Goal: Task Accomplishment & Management: Manage account settings

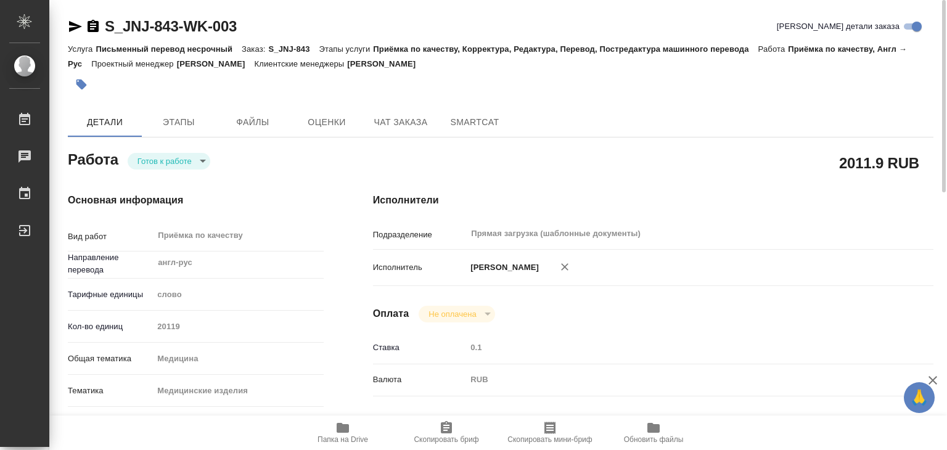
click at [192, 160] on body "🙏 .cls-1 fill:#fff; AWATERA Alilekova [PERSON_NAME] Работы 0 Чаты График Выйти …" at bounding box center [473, 225] width 947 height 450
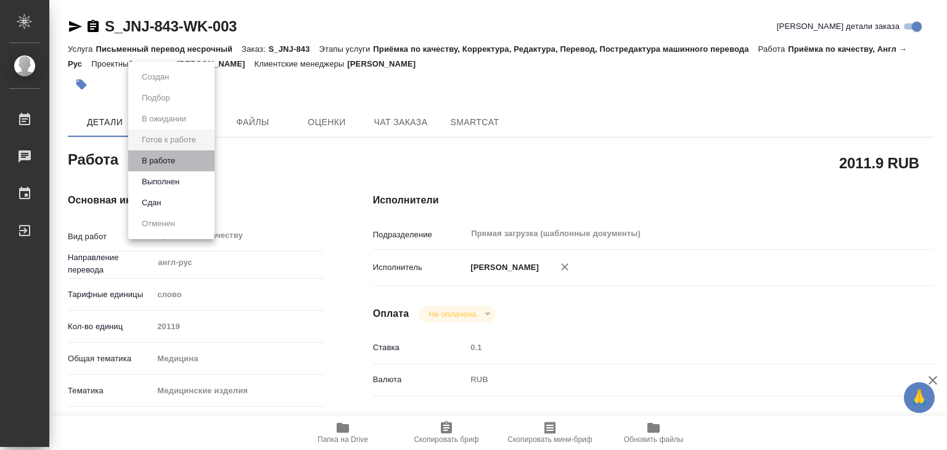
click at [195, 166] on li "В работе" at bounding box center [171, 160] width 86 height 21
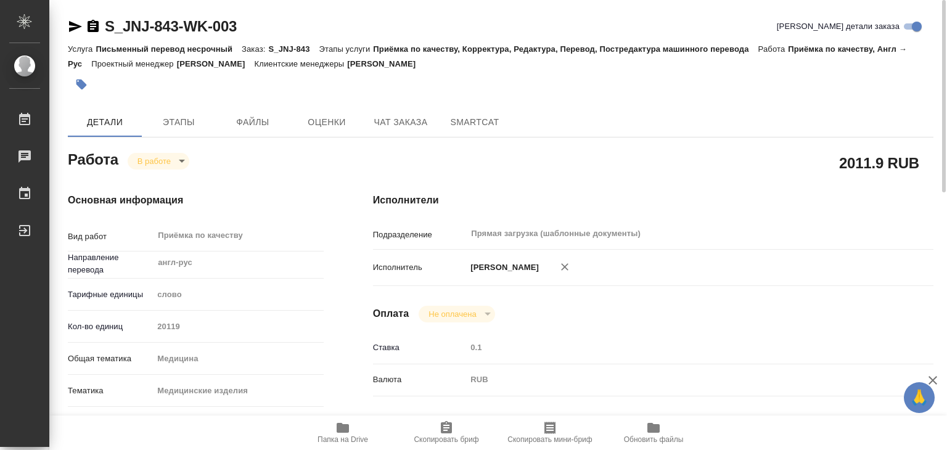
type textarea "x"
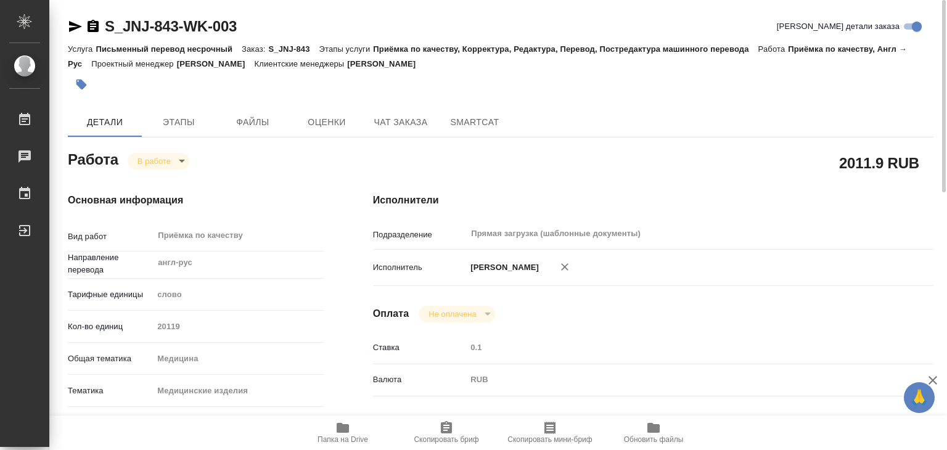
type textarea "x"
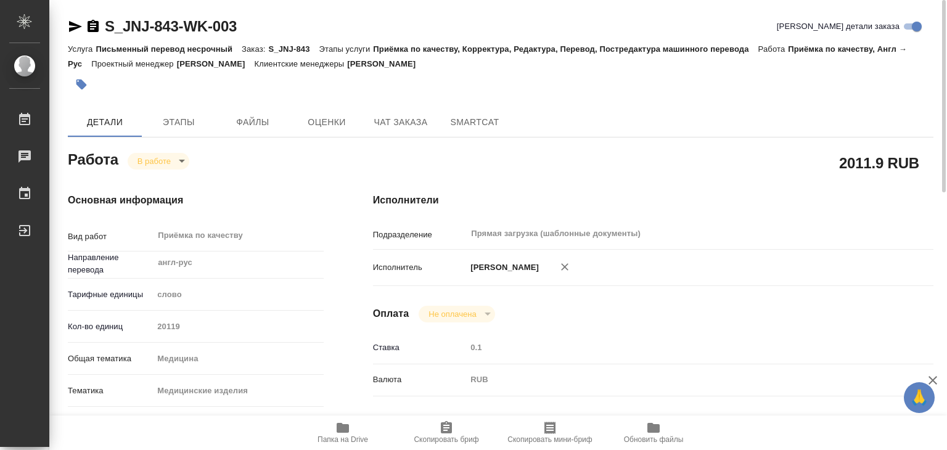
type textarea "x"
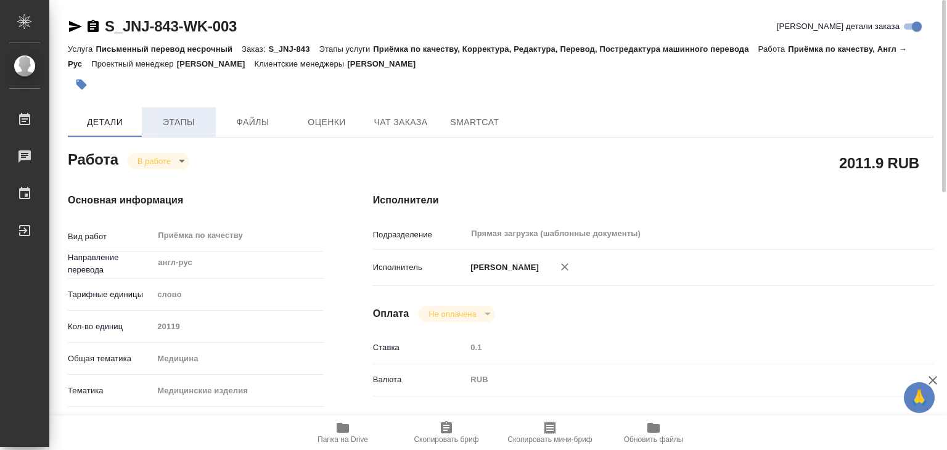
click at [178, 115] on span "Этапы" at bounding box center [178, 122] width 59 height 15
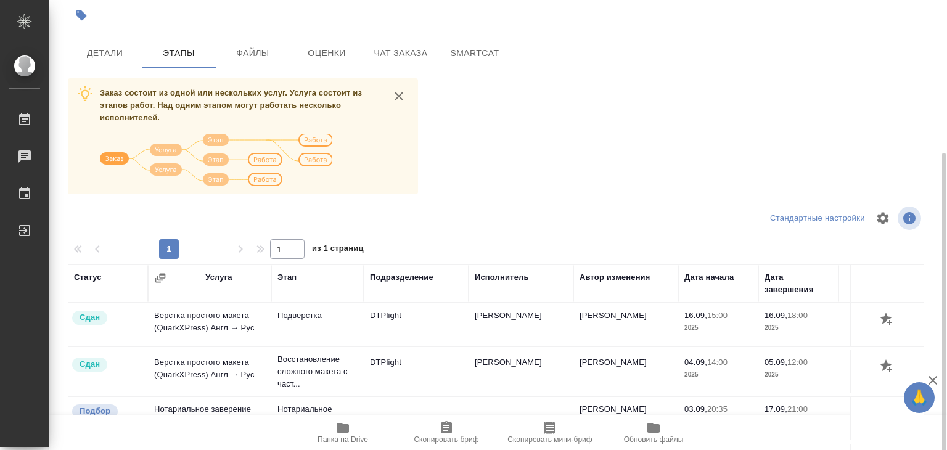
scroll to position [7, 0]
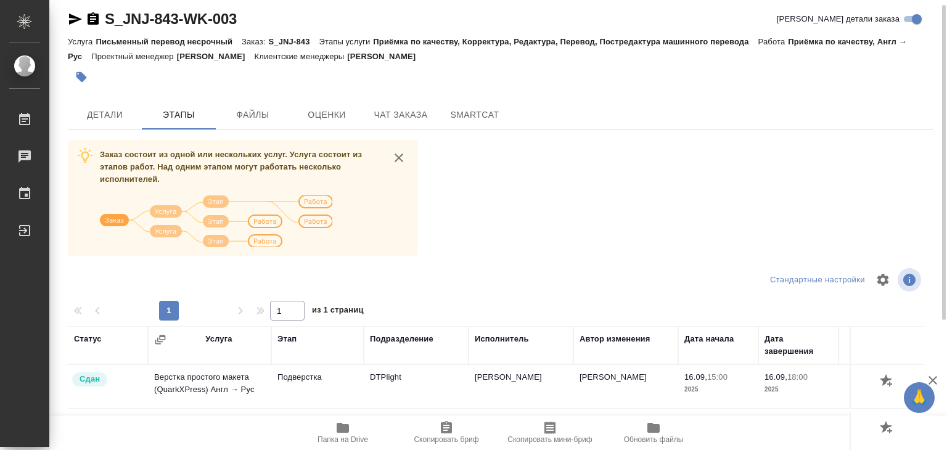
click at [115, 107] on span "Детали" at bounding box center [104, 114] width 59 height 15
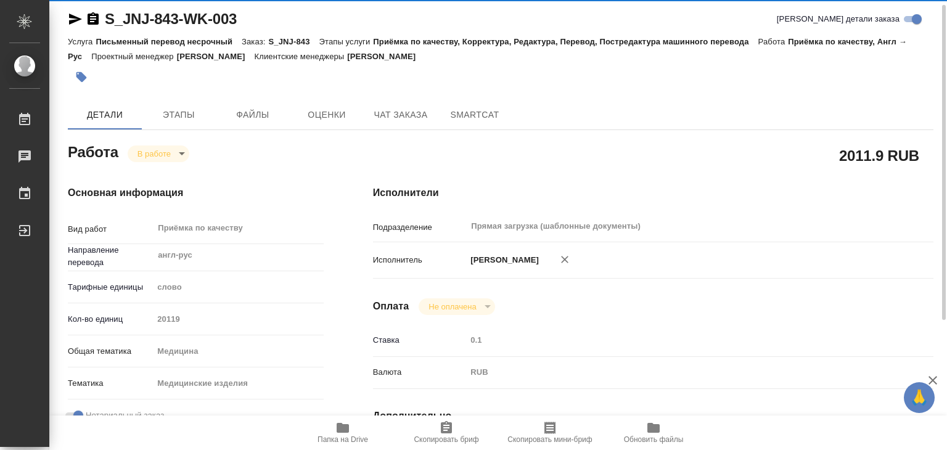
type textarea "x"
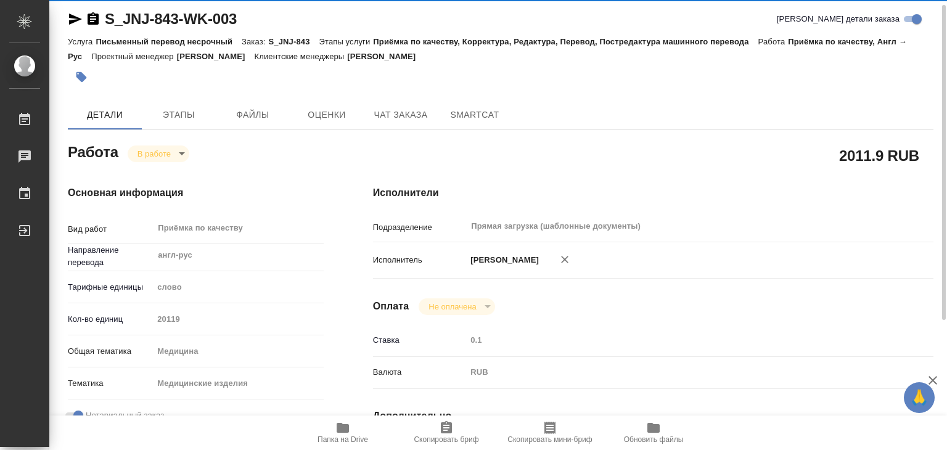
type textarea "x"
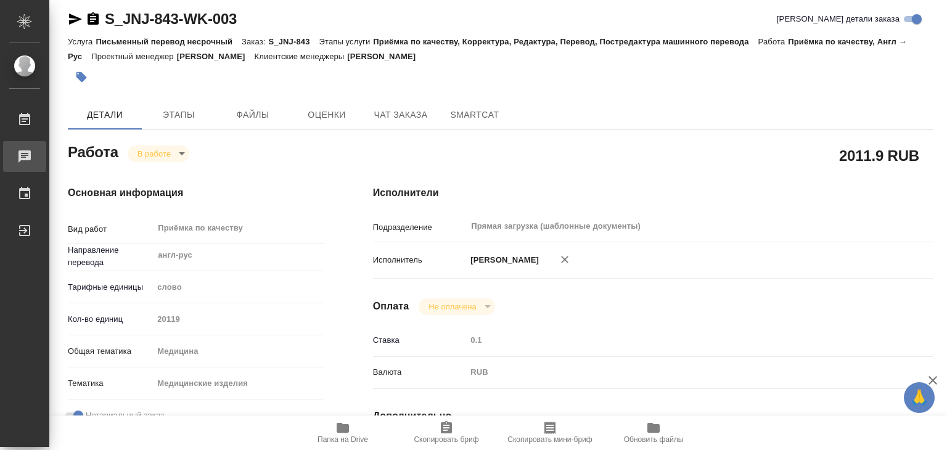
type textarea "x"
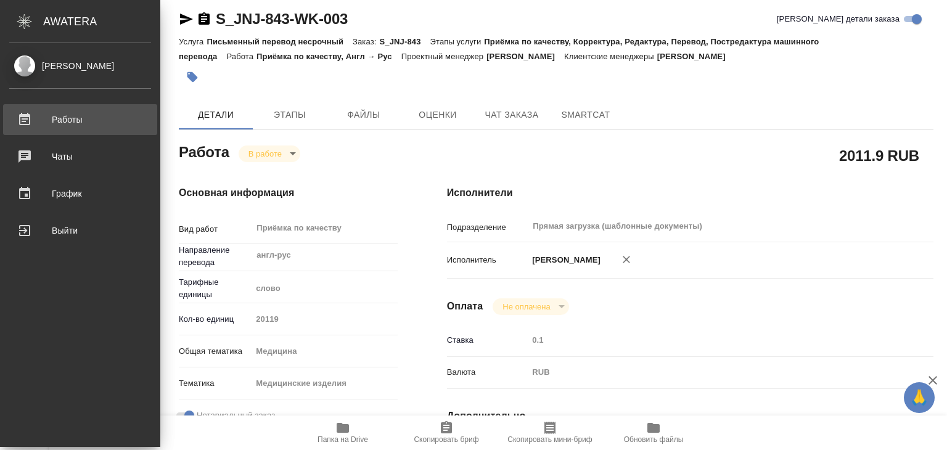
type textarea "x"
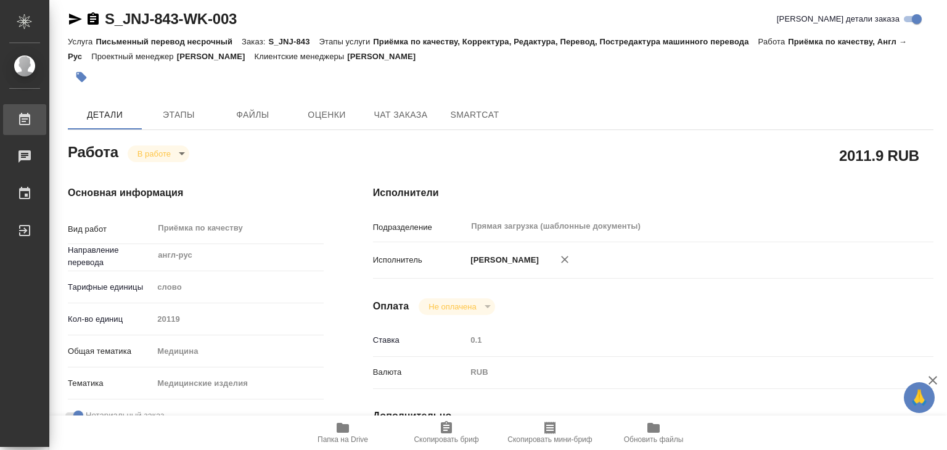
type textarea "x"
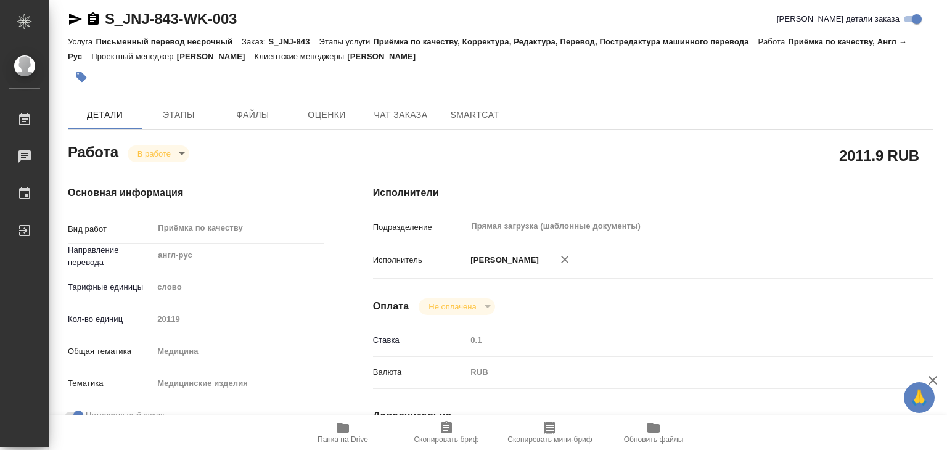
type textarea "x"
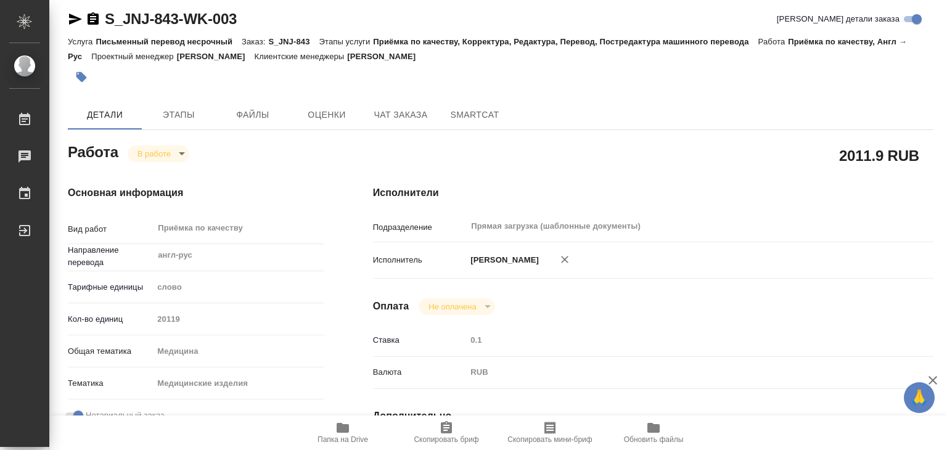
type textarea "x"
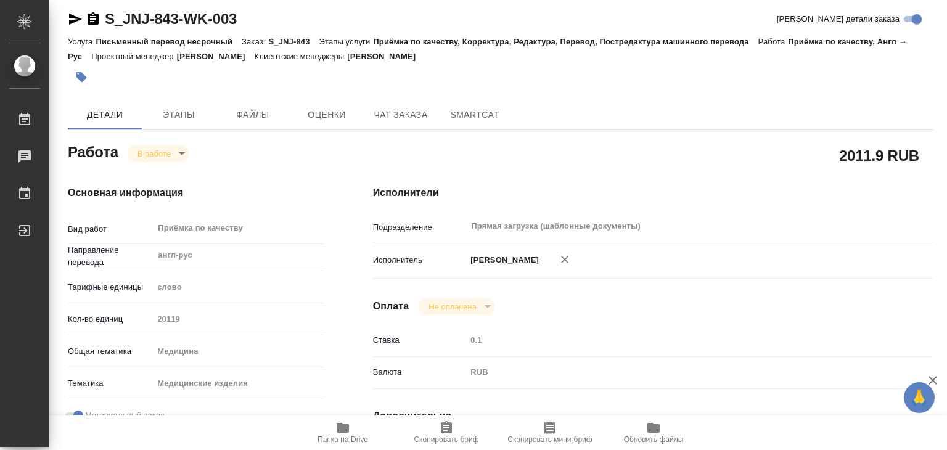
type textarea "x"
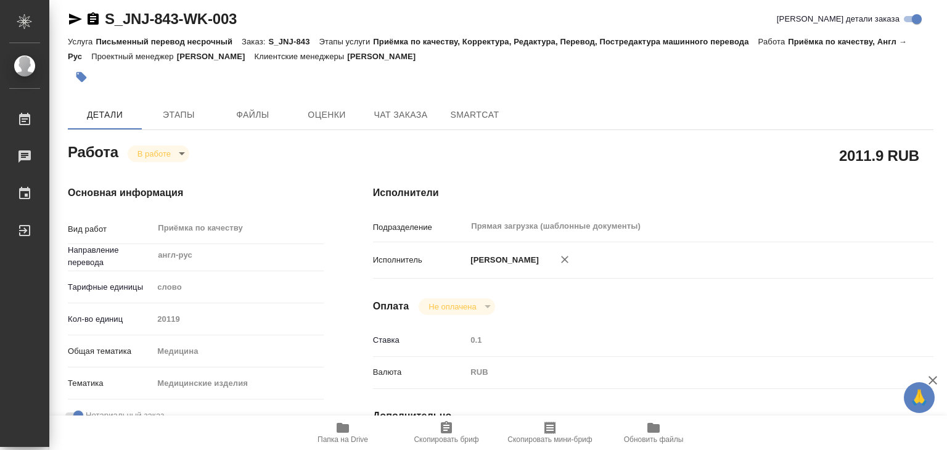
type textarea "x"
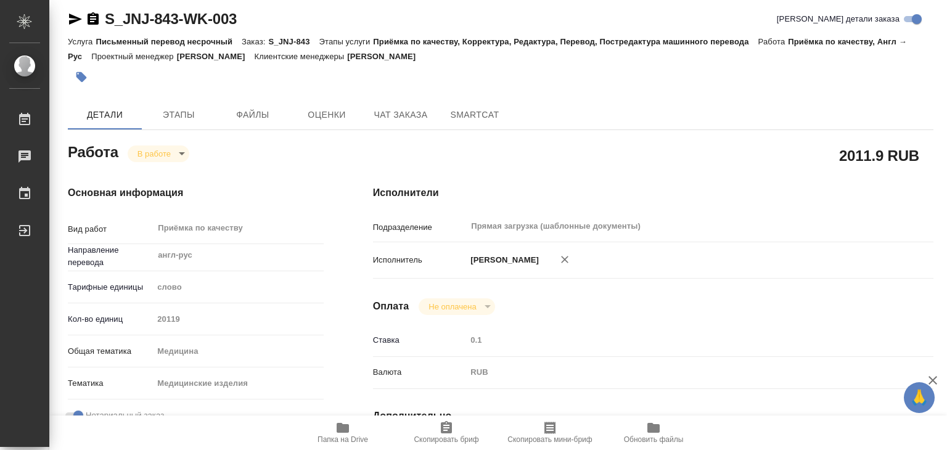
type textarea "x"
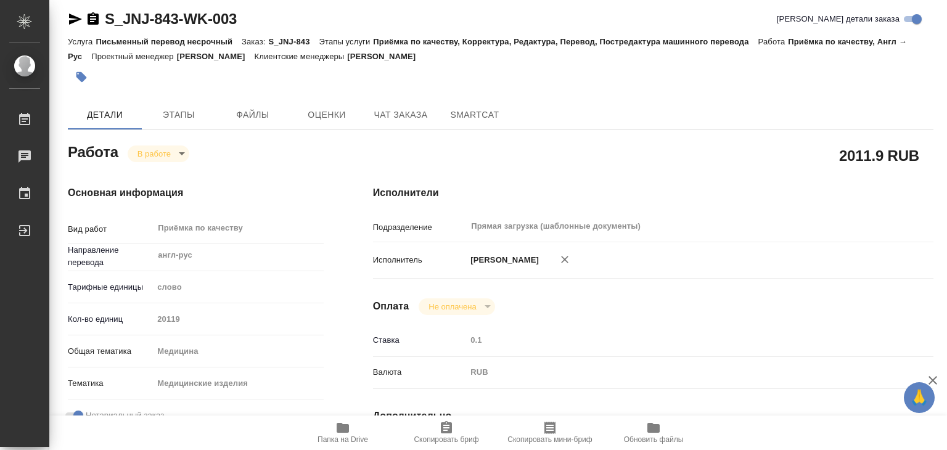
type textarea "x"
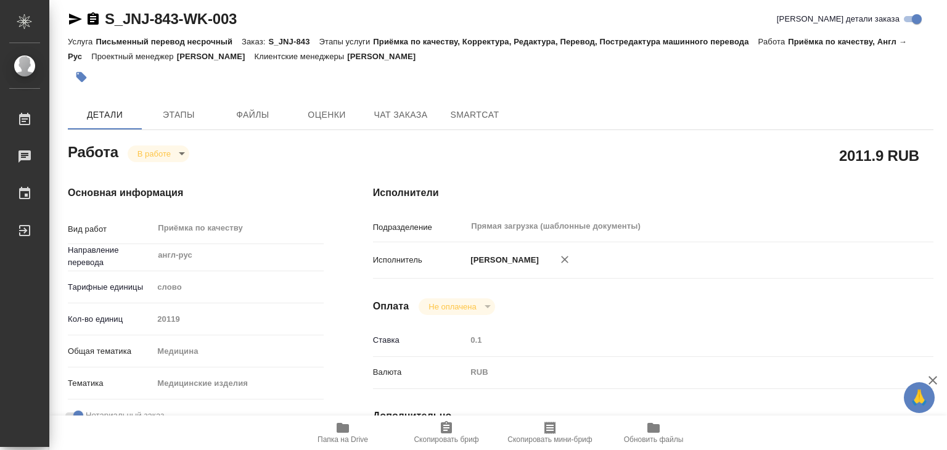
type textarea "x"
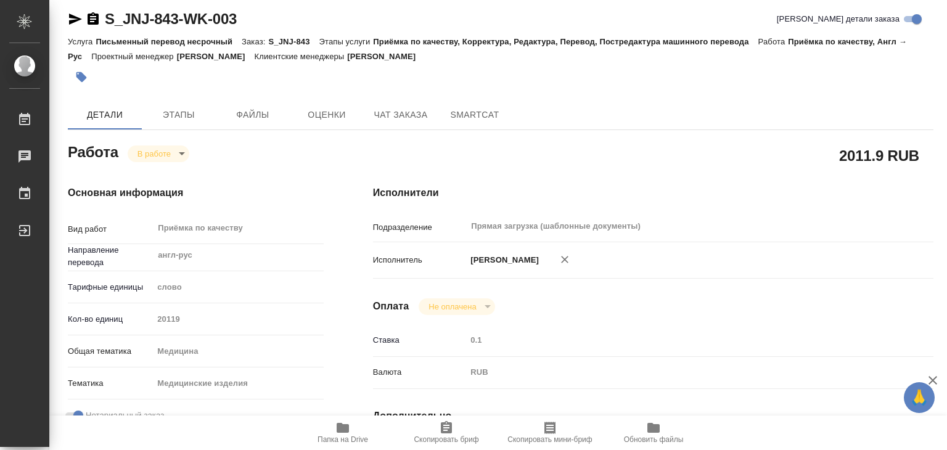
type textarea "x"
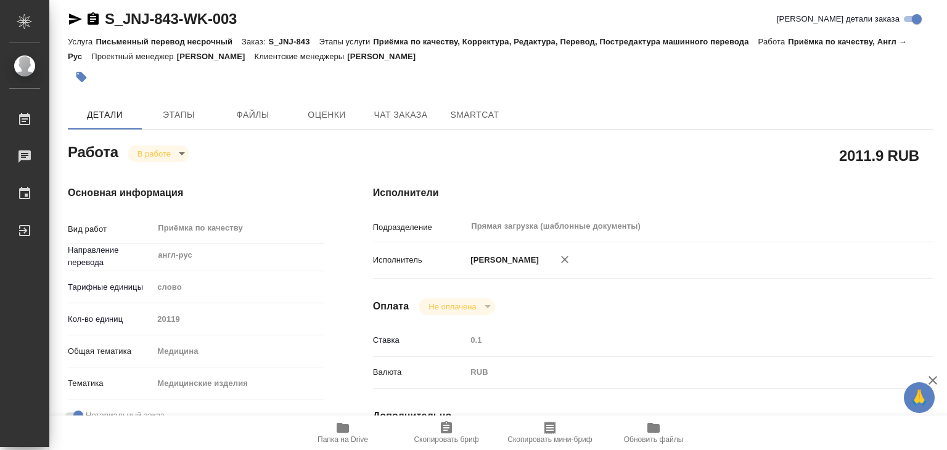
type textarea "x"
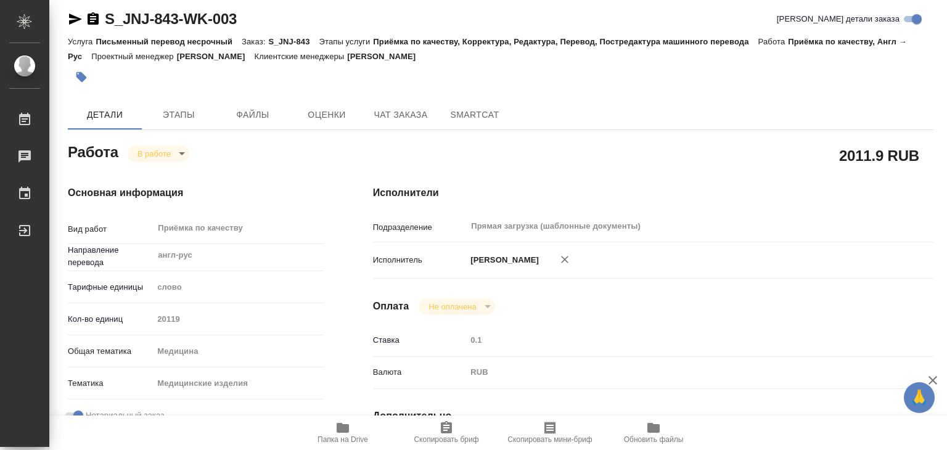
type textarea "x"
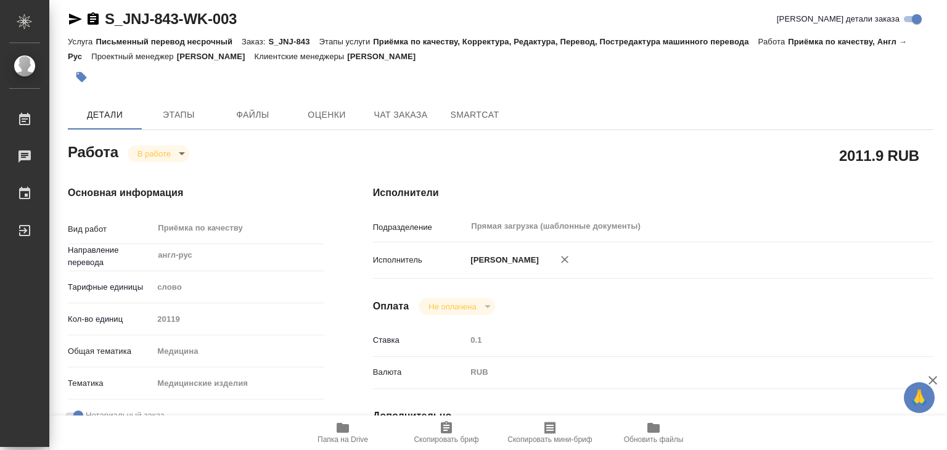
type textarea "x"
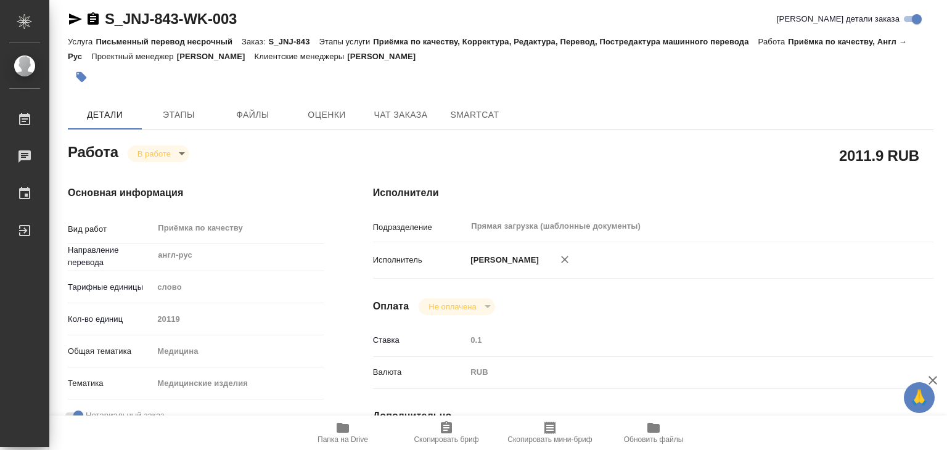
type textarea "x"
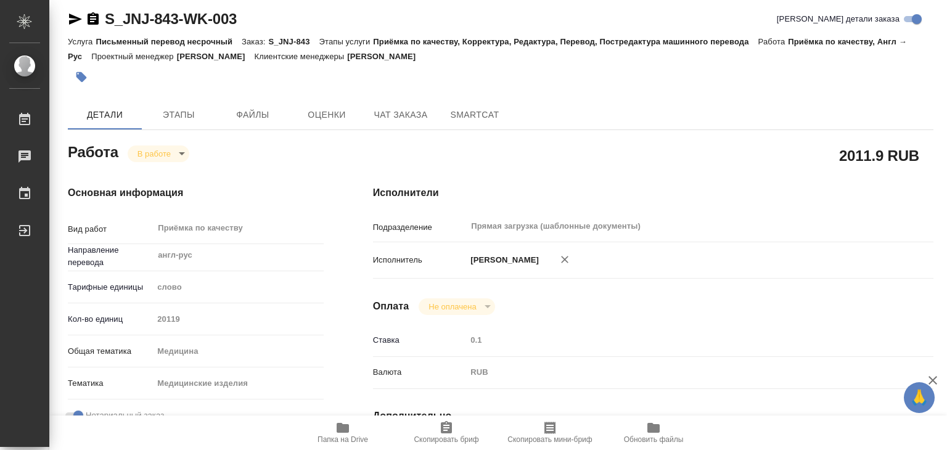
type textarea "x"
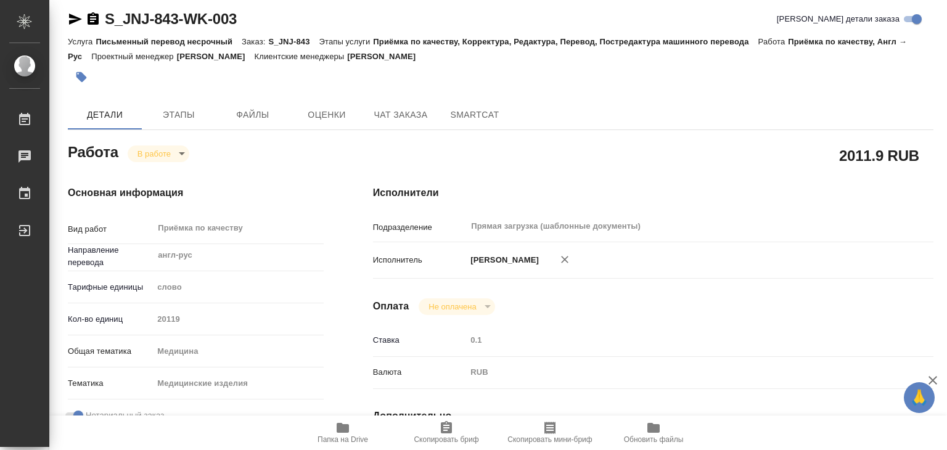
type textarea "x"
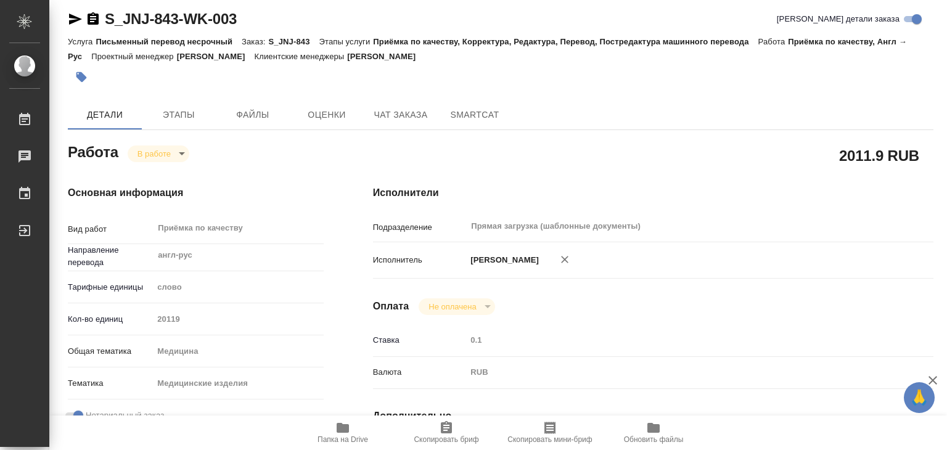
type textarea "x"
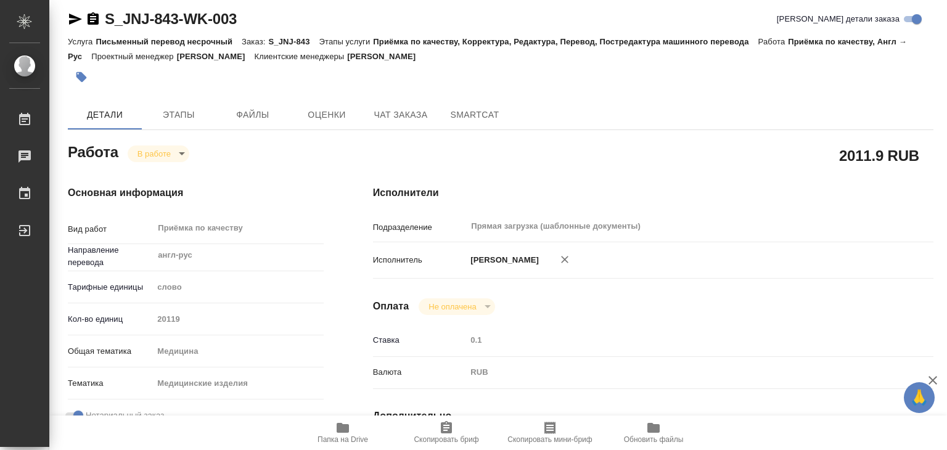
type textarea "x"
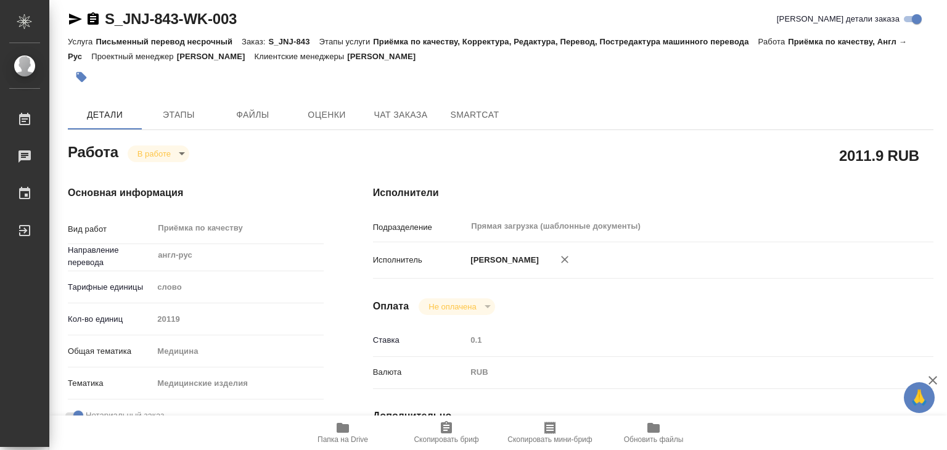
type textarea "x"
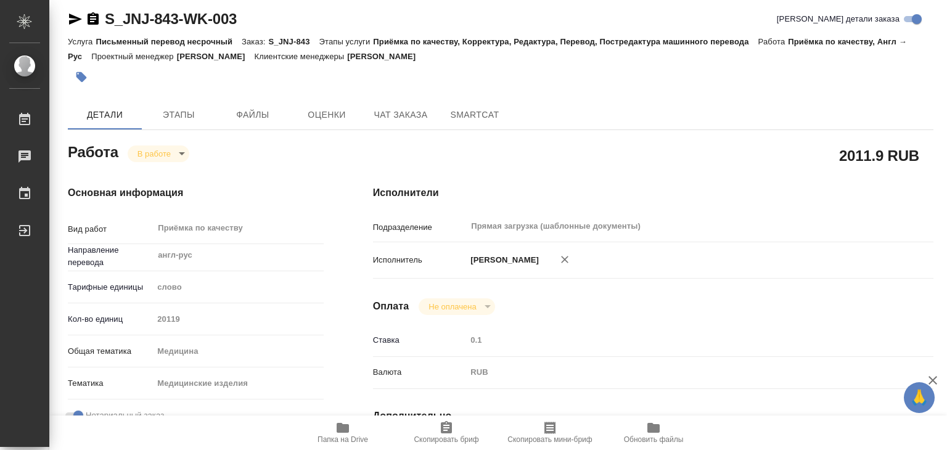
type textarea "x"
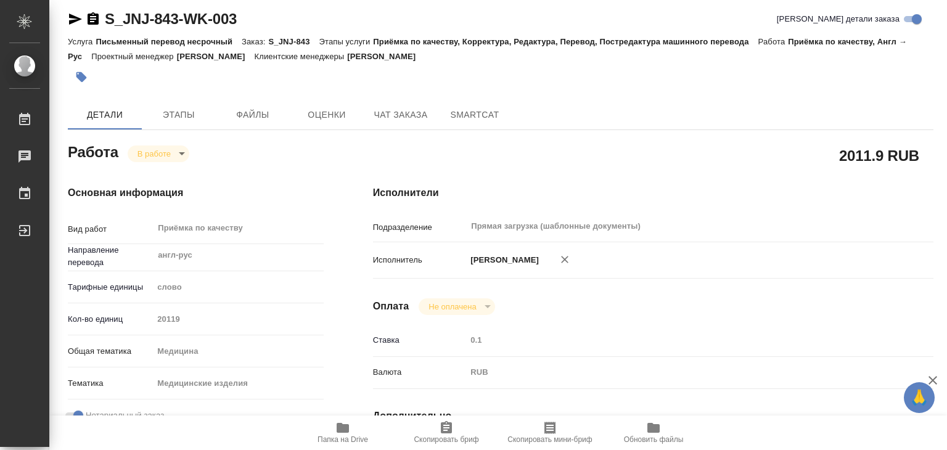
type textarea "x"
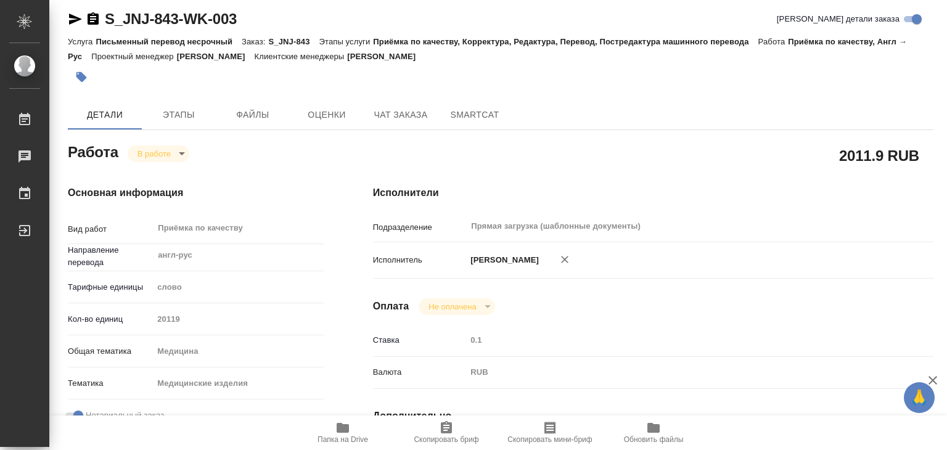
type textarea "x"
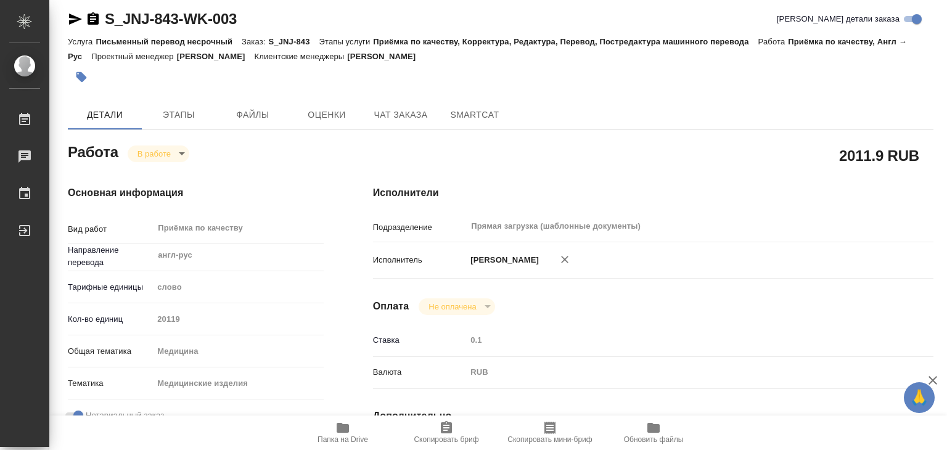
type textarea "x"
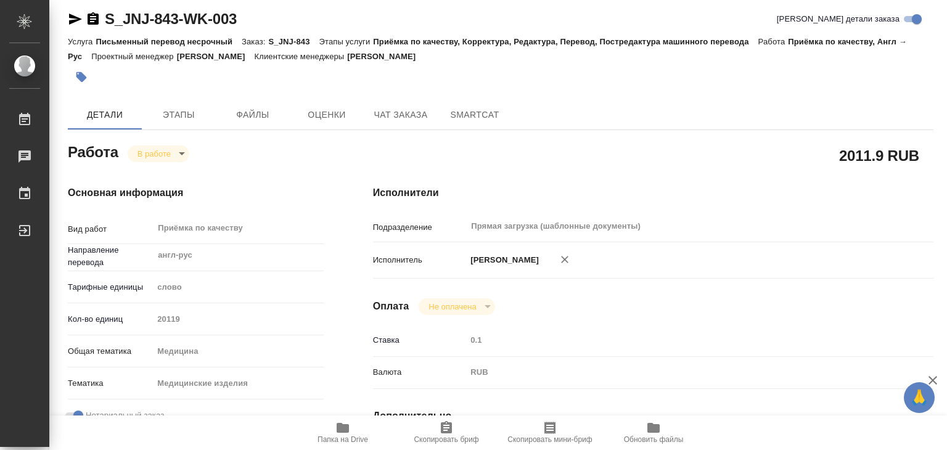
type textarea "x"
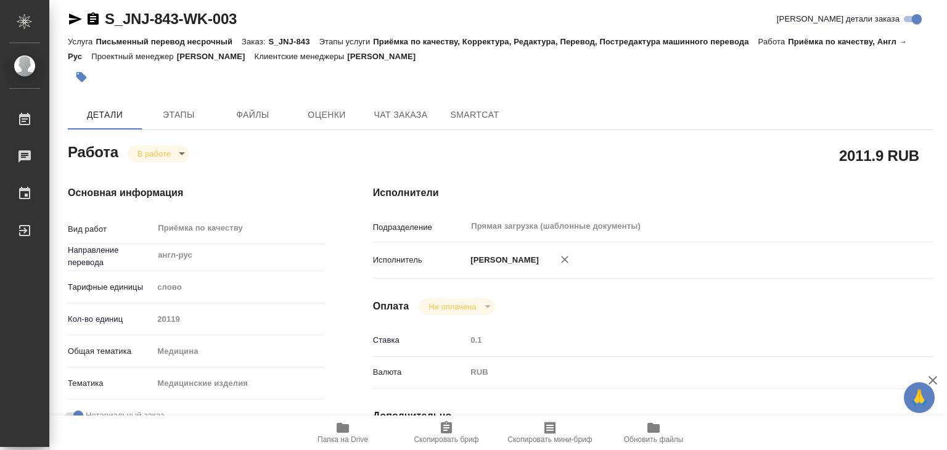
type textarea "x"
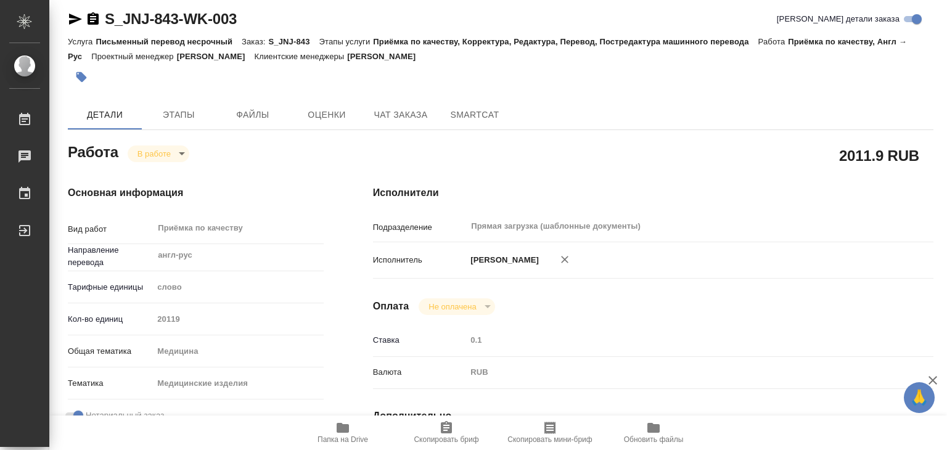
type textarea "x"
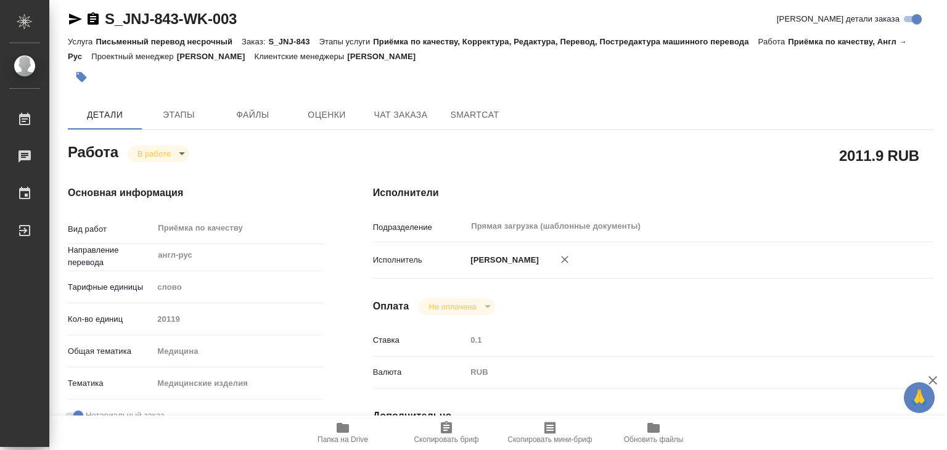
type textarea "x"
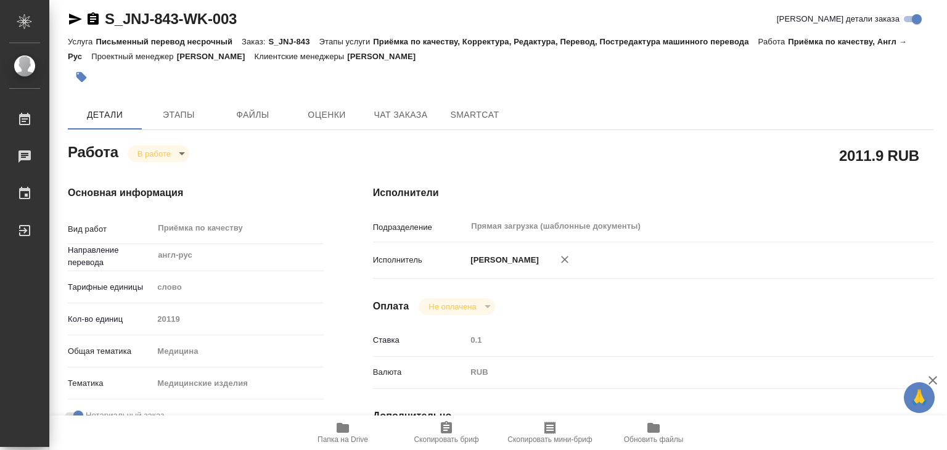
type textarea "x"
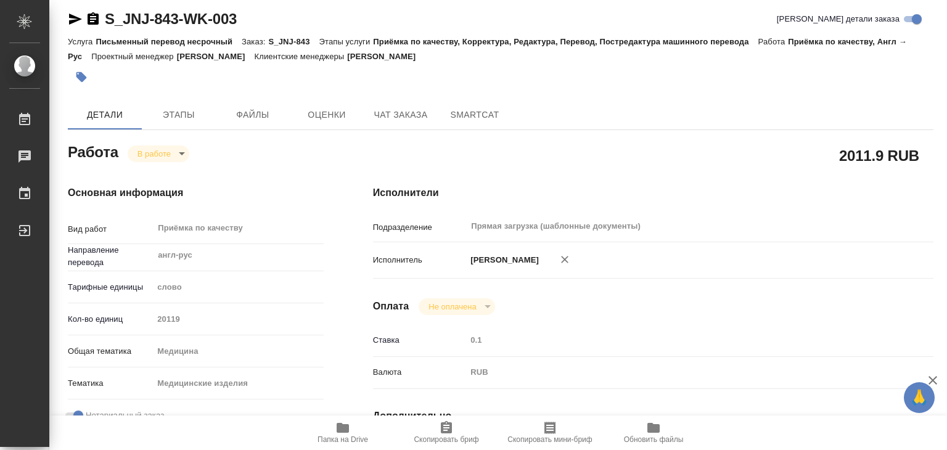
type textarea "x"
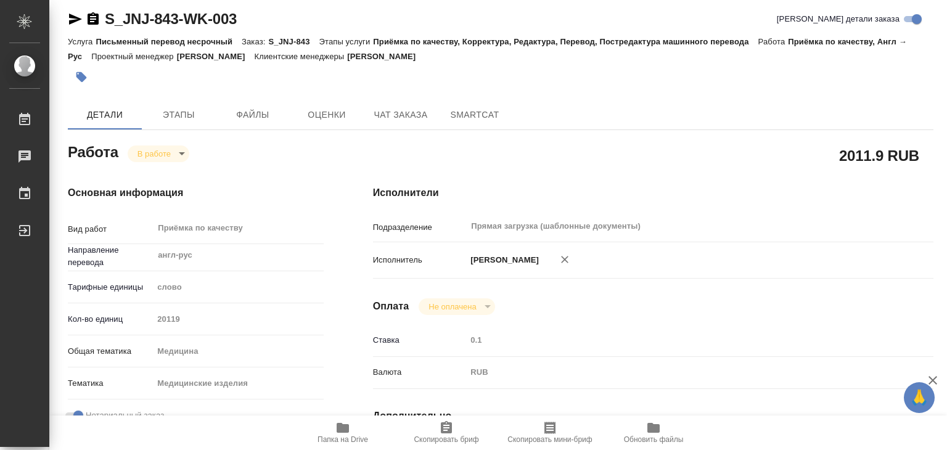
type textarea "x"
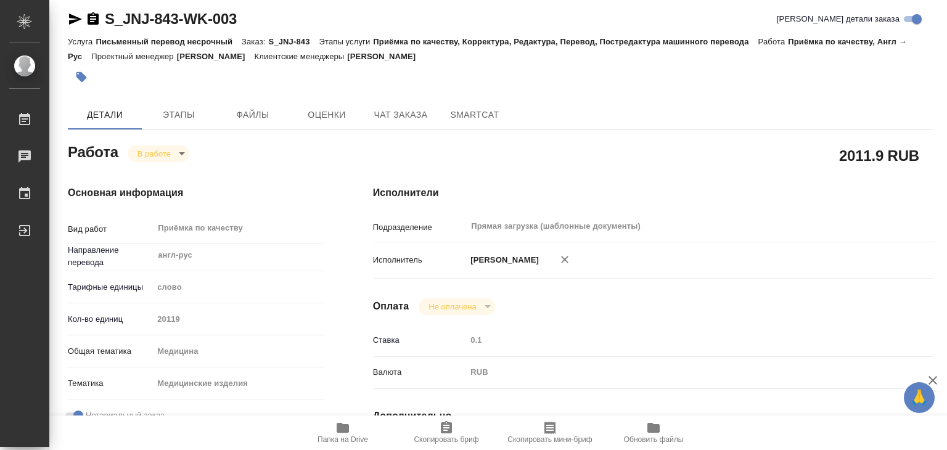
type textarea "x"
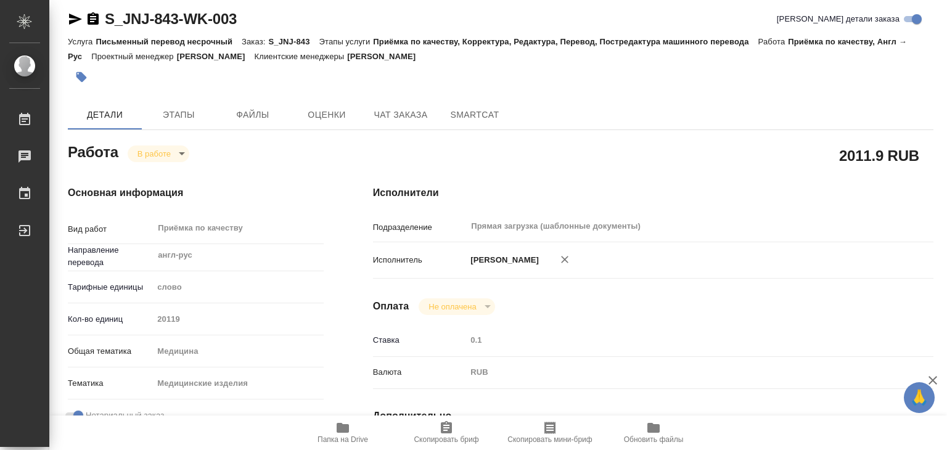
type textarea "x"
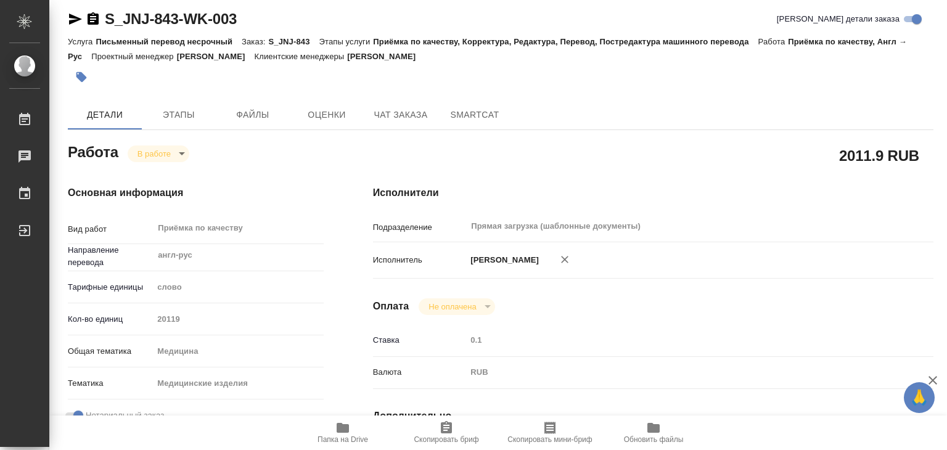
type textarea "x"
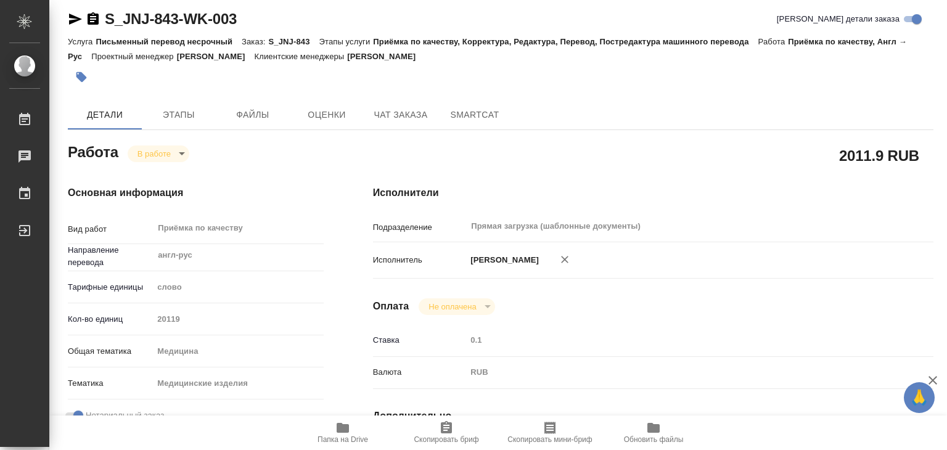
type textarea "x"
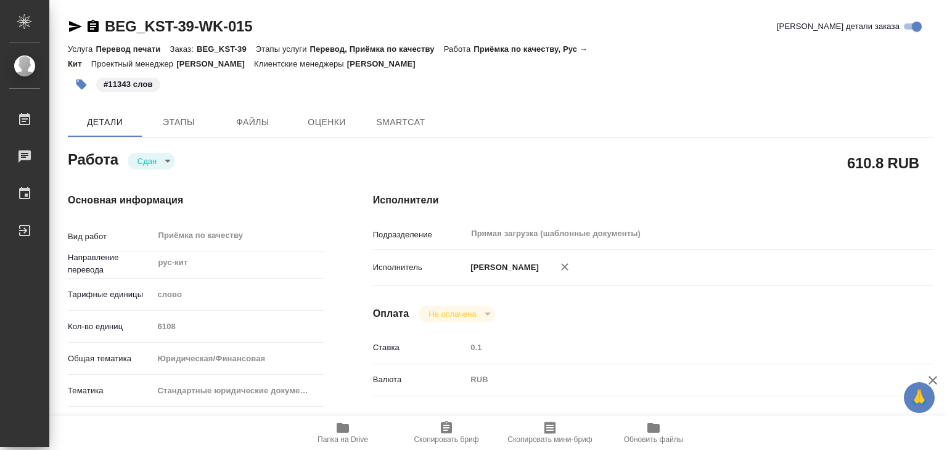
type textarea "x"
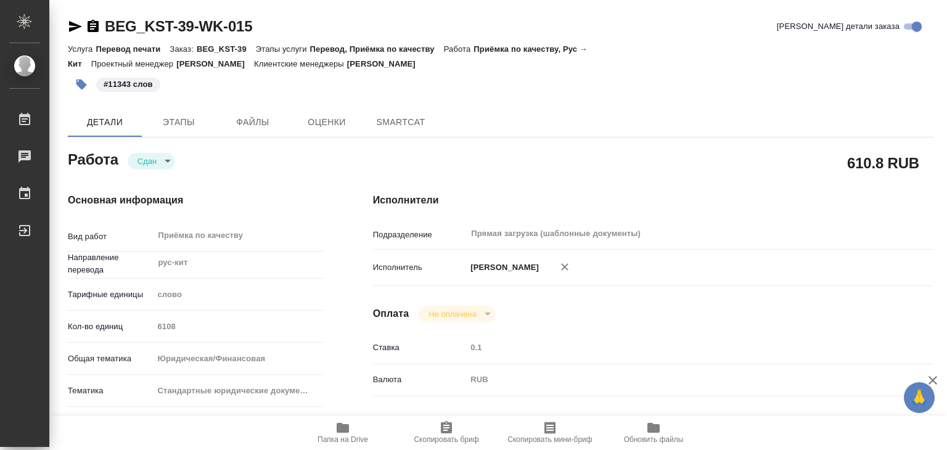
type textarea "x"
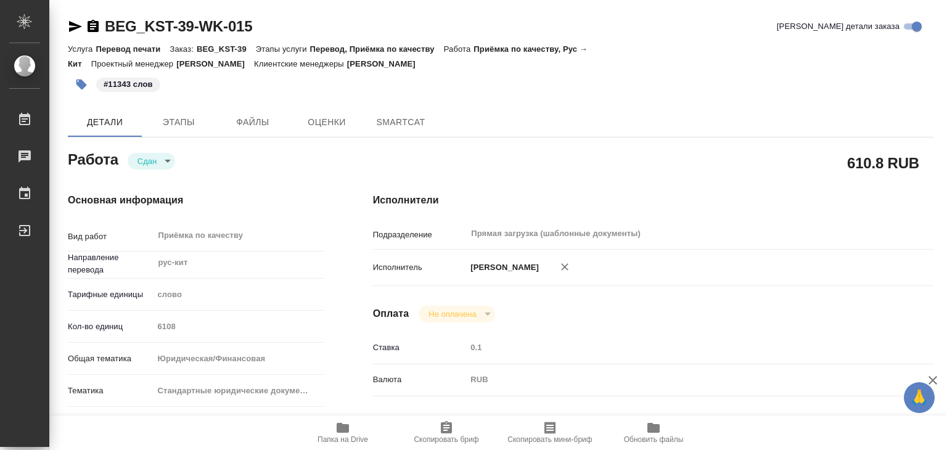
type textarea "x"
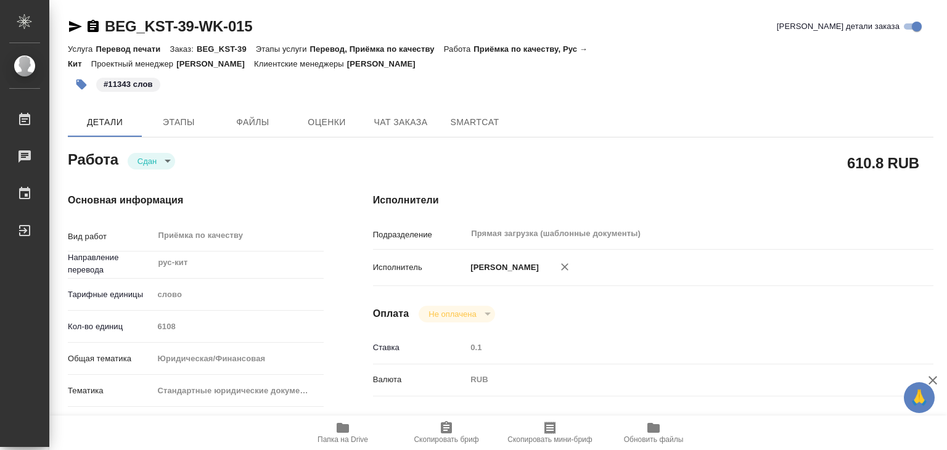
type textarea "x"
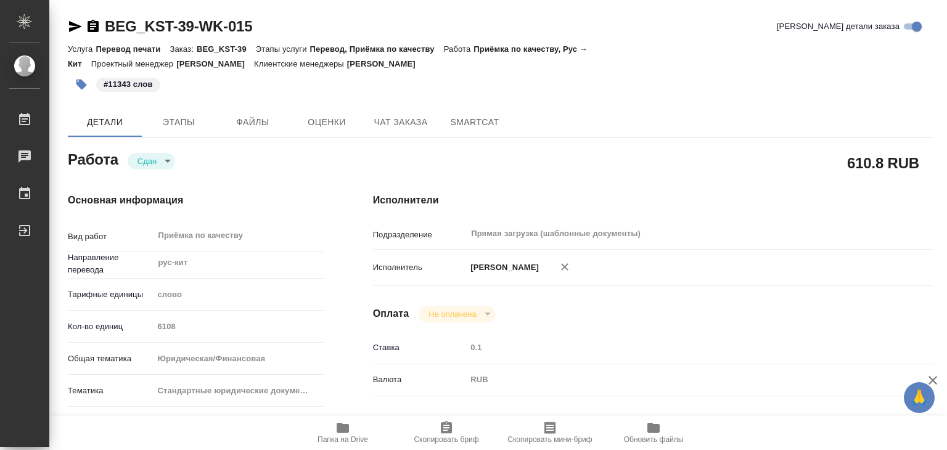
type textarea "x"
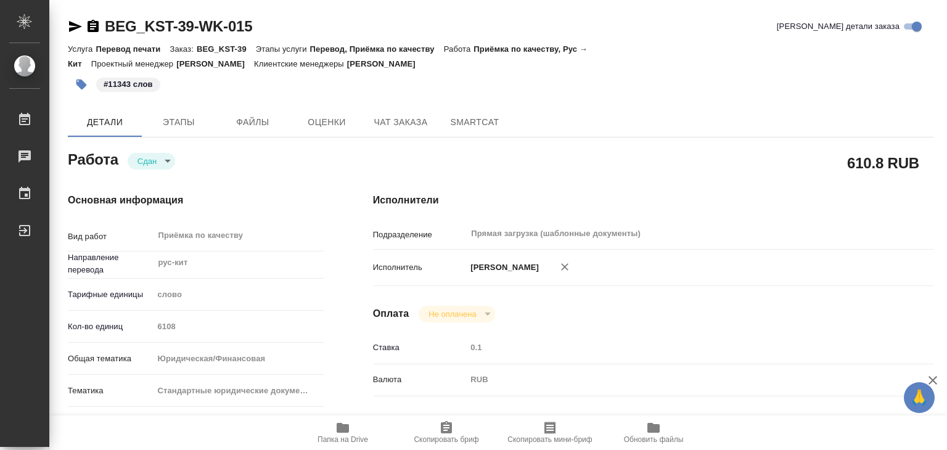
type textarea "x"
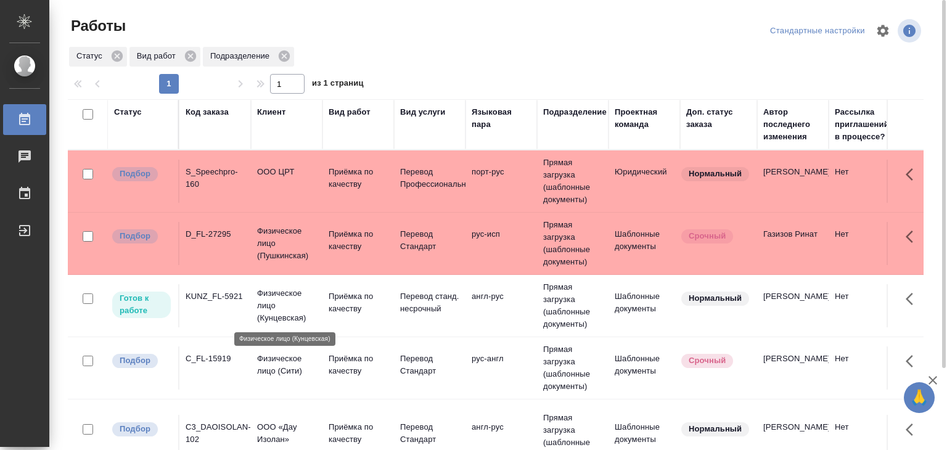
click at [265, 303] on p "Физическое лицо (Кунцевская)" at bounding box center [286, 305] width 59 height 37
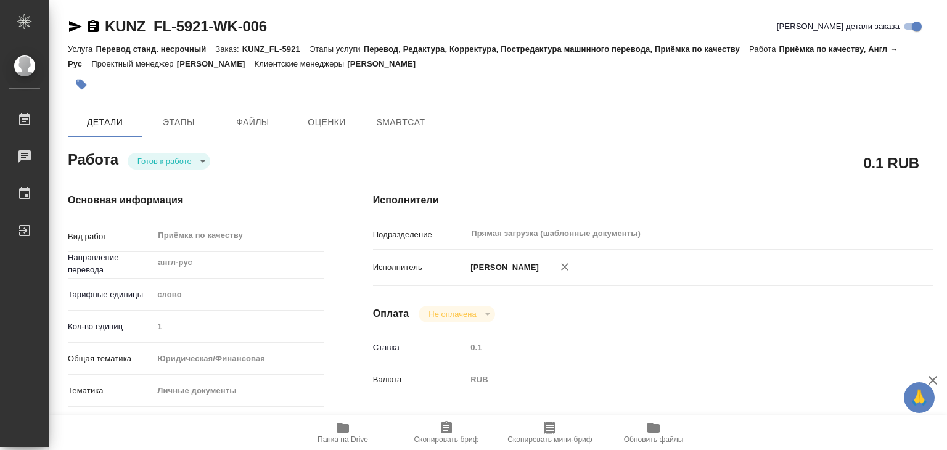
type textarea "x"
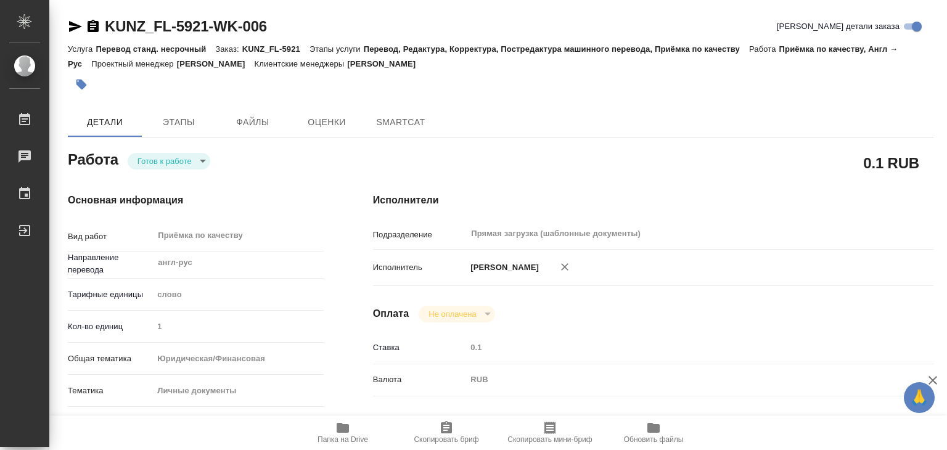
type textarea "x"
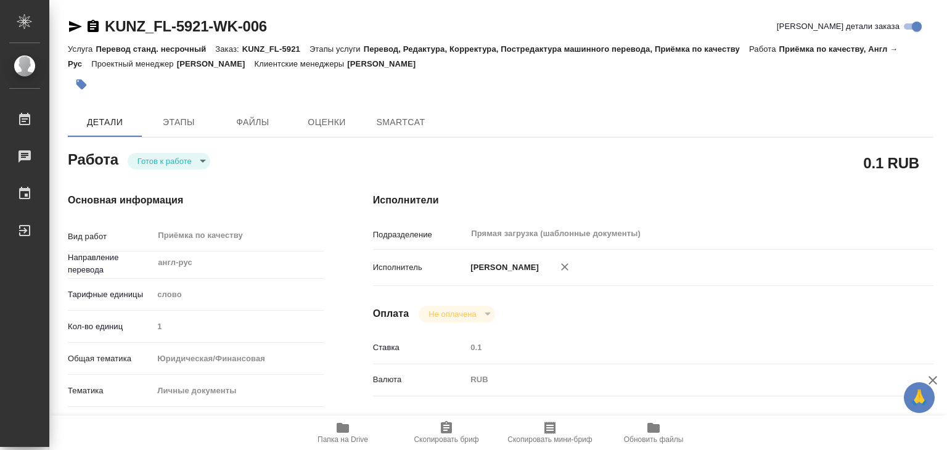
type textarea "x"
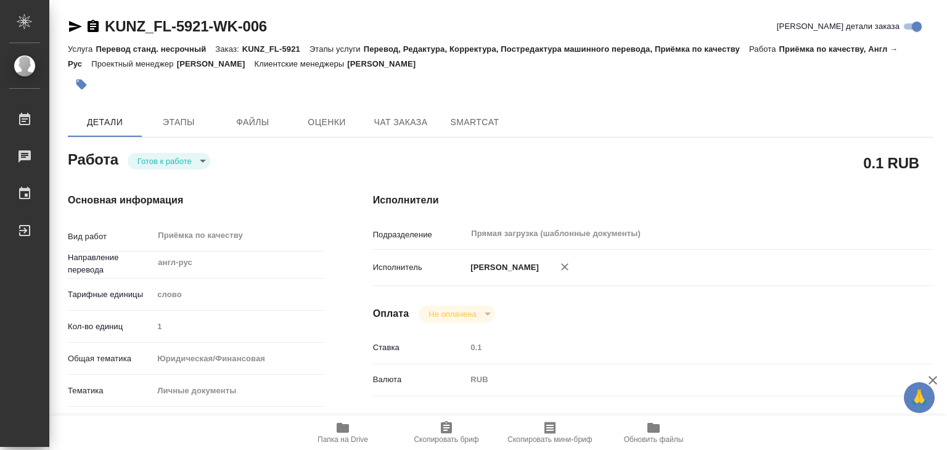
type textarea "x"
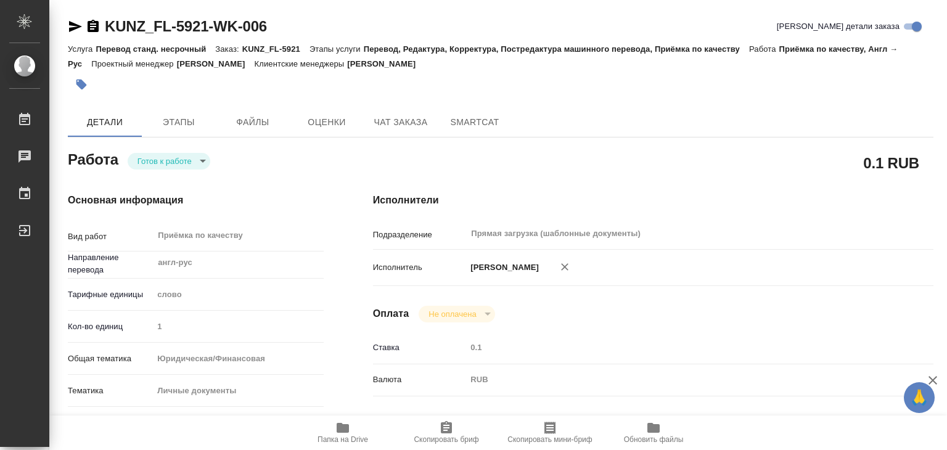
type textarea "x"
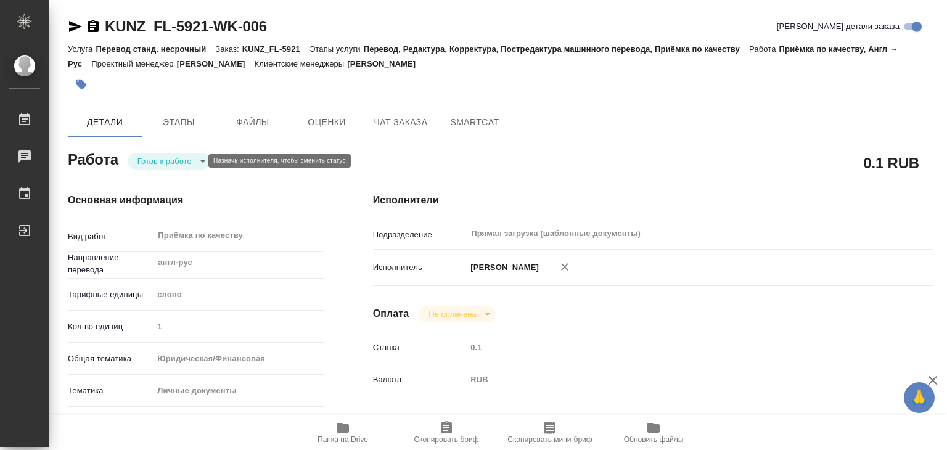
click at [186, 159] on body "🙏 .cls-1 fill:#fff; AWATERA Alilekova Valeriya Работы Чаты График Выйти KUNZ_FL…" at bounding box center [473, 225] width 947 height 450
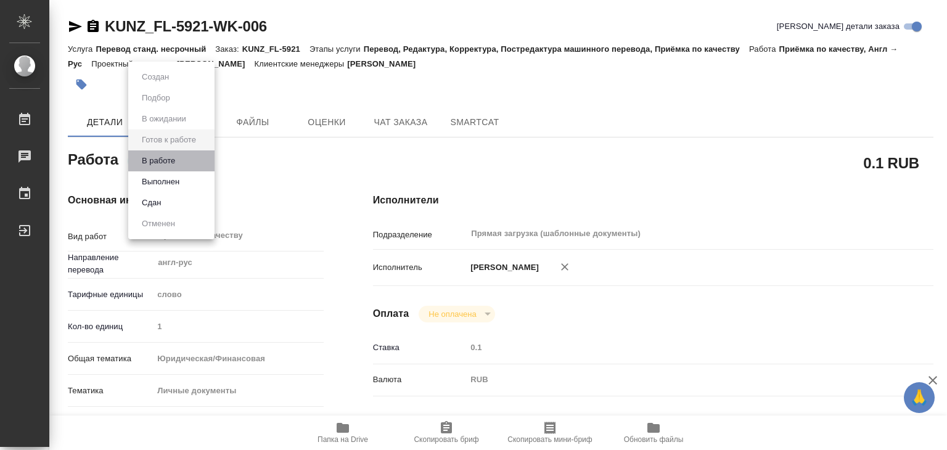
click at [181, 161] on li "В работе" at bounding box center [171, 160] width 86 height 21
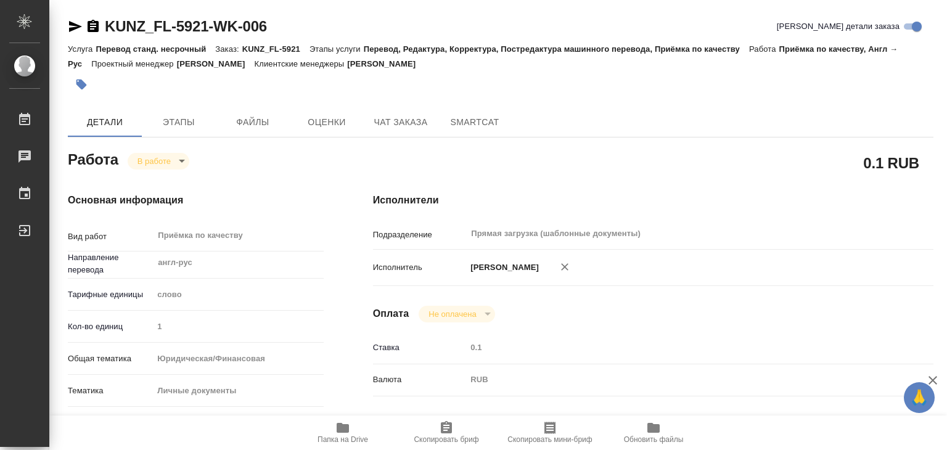
type textarea "x"
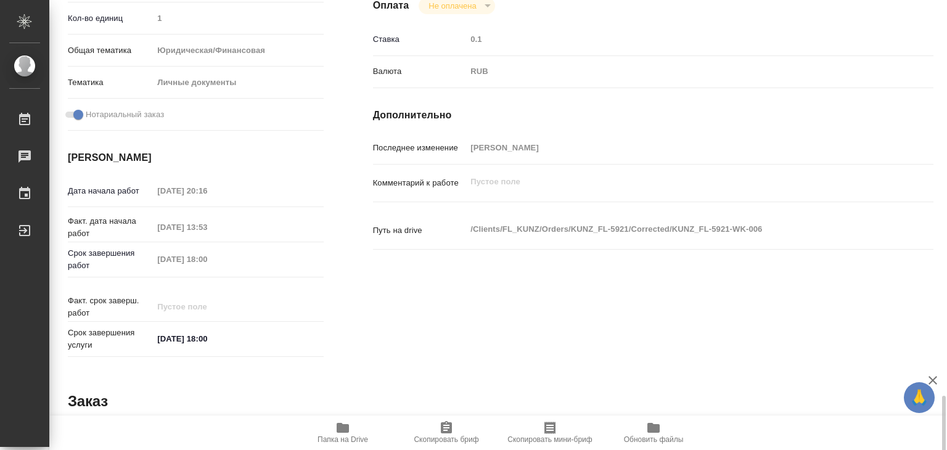
scroll to position [602, 0]
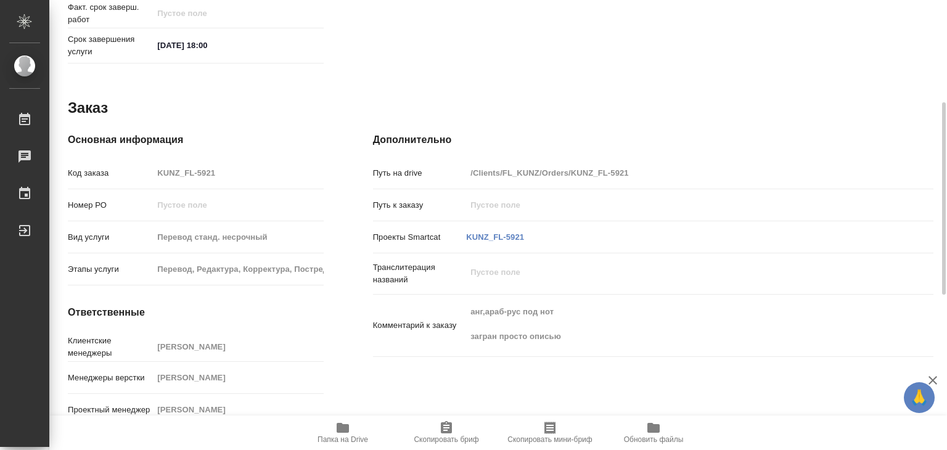
type textarea "x"
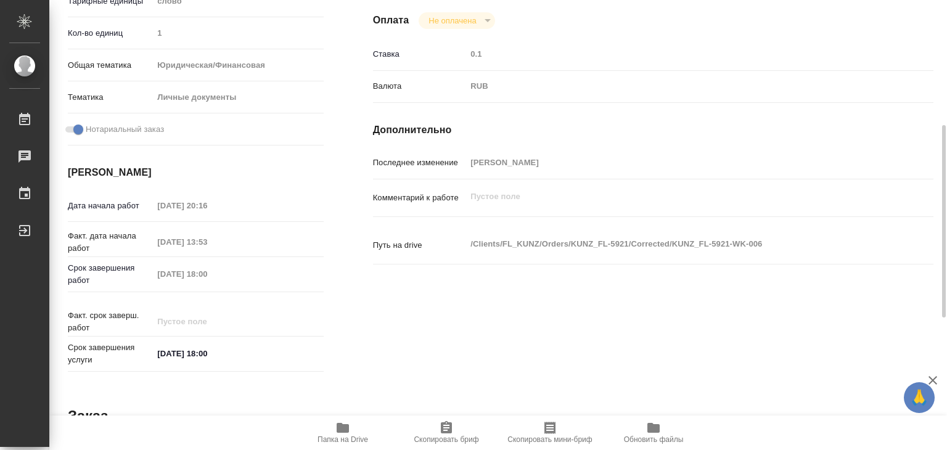
scroll to position [0, 0]
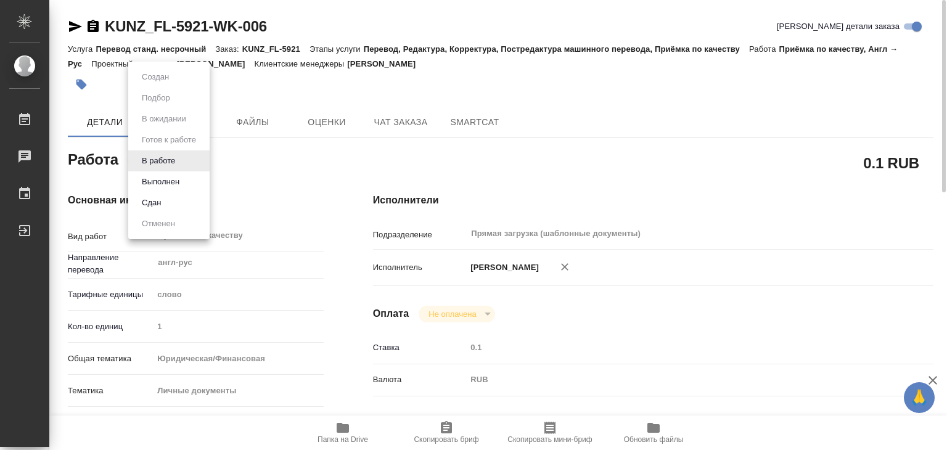
click at [168, 157] on body "🙏 .cls-1 fill:#fff; AWATERA Alilekova Valeriya Работы 0 Чаты График Выйти KUNZ_…" at bounding box center [473, 225] width 947 height 450
click at [327, 157] on div at bounding box center [473, 225] width 947 height 450
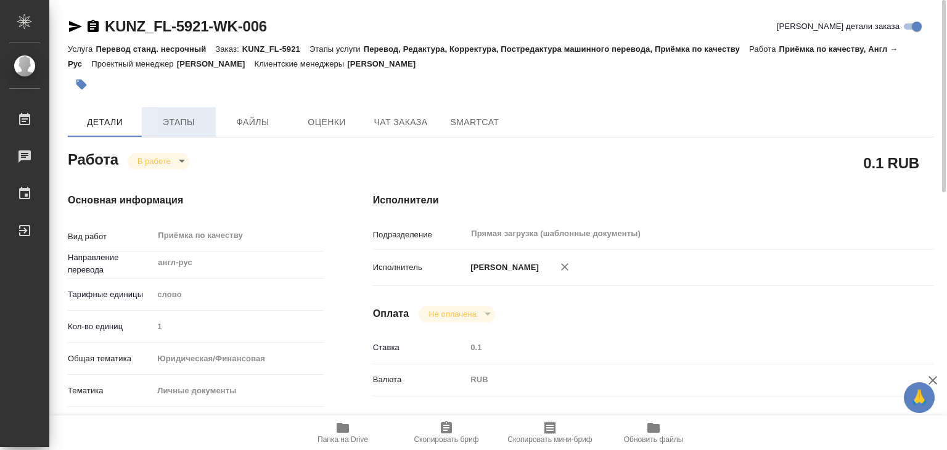
click at [180, 129] on span "Этапы" at bounding box center [178, 122] width 59 height 15
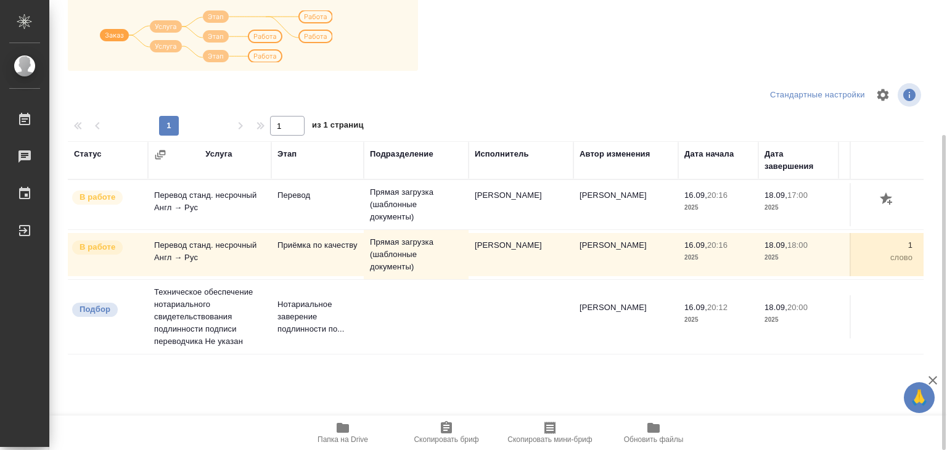
scroll to position [7, 0]
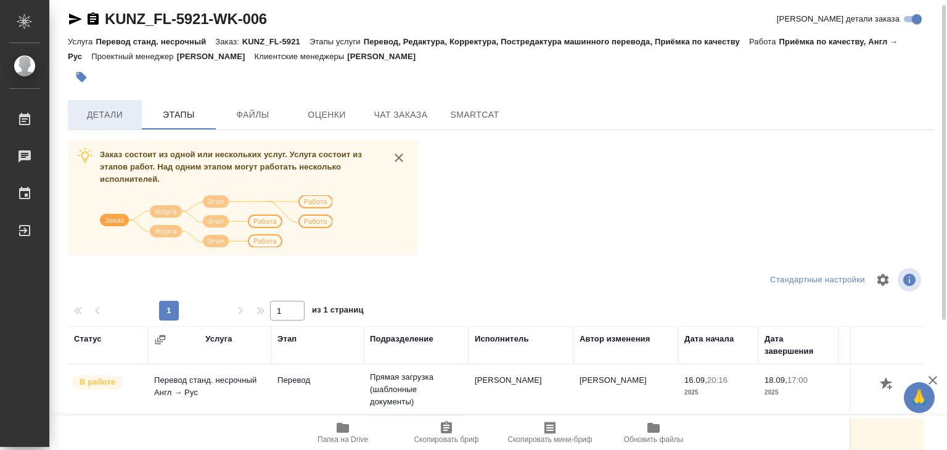
click at [100, 113] on span "Детали" at bounding box center [104, 114] width 59 height 15
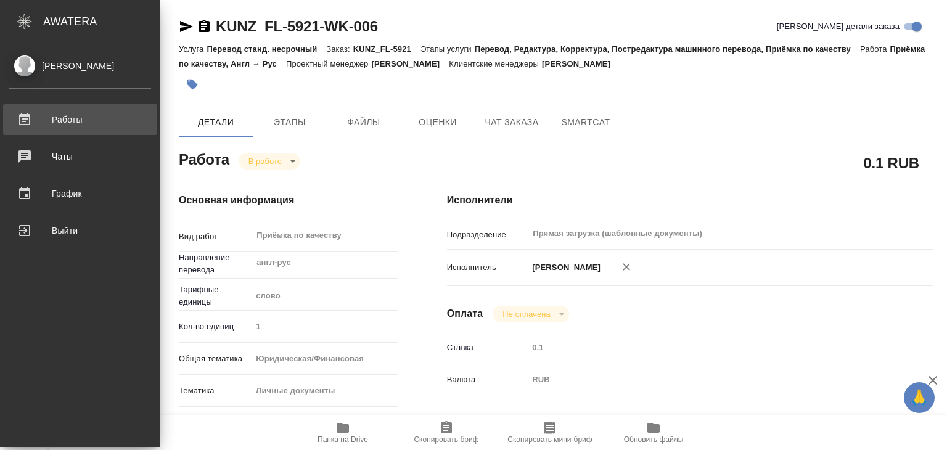
type textarea "x"
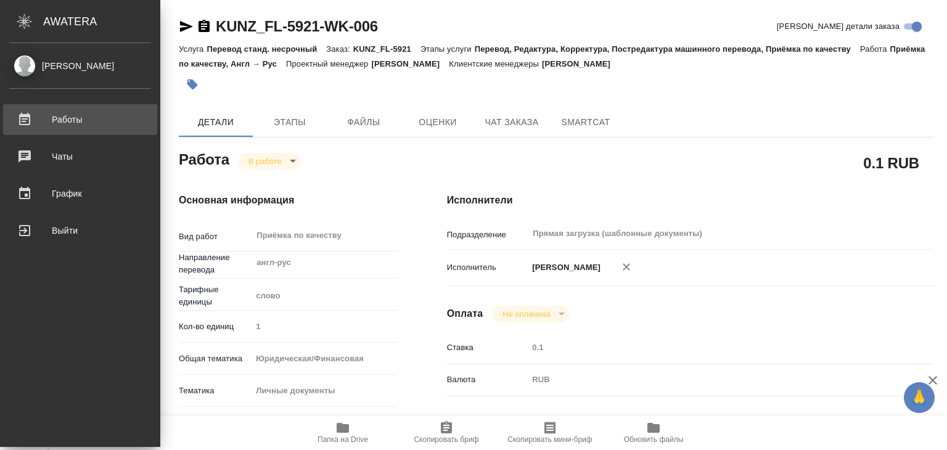
type textarea "x"
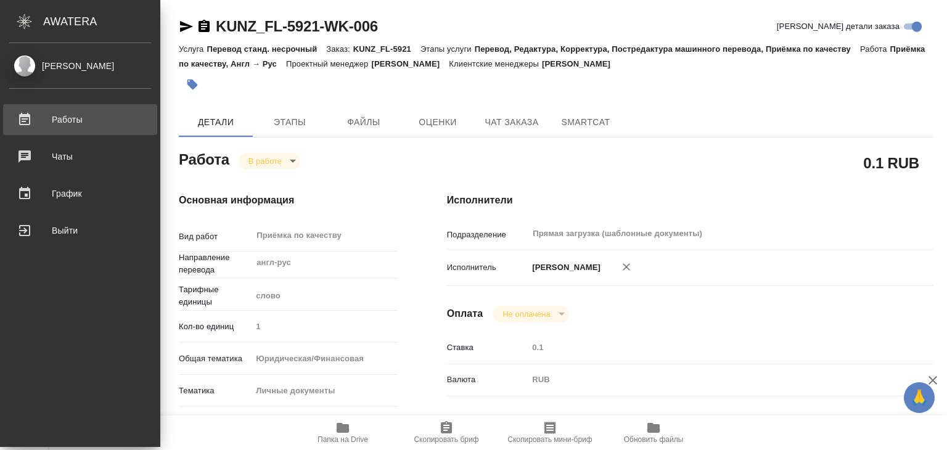
click at [41, 116] on div "Работы" at bounding box center [80, 119] width 142 height 18
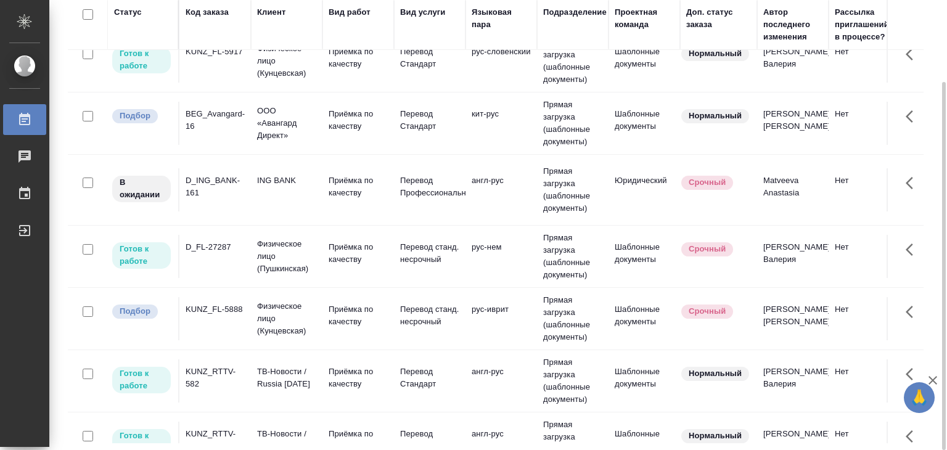
scroll to position [185, 0]
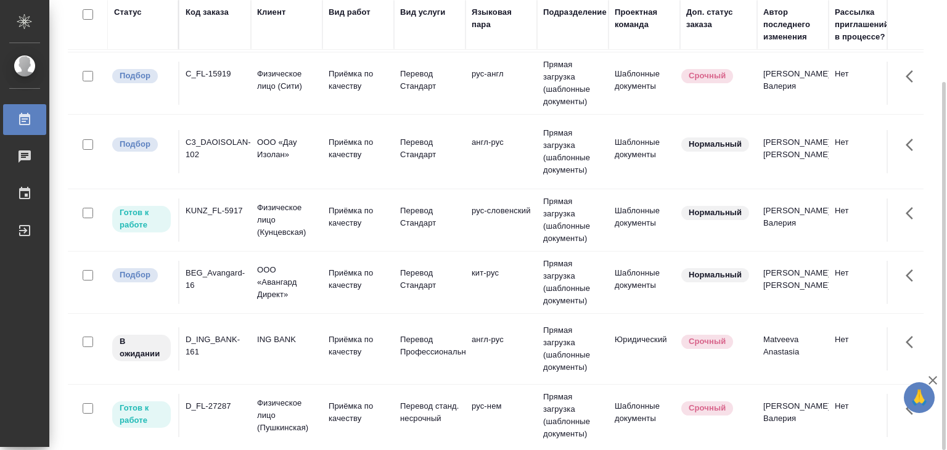
click at [244, 205] on div "KUNZ_FL-5917" at bounding box center [215, 211] width 59 height 12
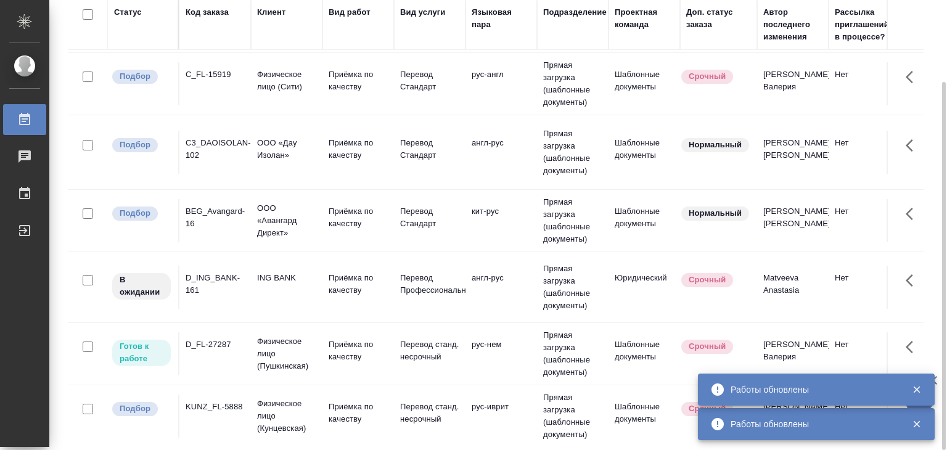
scroll to position [432, 0]
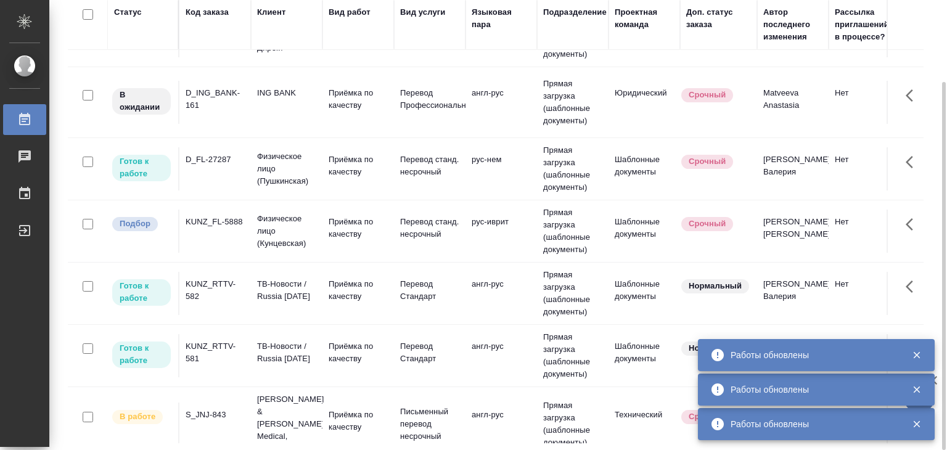
click at [244, 171] on td "D_FL-27287" at bounding box center [215, 168] width 72 height 43
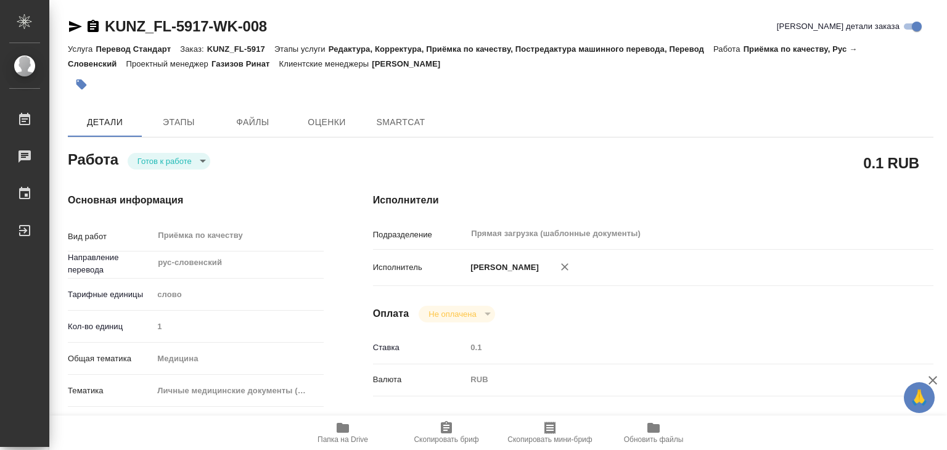
type textarea "x"
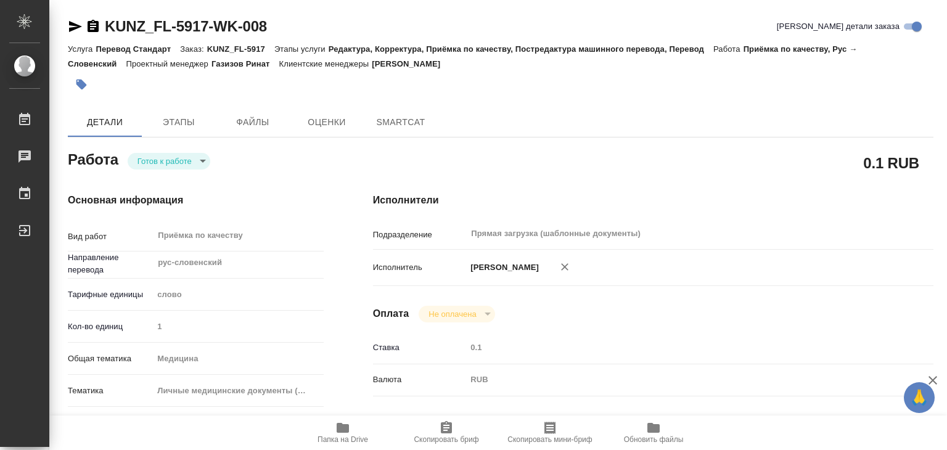
type textarea "x"
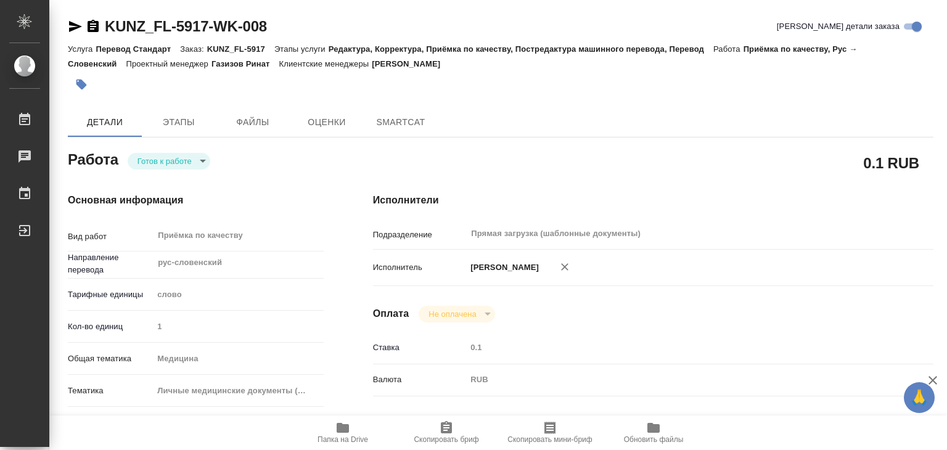
type textarea "x"
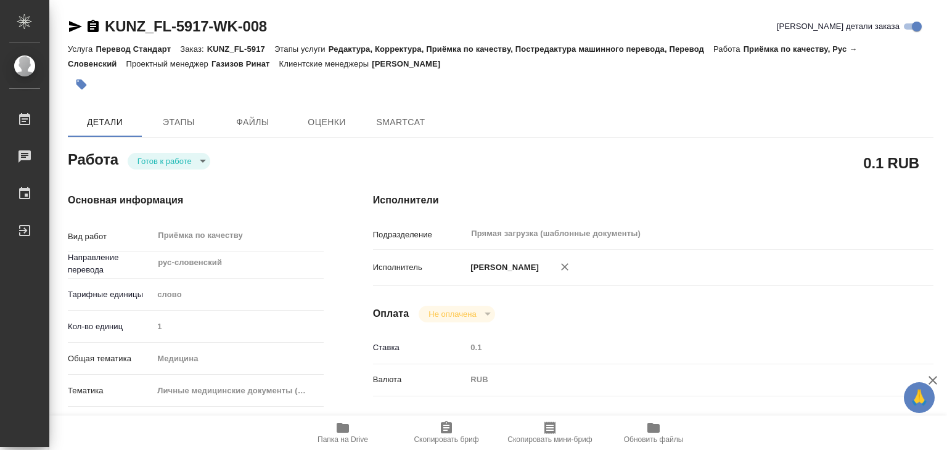
click at [179, 161] on body "🙏 .cls-1 fill:#fff; AWATERA Alilekova [PERSON_NAME] Работы Чаты График Выйти KU…" at bounding box center [473, 225] width 947 height 450
type textarea "x"
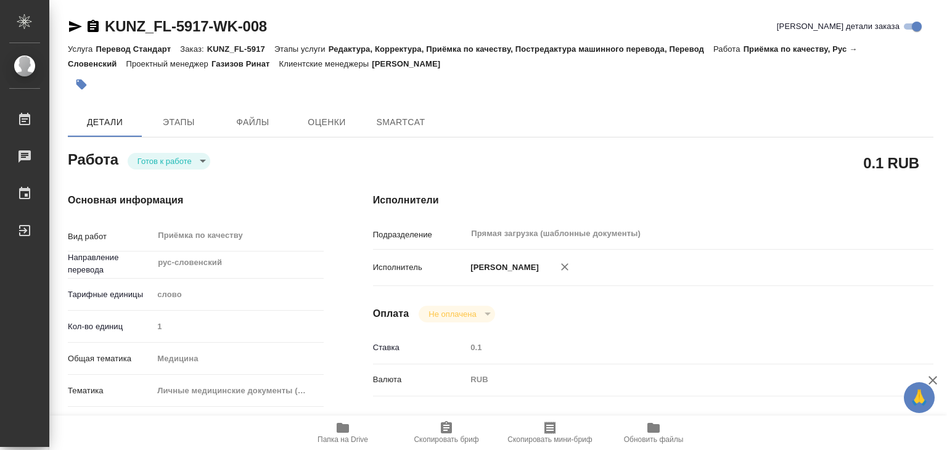
type textarea "x"
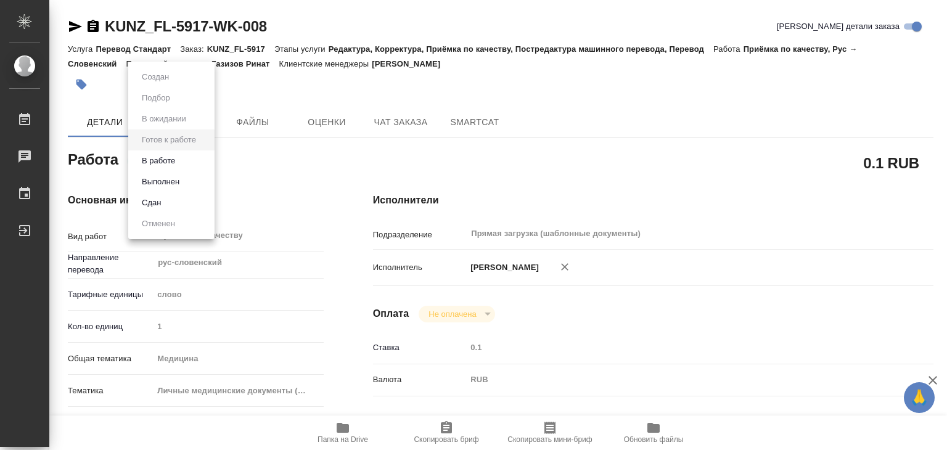
click at [194, 164] on li "В работе" at bounding box center [171, 160] width 86 height 21
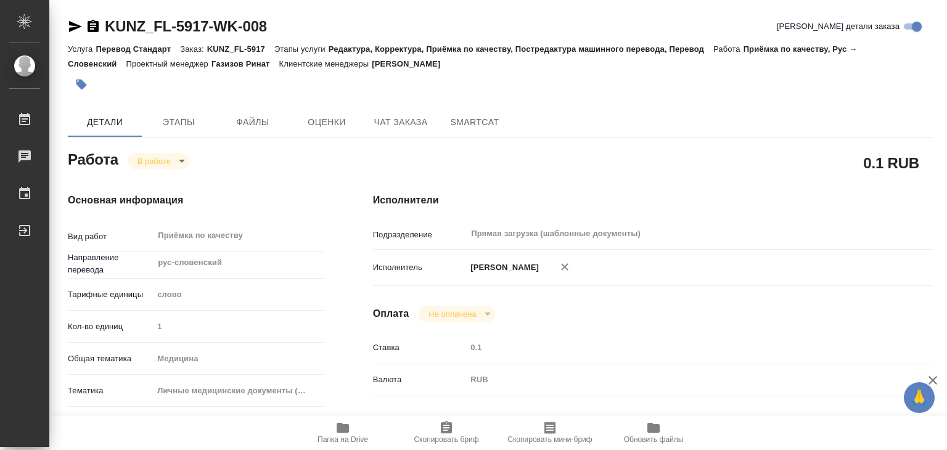
type textarea "x"
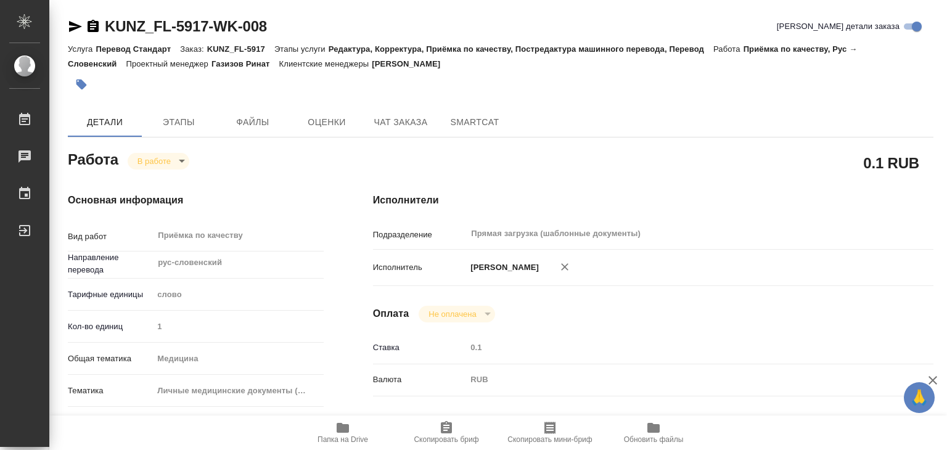
type textarea "x"
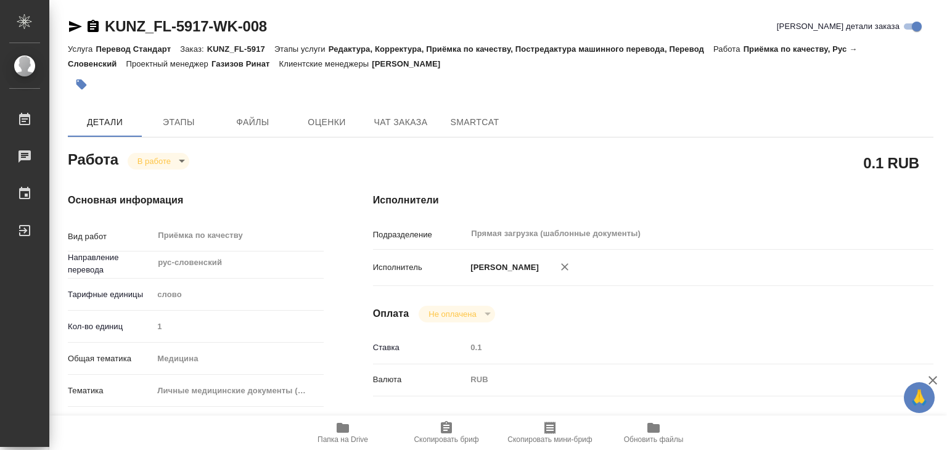
type textarea "x"
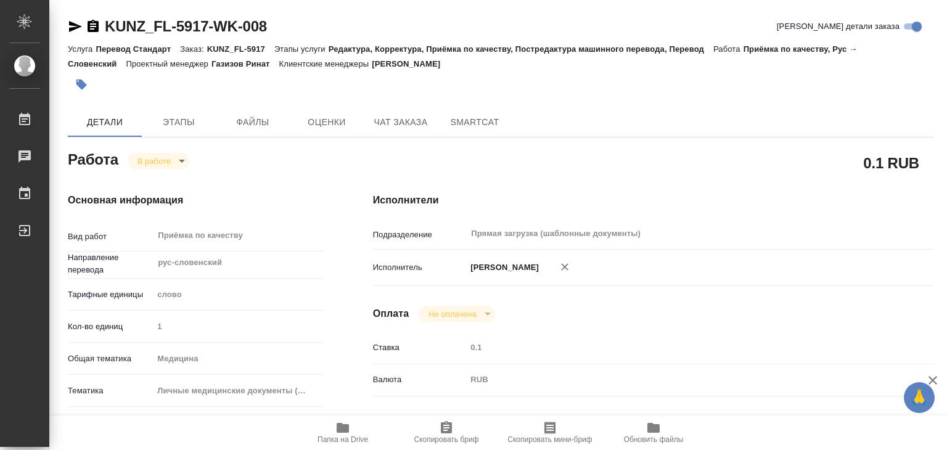
type textarea "x"
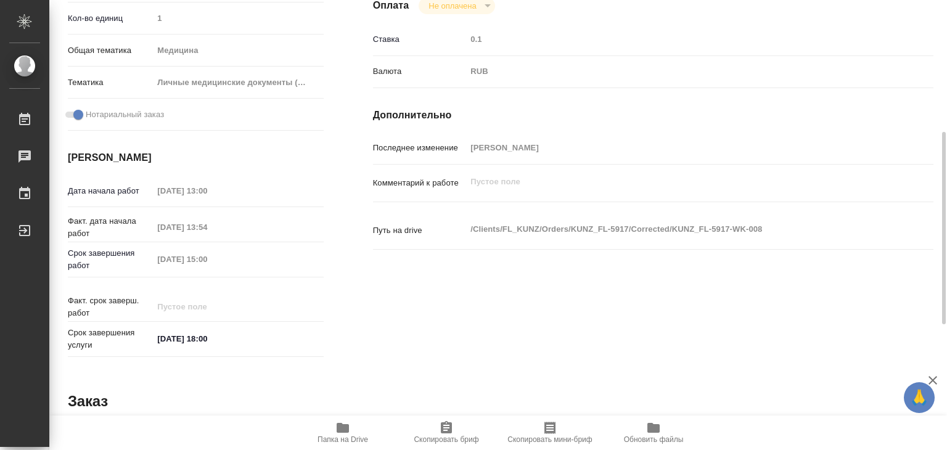
scroll to position [602, 0]
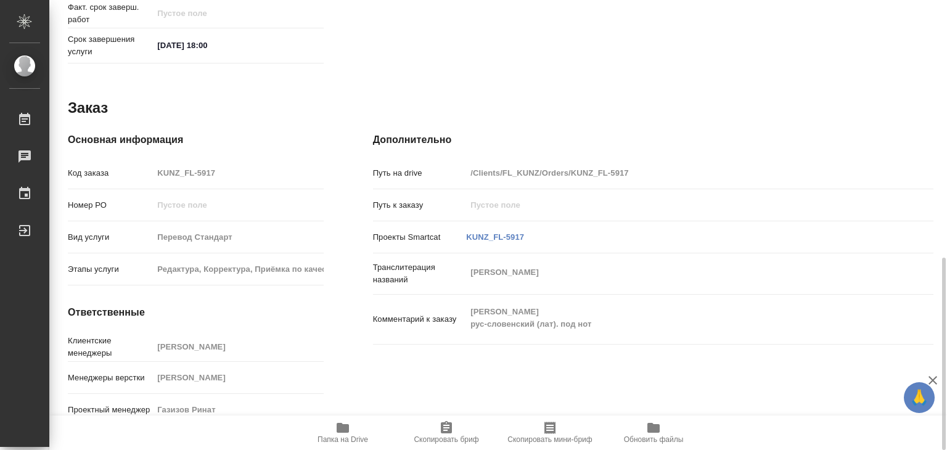
type textarea "x"
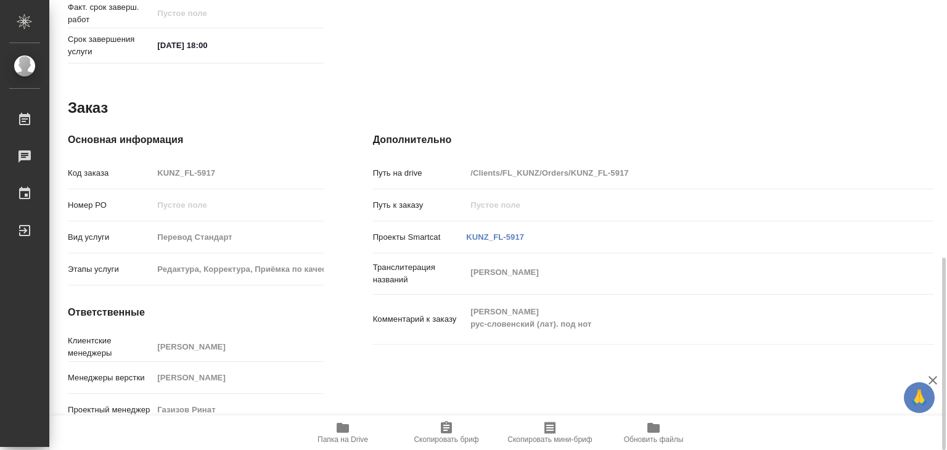
click at [464, 261] on p "Транслитерация названий" at bounding box center [420, 273] width 94 height 25
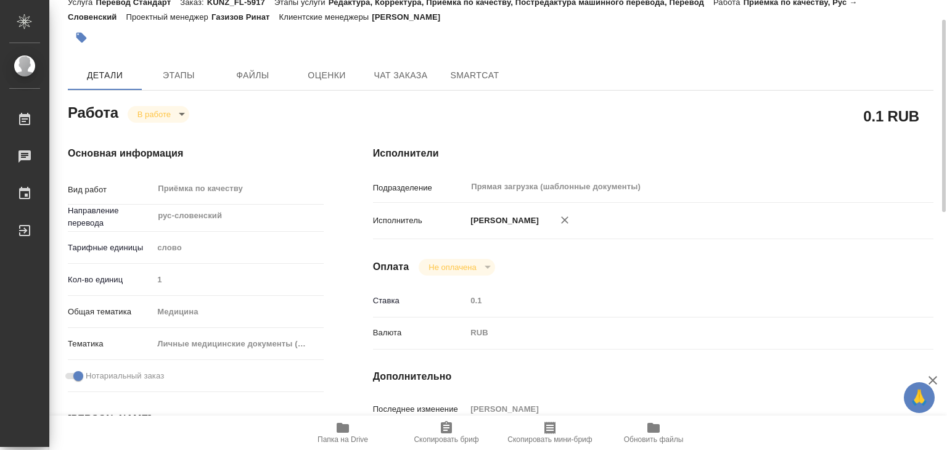
scroll to position [0, 0]
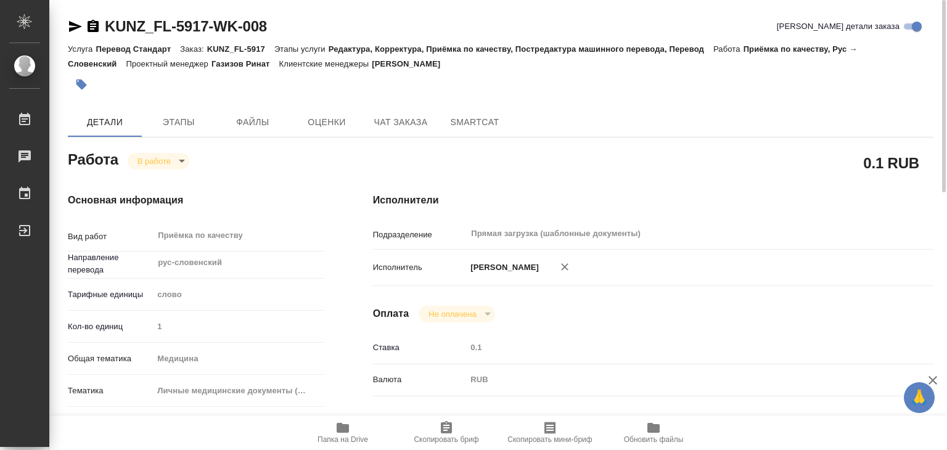
click at [84, 87] on icon "button" at bounding box center [81, 85] width 10 height 10
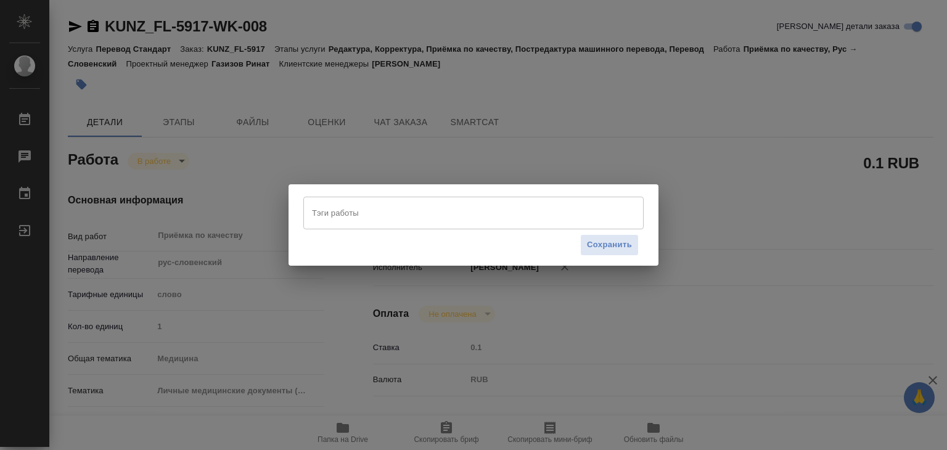
click at [329, 225] on div "Тэги работы" at bounding box center [473, 213] width 340 height 32
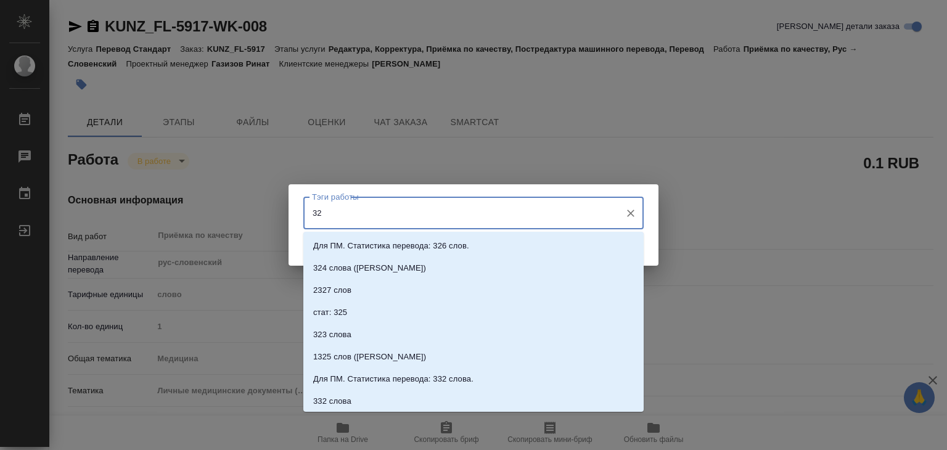
type input "324"
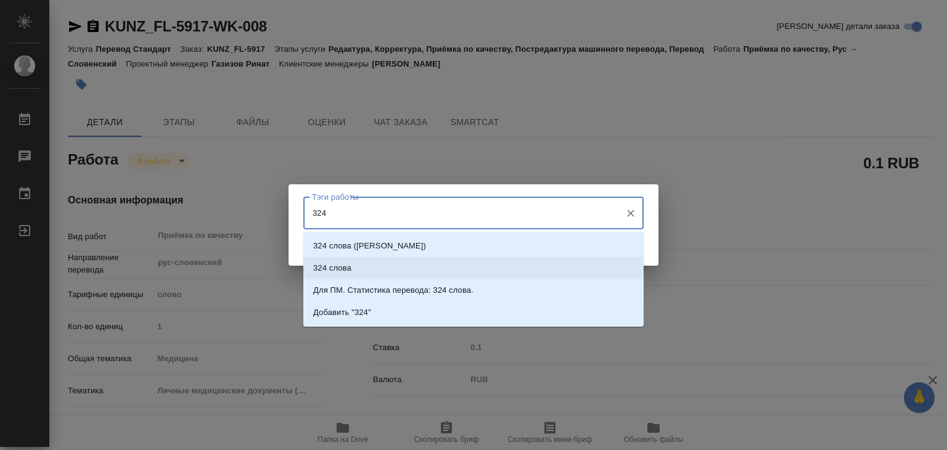
click at [367, 261] on li "324 слова" at bounding box center [473, 268] width 340 height 22
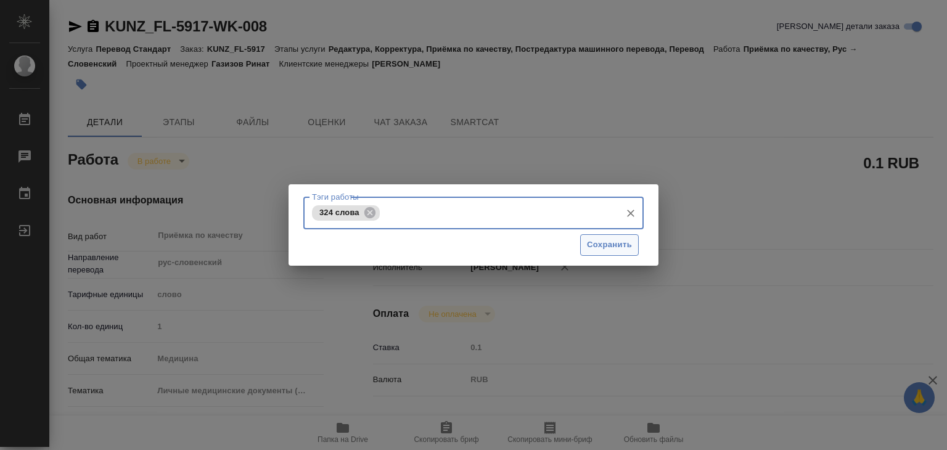
click at [594, 241] on span "Сохранить" at bounding box center [609, 245] width 45 height 14
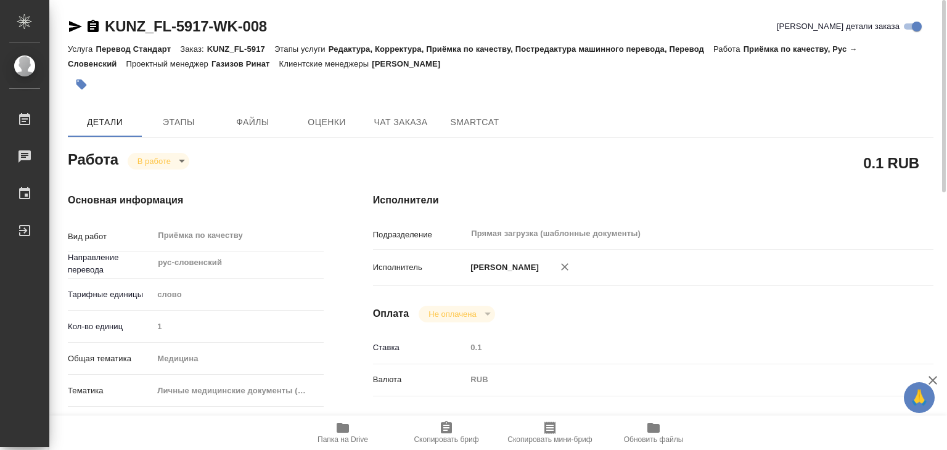
type input "inProgress"
type textarea "Приёмка по качеству"
type textarea "x"
type input "рус-словенский"
type input "5a8b1489cc6b4906c91bfd90"
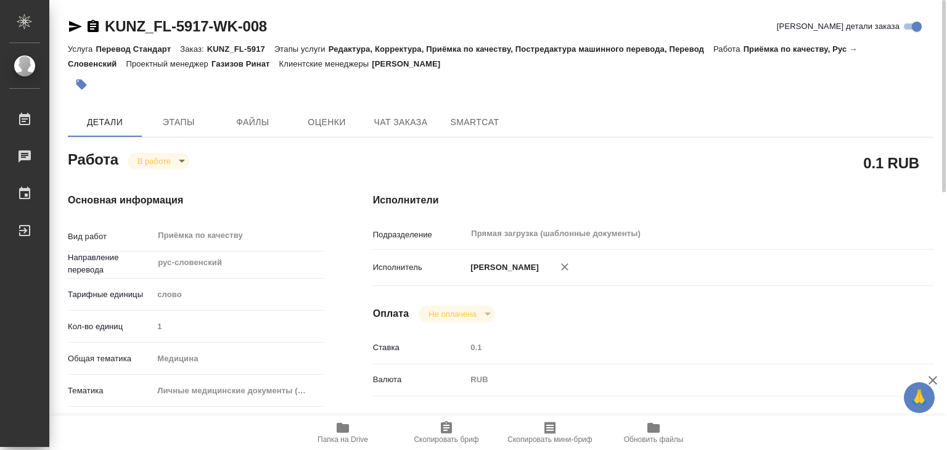
type input "1"
type input "med"
type input "5a8b8b956a9677013d343e74"
checkbox input "true"
type input "17.09.2025 13:00"
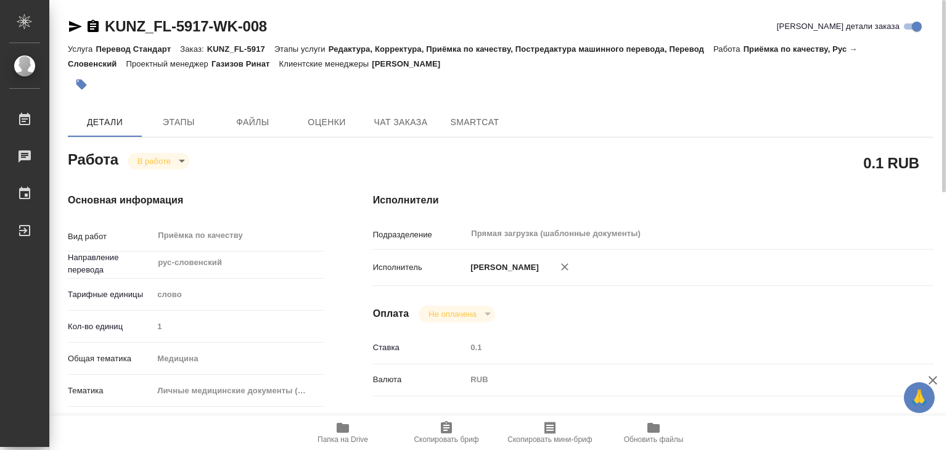
type input "17.09.2025 13:54"
type input "[DATE] 15:00"
type input "17.09.2025 18:00"
type input "Прямая загрузка (шаблонные документы)"
type input "notPayed"
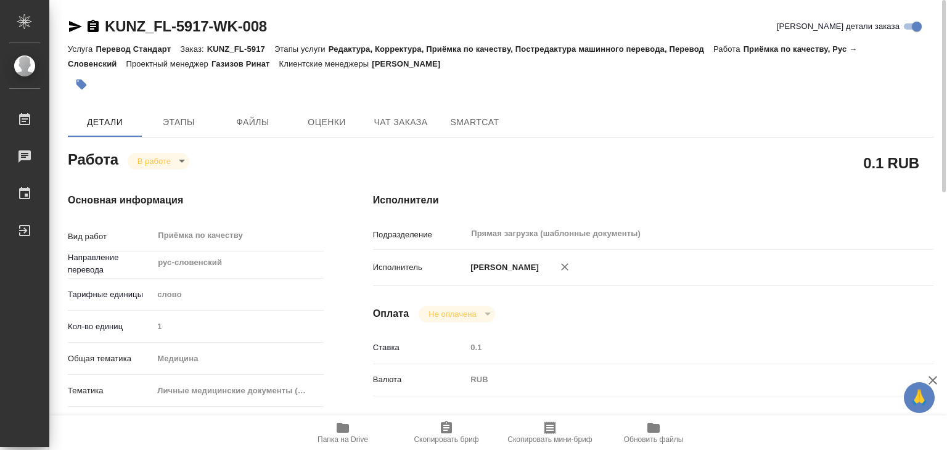
type input "0.1"
type input "RUB"
type input "[PERSON_NAME]"
type textarea "x"
type textarea "/Clients/FL_KUNZ/Orders/KUNZ_FL-5917/Corrected/KUNZ_FL-5917-WK-008"
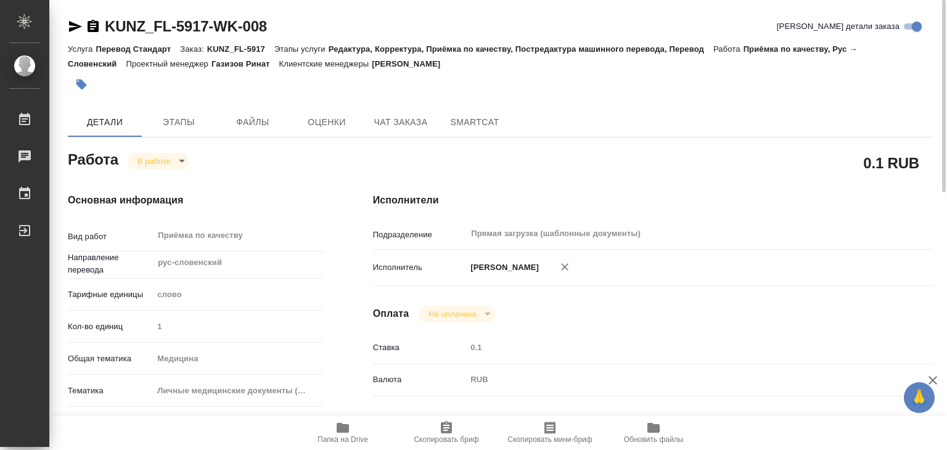
type textarea "x"
type input "KUNZ_FL-5917"
type input "Перевод Стандарт"
type input "Редактура, Корректура, Приёмка по качеству, Постредактура машинного перевода, П…"
type input "Веселова Юлия"
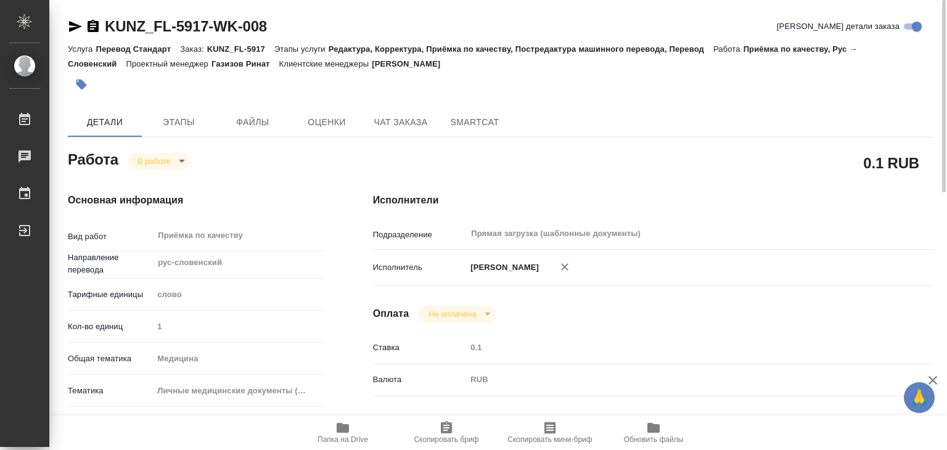
type input "Заборова Александра"
type input "/Clients/FL_KUNZ/Orders/KUNZ_FL-5917"
type textarea "Ameliia Alekseevna KALININA"
type textarea "x"
type textarea "Ameliia Alekseevna KALININA рус-словенский (лат). под нот"
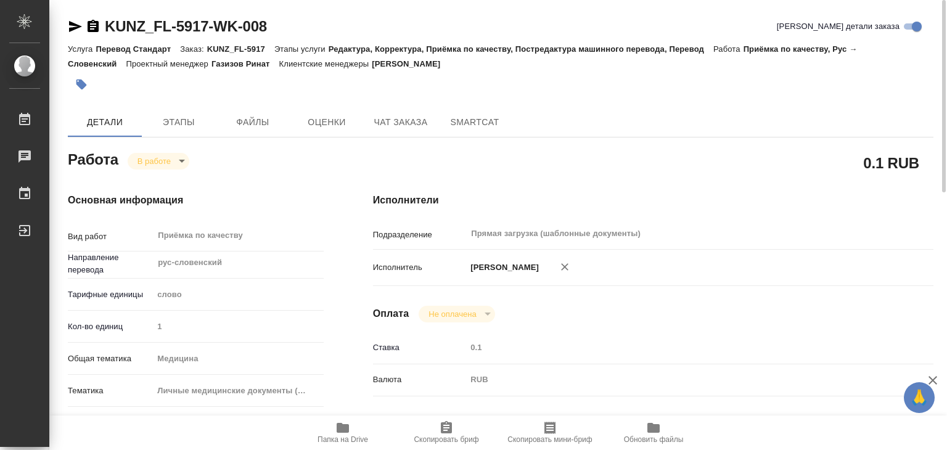
type textarea "x"
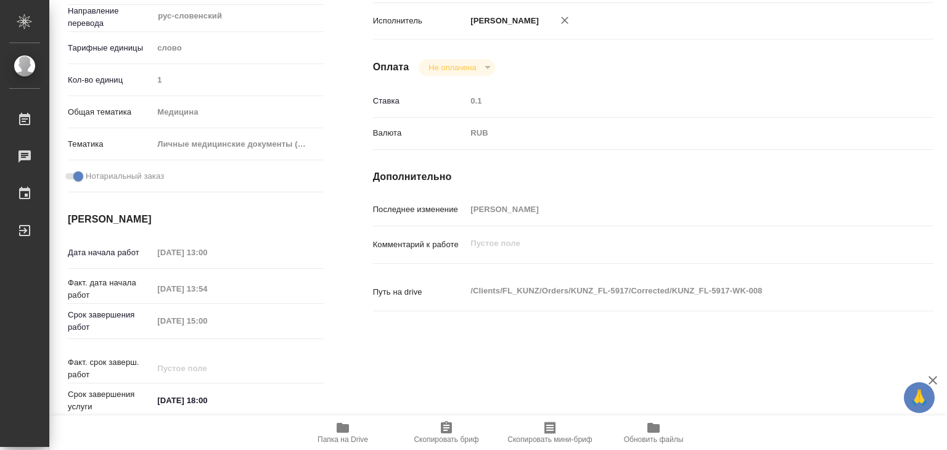
type textarea "x"
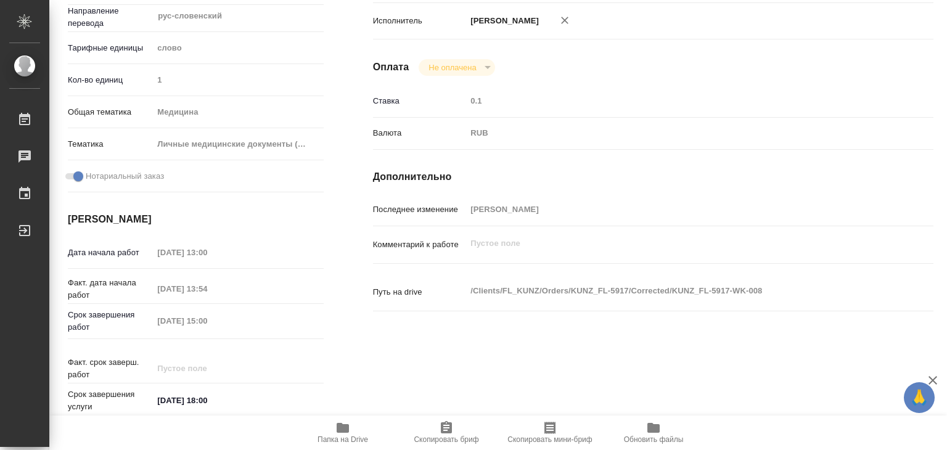
type textarea "x"
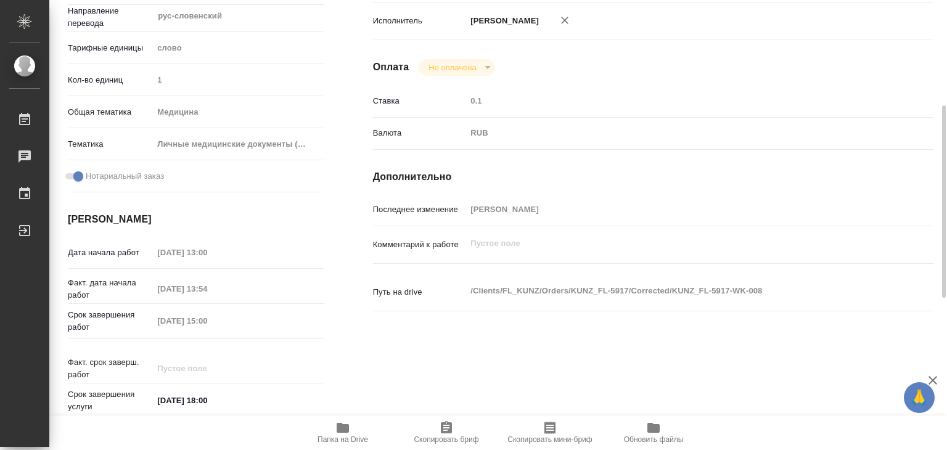
type textarea "x"
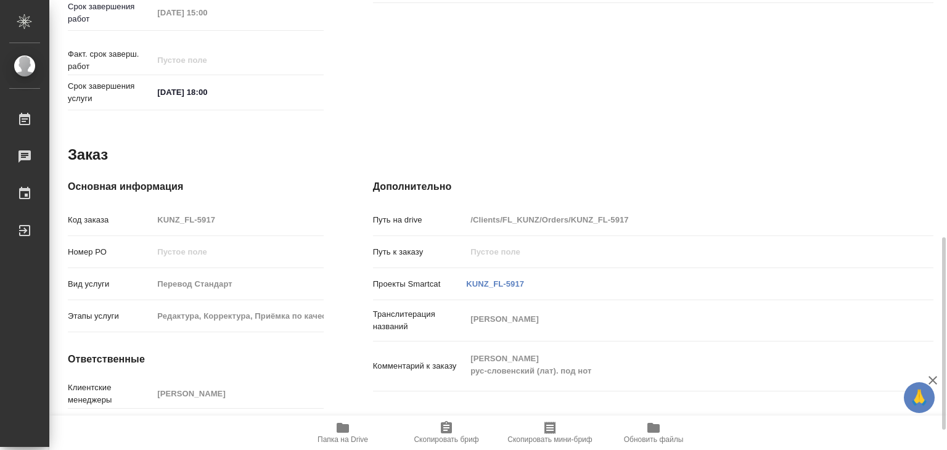
scroll to position [602, 0]
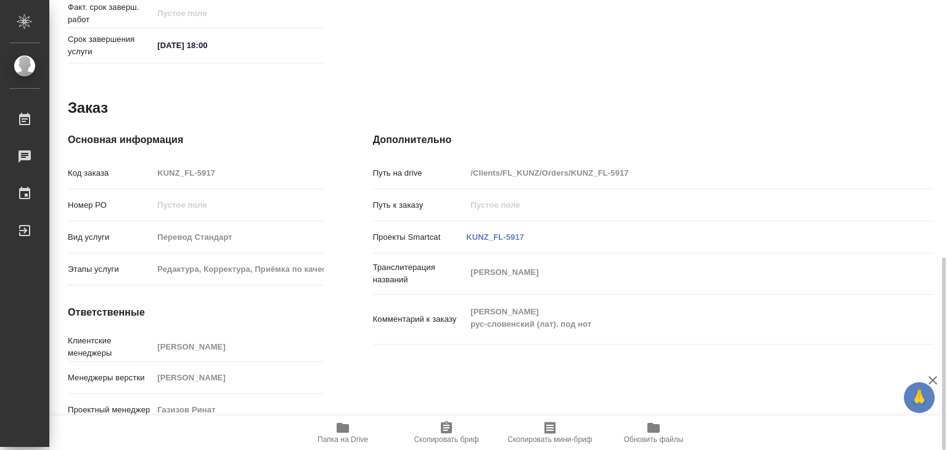
type textarea "x"
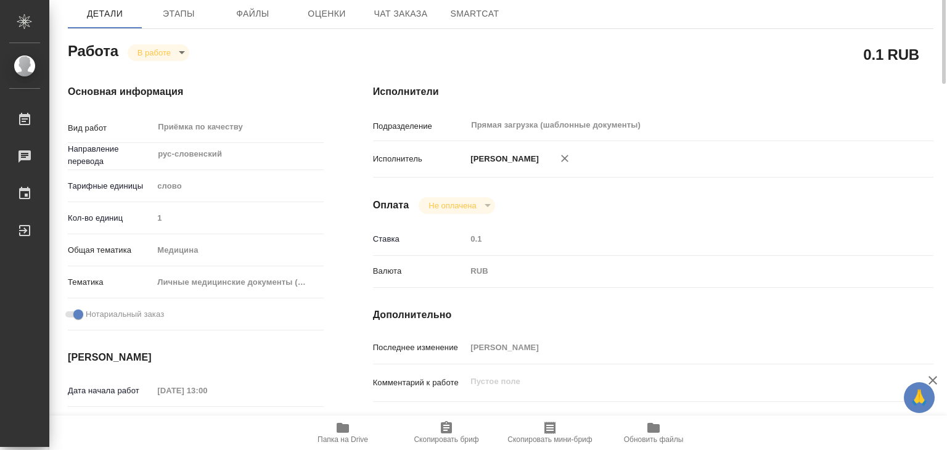
scroll to position [0, 0]
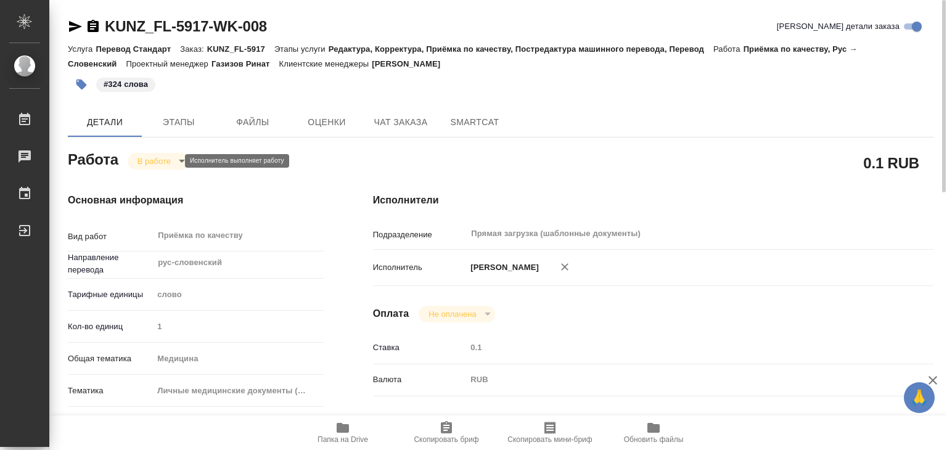
click at [148, 159] on body "🙏 .cls-1 fill:#fff; AWATERA Alilekova Valeriya Работы 0 Чаты График Выйти KUNZ_…" at bounding box center [473, 225] width 947 height 450
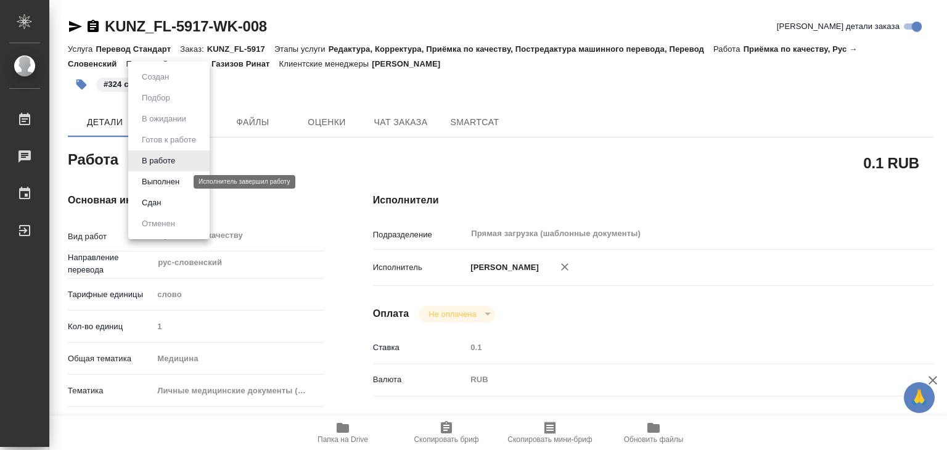
click at [168, 182] on button "Выполнен" at bounding box center [160, 182] width 45 height 14
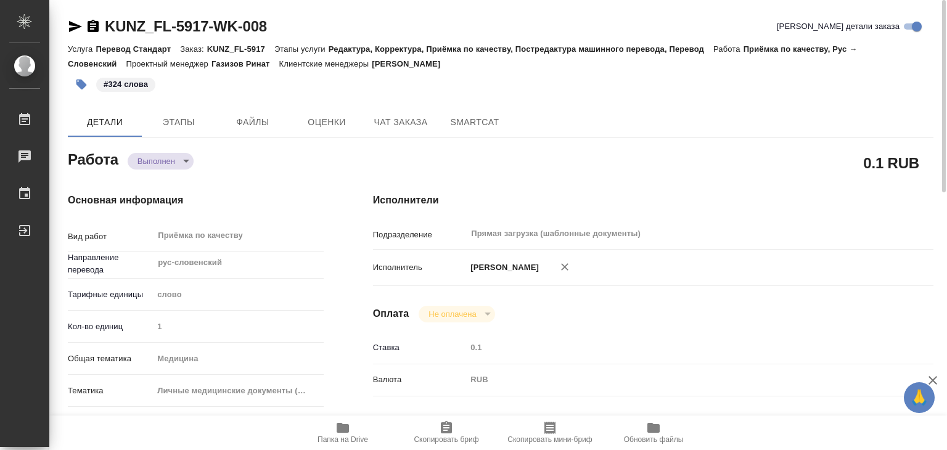
type textarea "x"
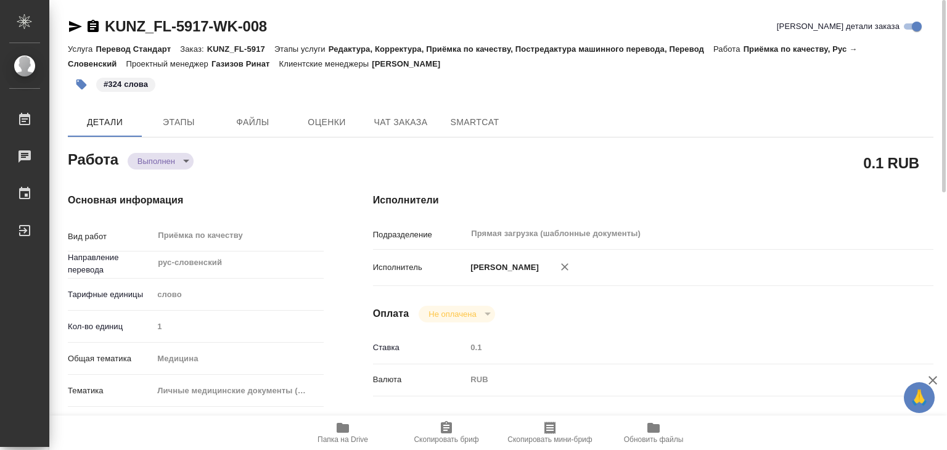
type textarea "x"
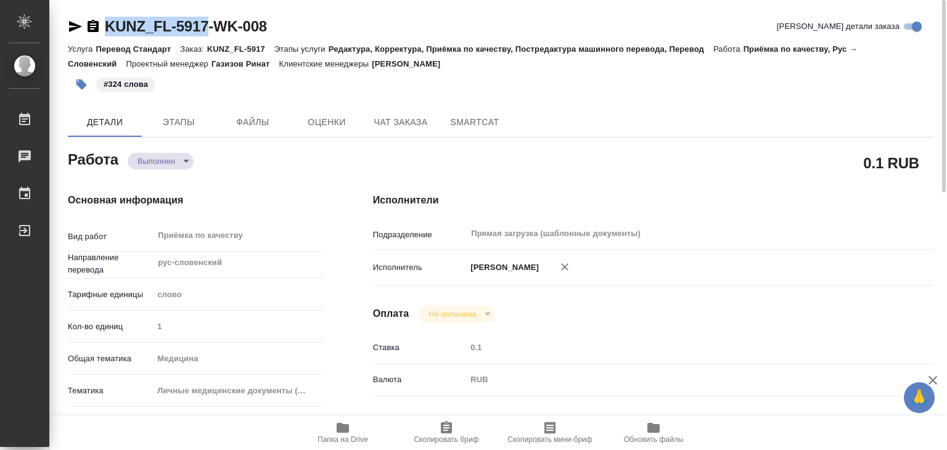
drag, startPoint x: 100, startPoint y: 13, endPoint x: 211, endPoint y: 28, distance: 112.0
copy link "KUNZ_FL-5917"
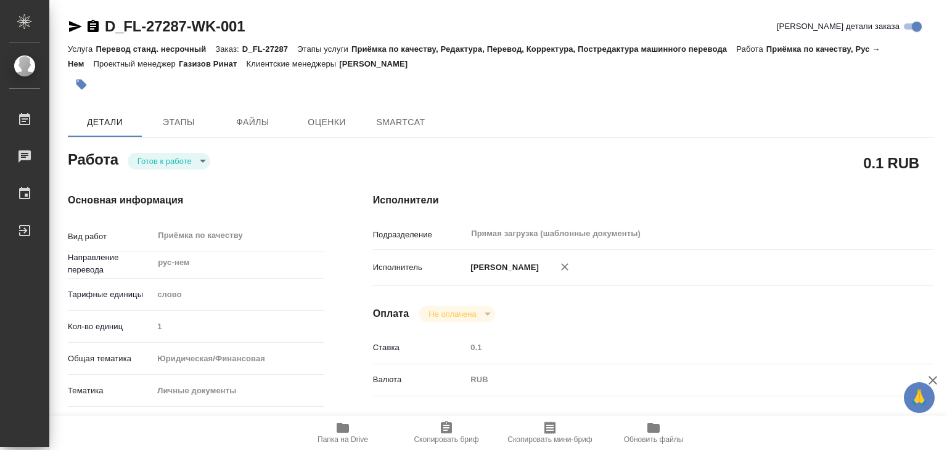
type textarea "x"
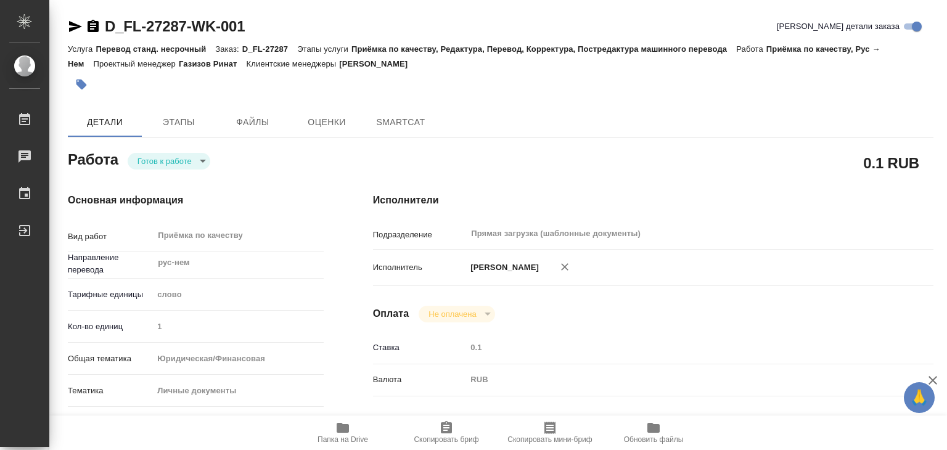
type textarea "x"
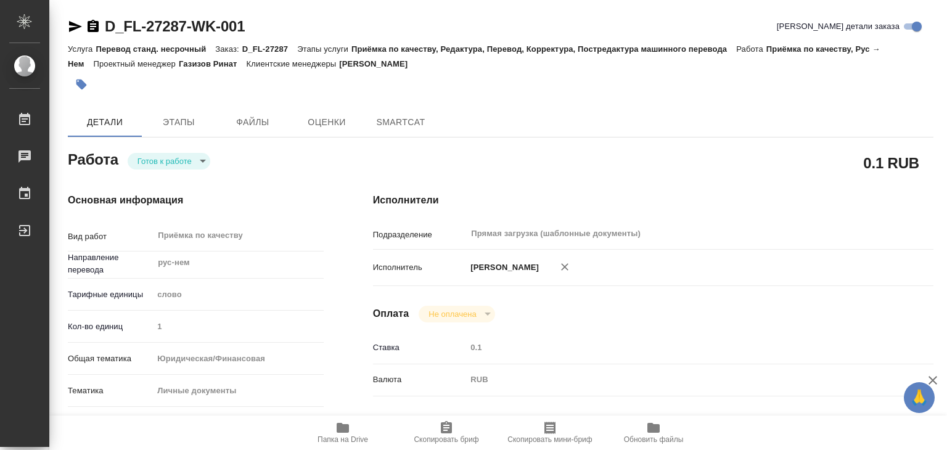
click at [186, 166] on body "🙏 .cls-1 fill:#fff; AWATERA Alilekova [PERSON_NAME] Работы Чаты График Выйти D_…" at bounding box center [473, 225] width 947 height 450
type textarea "x"
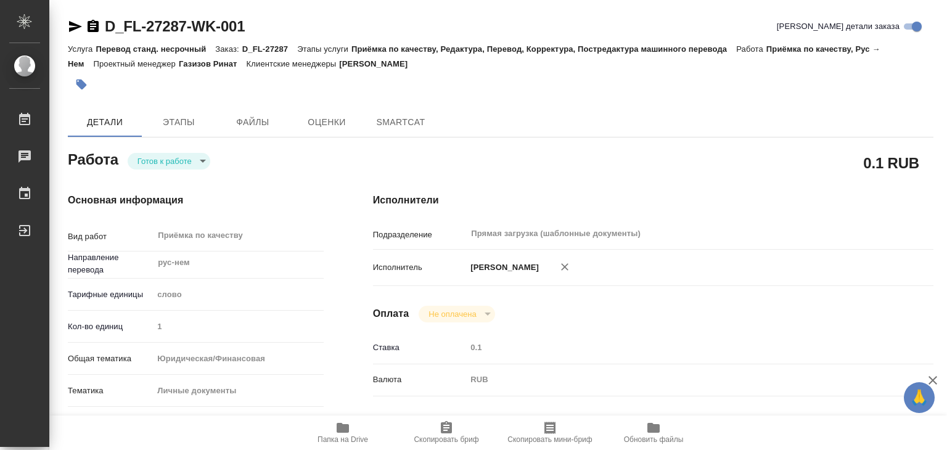
type textarea "x"
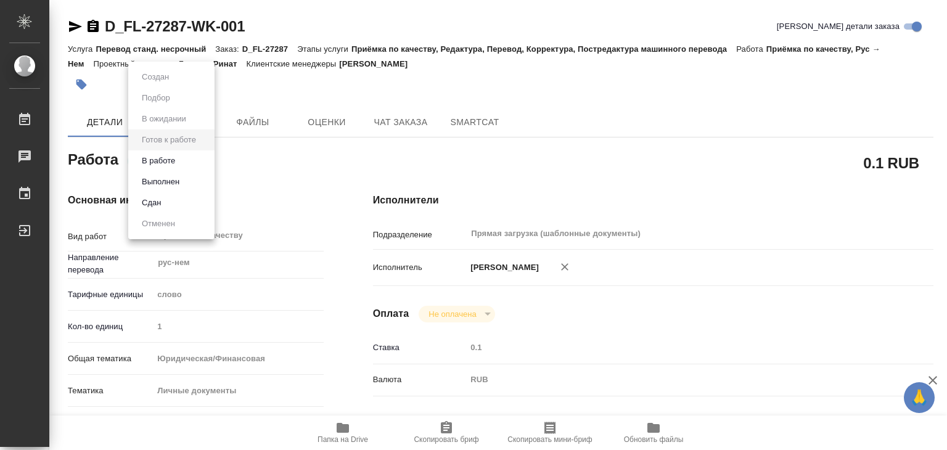
click at [192, 163] on li "В работе" at bounding box center [171, 160] width 86 height 21
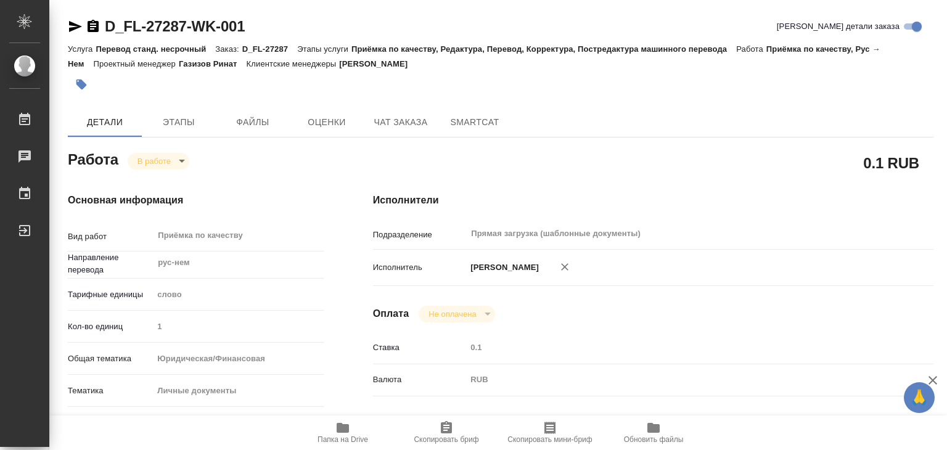
type textarea "x"
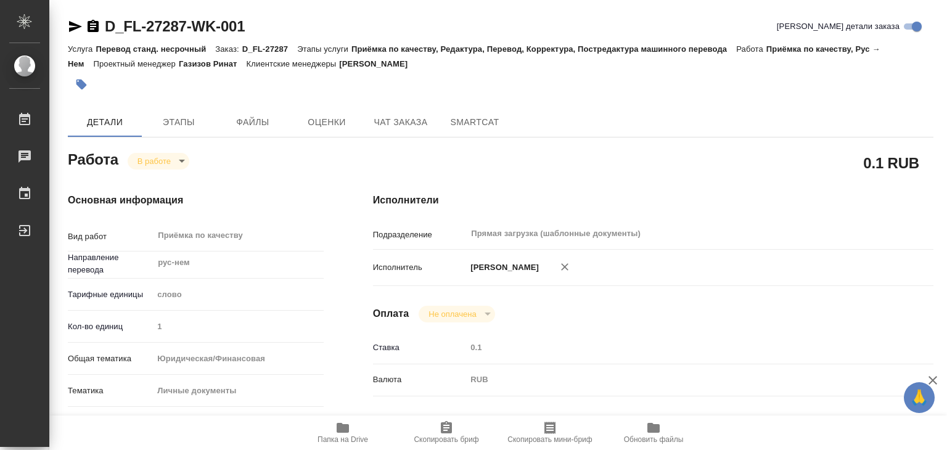
type textarea "x"
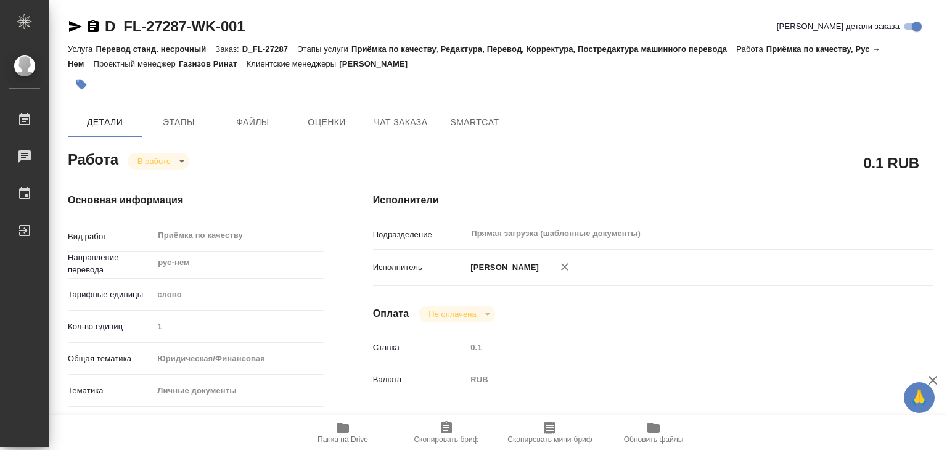
type textarea "x"
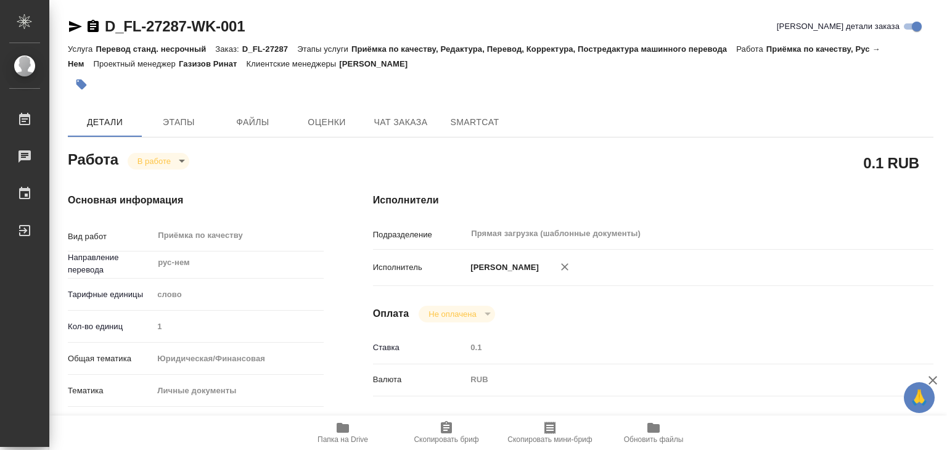
type textarea "x"
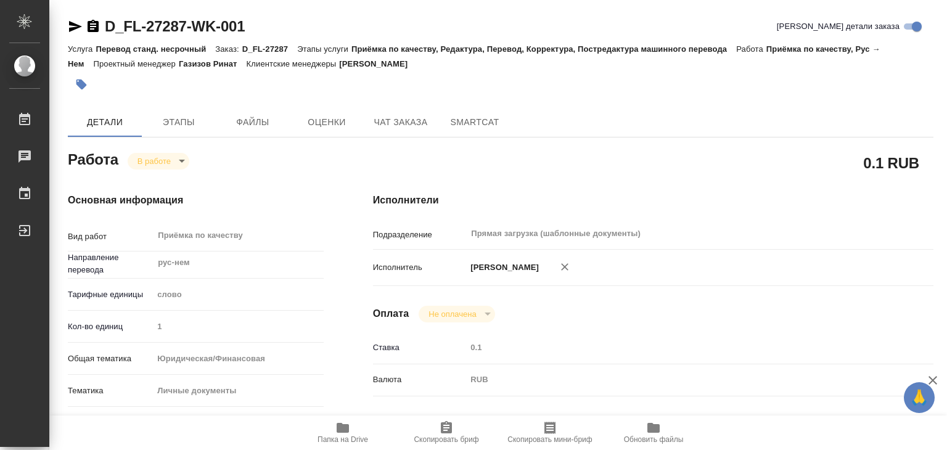
type textarea "x"
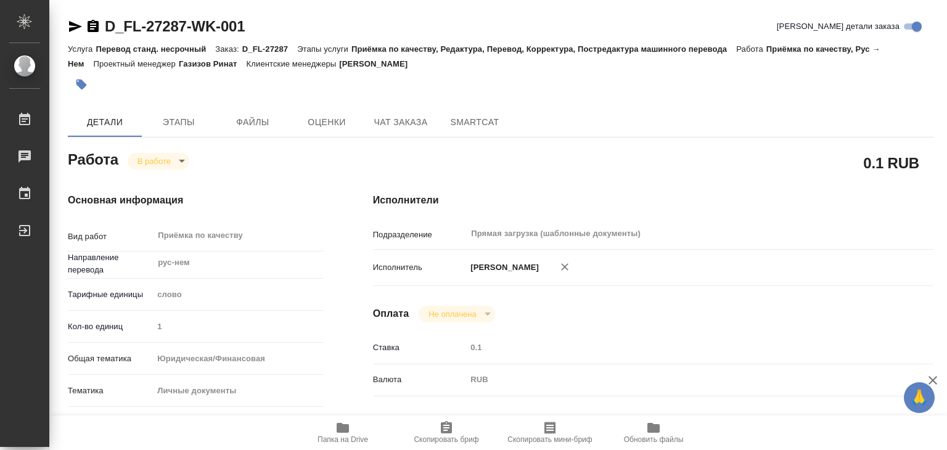
type textarea "x"
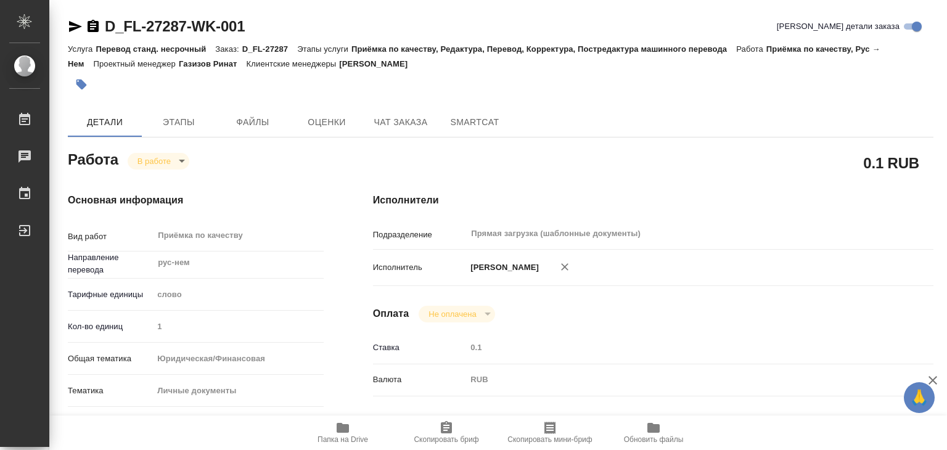
click at [348, 430] on icon "button" at bounding box center [343, 428] width 12 height 10
click at [78, 84] on icon "button" at bounding box center [81, 85] width 10 height 10
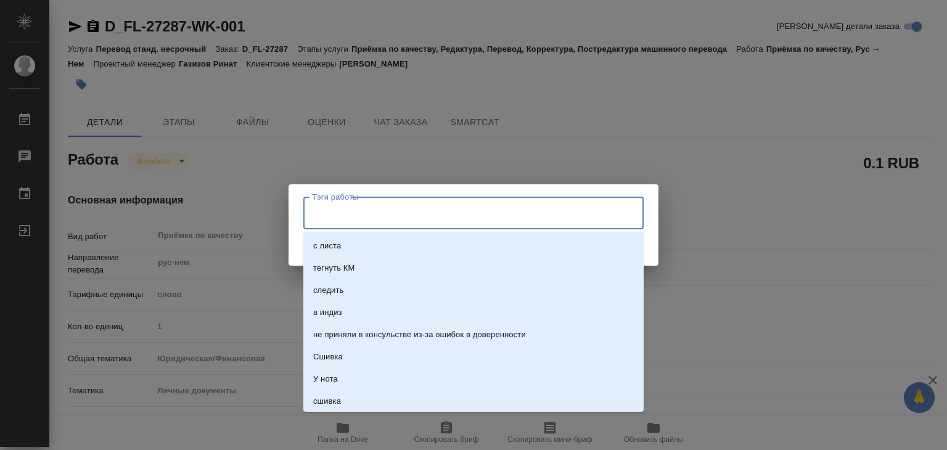
click at [378, 222] on input "Тэги работы" at bounding box center [462, 212] width 306 height 21
type input "274"
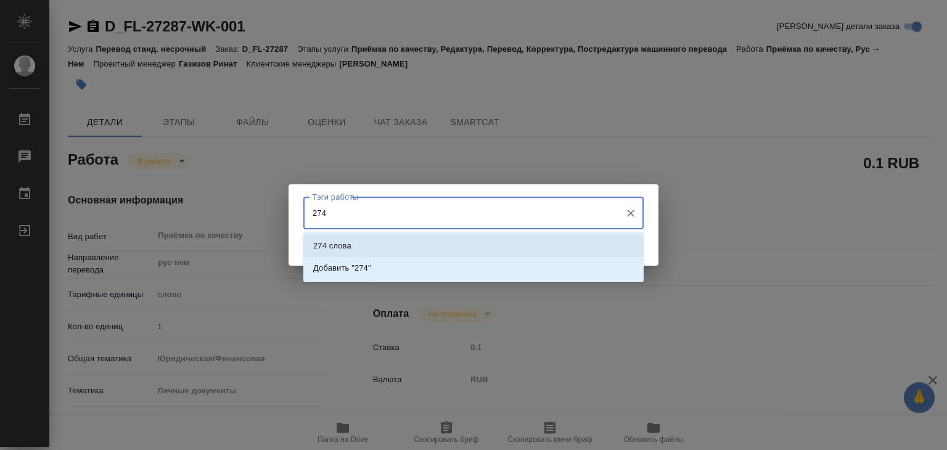
click at [416, 245] on li "274 слова" at bounding box center [473, 246] width 340 height 22
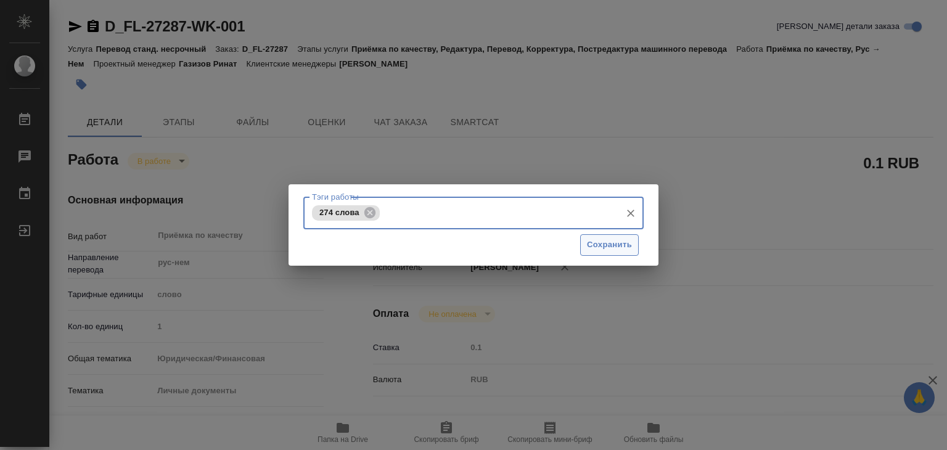
click at [587, 247] on span "Сохранить" at bounding box center [609, 245] width 45 height 14
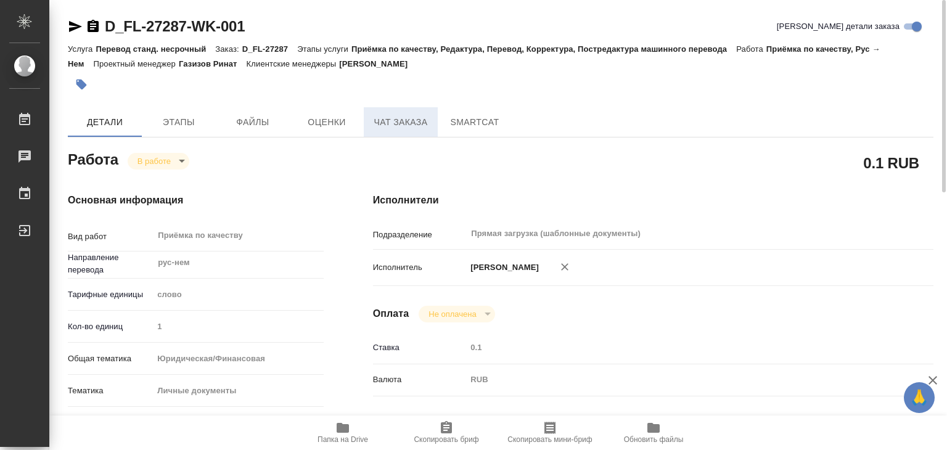
type input "inProgress"
type textarea "Приёмка по качеству"
type textarea "x"
type input "рус-нем"
type input "5a8b1489cc6b4906c91bfd90"
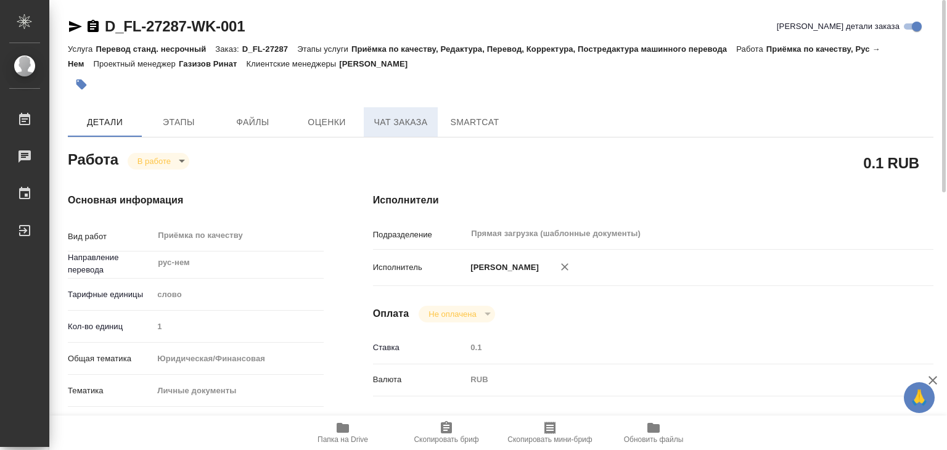
type input "1"
type input "yr-fn"
type input "5a8b8b956a9677013d343cfe"
checkbox input "true"
type input "17.09.2025 14:00"
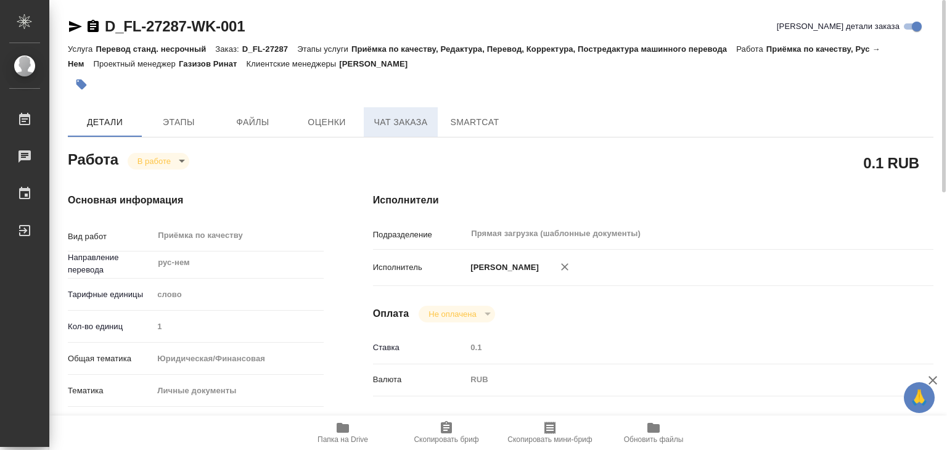
type input "17.09.2025 14:16"
type input "17.09.2025 15:00"
type input "[DATE] 20:00"
type input "Прямая загрузка (шаблонные документы)"
type input "notPayed"
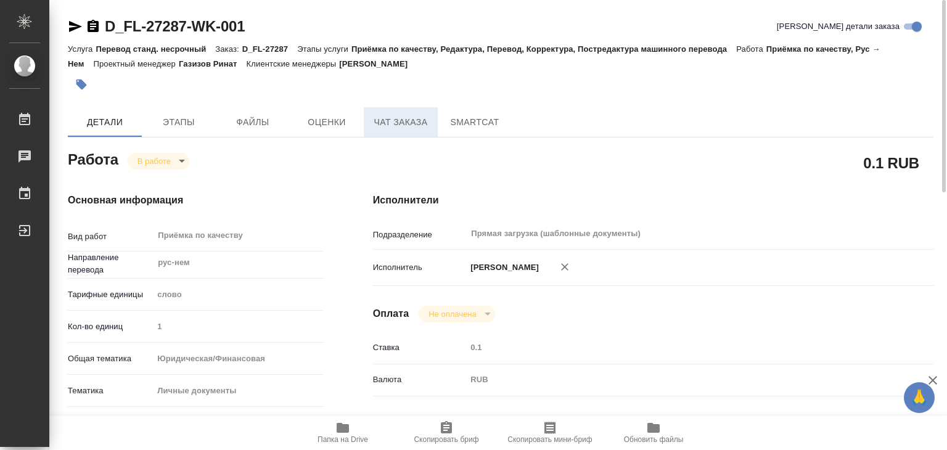
type input "0.1"
type input "RUB"
type input "Алилекова Валерия"
type textarea "x"
type textarea "/Clients/FL_D/Orders/D_FL-27287/Corrected/D_FL-27287-WK-001"
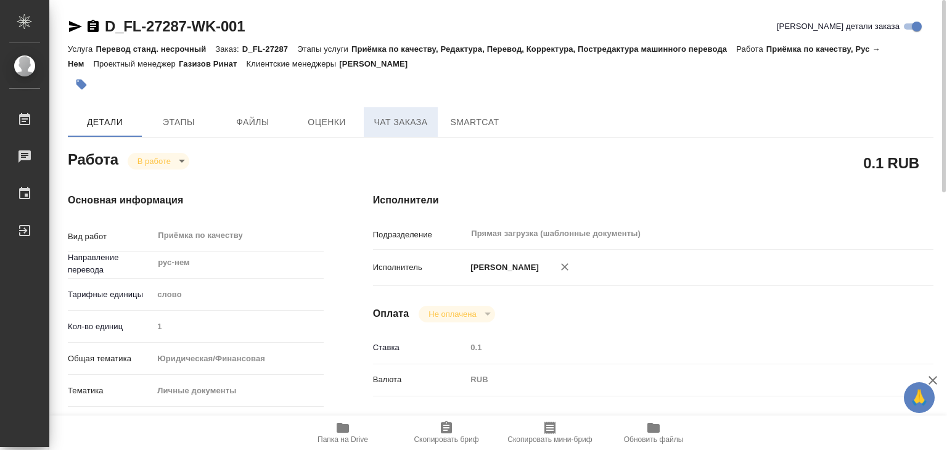
type textarea "x"
type input "D_FL-27287"
type input "Перевод станд. несрочный"
type input "Приёмка по качеству, Редактура, Перевод, Корректура, Постредактура машинного пе…"
type input "Булахова Елена"
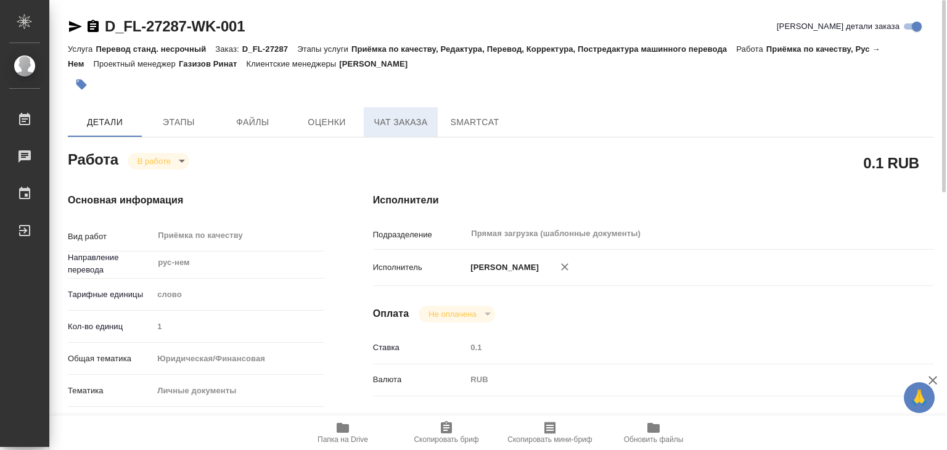
type input "/Clients/FL_D/Orders/D_FL-27287"
type textarea "Mersiianov Renat"
type textarea "x"
type textarea "добавится апостиль"
type textarea "x"
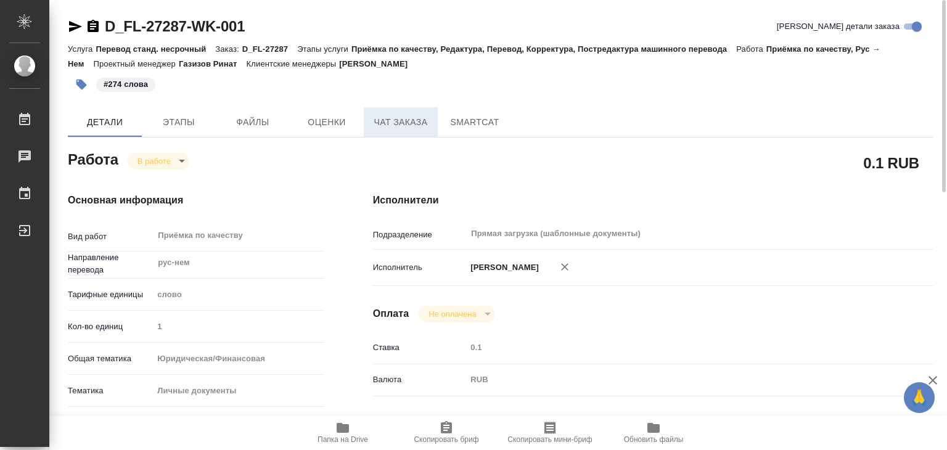
type textarea "x"
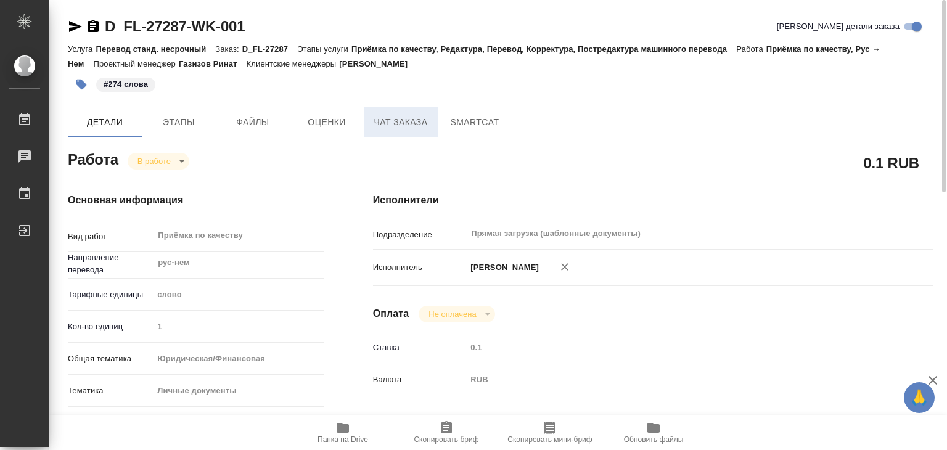
type textarea "x"
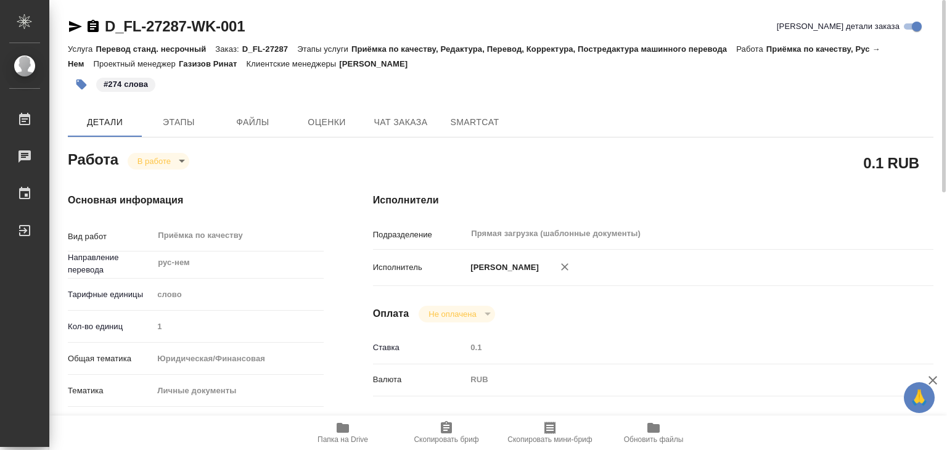
type textarea "x"
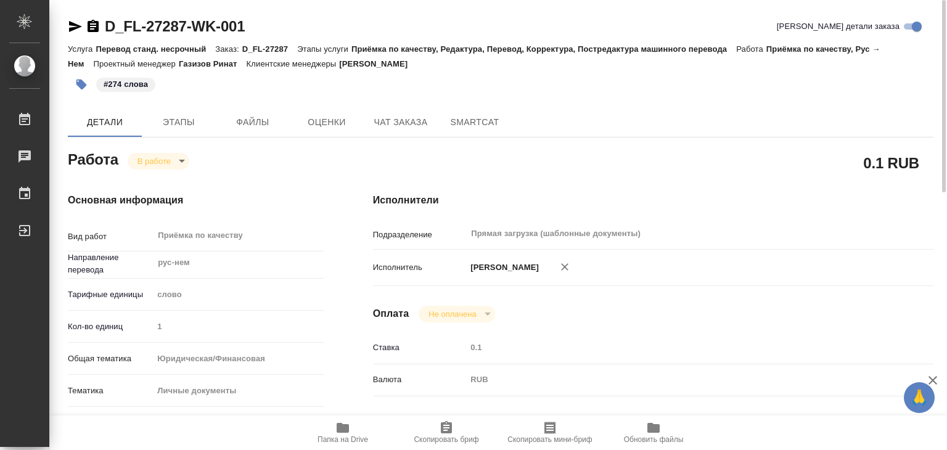
type textarea "x"
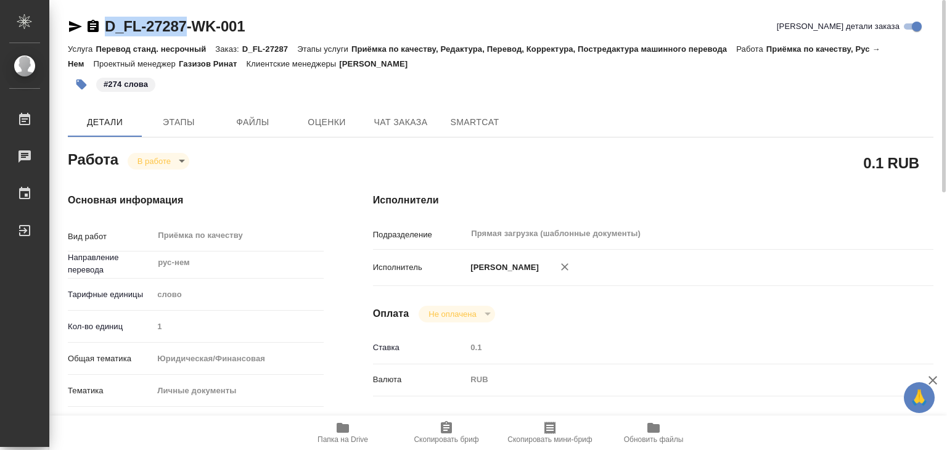
drag, startPoint x: 104, startPoint y: 18, endPoint x: 185, endPoint y: 23, distance: 81.5
click at [185, 23] on div "D_FL-27287-WK-001" at bounding box center [156, 27] width 177 height 20
copy link "D_FL-27287"
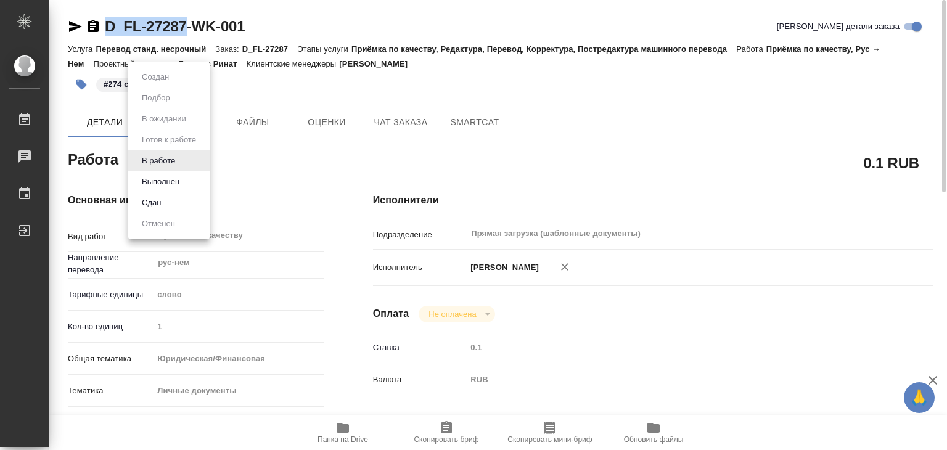
click at [168, 166] on body "🙏 .cls-1 fill:#fff; AWATERA Alilekova Valeriya Работы 0 Чаты График Выйти D_FL-…" at bounding box center [473, 225] width 947 height 450
click at [168, 181] on button "Выполнен" at bounding box center [160, 182] width 45 height 14
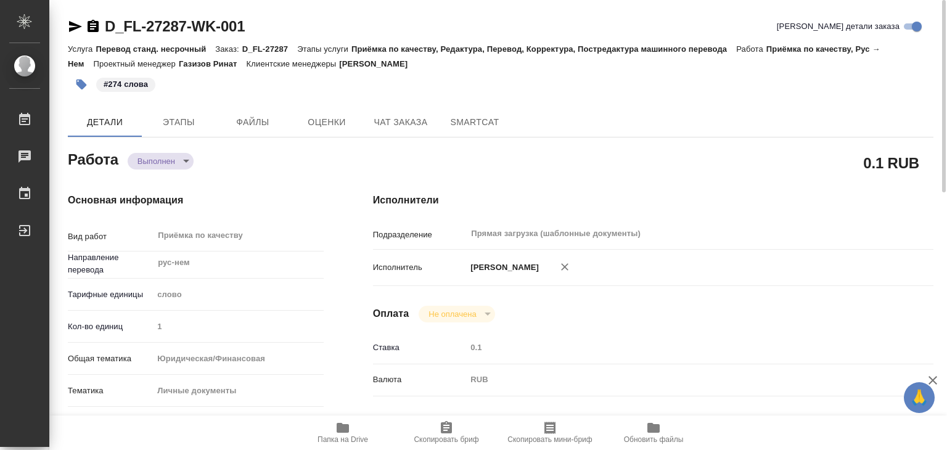
type textarea "x"
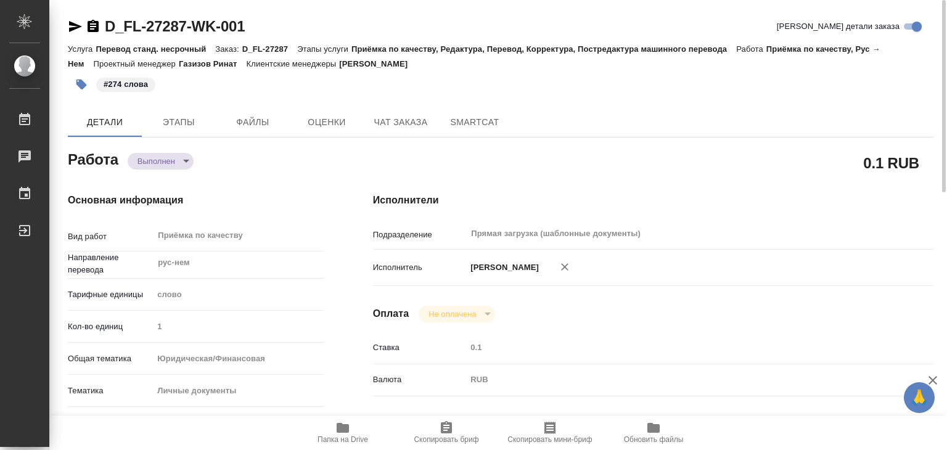
type textarea "x"
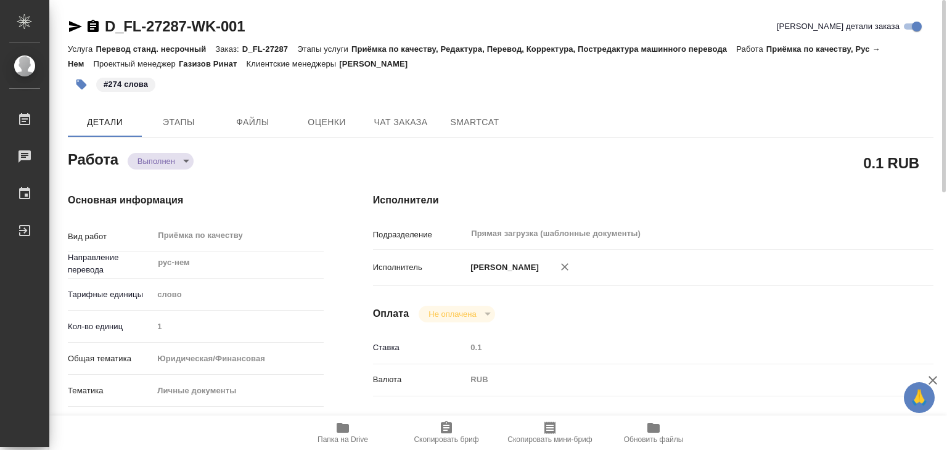
type textarea "x"
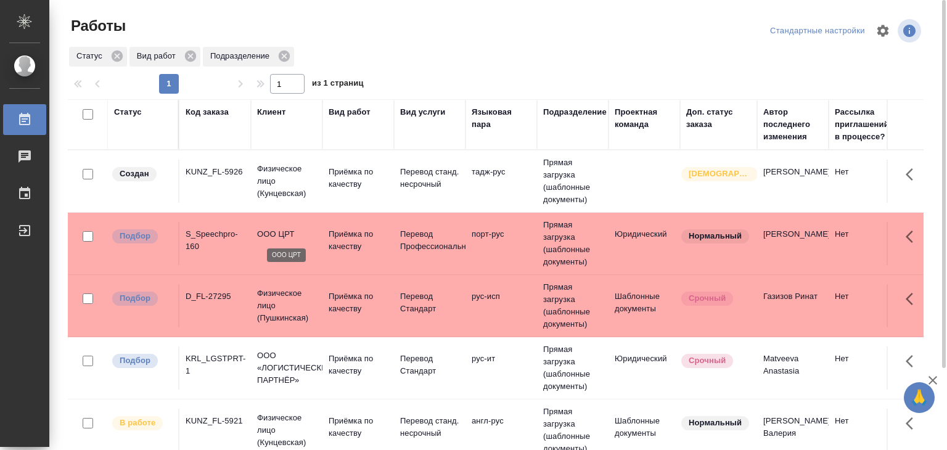
click at [313, 233] on p "OOO ЦРТ" at bounding box center [286, 234] width 59 height 12
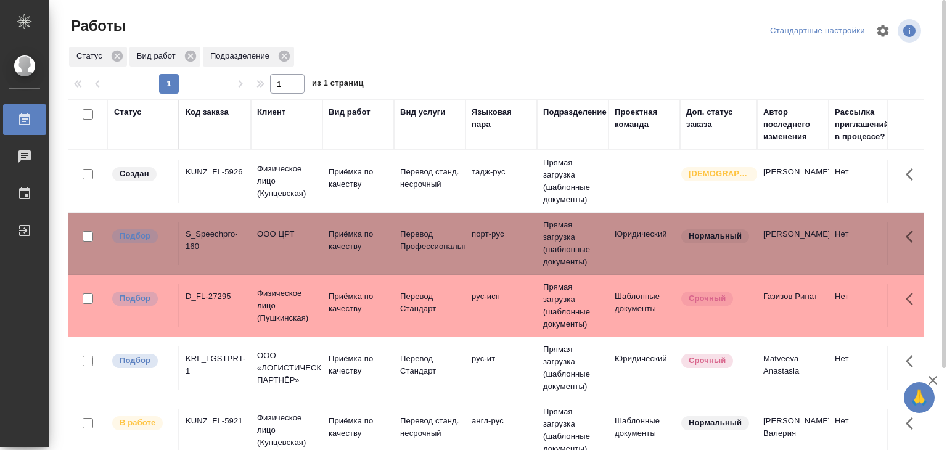
click at [235, 318] on td "D_FL-27295" at bounding box center [215, 305] width 72 height 43
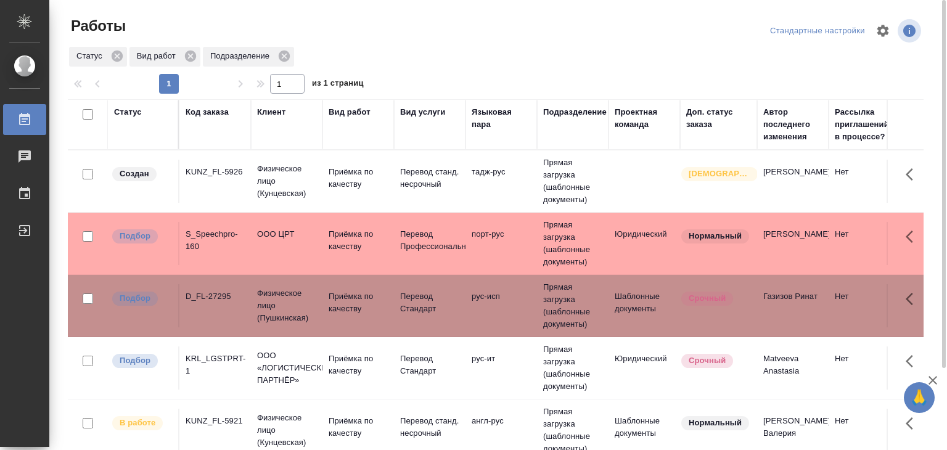
click at [205, 372] on div "KRL_LGSTPRT-1" at bounding box center [215, 365] width 59 height 25
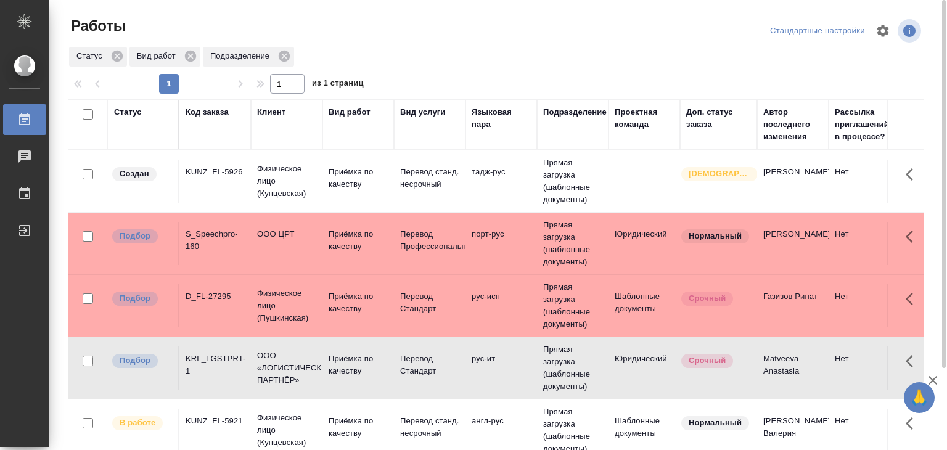
click at [221, 426] on div "KUNZ_FL-5921" at bounding box center [215, 421] width 59 height 12
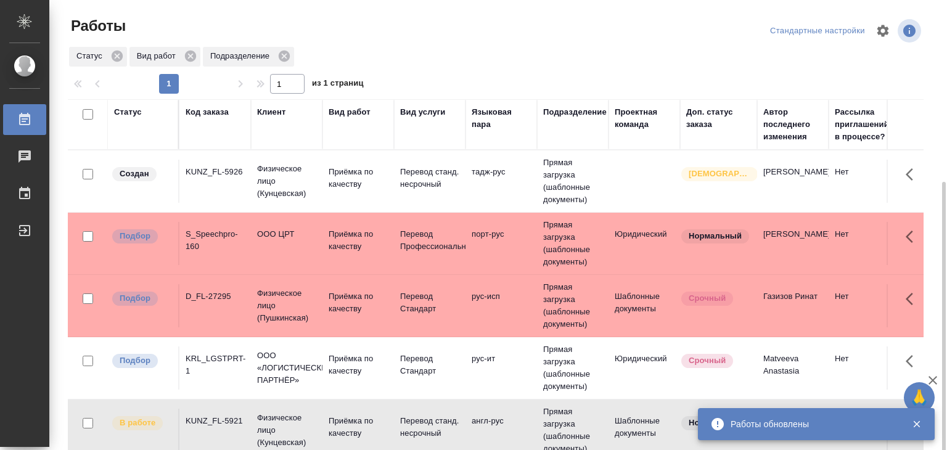
scroll to position [123, 0]
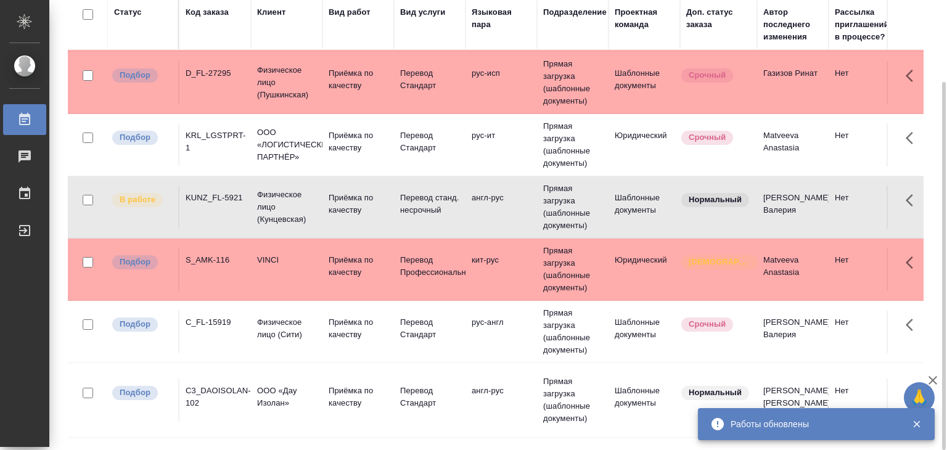
click at [287, 271] on td "VINCI" at bounding box center [287, 269] width 72 height 43
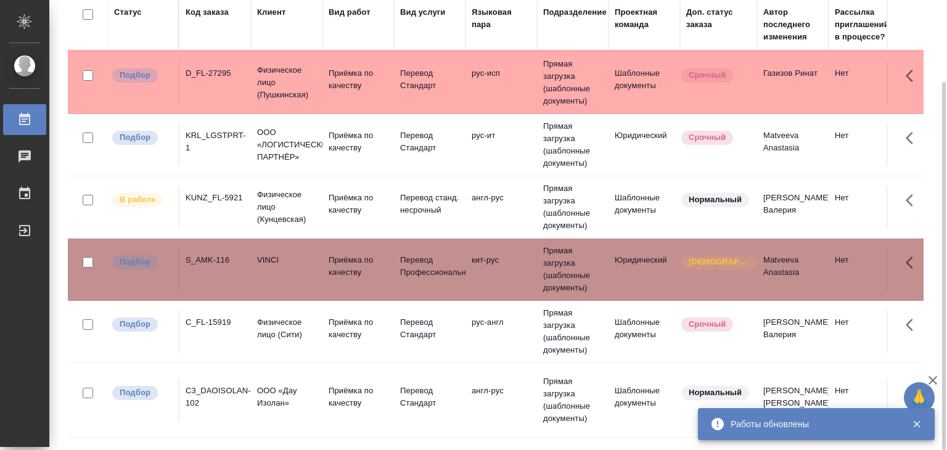
click at [251, 319] on td "Физическое лицо (Сити)" at bounding box center [287, 331] width 72 height 43
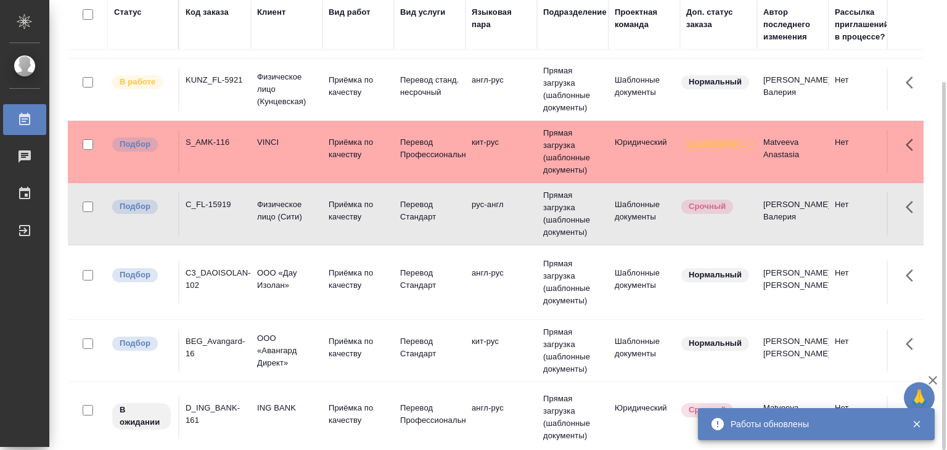
scroll to position [247, 0]
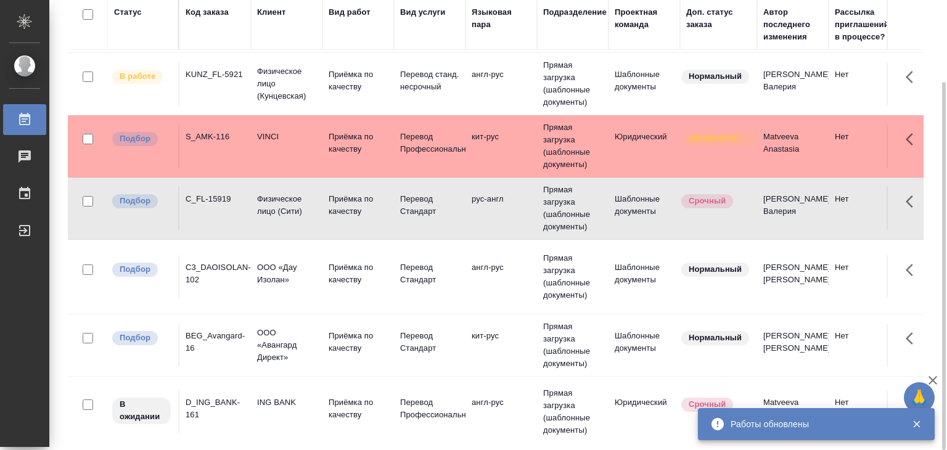
click at [224, 272] on div "C3_DAOISOLAN-102" at bounding box center [215, 273] width 59 height 25
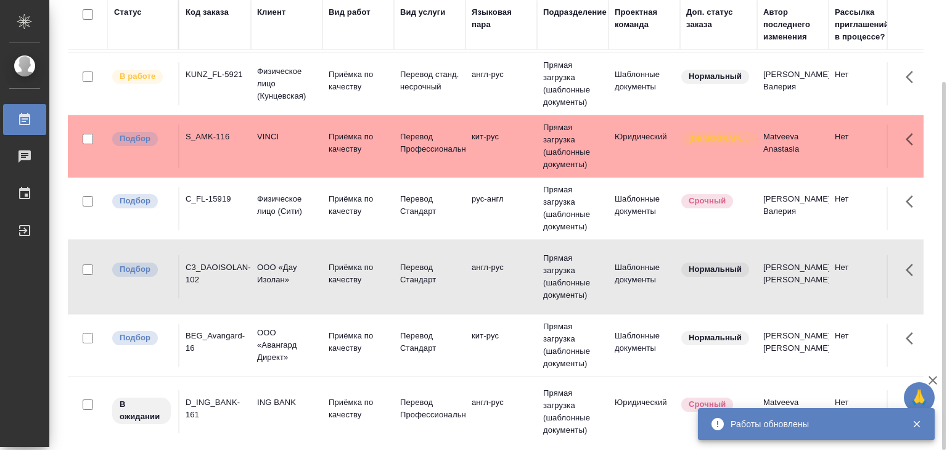
click at [224, 272] on div "C3_DAOISOLAN-102" at bounding box center [215, 273] width 59 height 25
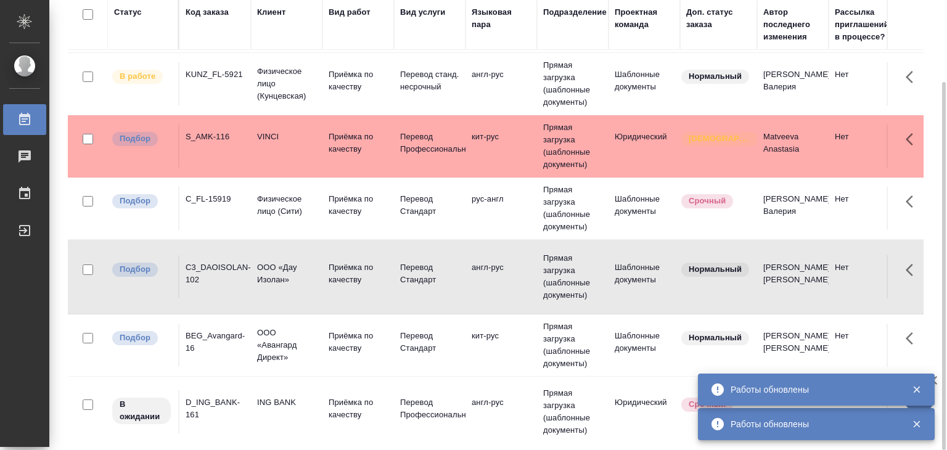
scroll to position [308, 0]
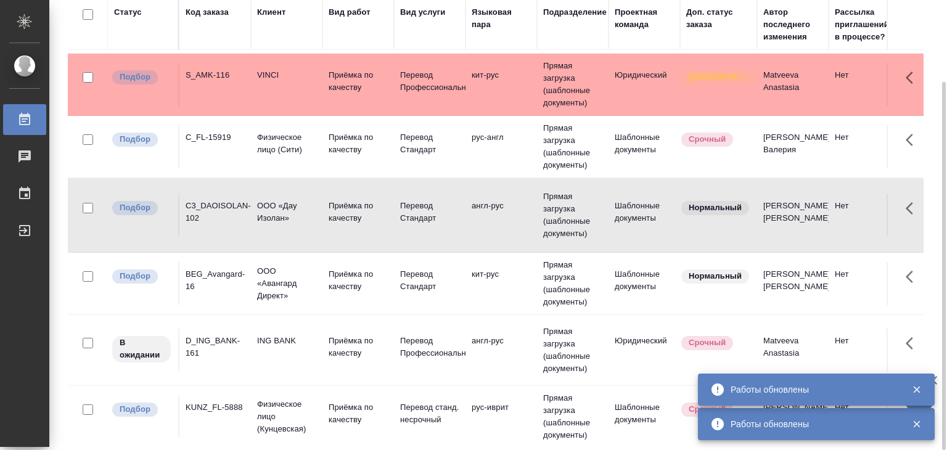
click at [220, 274] on div "BEG_Avangard-16" at bounding box center [215, 280] width 59 height 25
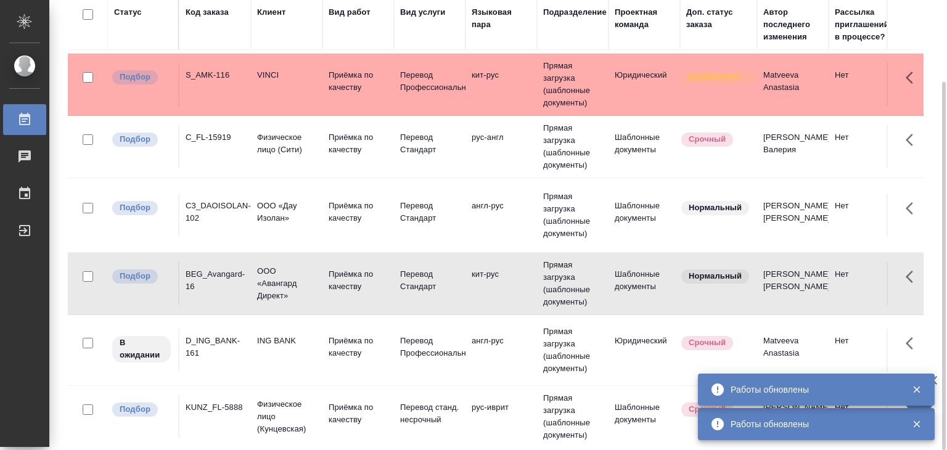
scroll to position [493, 0]
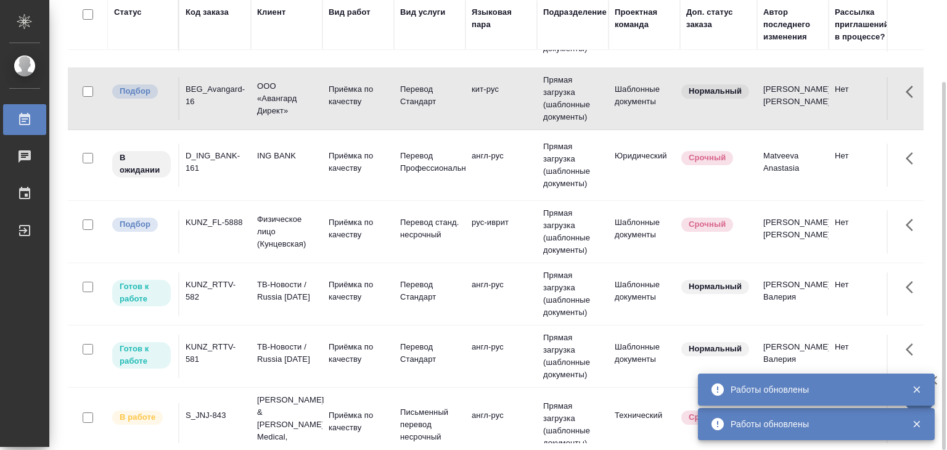
click at [224, 227] on div "KUNZ_FL-5888" at bounding box center [215, 222] width 59 height 12
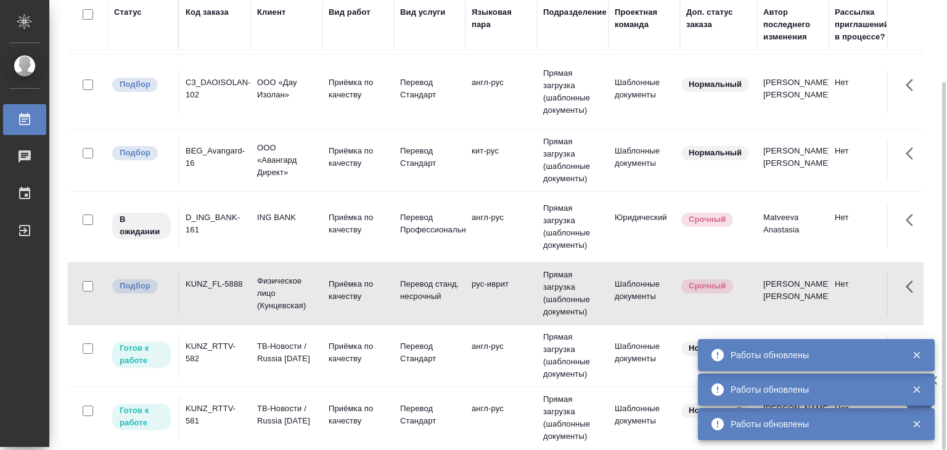
scroll to position [0, 0]
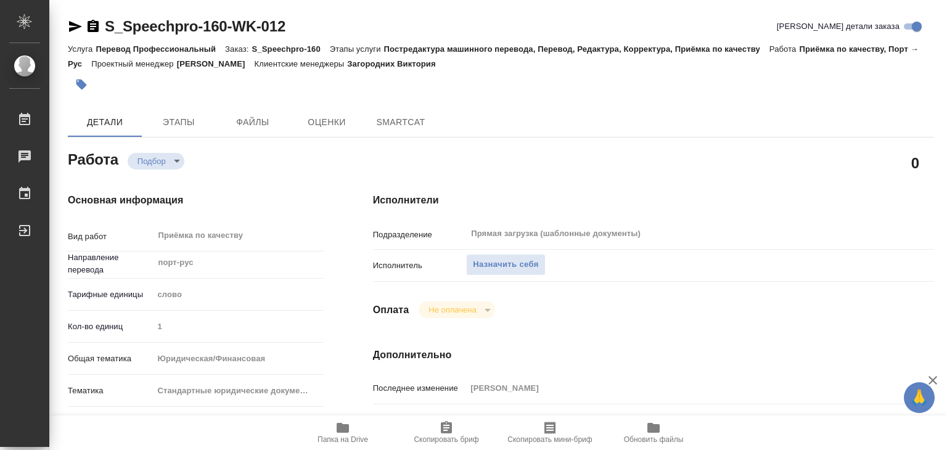
type textarea "x"
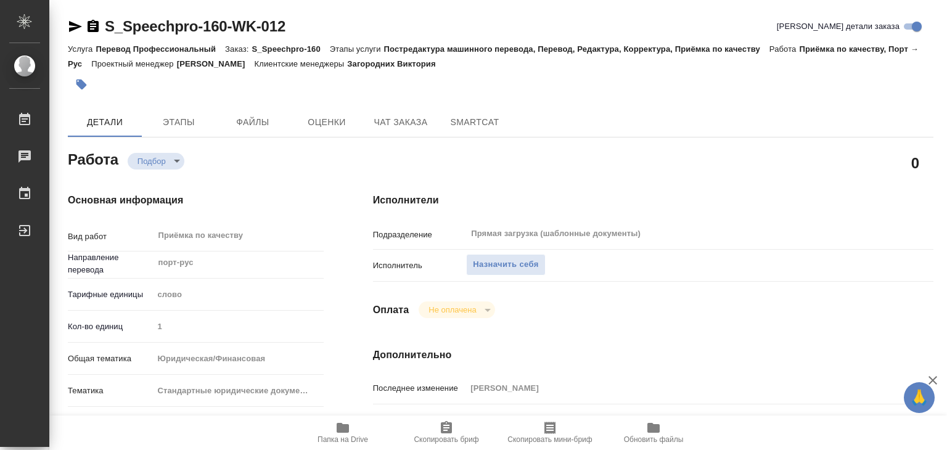
type textarea "x"
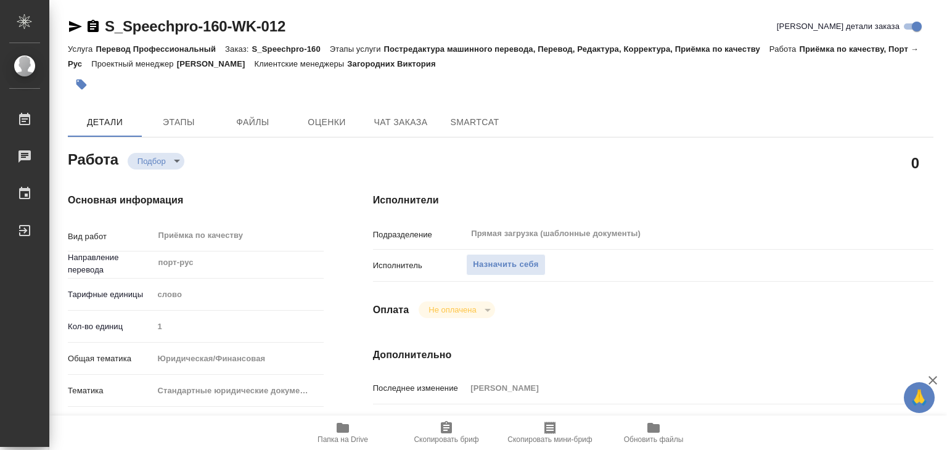
type textarea "x"
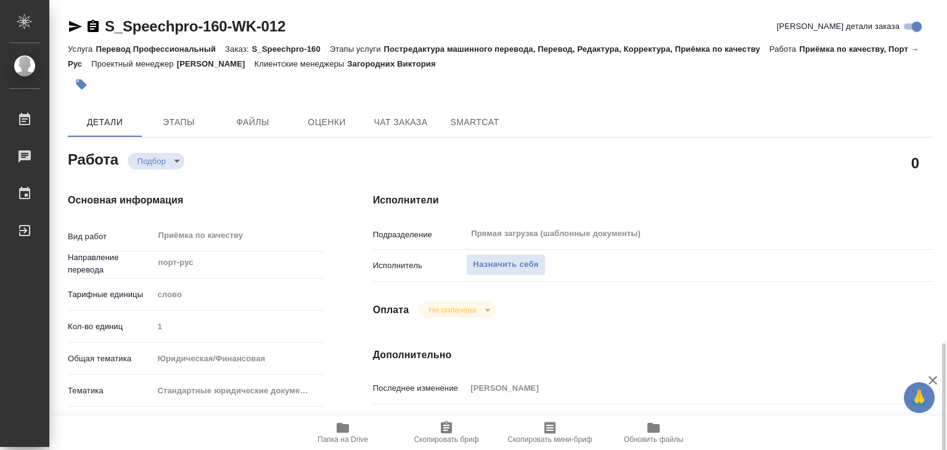
scroll to position [308, 0]
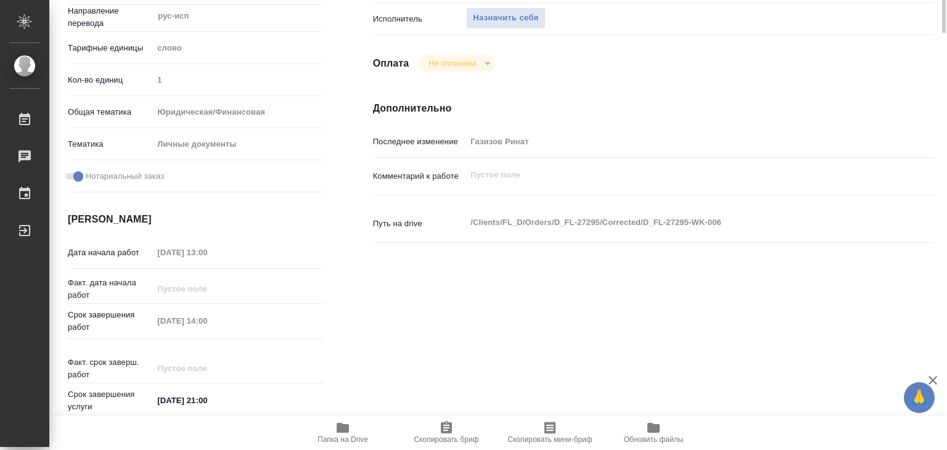
scroll to position [308, 0]
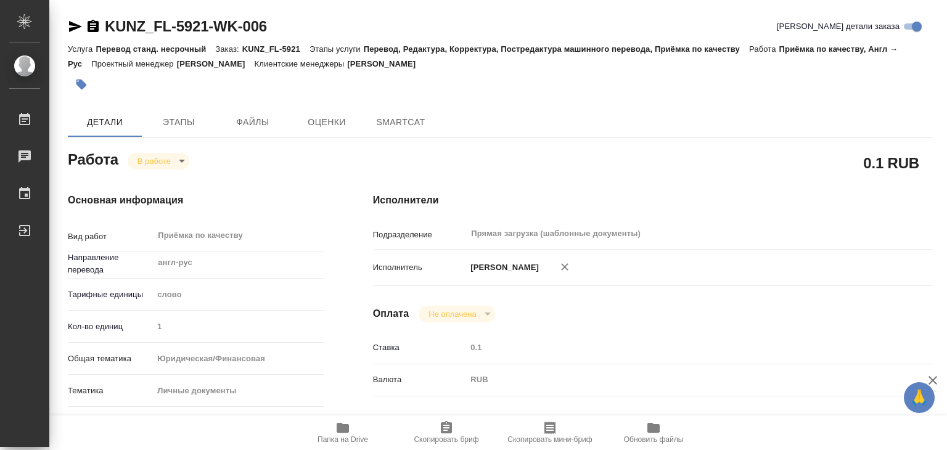
type textarea "x"
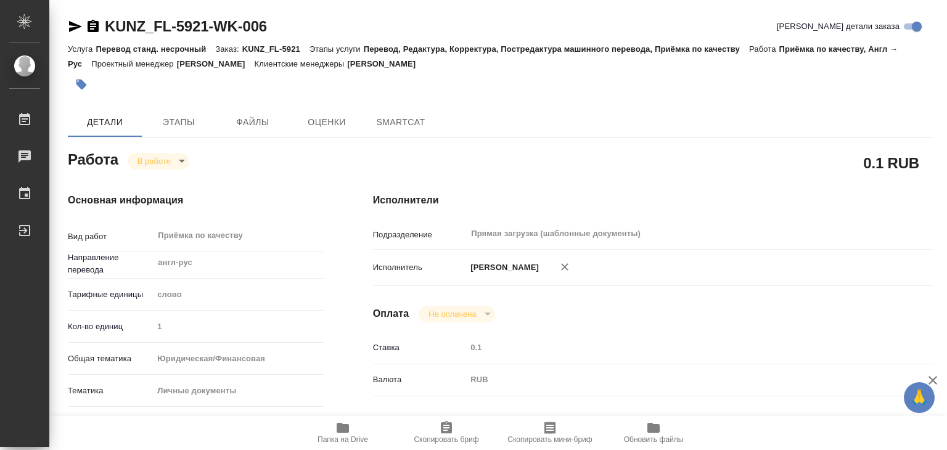
type textarea "x"
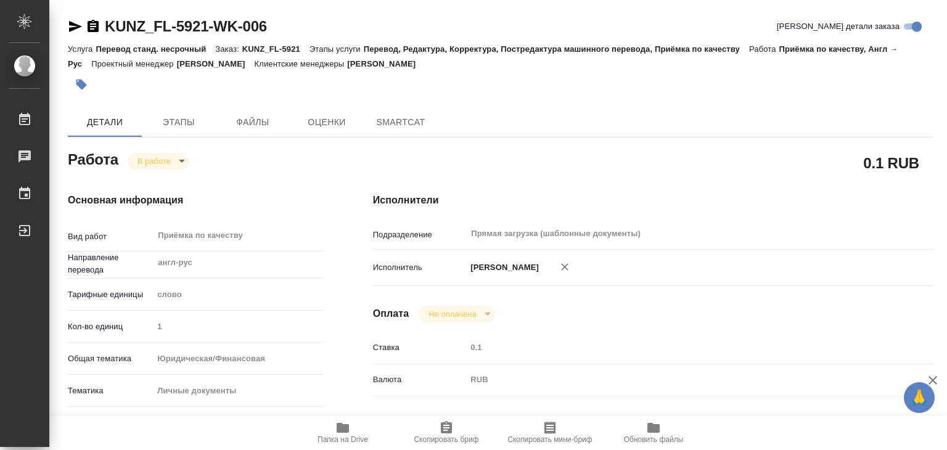
type textarea "x"
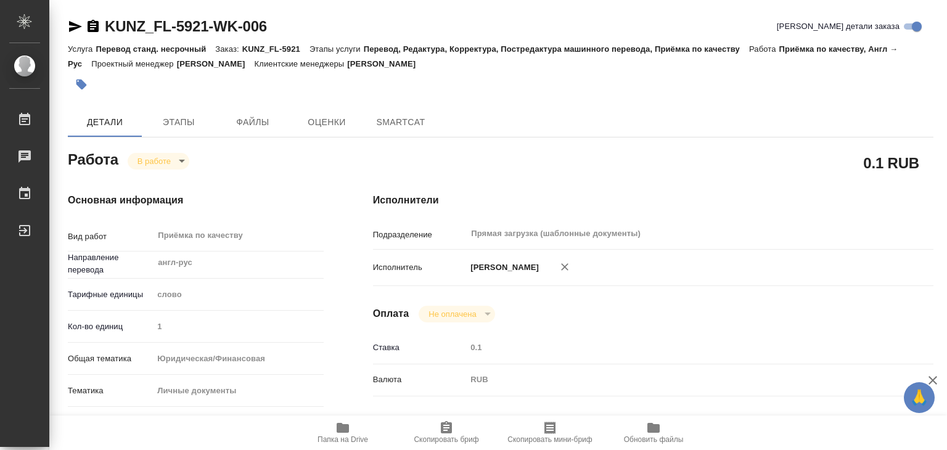
type textarea "x"
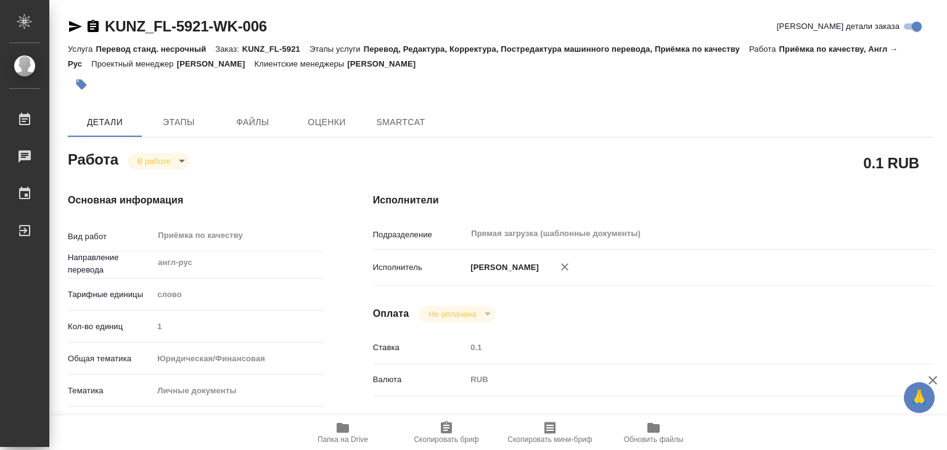
type textarea "x"
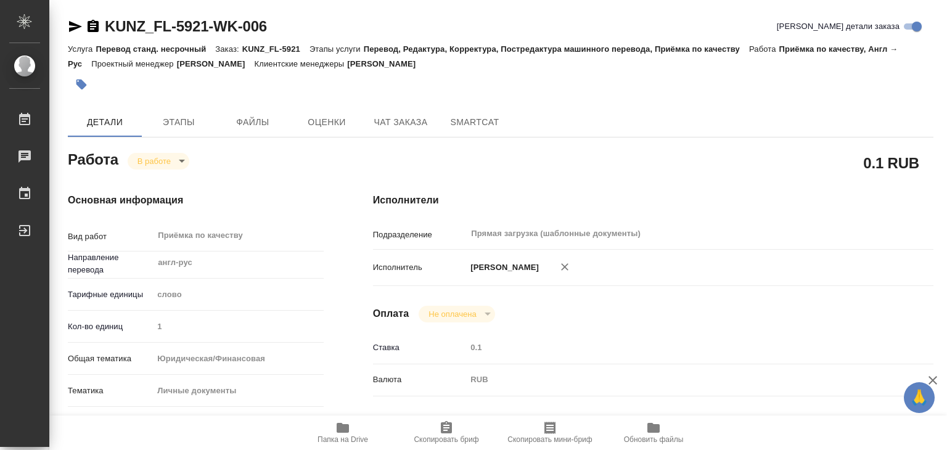
type textarea "x"
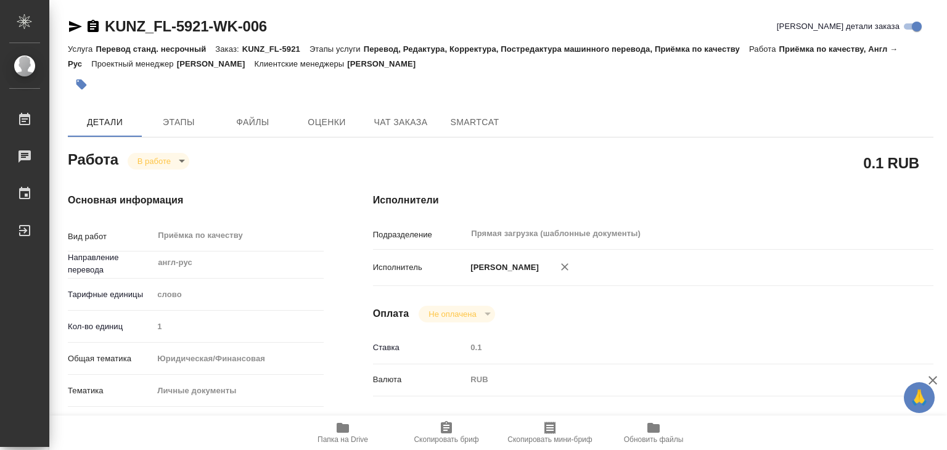
type textarea "x"
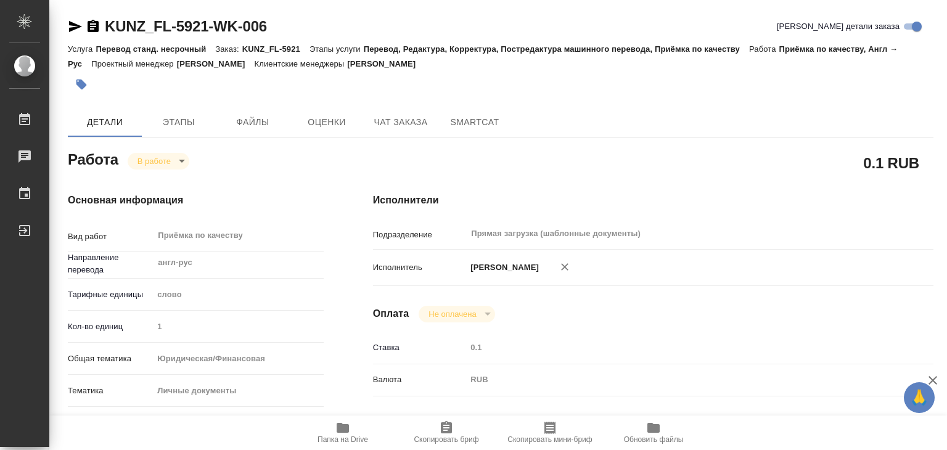
type textarea "x"
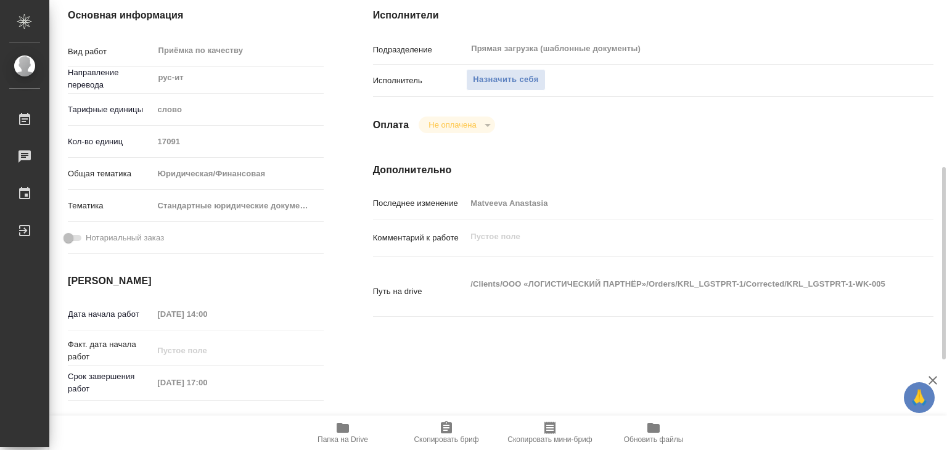
scroll to position [247, 0]
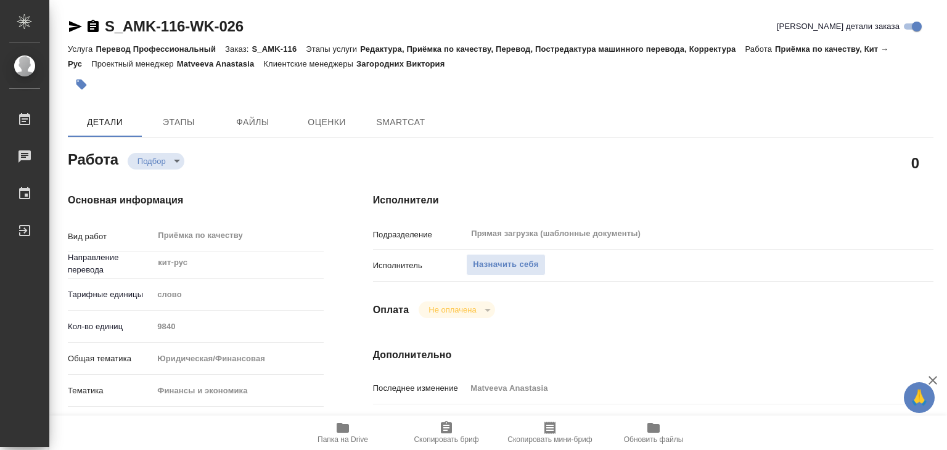
type textarea "x"
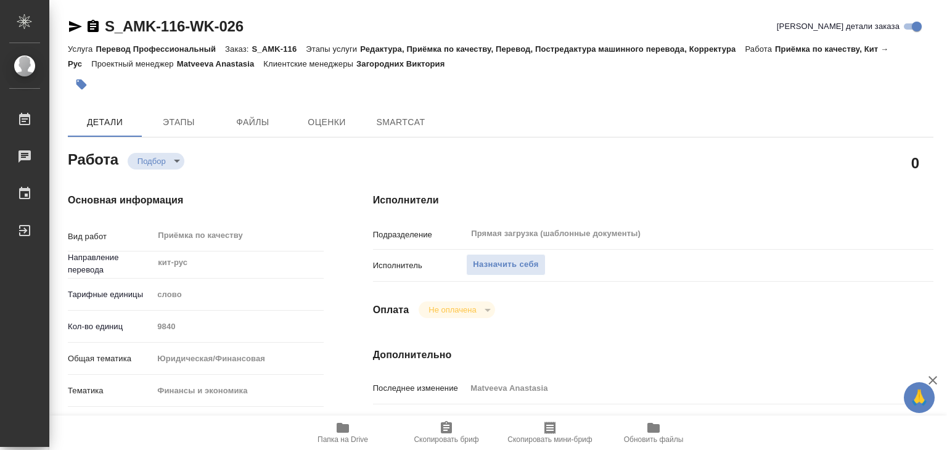
scroll to position [247, 0]
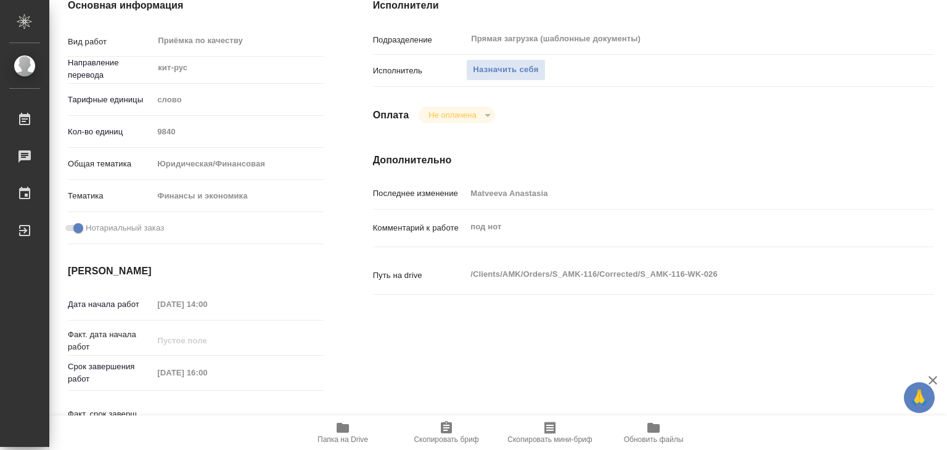
type textarea "x"
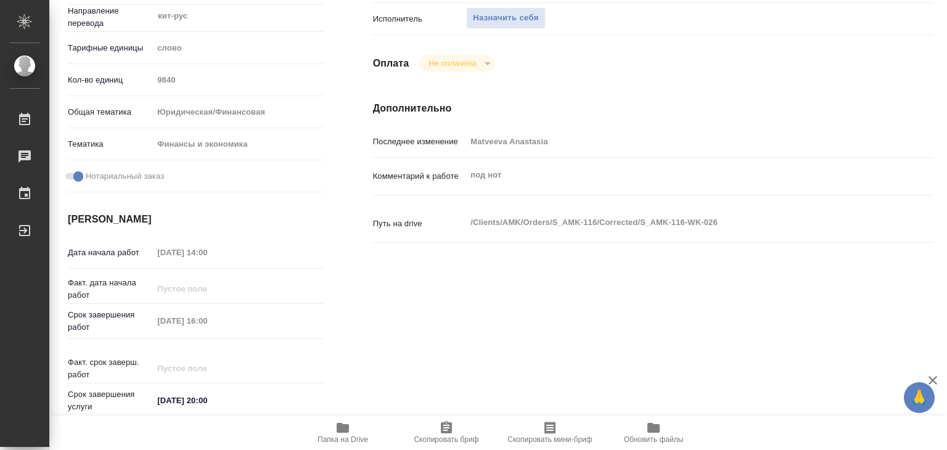
type textarea "x"
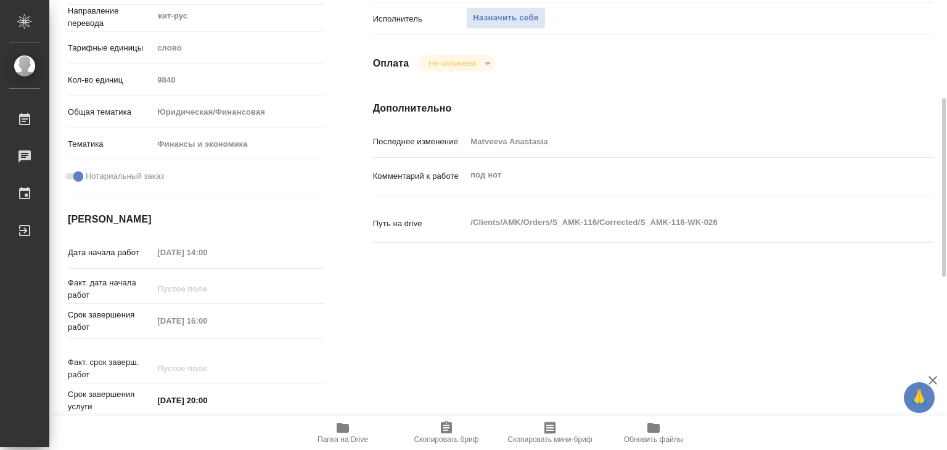
type textarea "x"
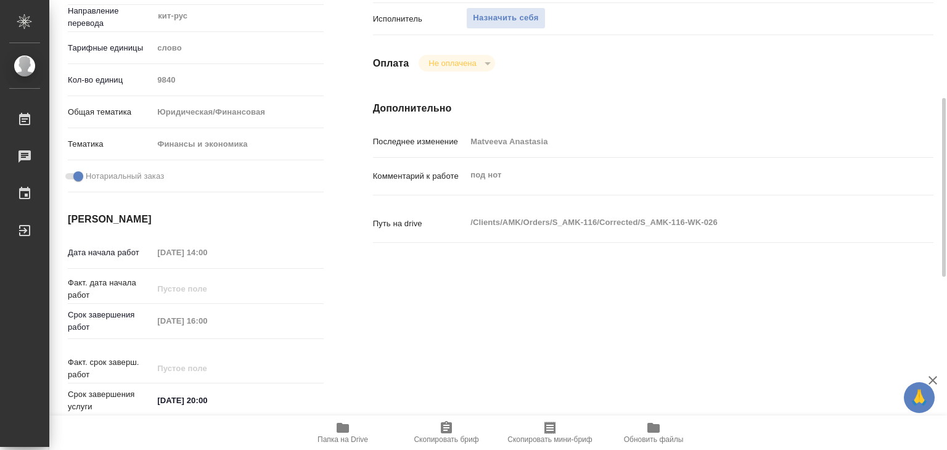
type textarea "x"
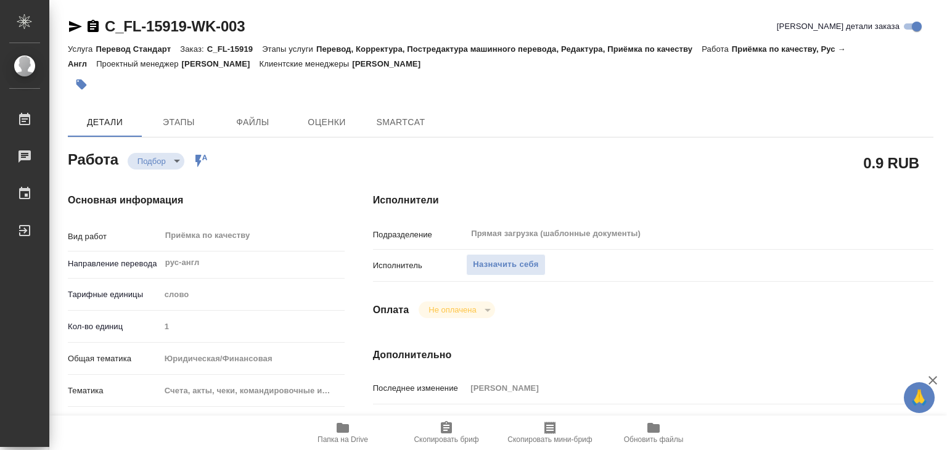
type textarea "x"
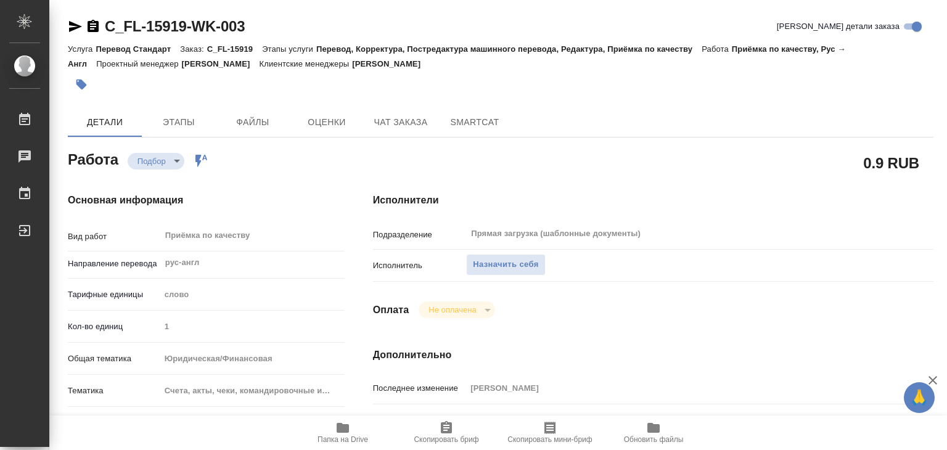
type textarea "x"
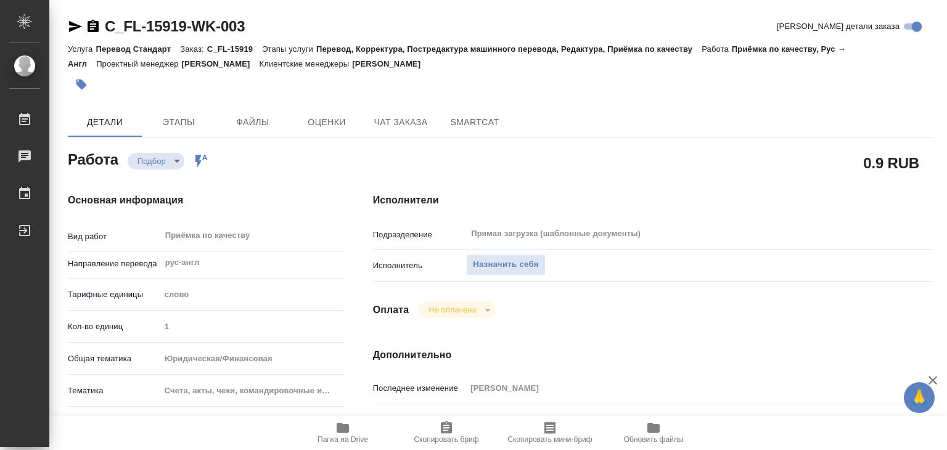
type textarea "x"
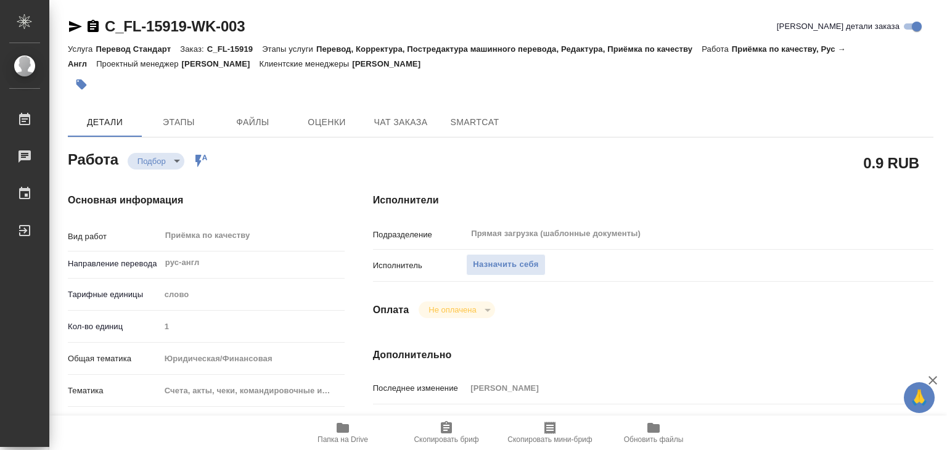
scroll to position [247, 0]
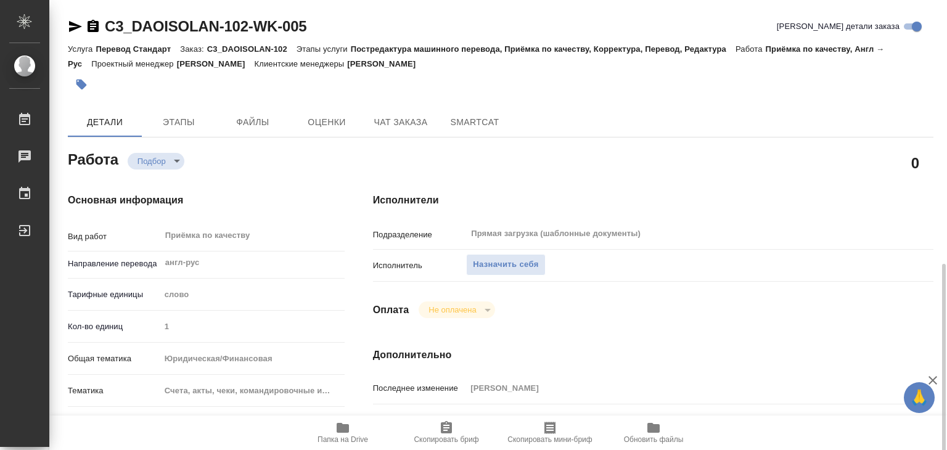
scroll to position [247, 0]
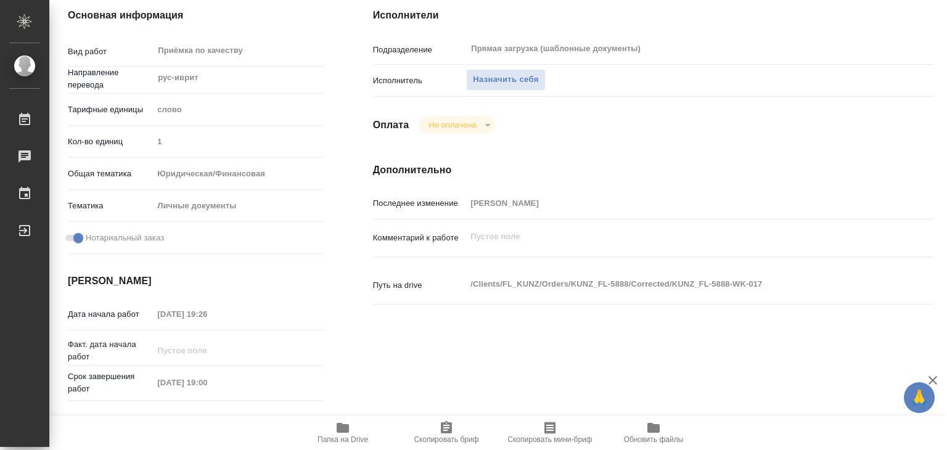
scroll to position [247, 0]
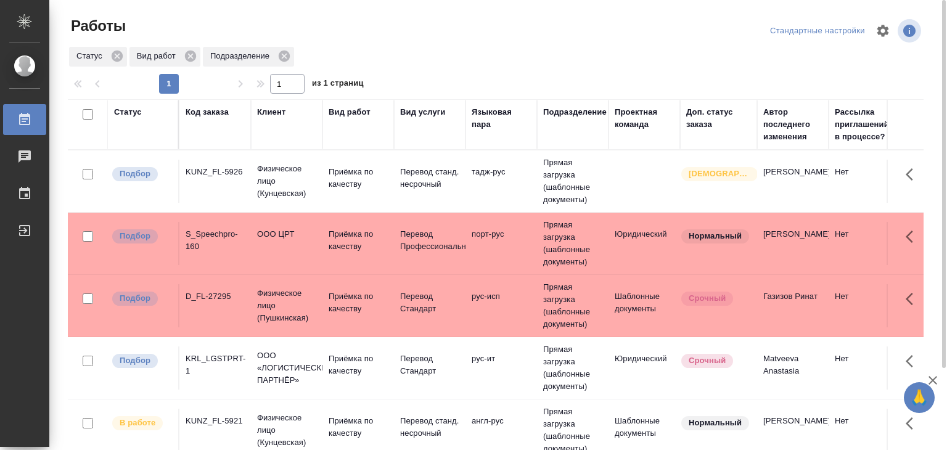
click at [252, 173] on td "Физическое лицо (Кунцевская)" at bounding box center [287, 181] width 72 height 49
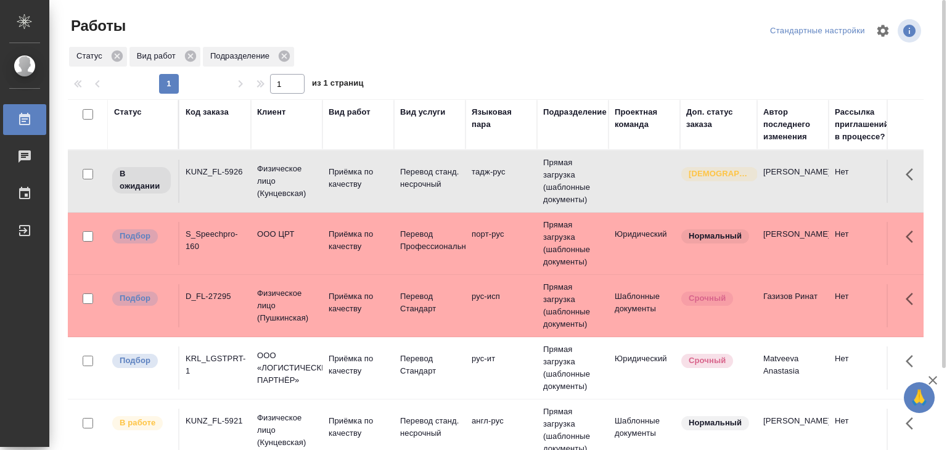
click at [235, 239] on div "S_Speechpro-160" at bounding box center [215, 240] width 59 height 25
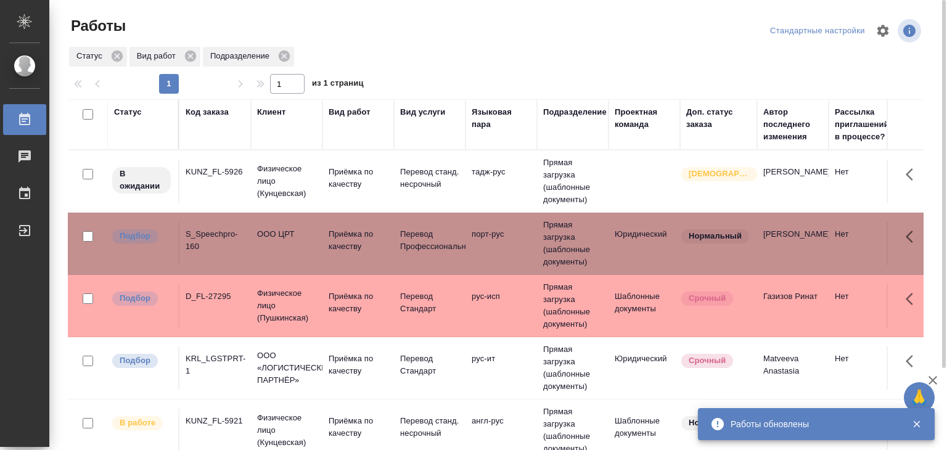
click at [218, 294] on div "D_FL-27295" at bounding box center [215, 296] width 59 height 12
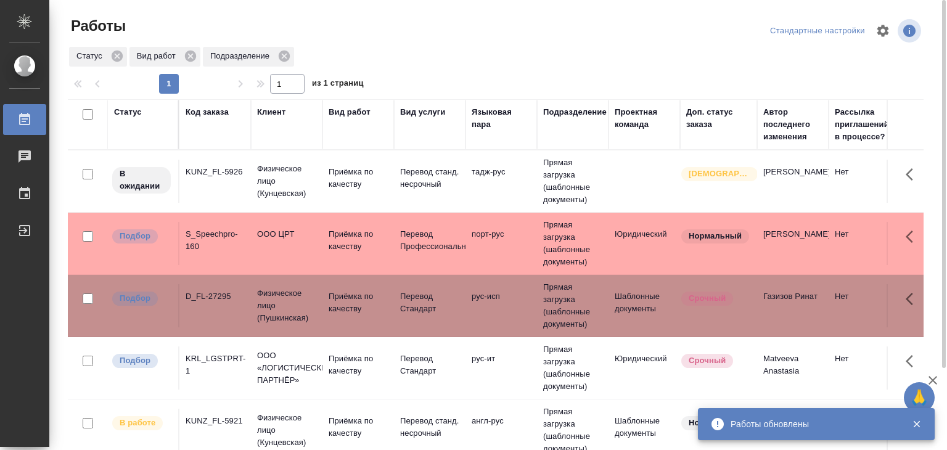
click at [228, 372] on div "KRL_LGSTPRT-1" at bounding box center [215, 365] width 59 height 25
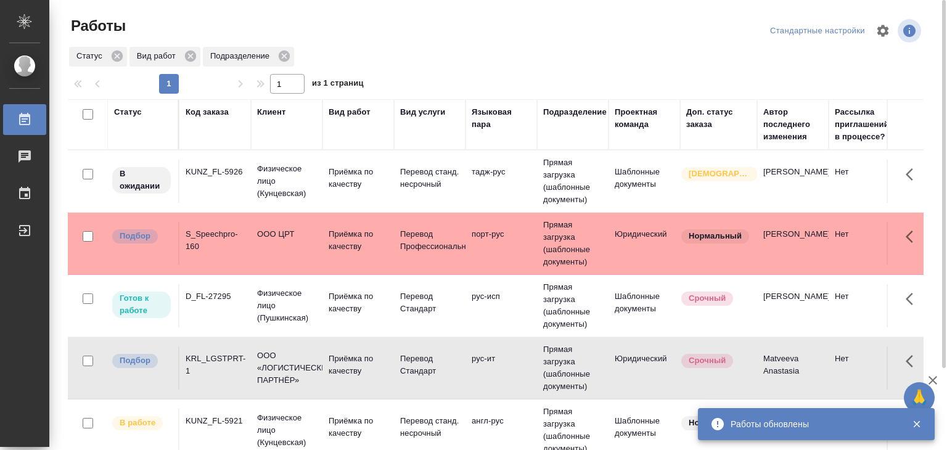
click at [225, 362] on div "KRL_LGSTPRT-1" at bounding box center [215, 365] width 59 height 25
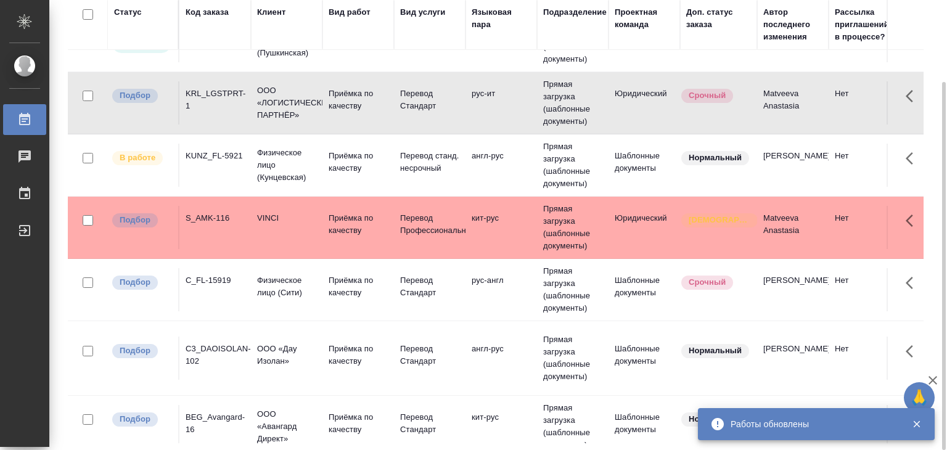
scroll to position [185, 0]
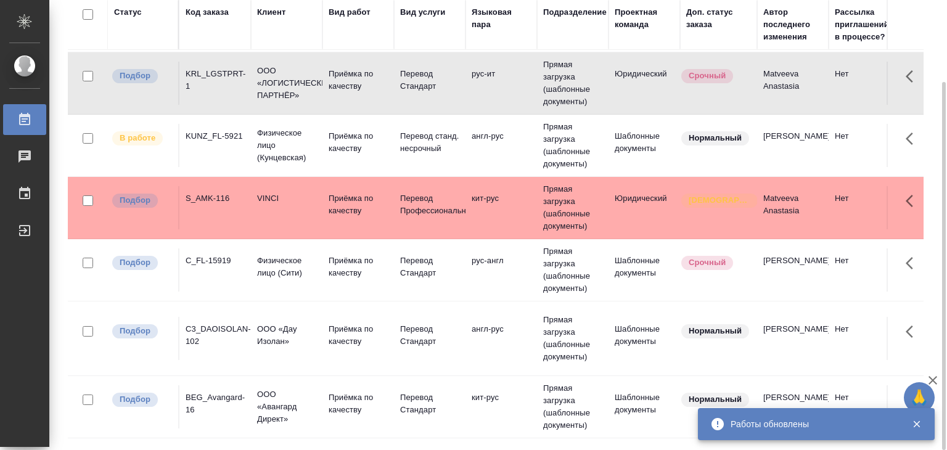
click at [224, 205] on td "S_AMK-116" at bounding box center [215, 207] width 72 height 43
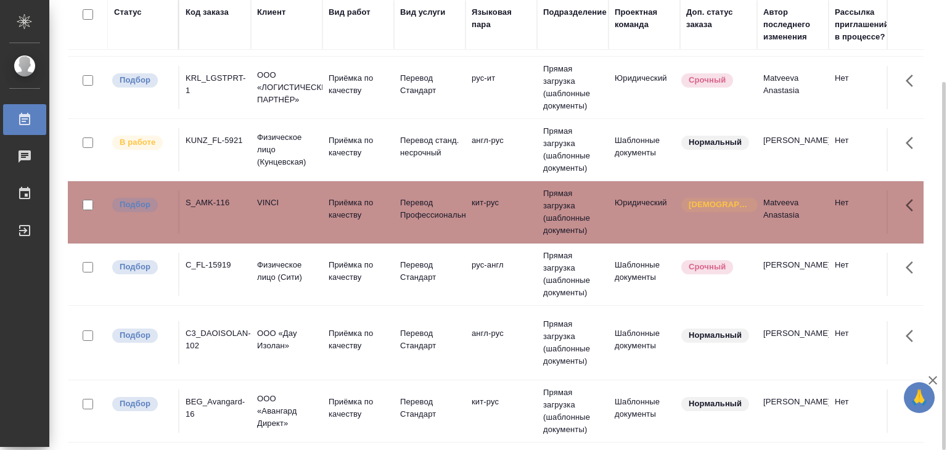
scroll to position [247, 0]
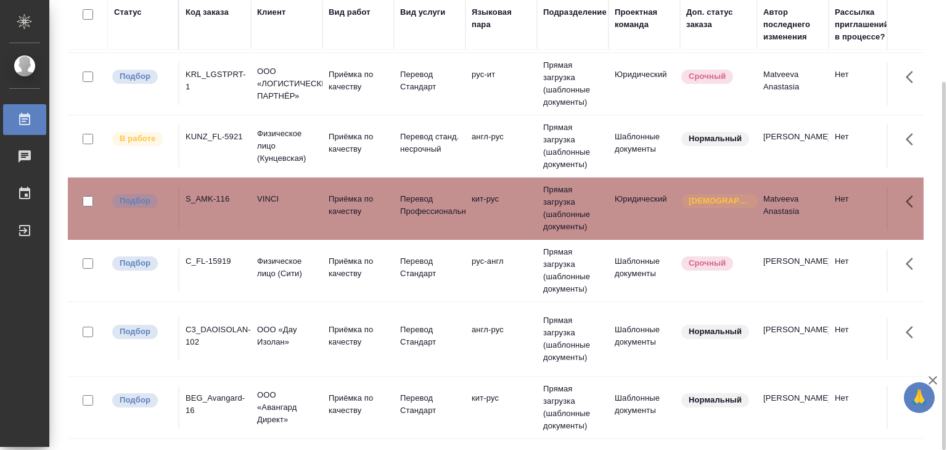
click at [239, 255] on div "C_FL-15919" at bounding box center [215, 261] width 59 height 12
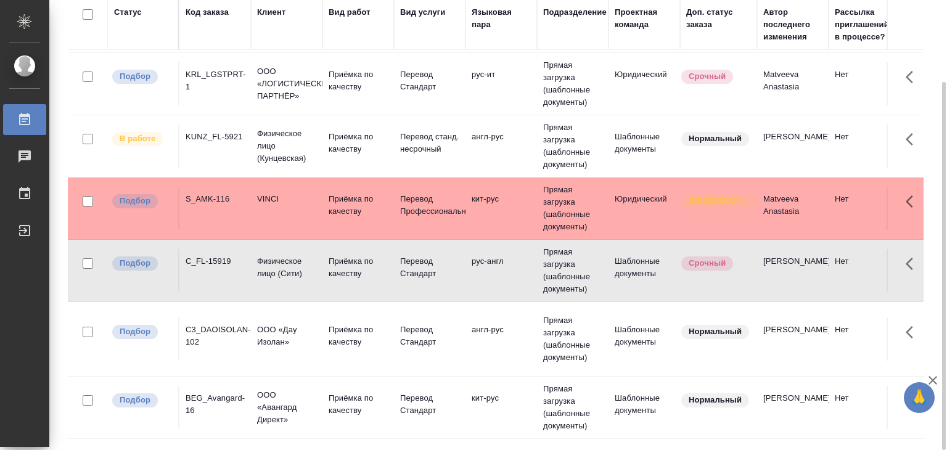
click at [258, 348] on td "ООО «Дау Изолан»" at bounding box center [287, 339] width 72 height 43
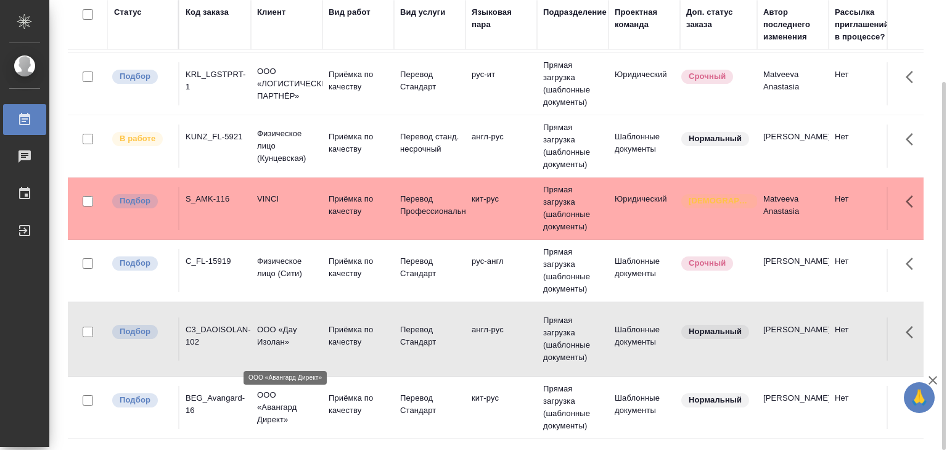
scroll to position [308, 0]
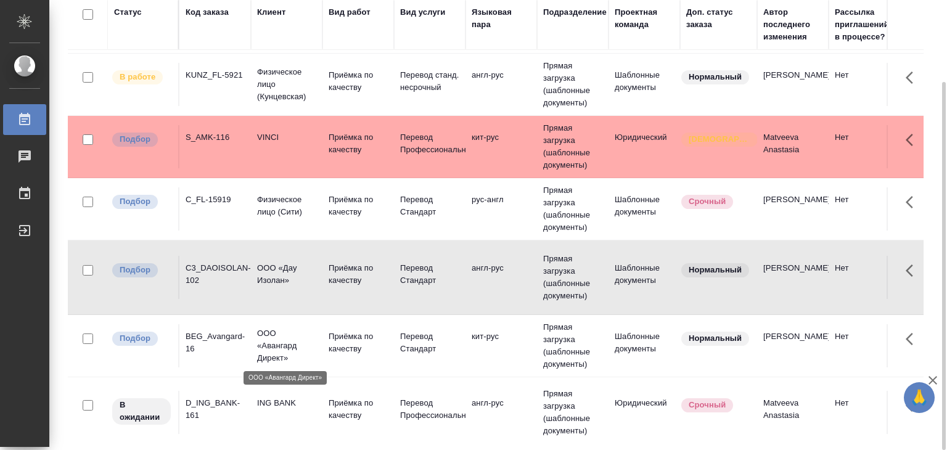
click at [253, 338] on td "ООО «Авангард Директ»" at bounding box center [287, 345] width 72 height 49
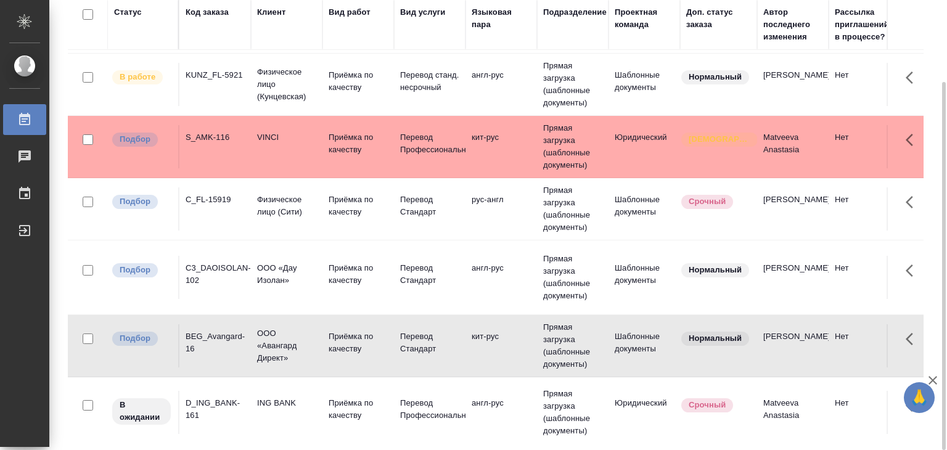
scroll to position [432, 0]
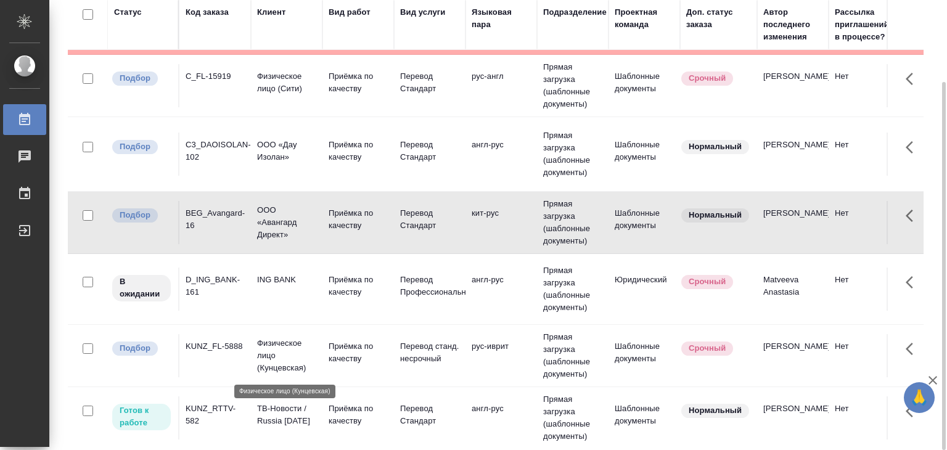
click at [285, 350] on p "Физическое лицо (Кунцевская)" at bounding box center [286, 355] width 59 height 37
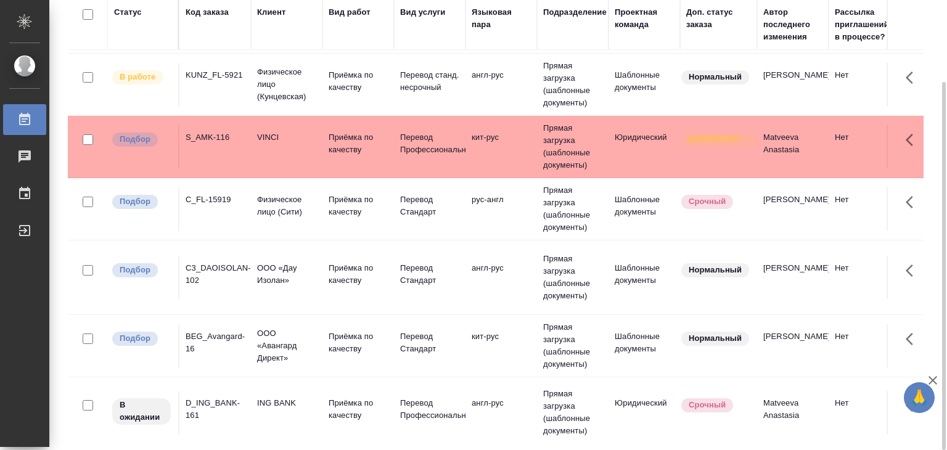
scroll to position [0, 0]
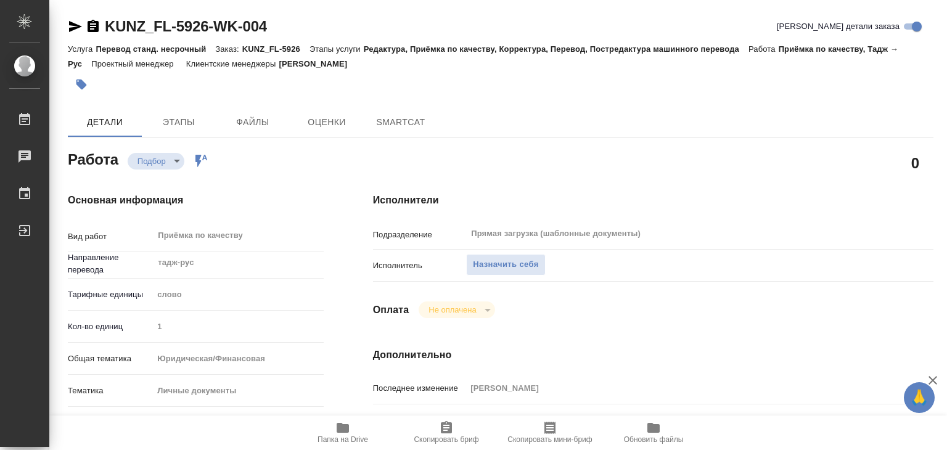
type textarea "x"
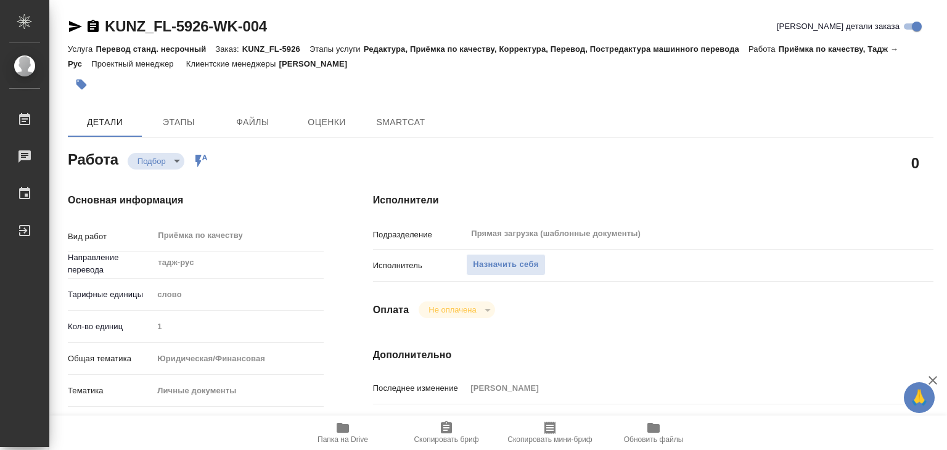
type textarea "x"
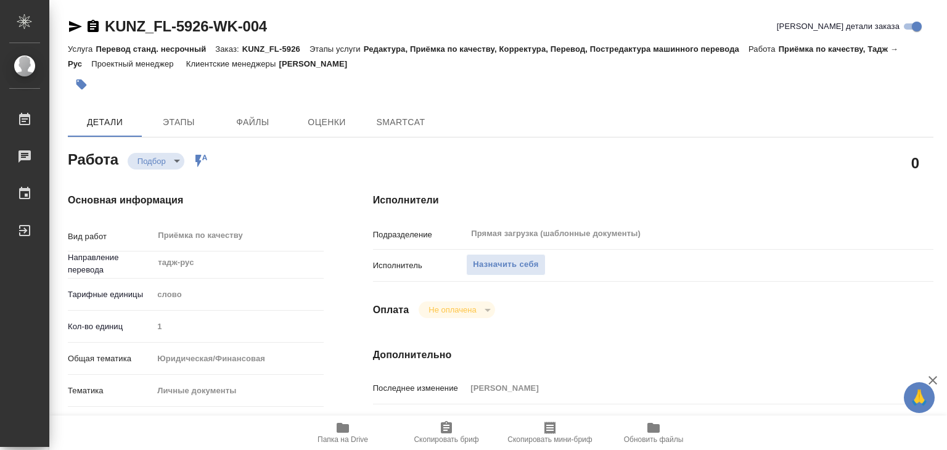
type textarea "x"
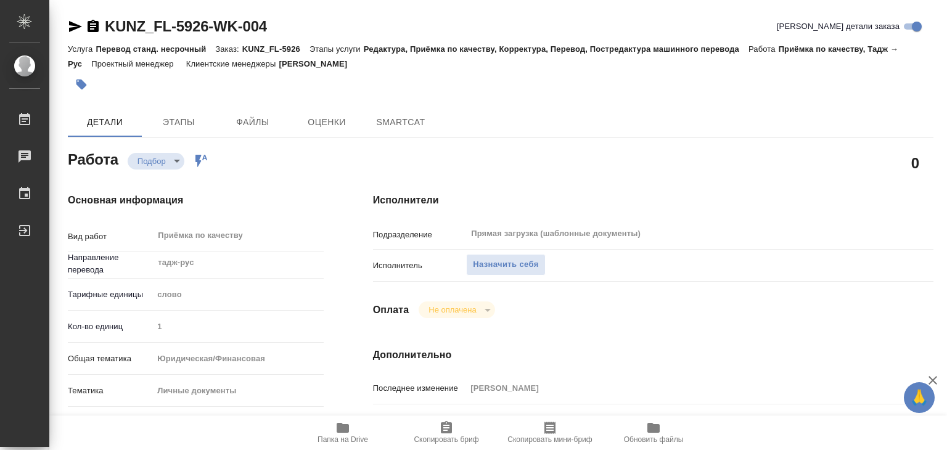
type textarea "x"
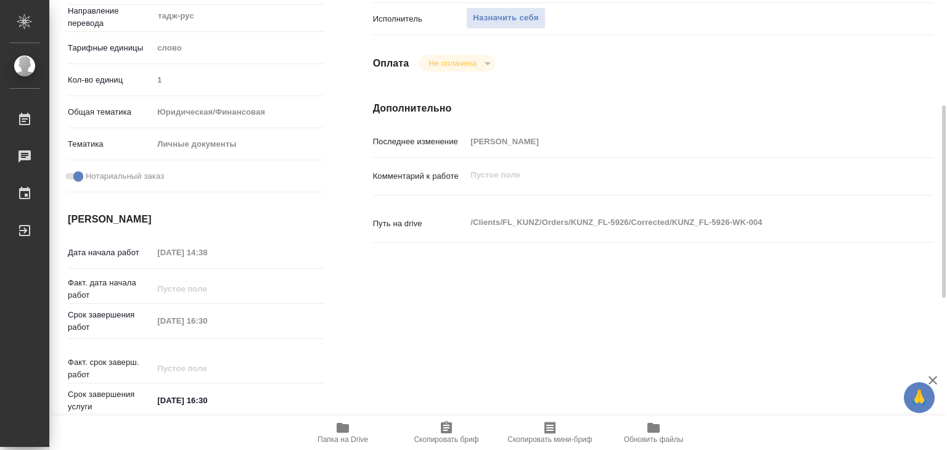
type textarea "x"
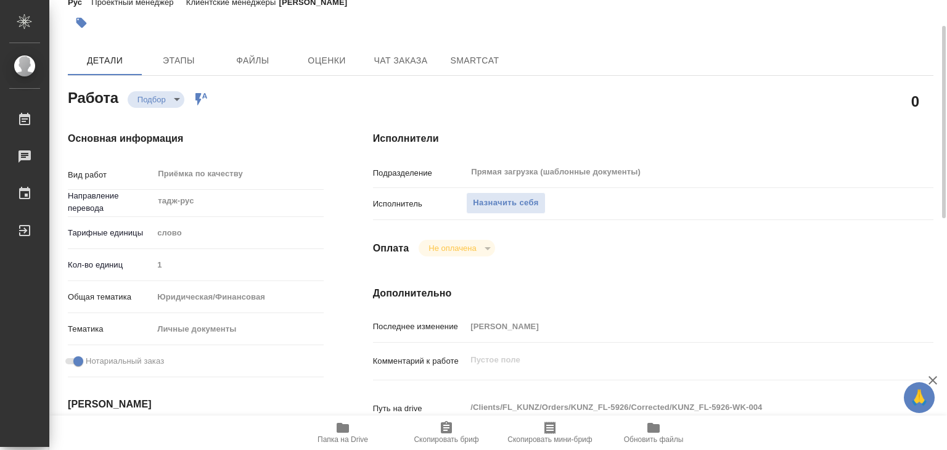
type textarea "x"
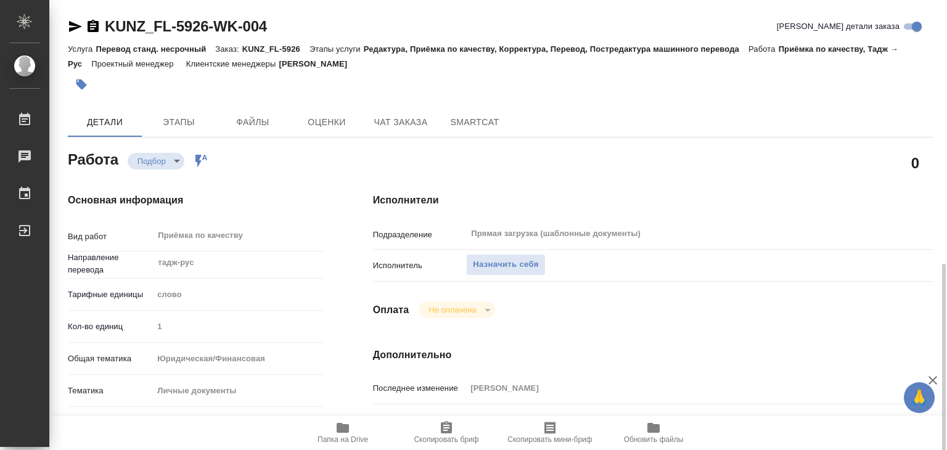
type textarea "x"
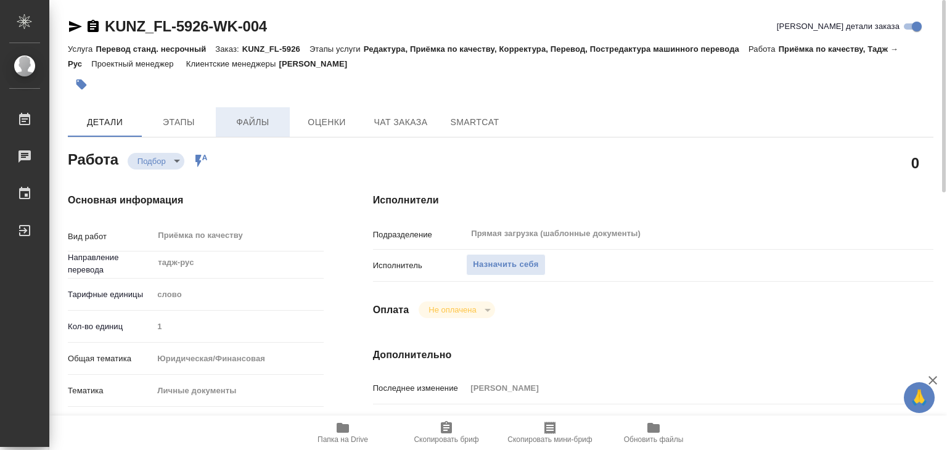
click at [253, 117] on span "Файлы" at bounding box center [252, 122] width 59 height 15
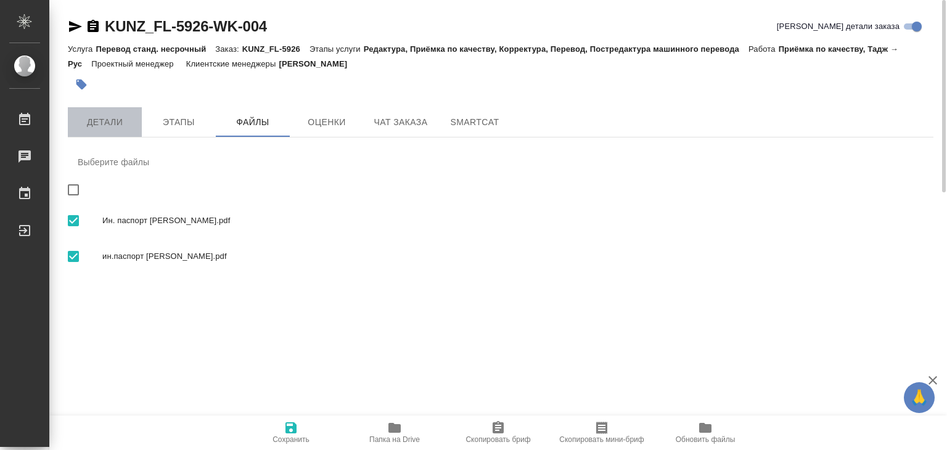
click at [96, 121] on span "Детали" at bounding box center [104, 122] width 59 height 15
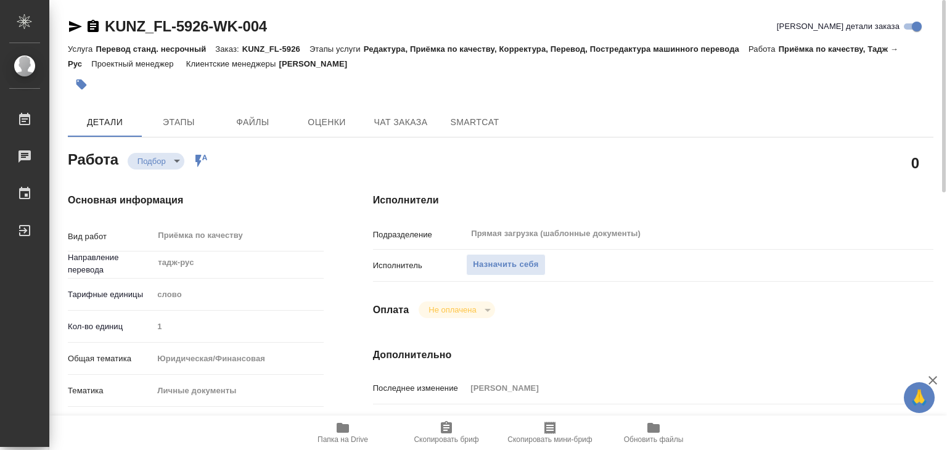
type textarea "x"
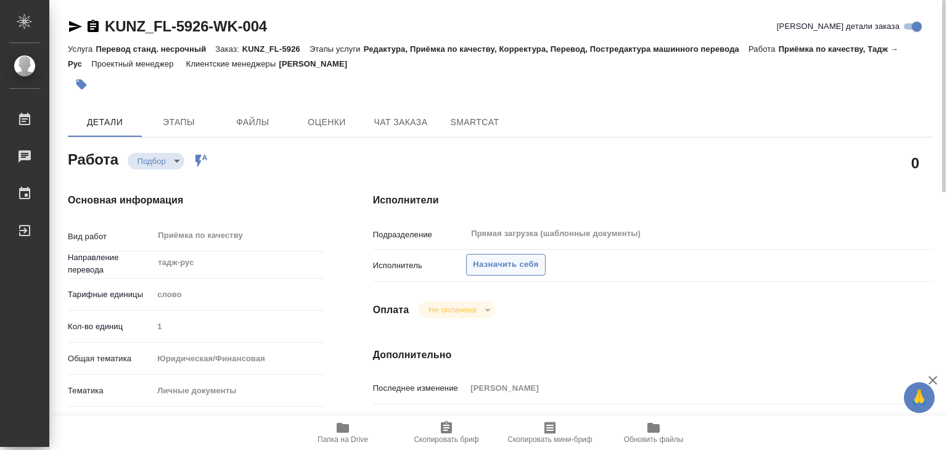
click at [503, 262] on span "Назначить себя" at bounding box center [505, 265] width 65 height 14
type textarea "x"
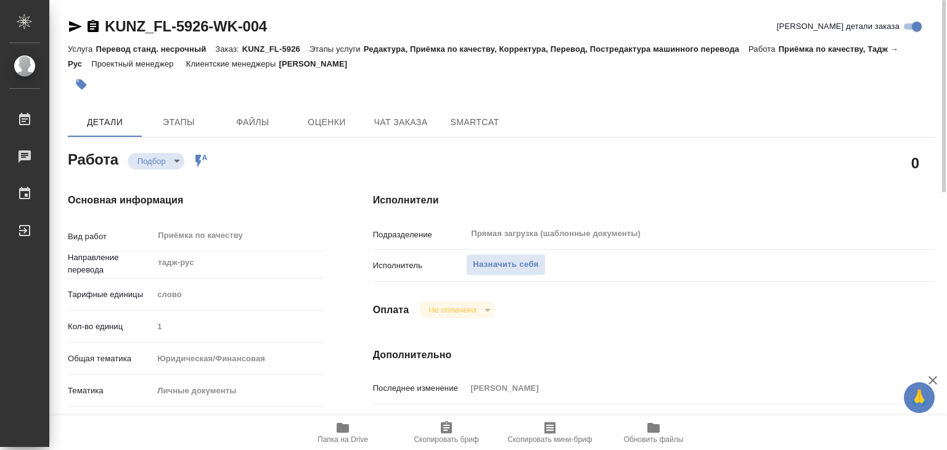
type textarea "x"
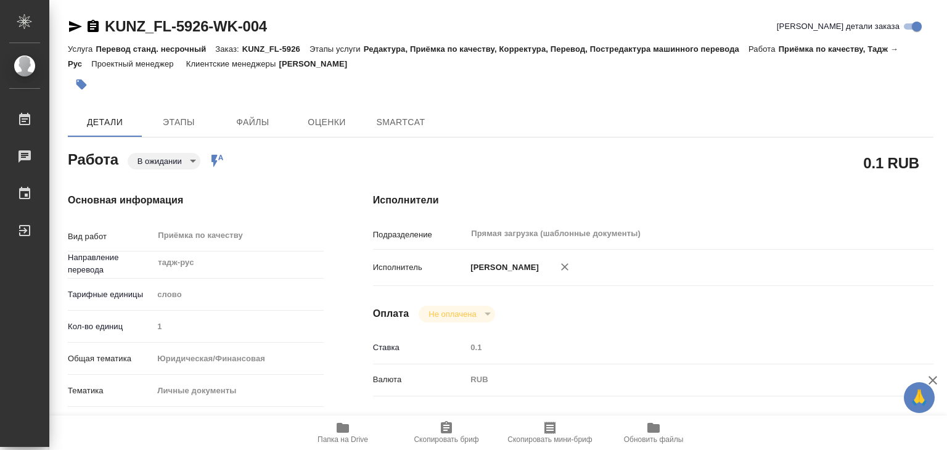
type textarea "x"
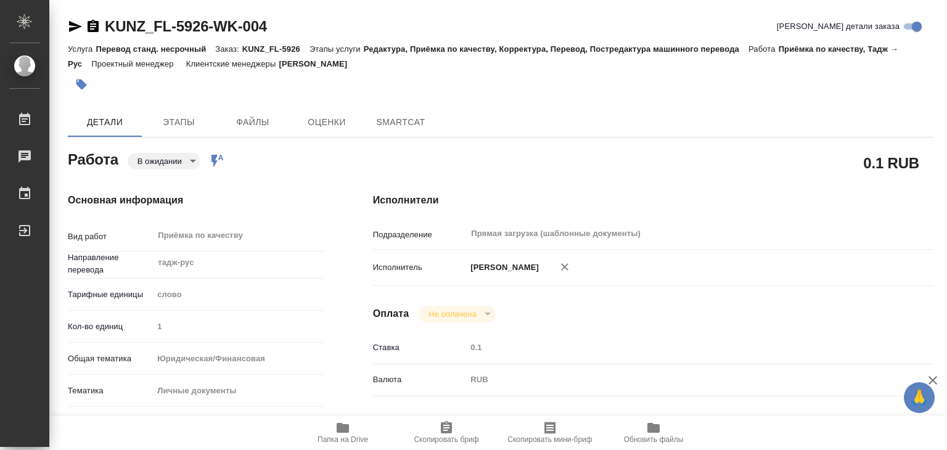
type textarea "x"
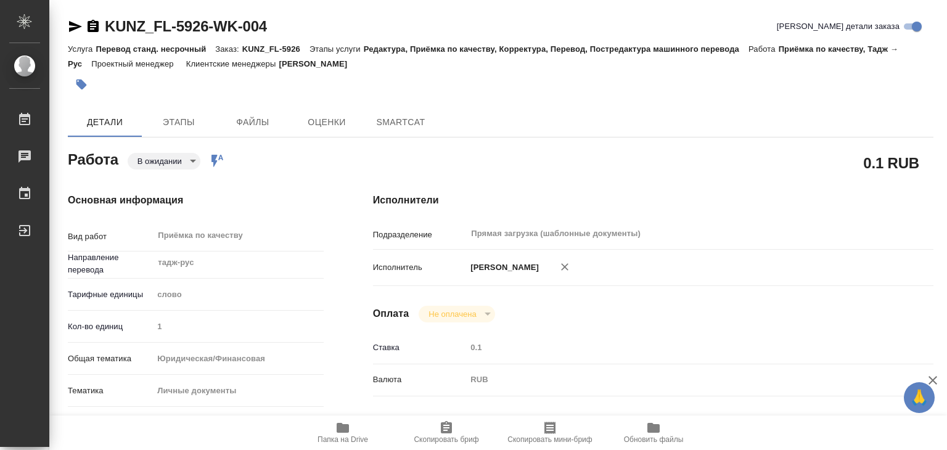
type textarea "x"
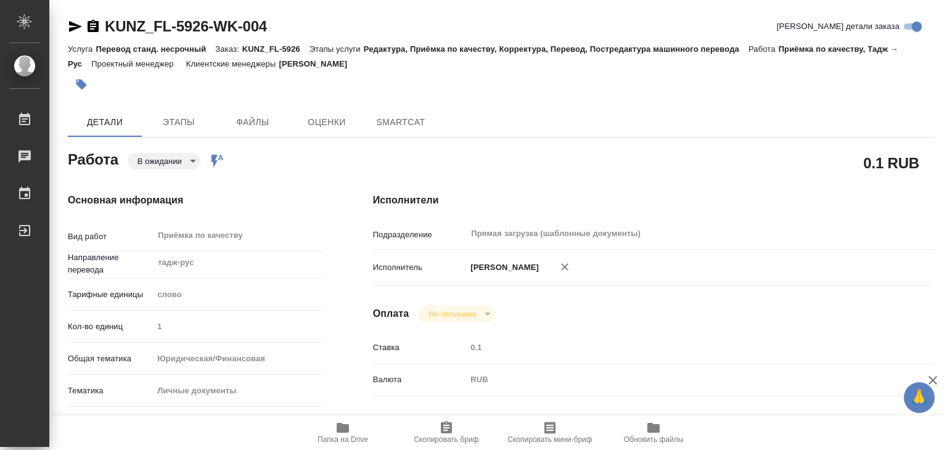
type textarea "x"
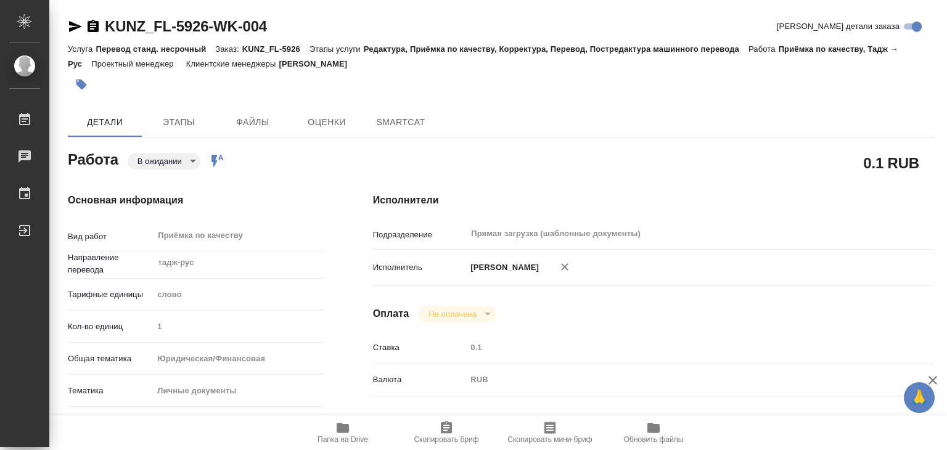
type textarea "x"
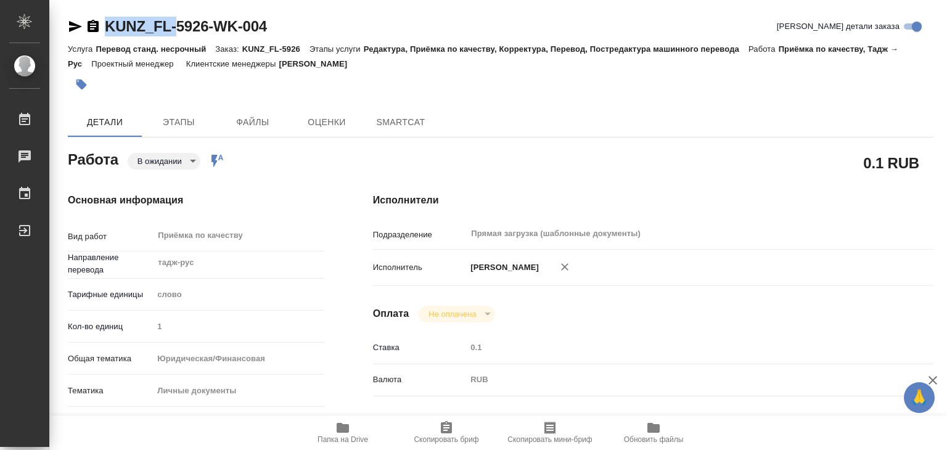
type textarea "x"
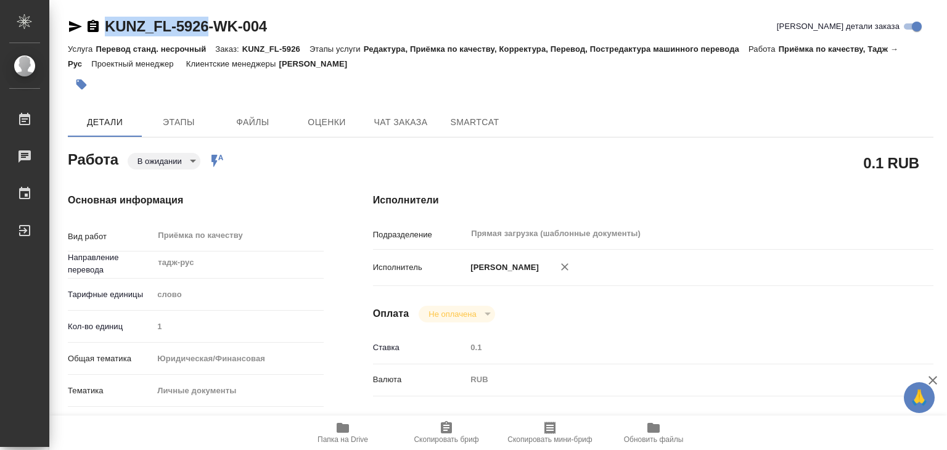
drag, startPoint x: 97, startPoint y: 5, endPoint x: 211, endPoint y: 33, distance: 117.4
copy link "KUNZ_FL-5926"
type textarea "x"
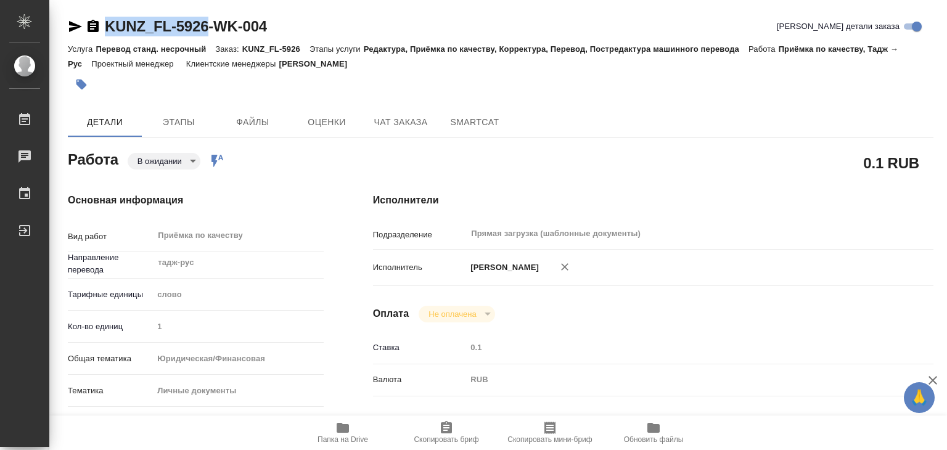
type textarea "x"
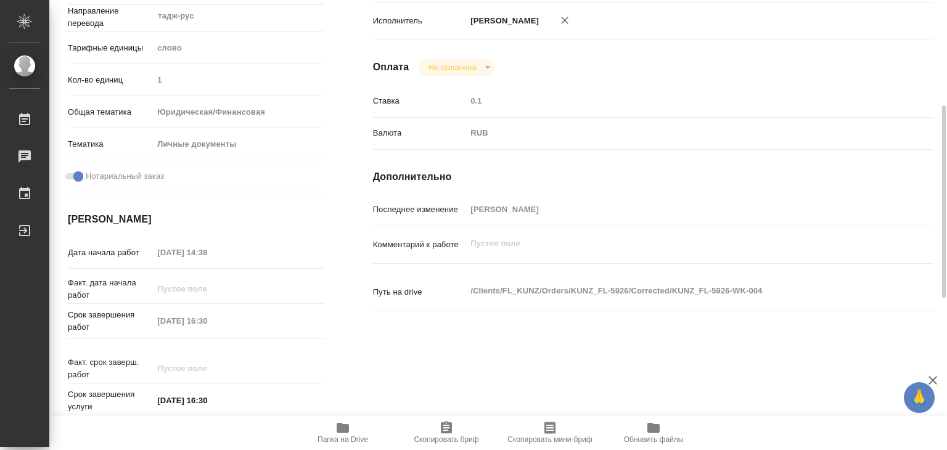
type textarea "x"
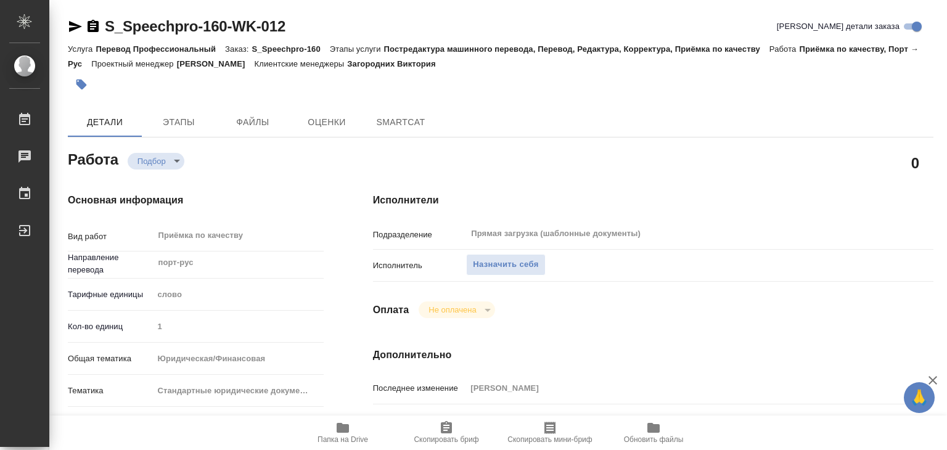
type textarea "x"
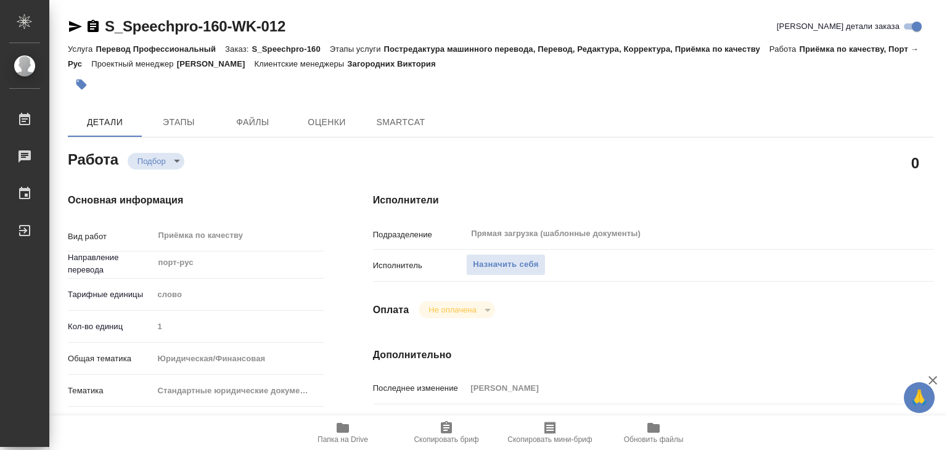
type textarea "x"
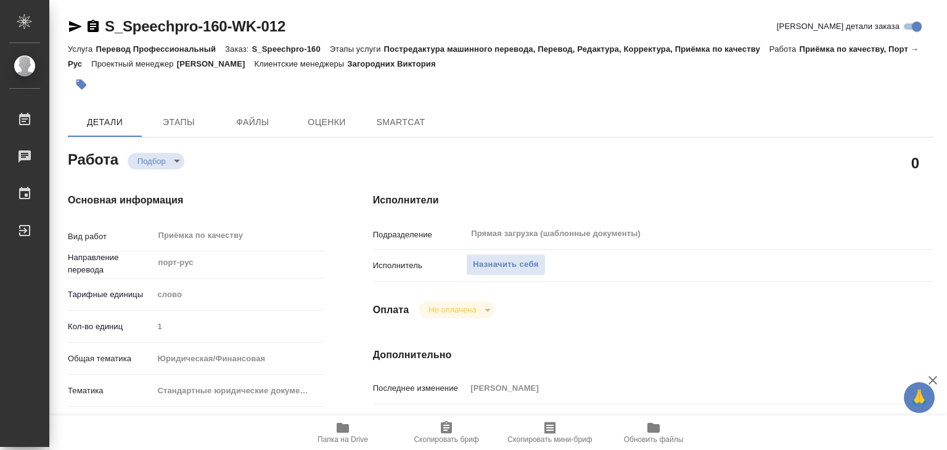
type textarea "x"
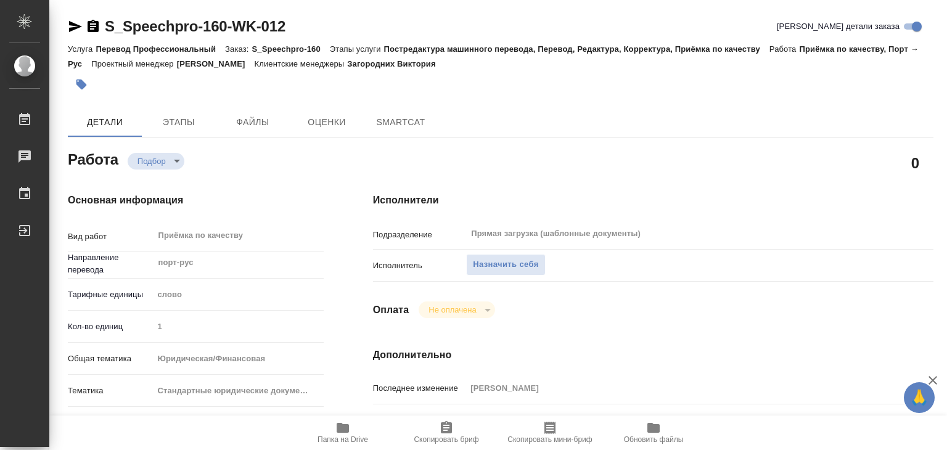
type textarea "x"
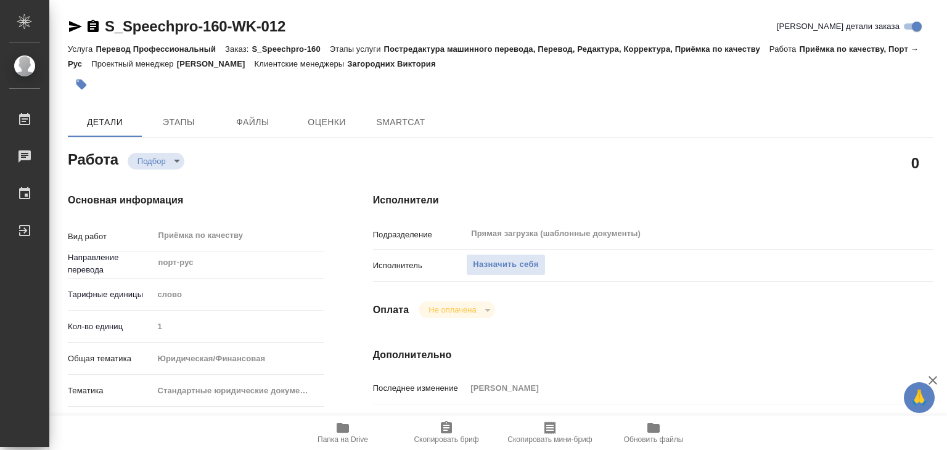
scroll to position [247, 0]
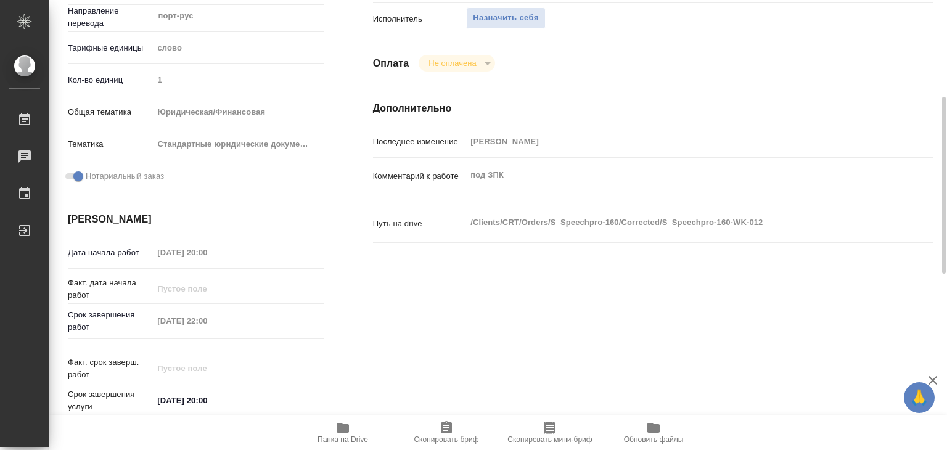
type textarea "x"
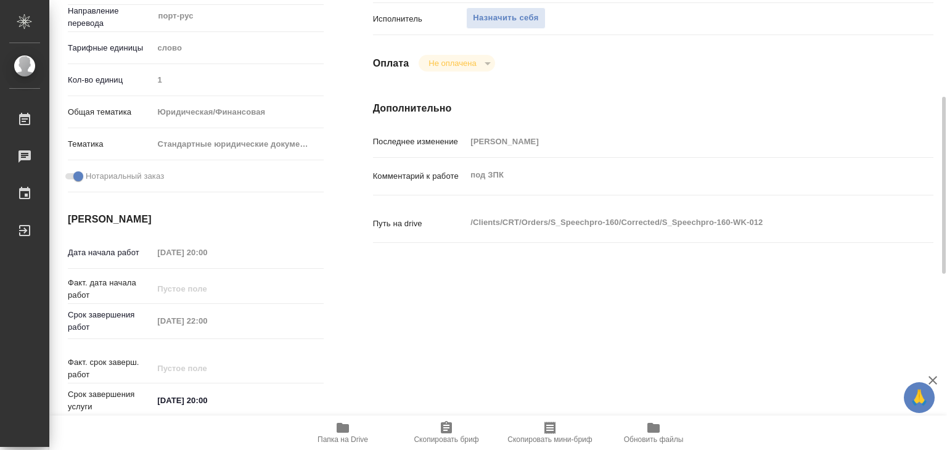
scroll to position [0, 0]
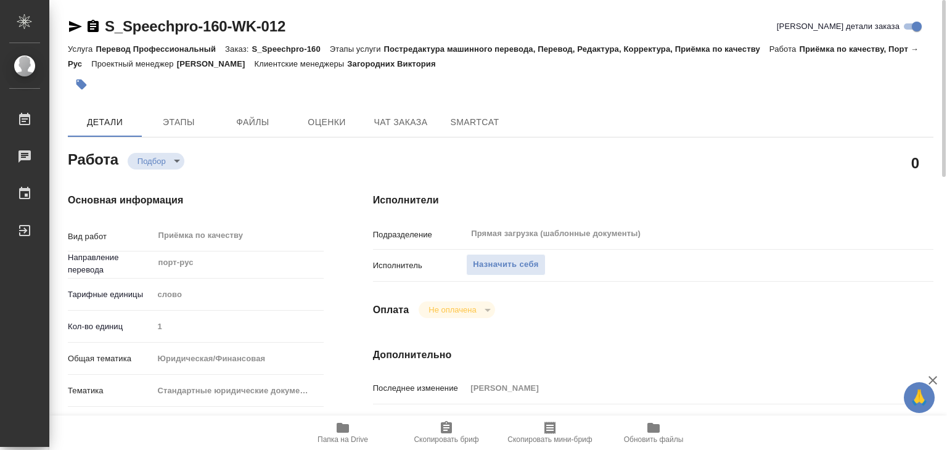
type textarea "x"
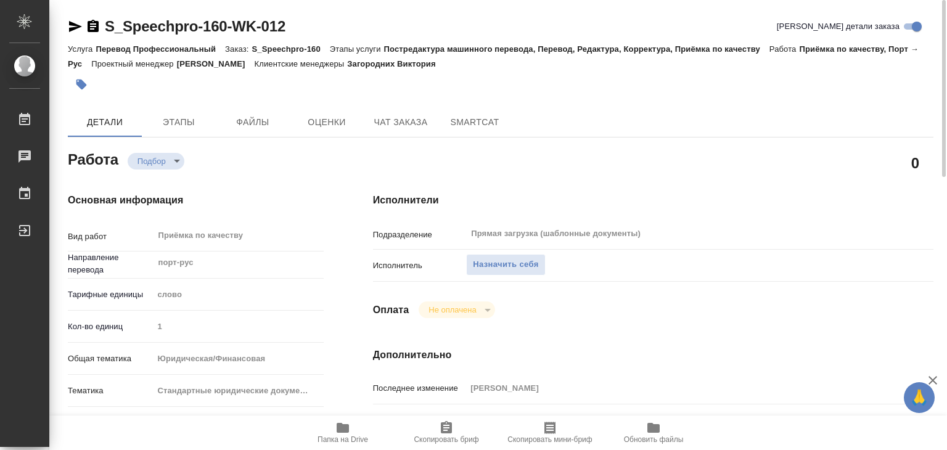
type textarea "x"
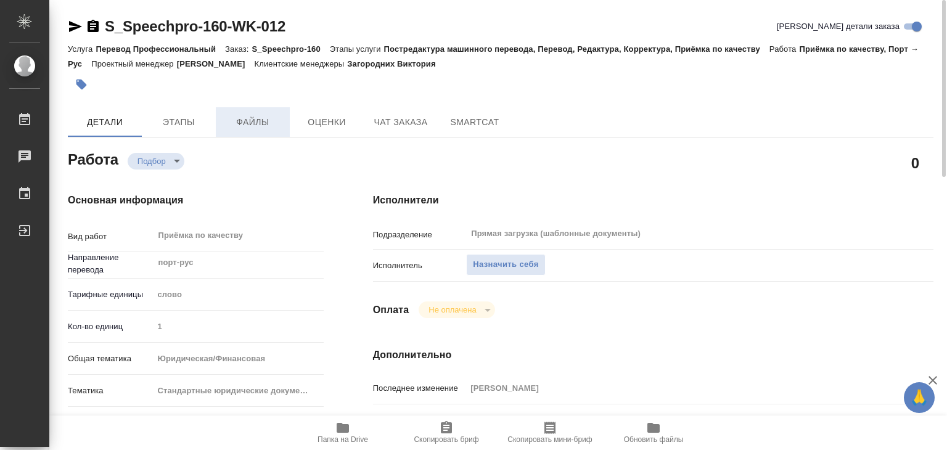
click at [249, 117] on span "Файлы" at bounding box center [252, 122] width 59 height 15
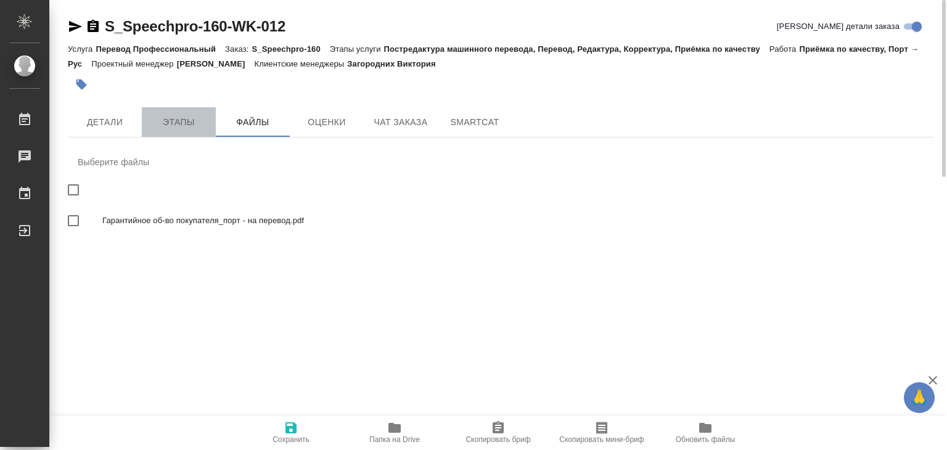
click at [183, 120] on span "Этапы" at bounding box center [178, 122] width 59 height 15
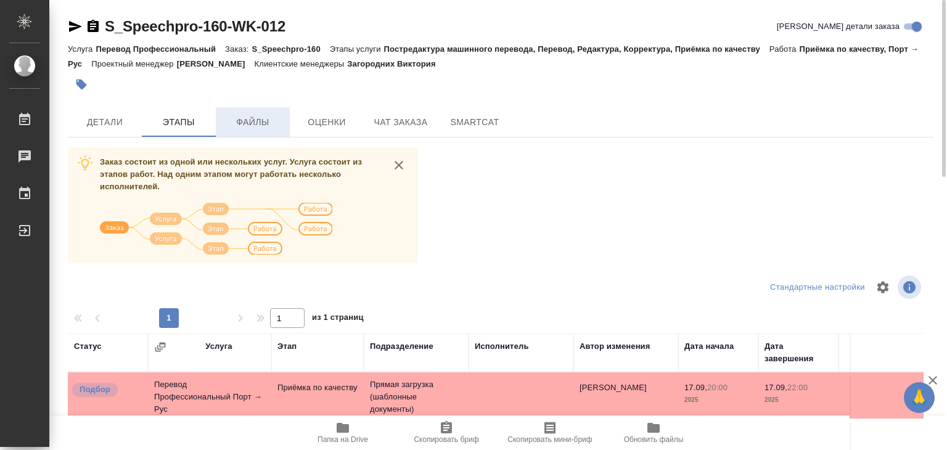
click at [229, 121] on span "Файлы" at bounding box center [252, 122] width 59 height 15
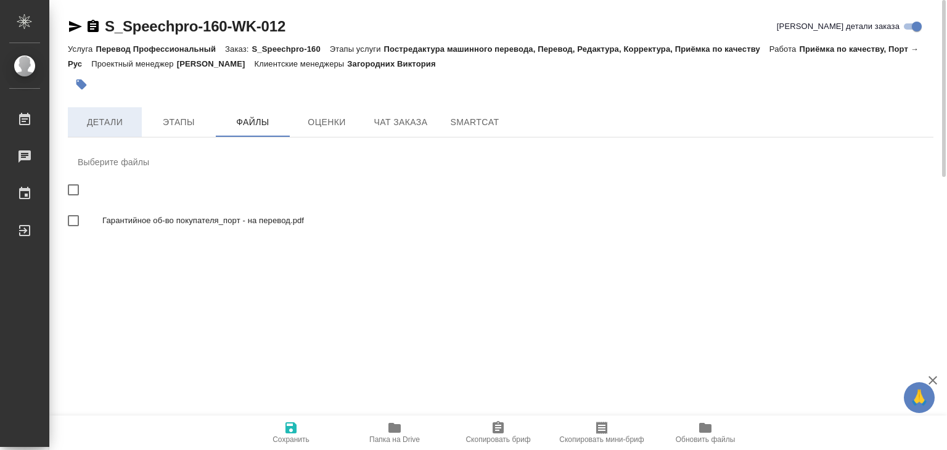
click at [104, 124] on span "Детали" at bounding box center [104, 122] width 59 height 15
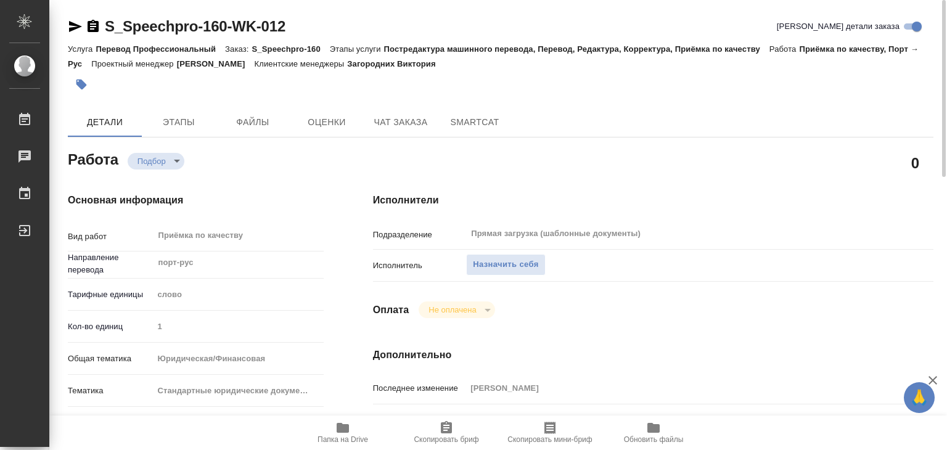
type textarea "x"
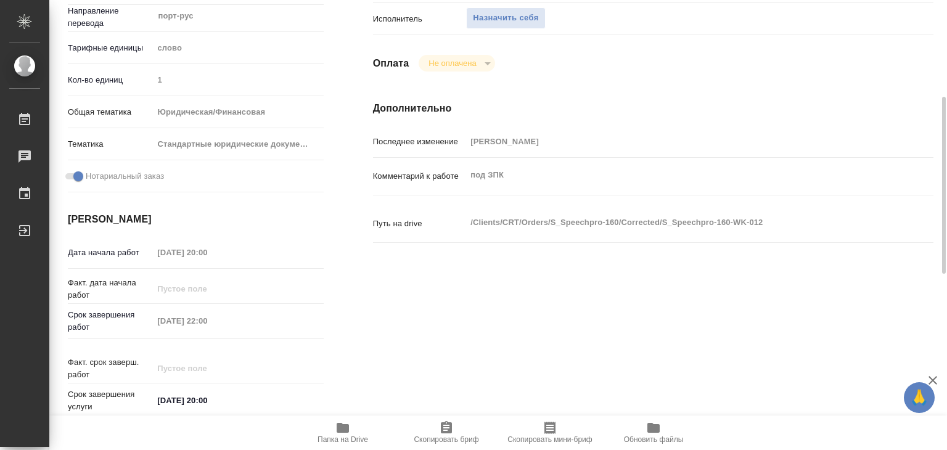
type textarea "x"
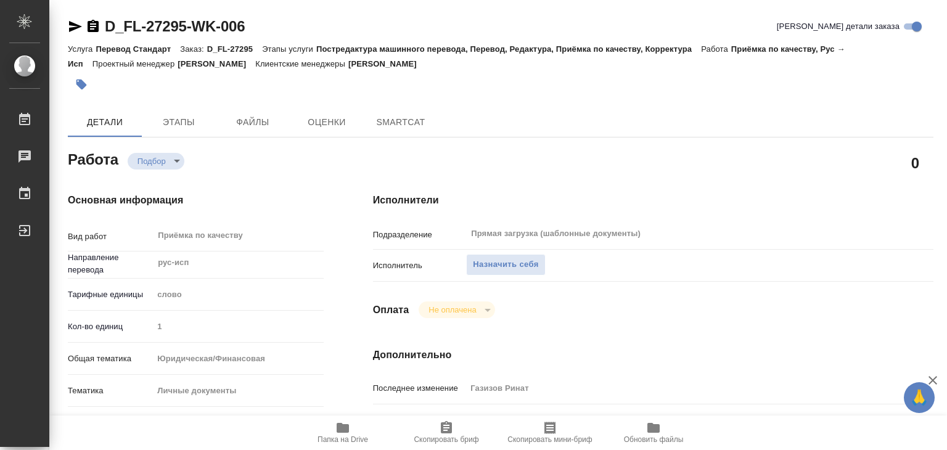
type textarea "x"
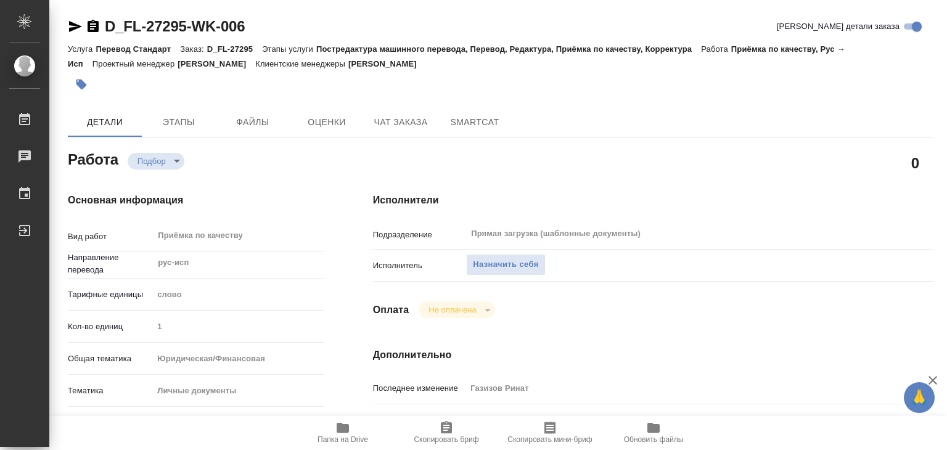
type textarea "x"
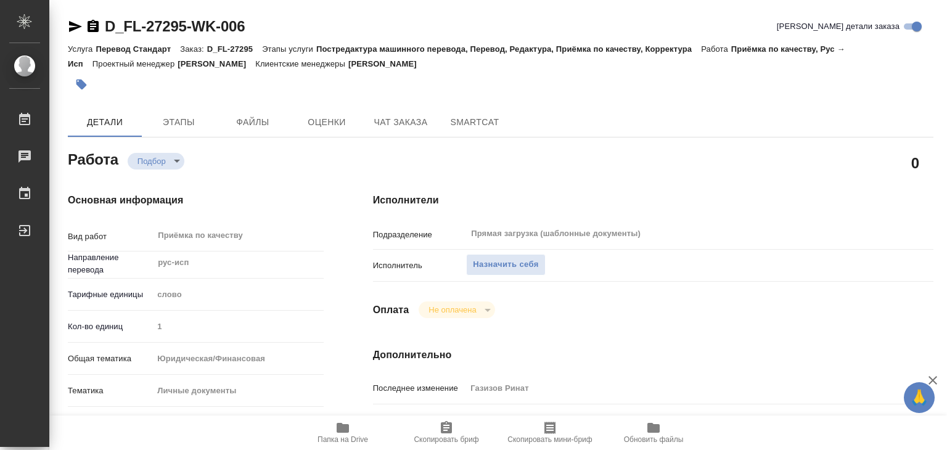
type textarea "x"
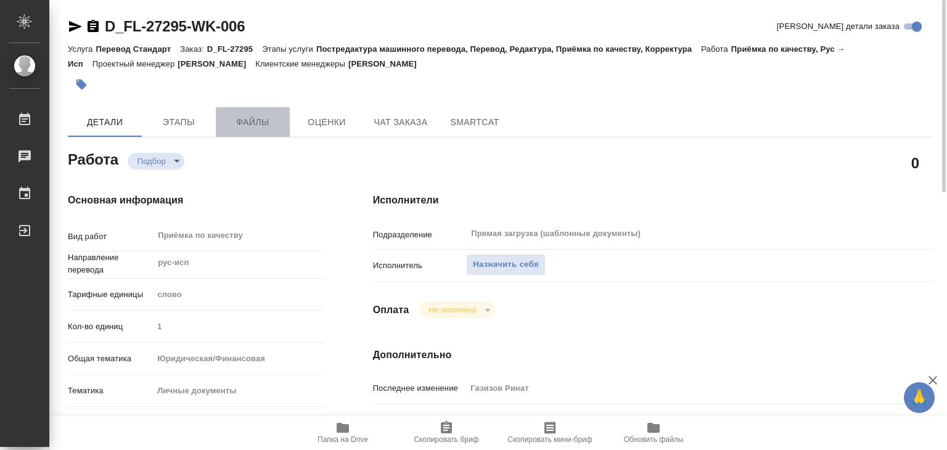
click at [251, 135] on button "Файлы" at bounding box center [253, 122] width 74 height 30
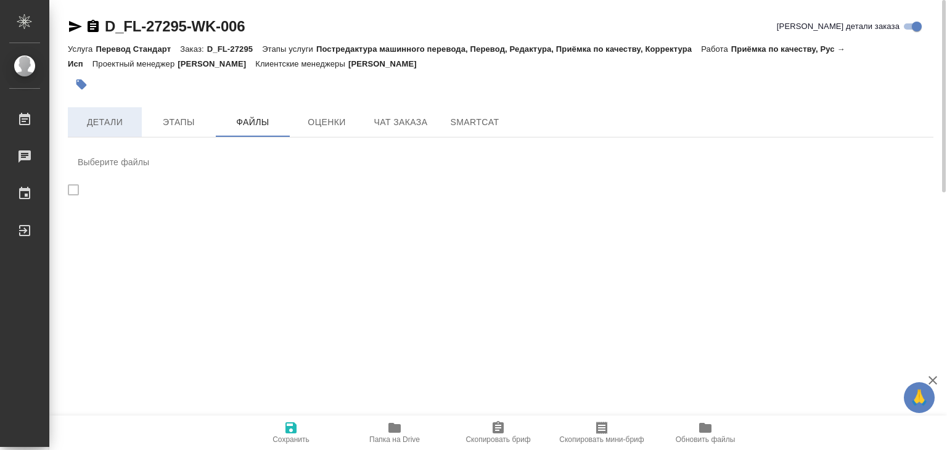
click at [126, 120] on span "Детали" at bounding box center [104, 122] width 59 height 15
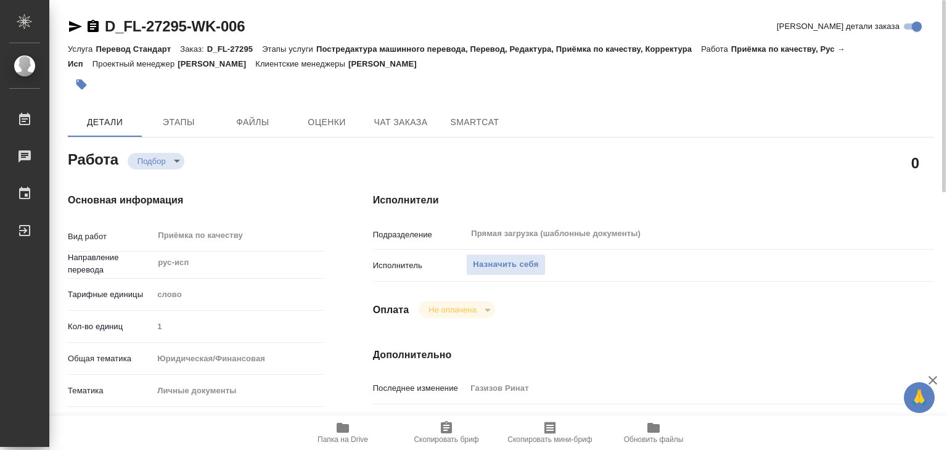
type textarea "x"
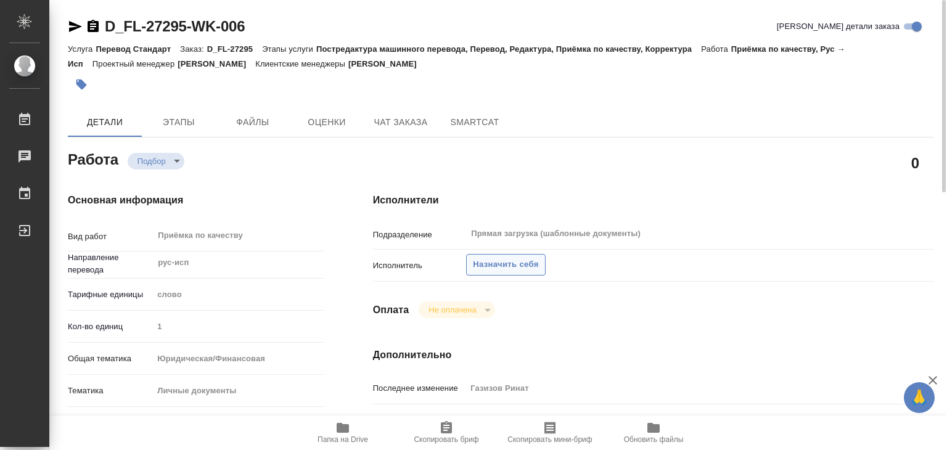
click at [486, 262] on span "Назначить себя" at bounding box center [505, 265] width 65 height 14
type textarea "x"
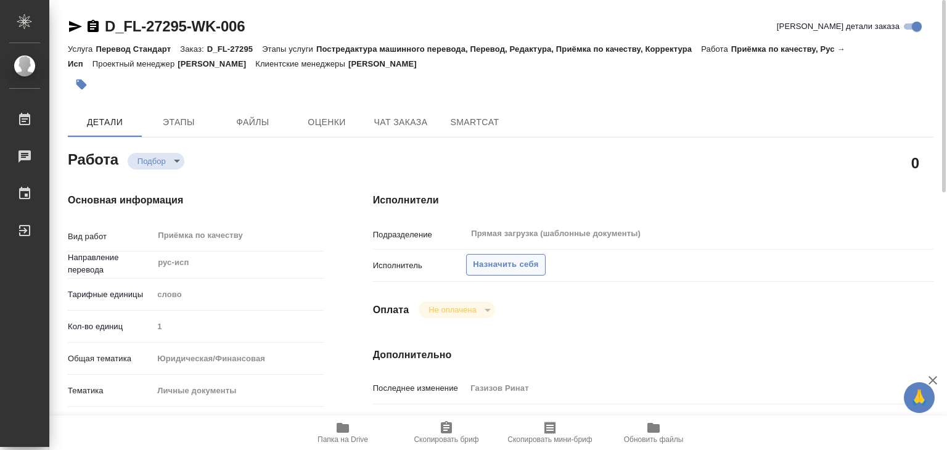
type textarea "x"
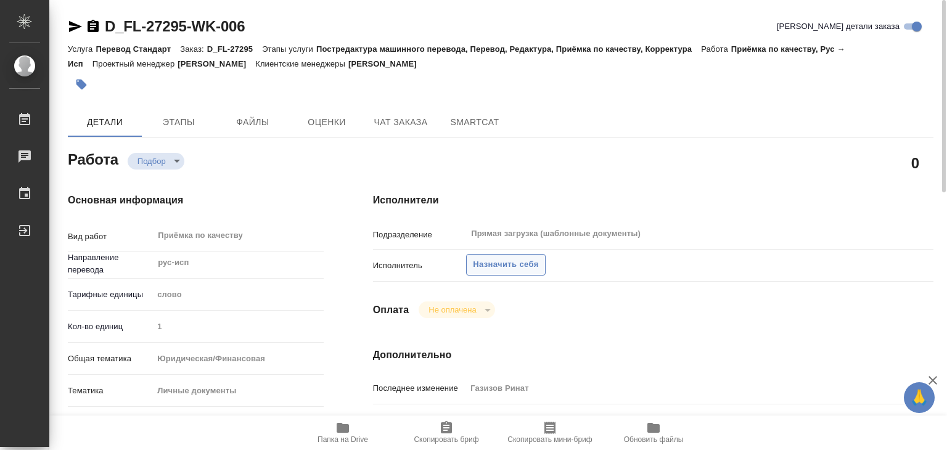
type textarea "x"
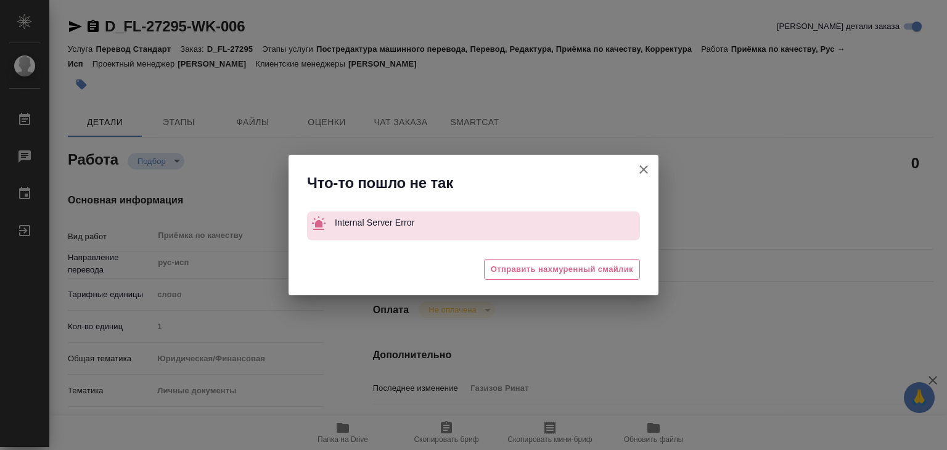
click at [654, 168] on button "[PERSON_NAME] детали заказа" at bounding box center [644, 170] width 30 height 30
type textarea "x"
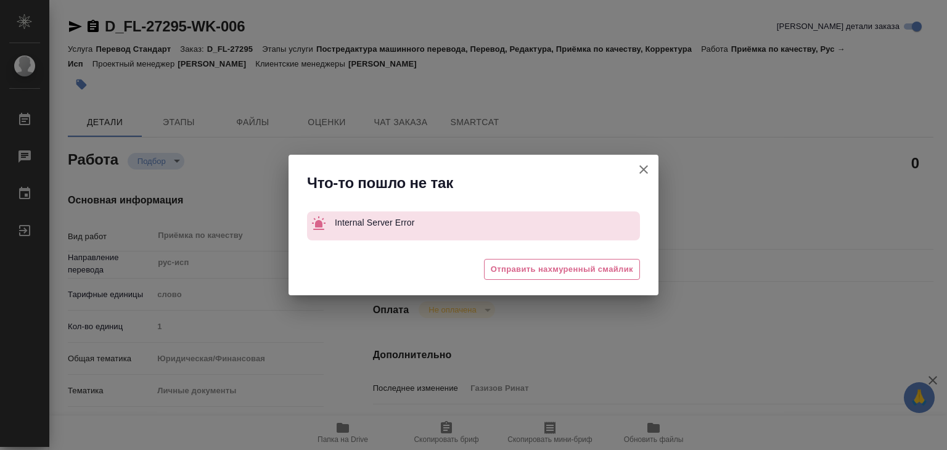
type textarea "x"
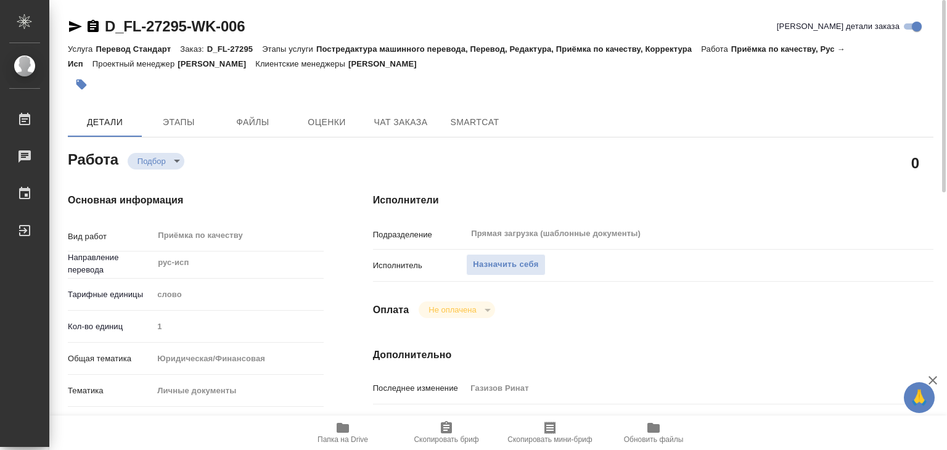
type textarea "x"
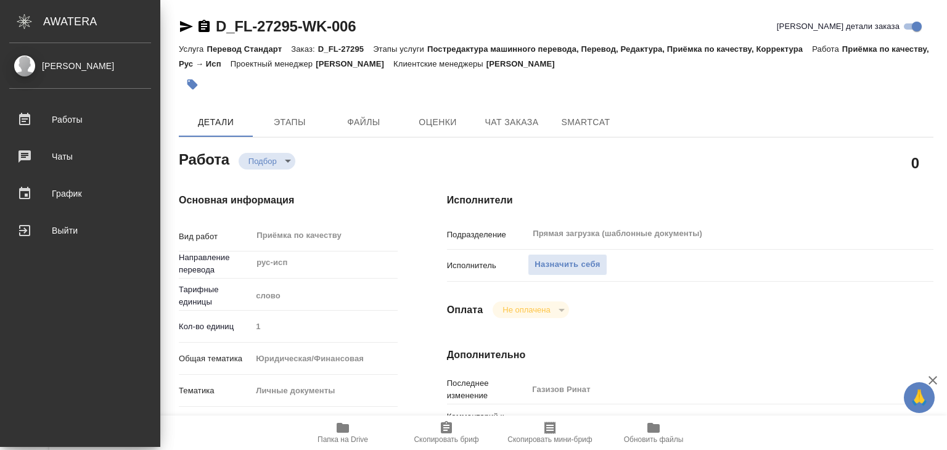
type textarea "x"
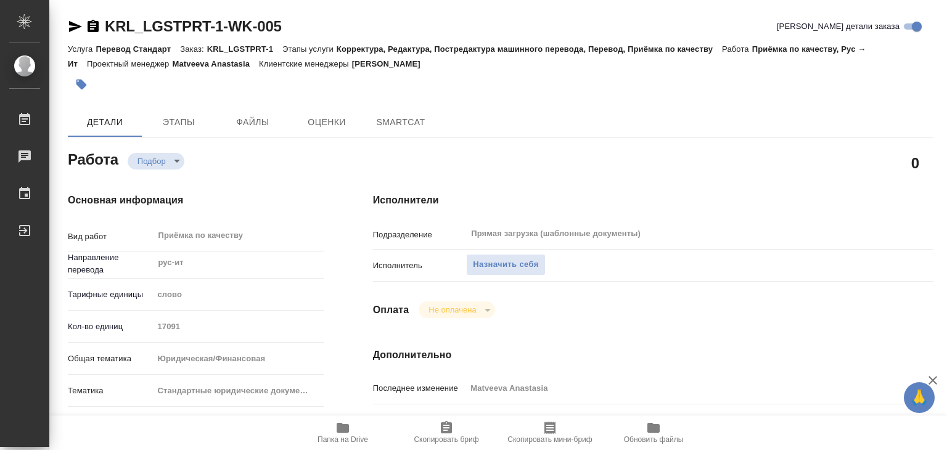
type textarea "x"
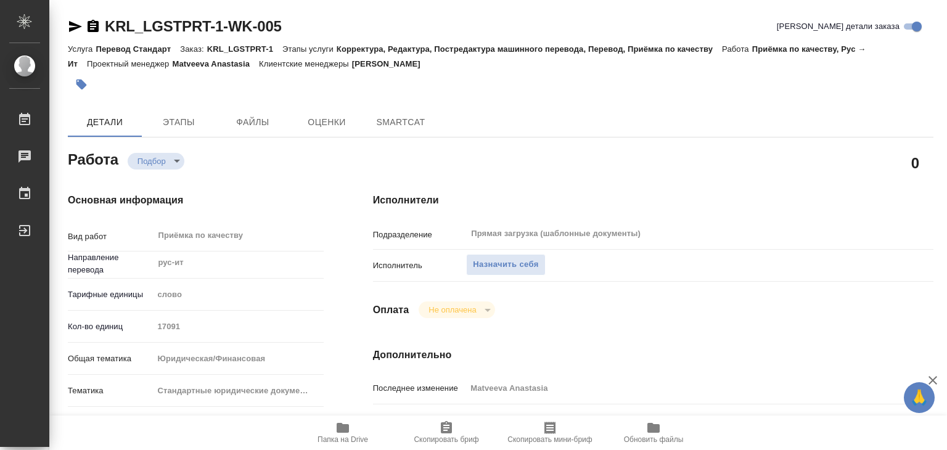
type textarea "x"
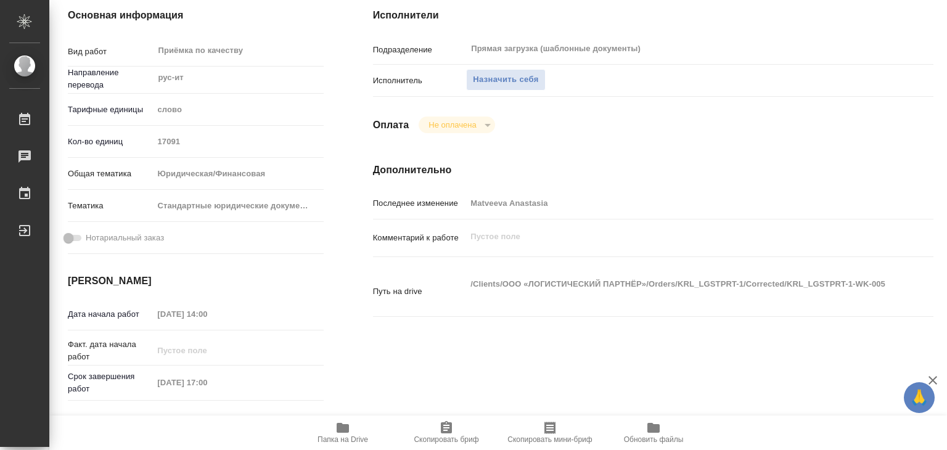
type textarea "x"
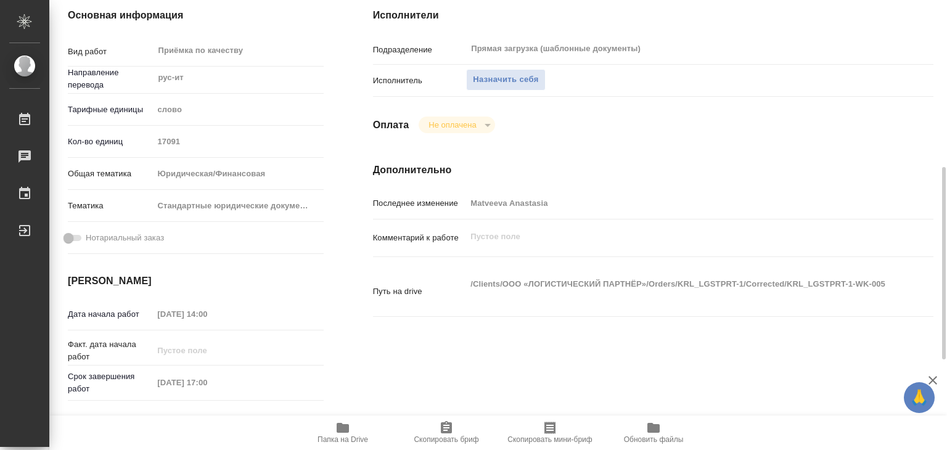
scroll to position [247, 0]
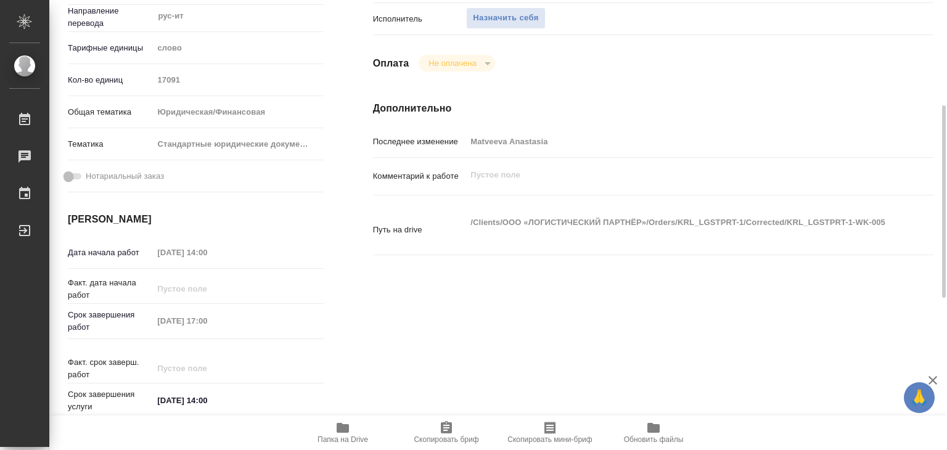
type textarea "x"
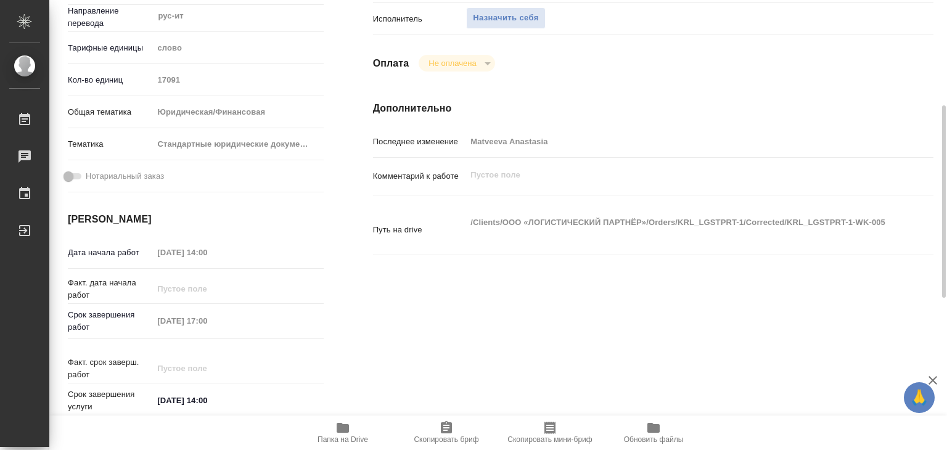
type textarea "x"
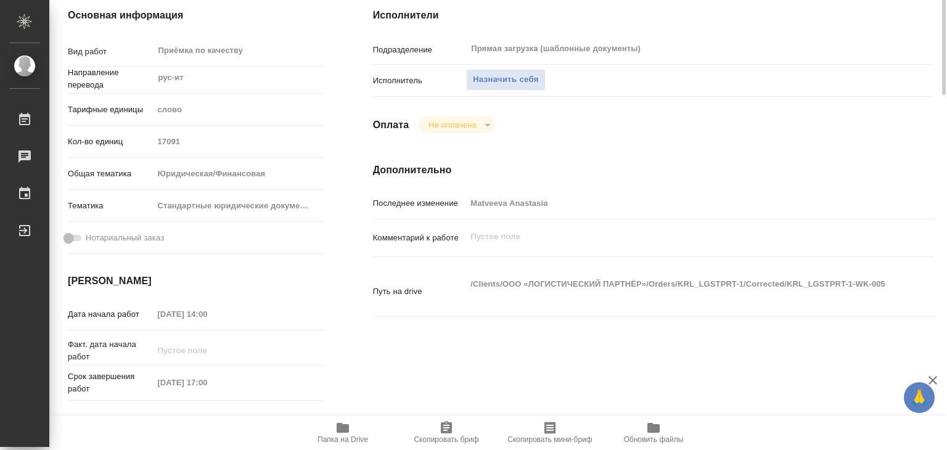
scroll to position [0, 0]
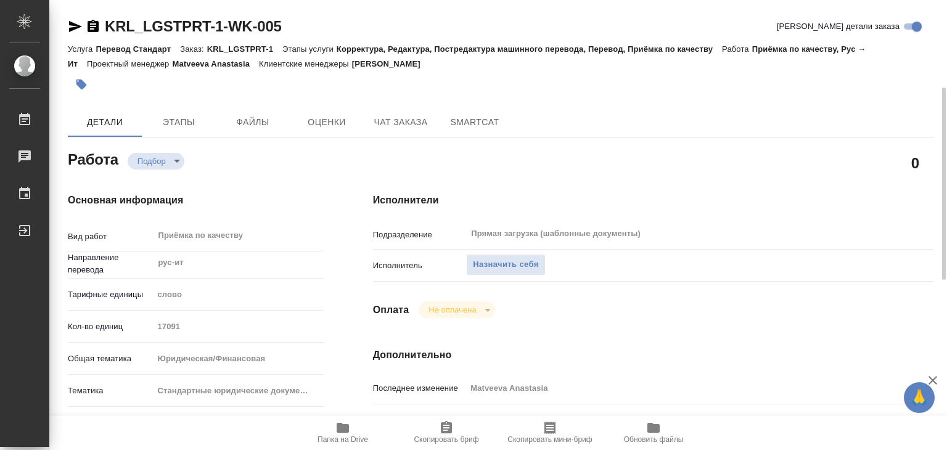
type textarea "x"
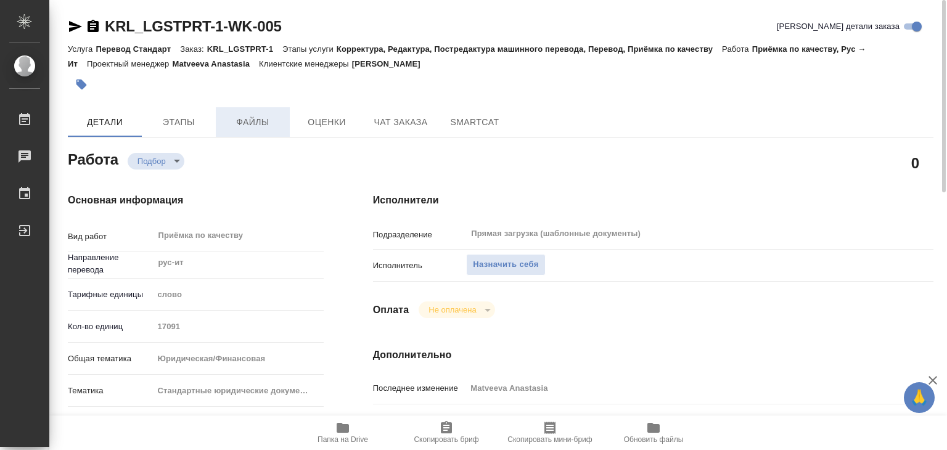
click at [240, 132] on button "Файлы" at bounding box center [253, 122] width 74 height 30
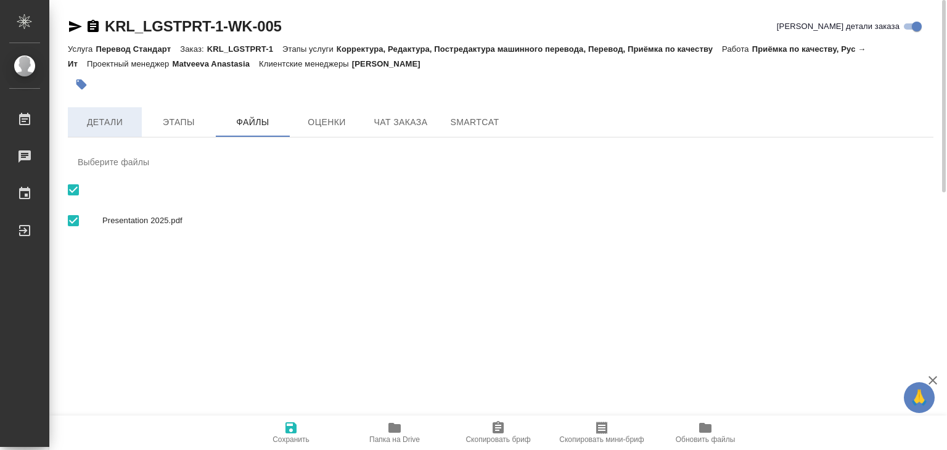
click at [104, 126] on span "Детали" at bounding box center [104, 122] width 59 height 15
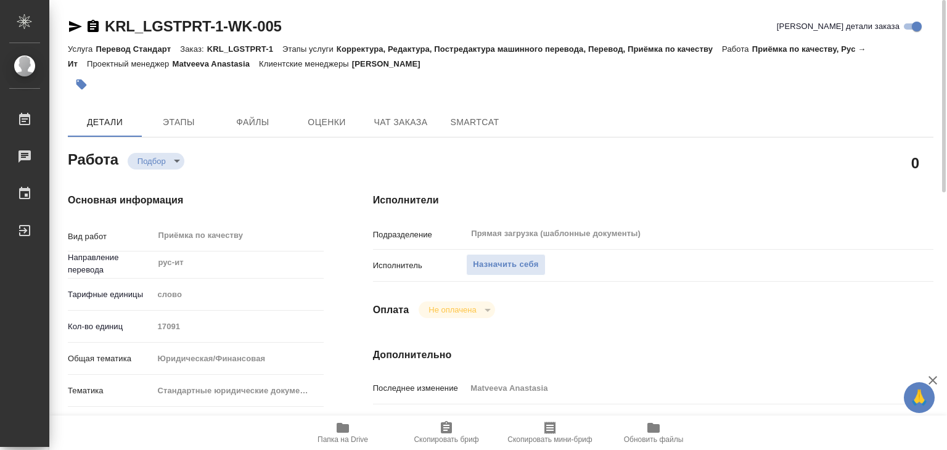
type textarea "x"
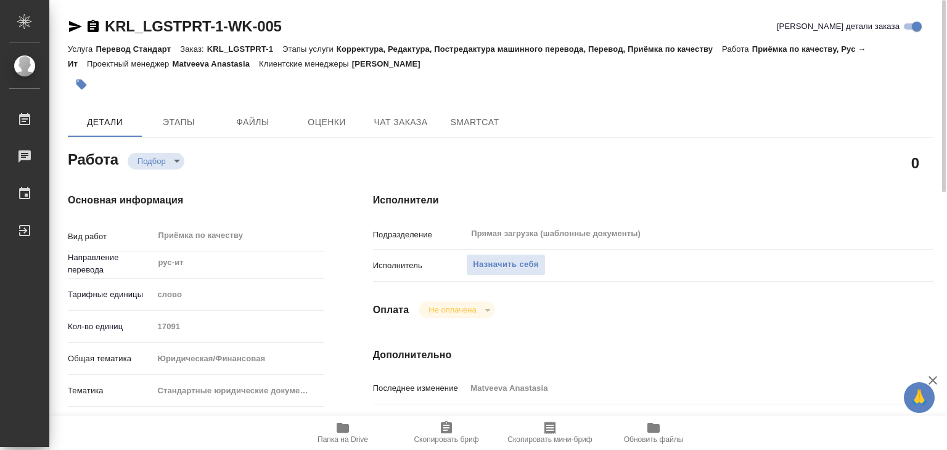
type textarea "x"
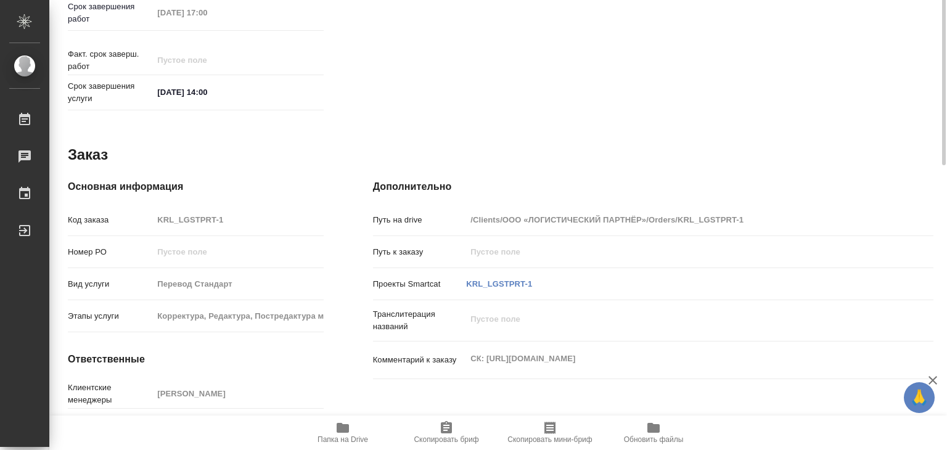
scroll to position [602, 0]
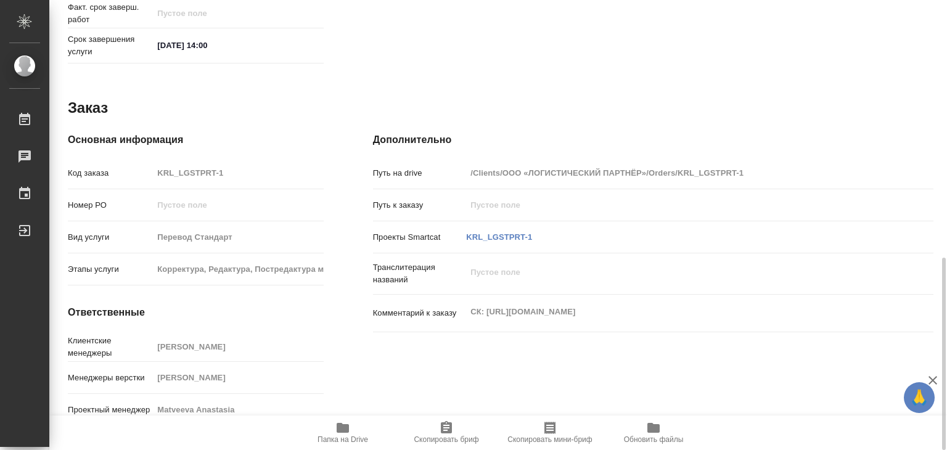
type textarea "x"
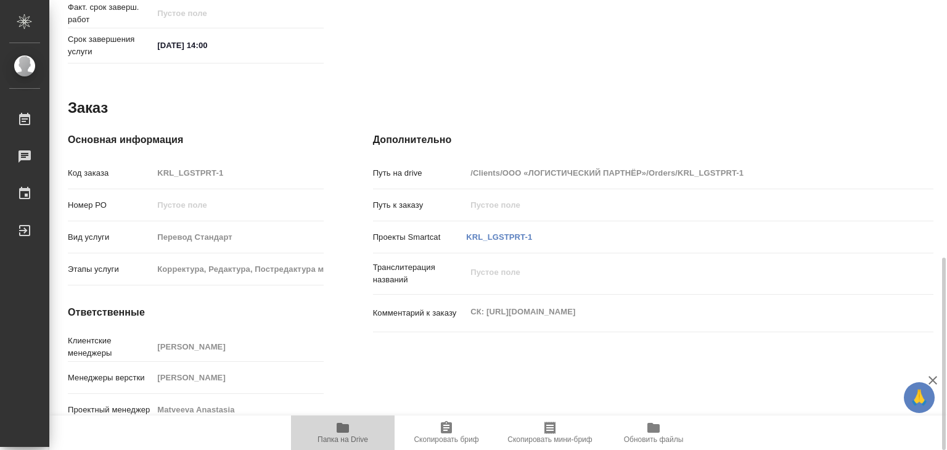
click at [351, 435] on span "Папка на Drive" at bounding box center [343, 439] width 51 height 9
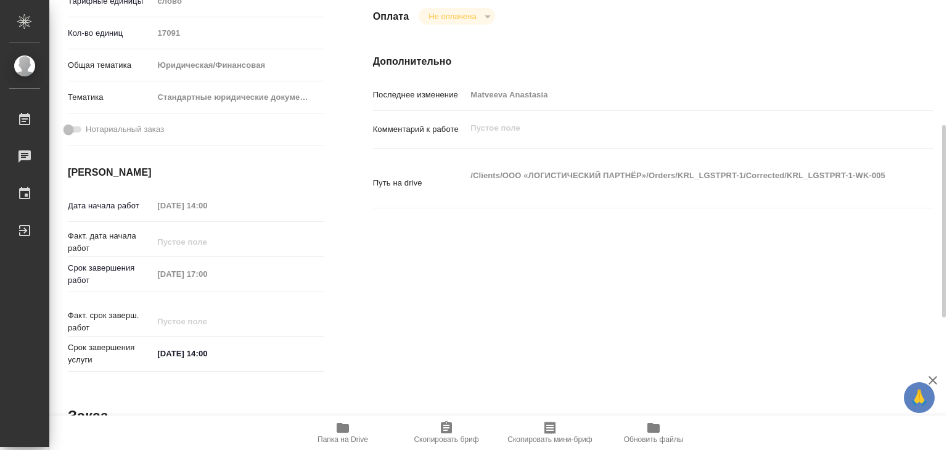
scroll to position [0, 0]
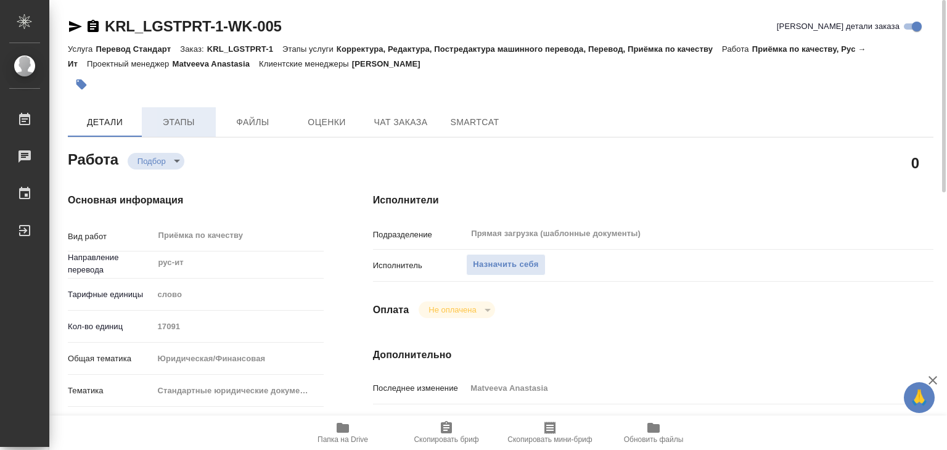
click at [183, 129] on span "Этапы" at bounding box center [178, 122] width 59 height 15
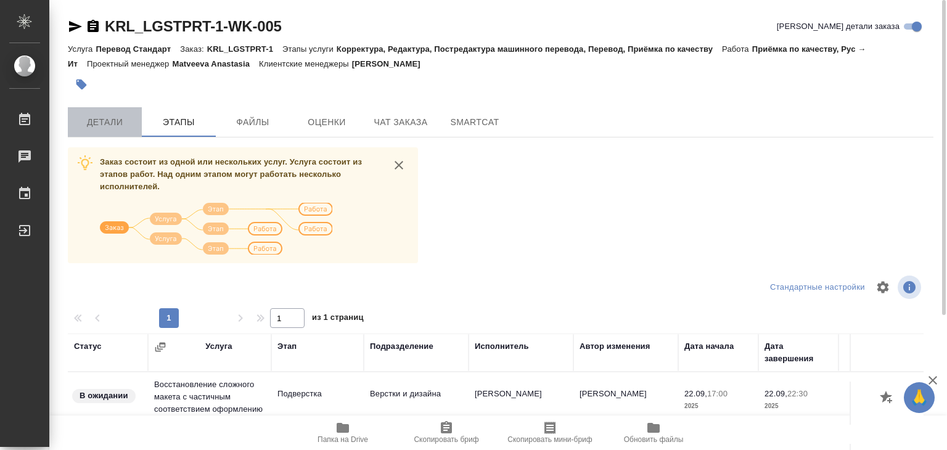
click at [96, 129] on span "Детали" at bounding box center [104, 122] width 59 height 15
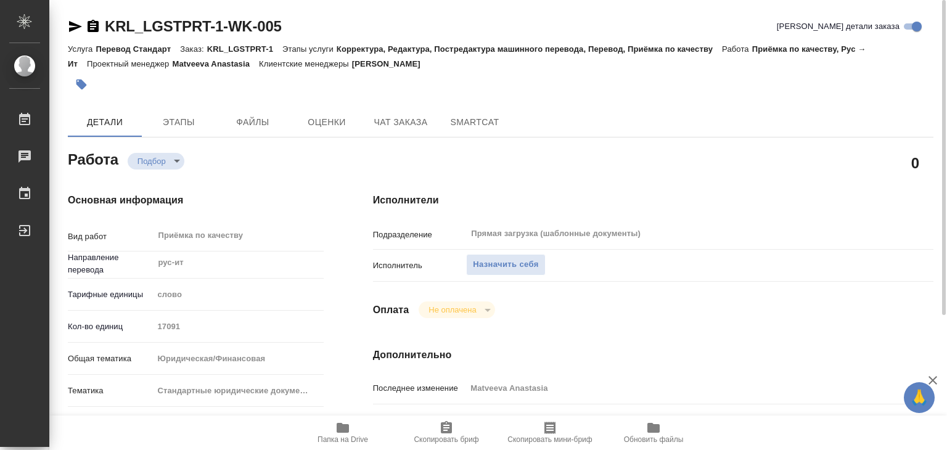
type textarea "x"
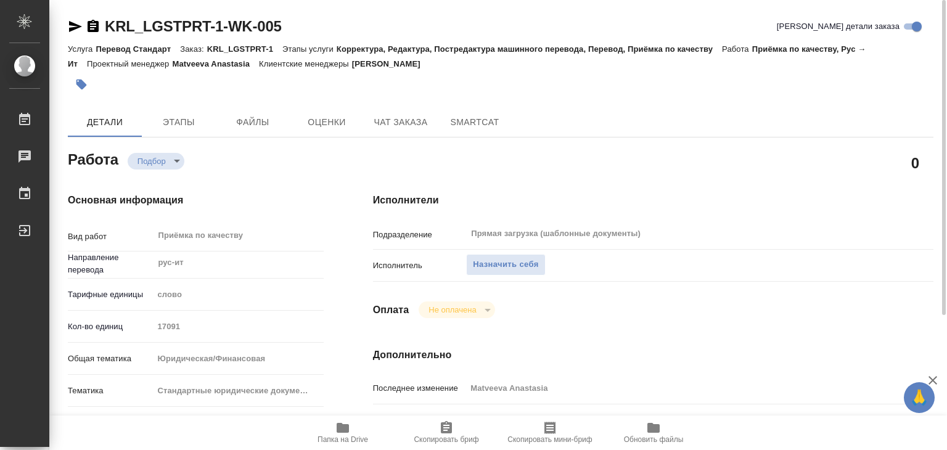
type textarea "x"
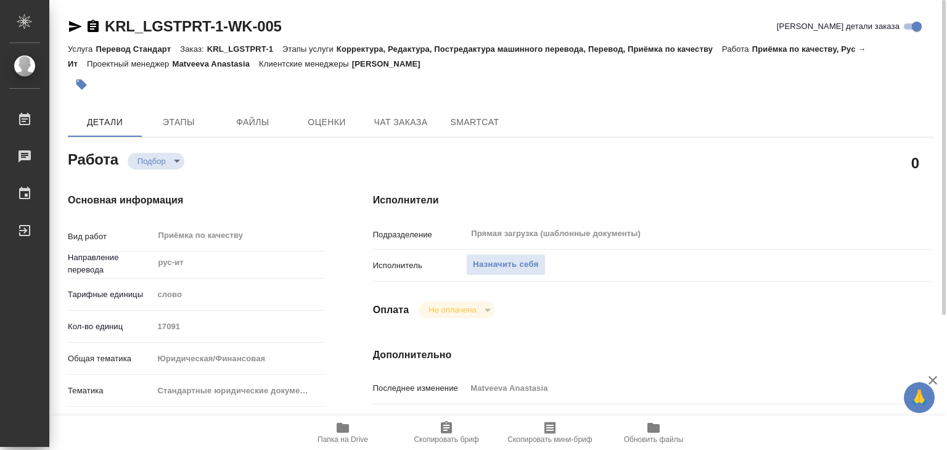
type textarea "x"
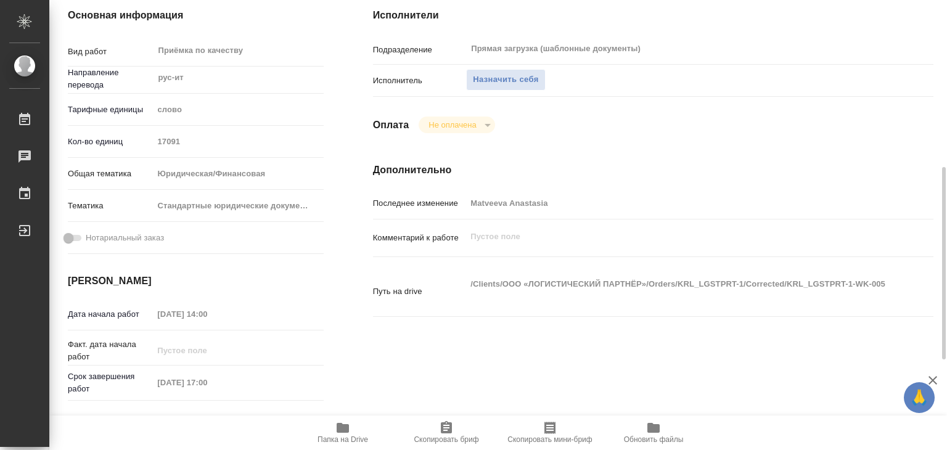
scroll to position [247, 0]
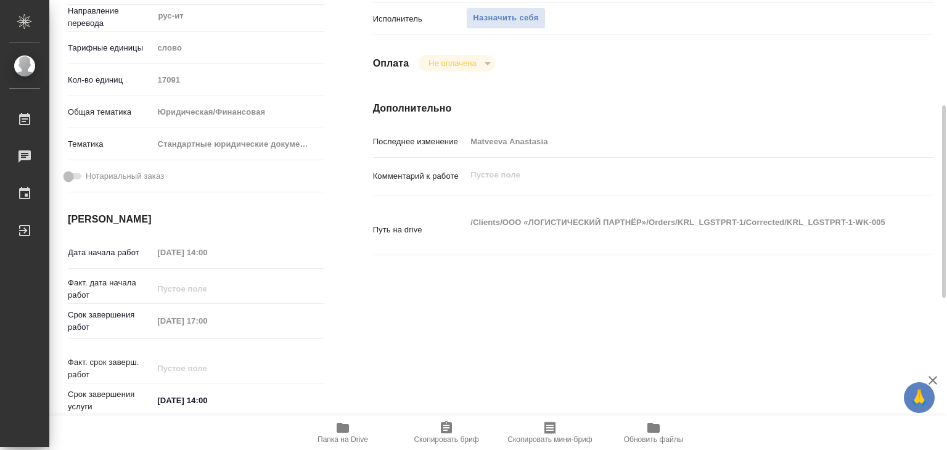
type textarea "x"
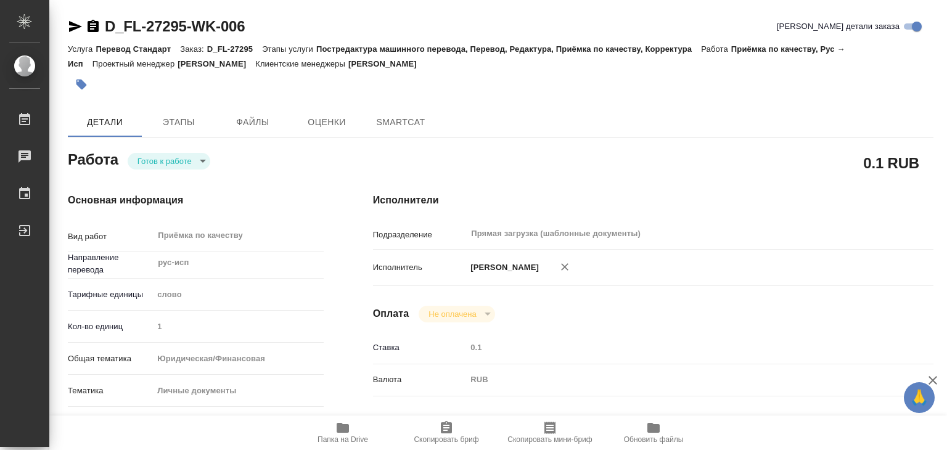
type textarea "x"
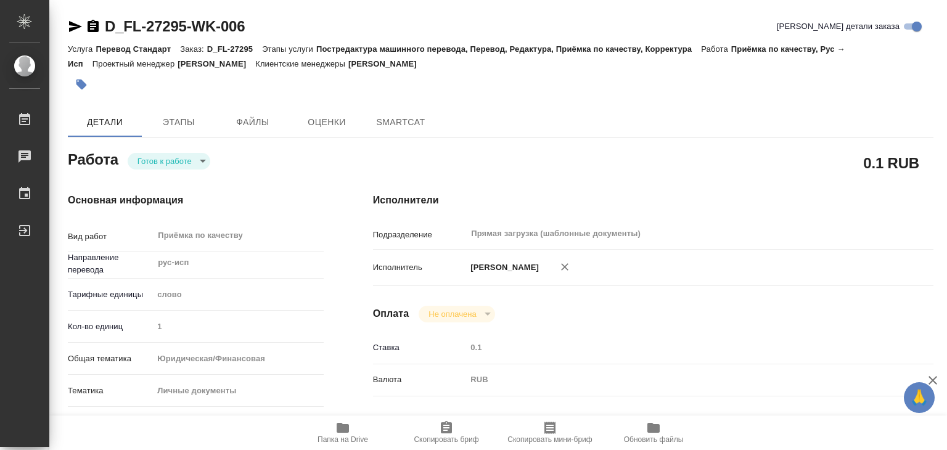
type textarea "x"
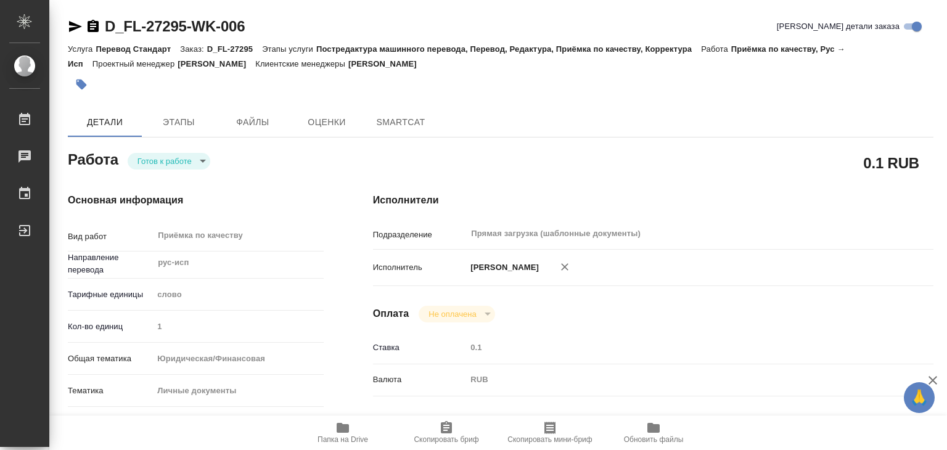
type textarea "x"
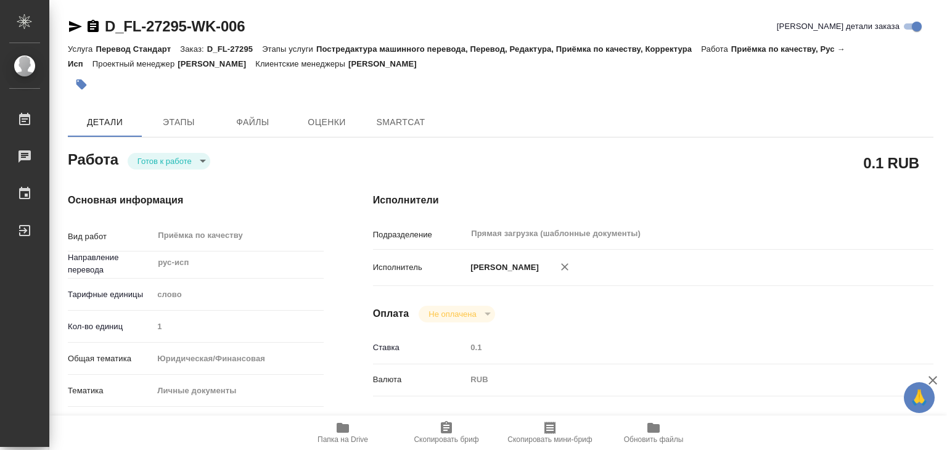
type textarea "x"
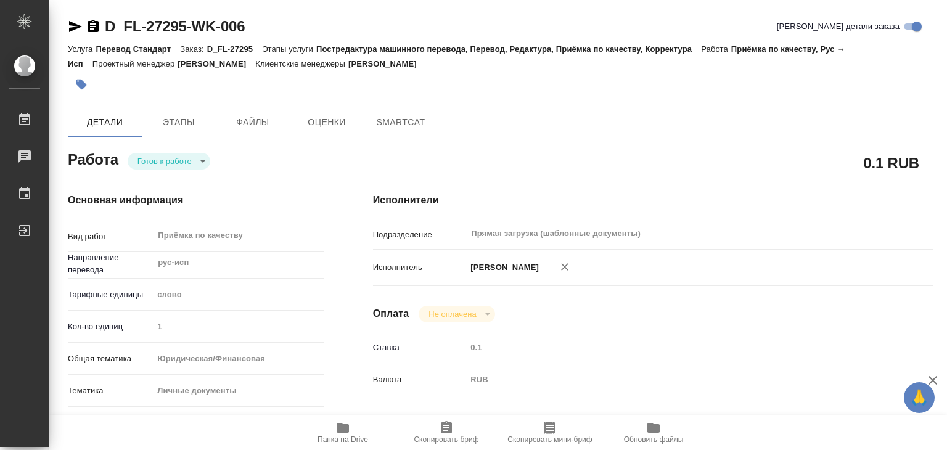
type textarea "x"
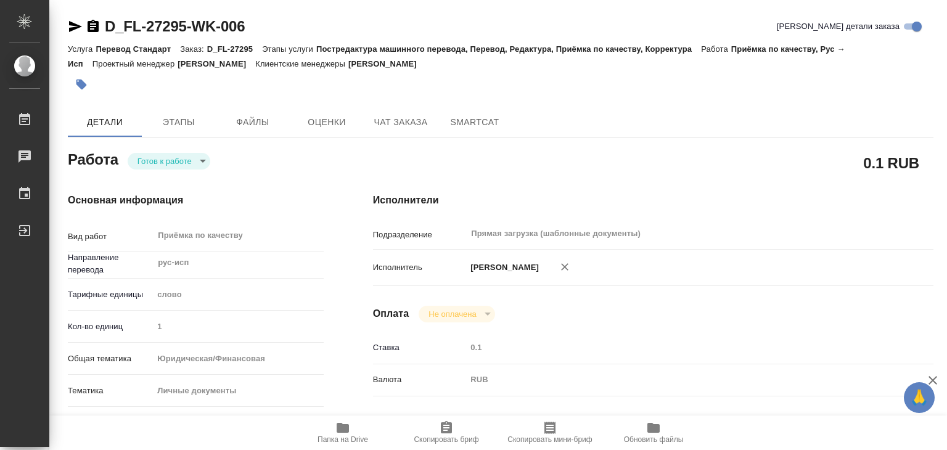
click at [336, 427] on icon "button" at bounding box center [342, 428] width 15 height 15
type textarea "x"
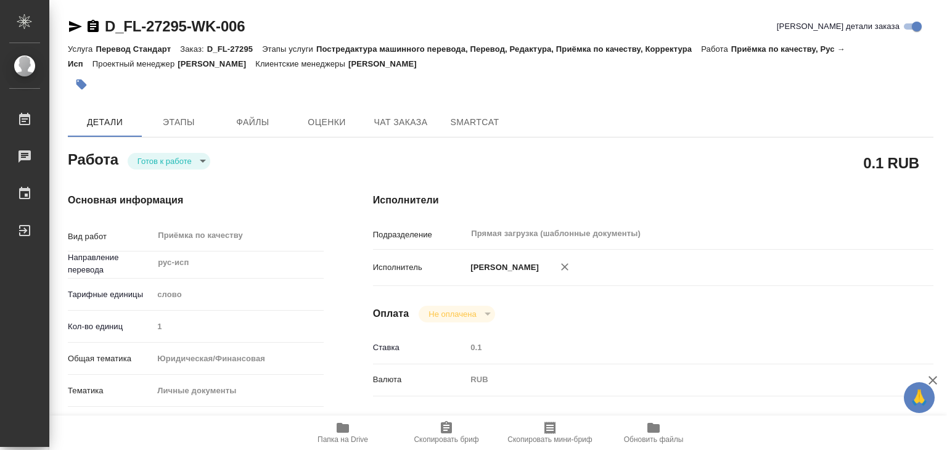
type textarea "x"
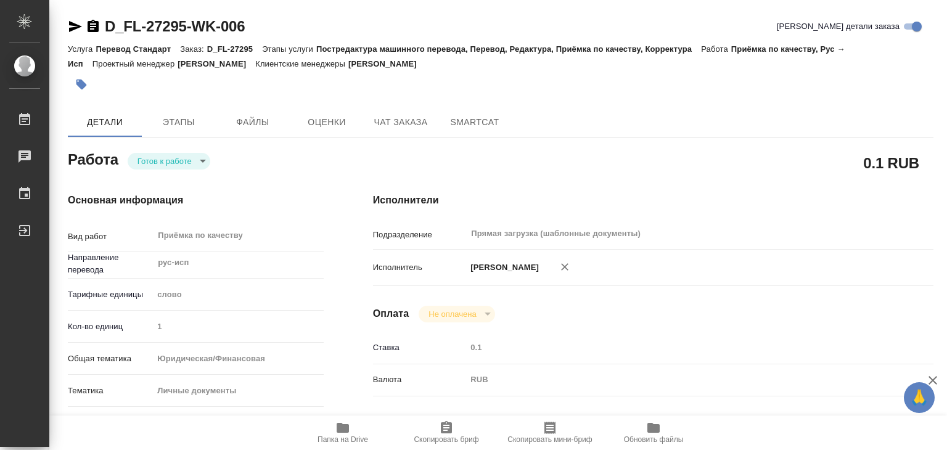
type textarea "x"
drag, startPoint x: 101, startPoint y: 14, endPoint x: 188, endPoint y: 23, distance: 87.4
copy link "D_FL-27295"
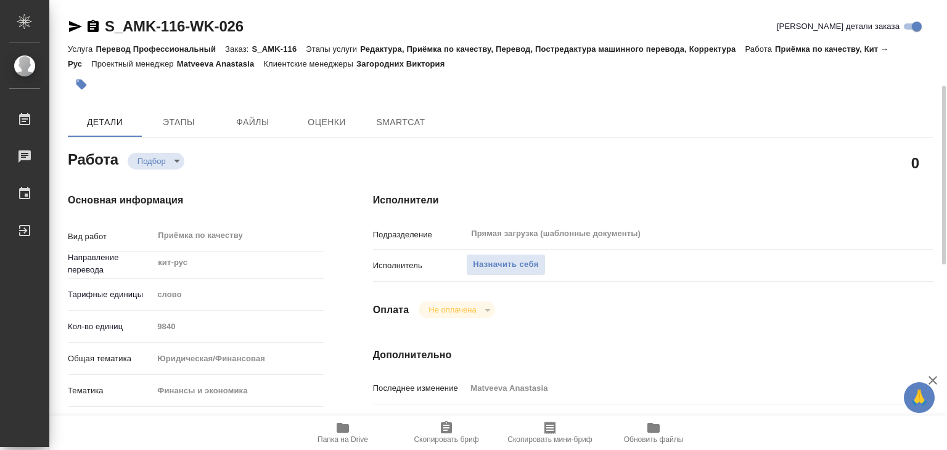
scroll to position [185, 0]
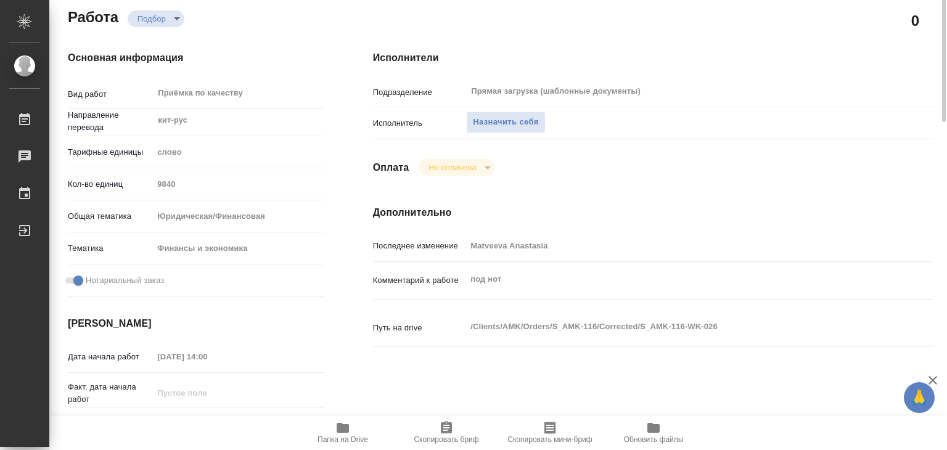
type textarea "x"
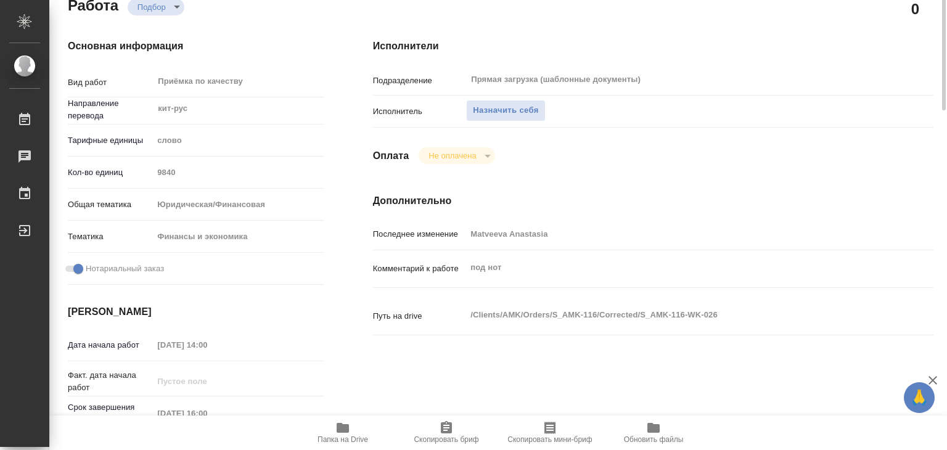
type textarea "x"
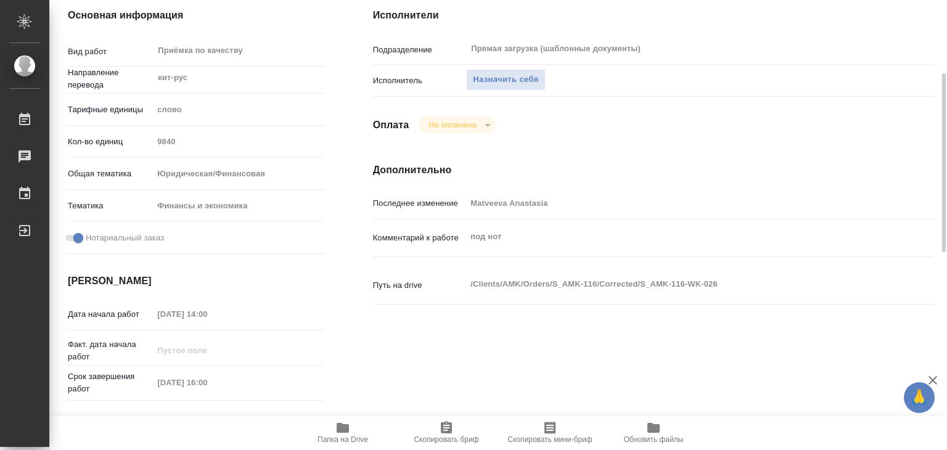
type textarea "x"
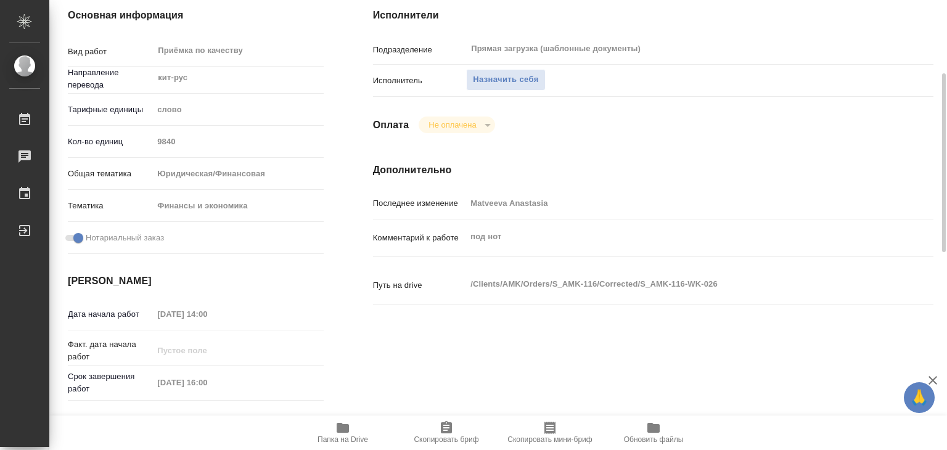
type textarea "x"
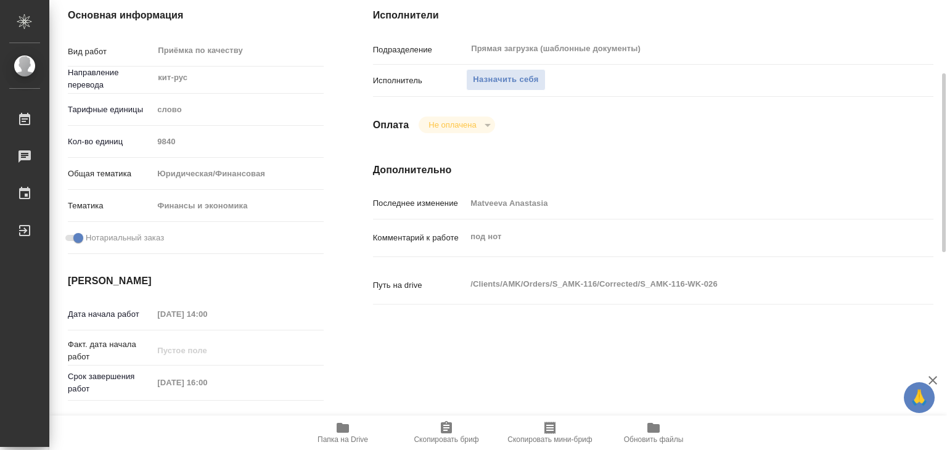
type textarea "x"
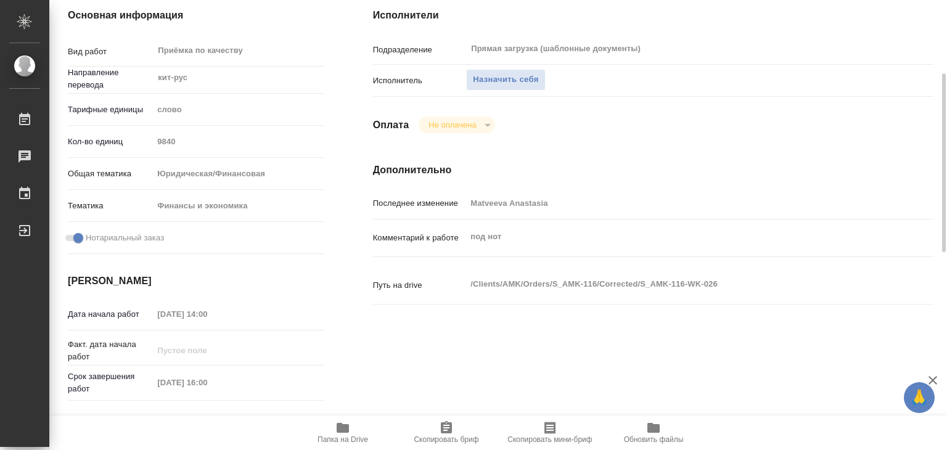
type textarea "x"
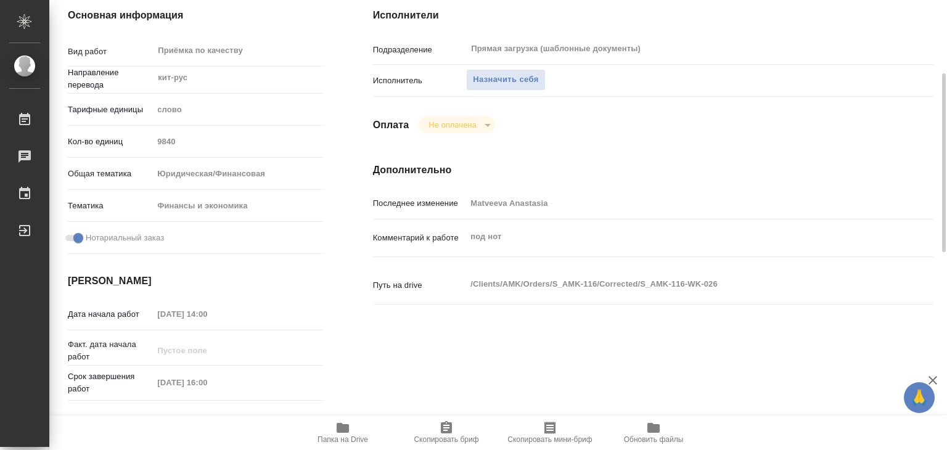
scroll to position [308, 0]
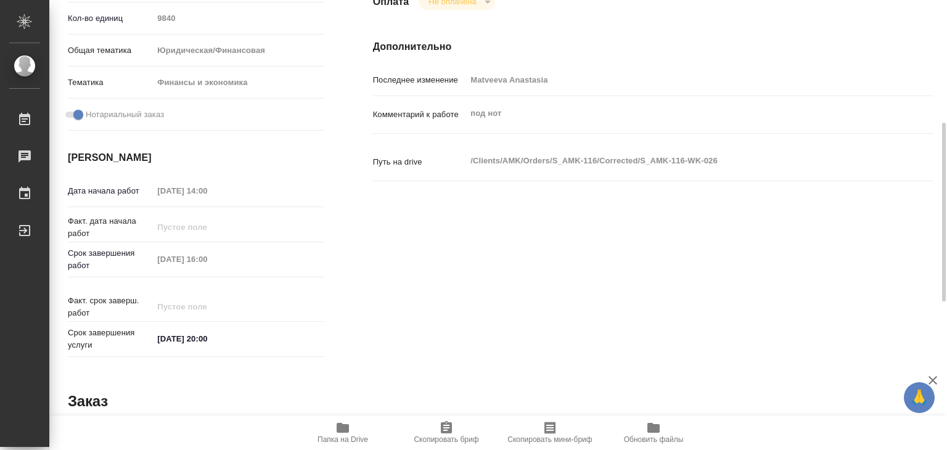
type textarea "x"
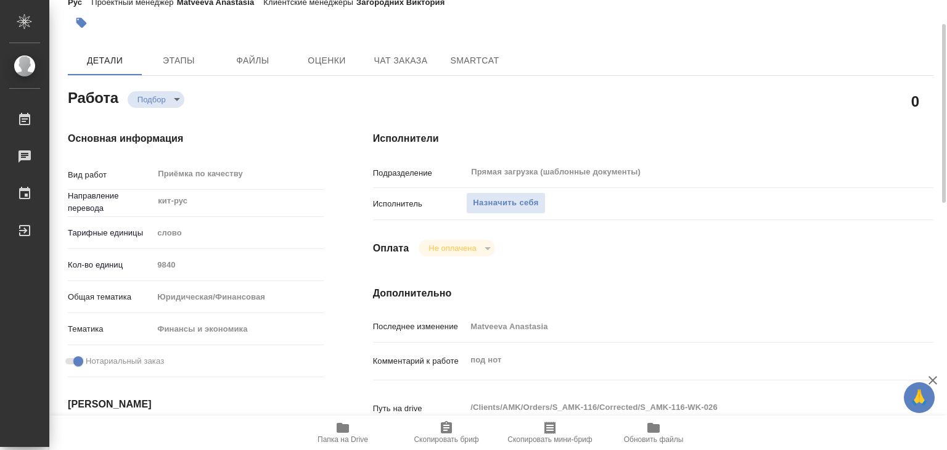
scroll to position [0, 0]
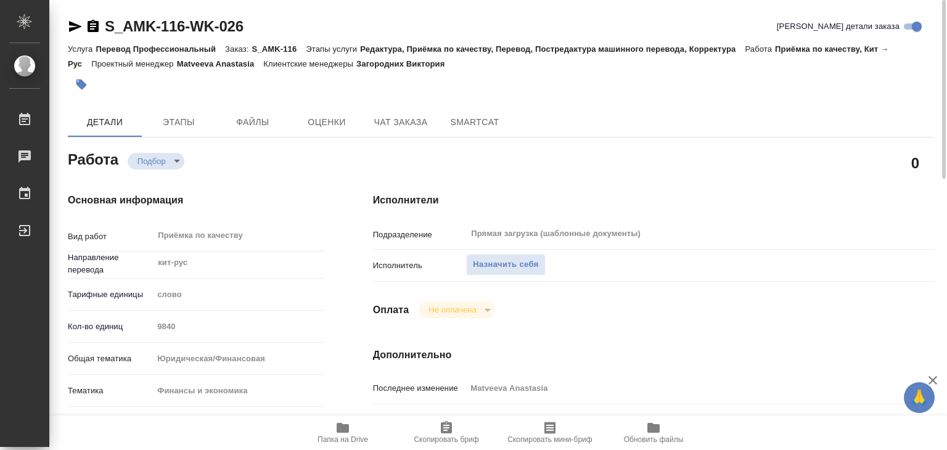
click at [357, 435] on span "Папка на Drive" at bounding box center [343, 439] width 51 height 9
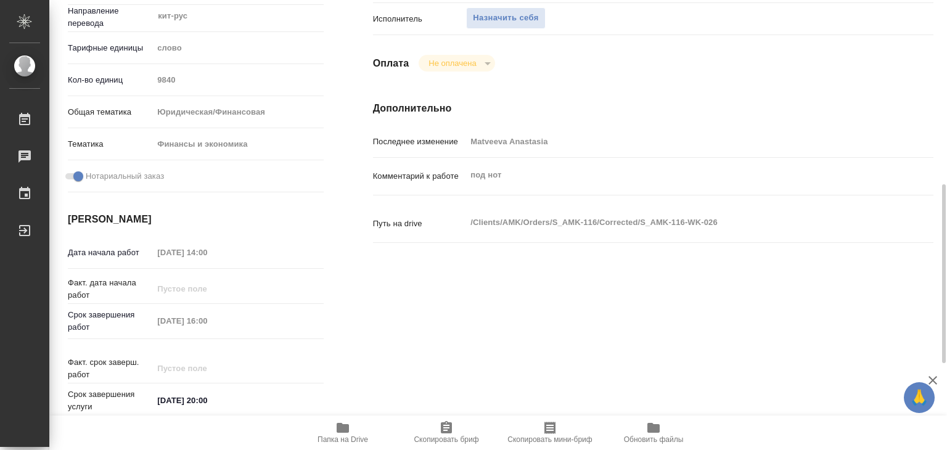
scroll to position [308, 0]
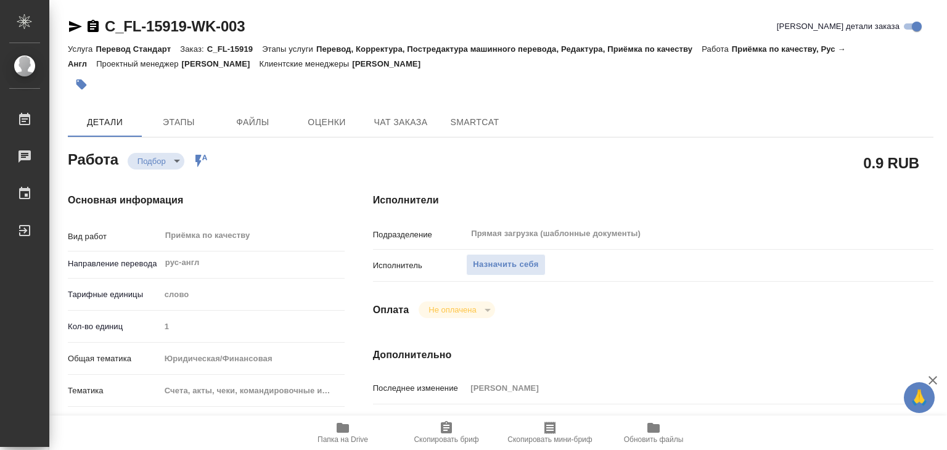
scroll to position [308, 0]
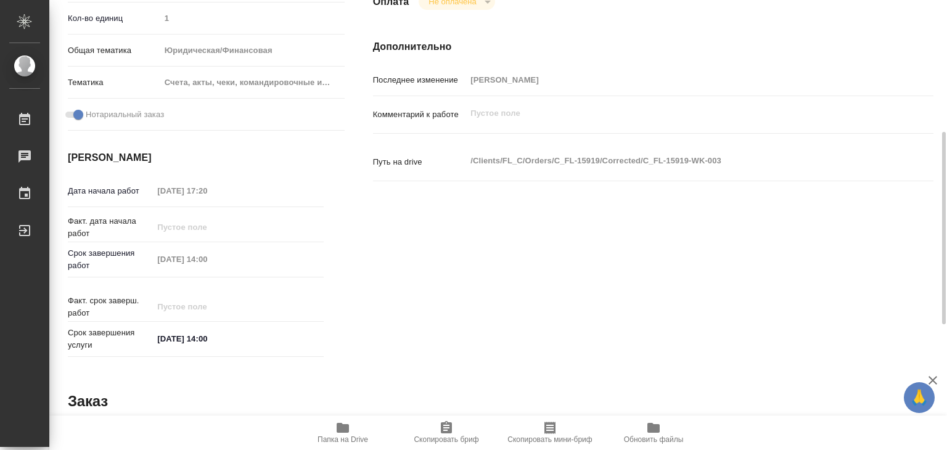
click at [348, 430] on icon "button" at bounding box center [343, 428] width 12 height 10
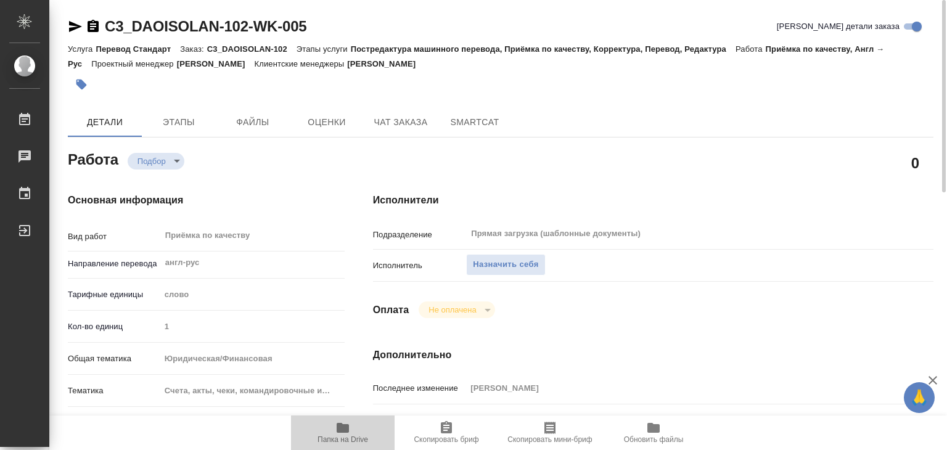
click at [340, 427] on icon "button" at bounding box center [343, 428] width 12 height 10
click at [503, 259] on span "Назначить себя" at bounding box center [505, 265] width 65 height 14
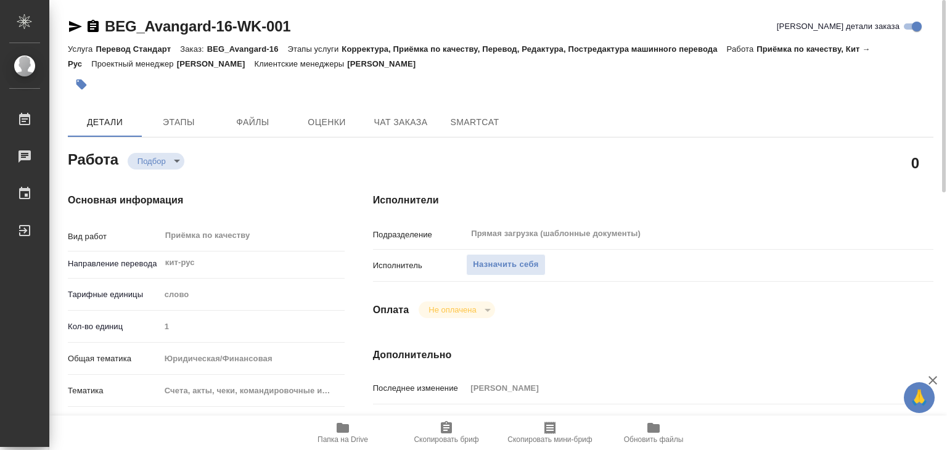
click at [350, 430] on span "Папка на Drive" at bounding box center [342, 432] width 89 height 23
click at [487, 258] on span "Назначить себя" at bounding box center [505, 265] width 65 height 14
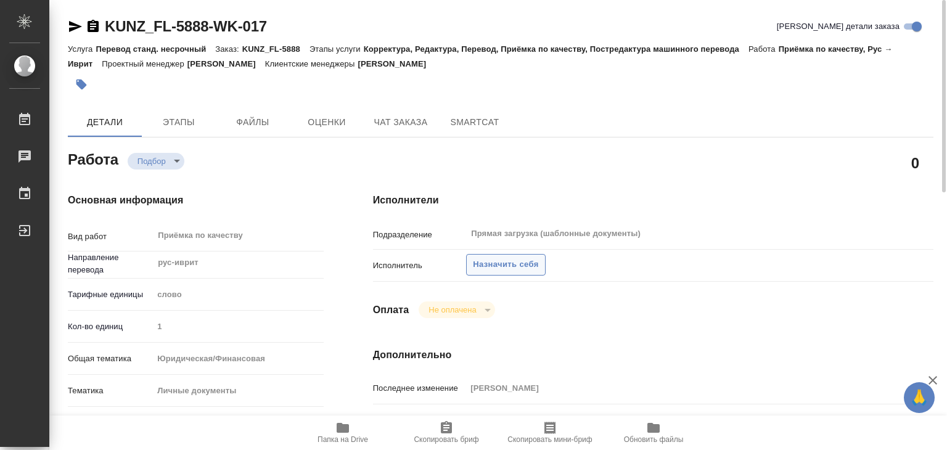
click at [524, 260] on span "Назначить себя" at bounding box center [505, 265] width 65 height 14
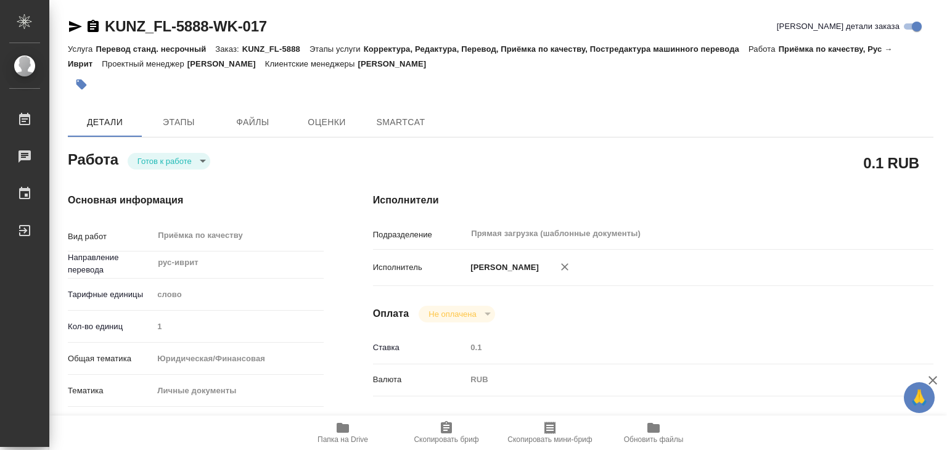
type textarea "x"
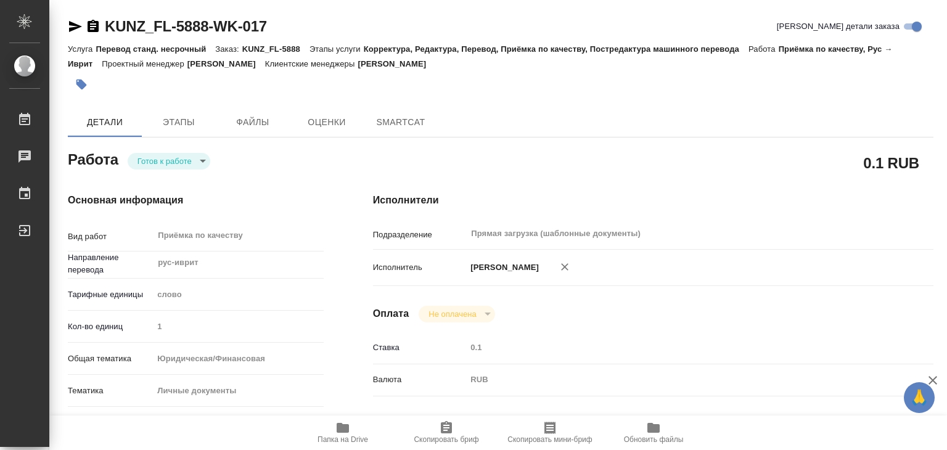
type textarea "x"
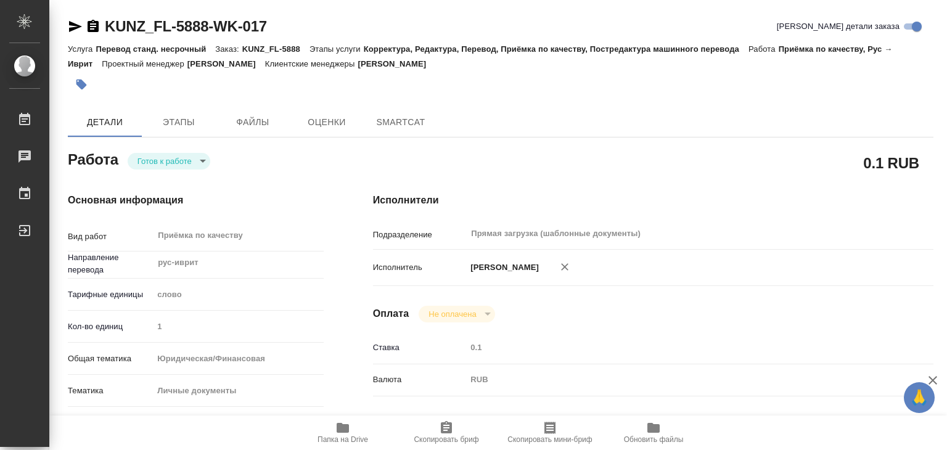
type textarea "x"
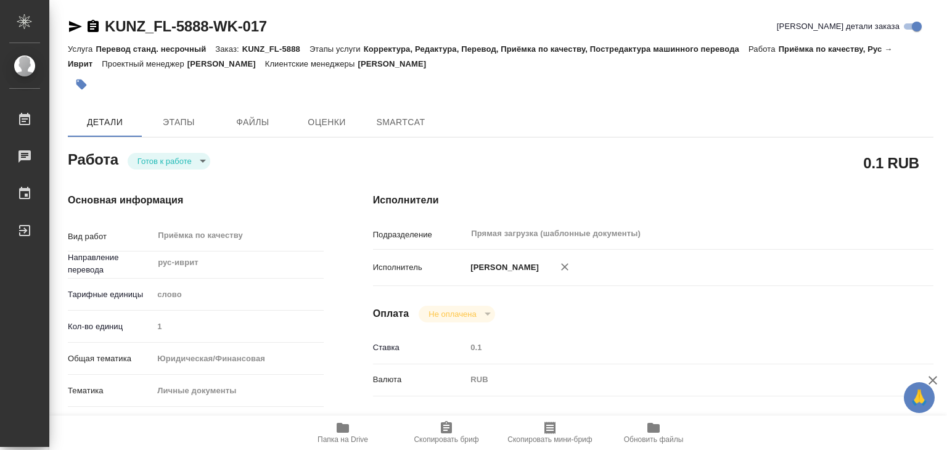
type textarea "x"
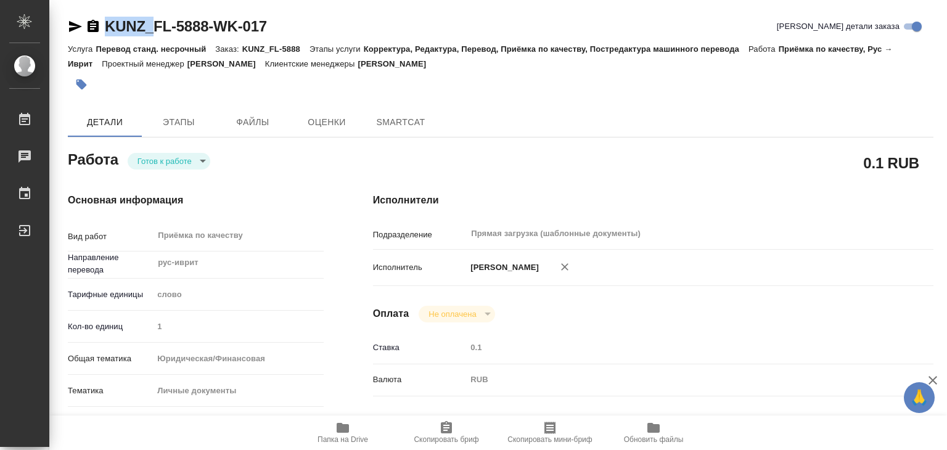
type textarea "x"
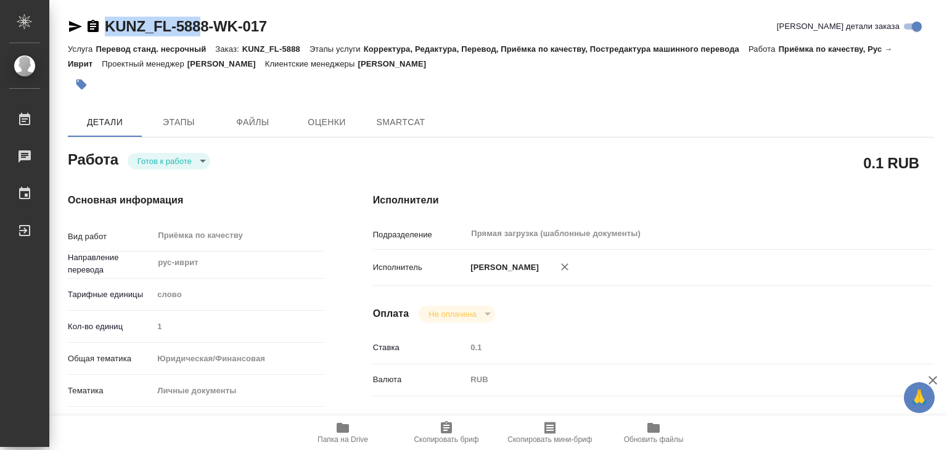
type textarea "x"
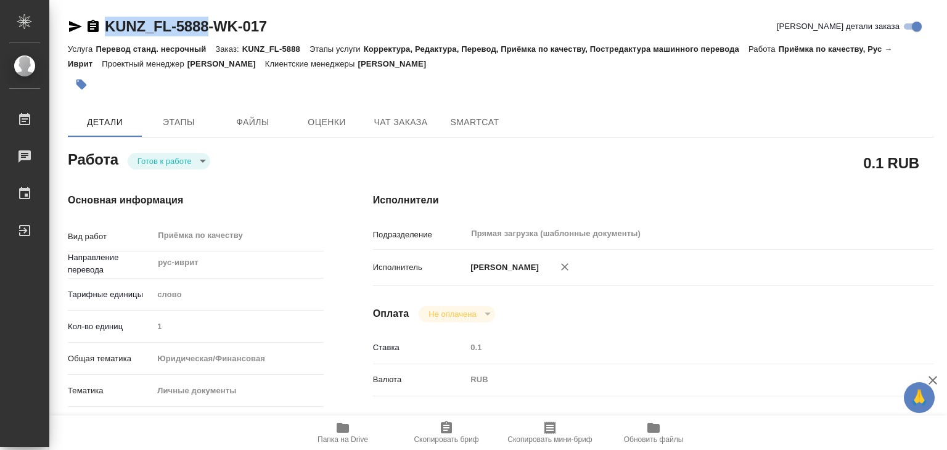
drag, startPoint x: 88, startPoint y: 8, endPoint x: 210, endPoint y: 30, distance: 124.1
type textarea "x"
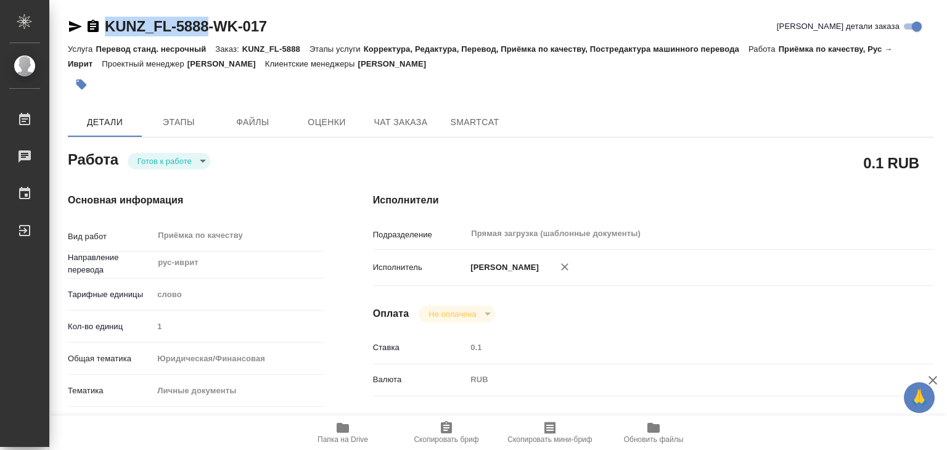
type textarea "x"
copy link "KUNZ_FL-5888"
type textarea "x"
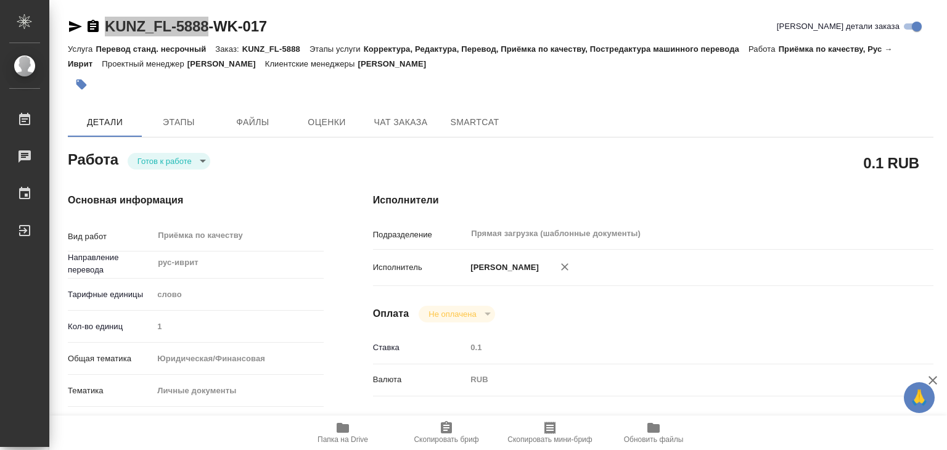
type textarea "x"
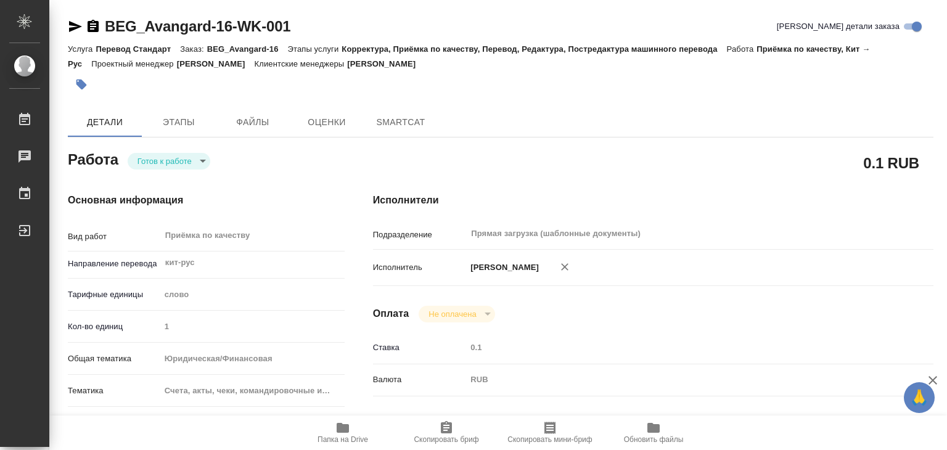
type textarea "x"
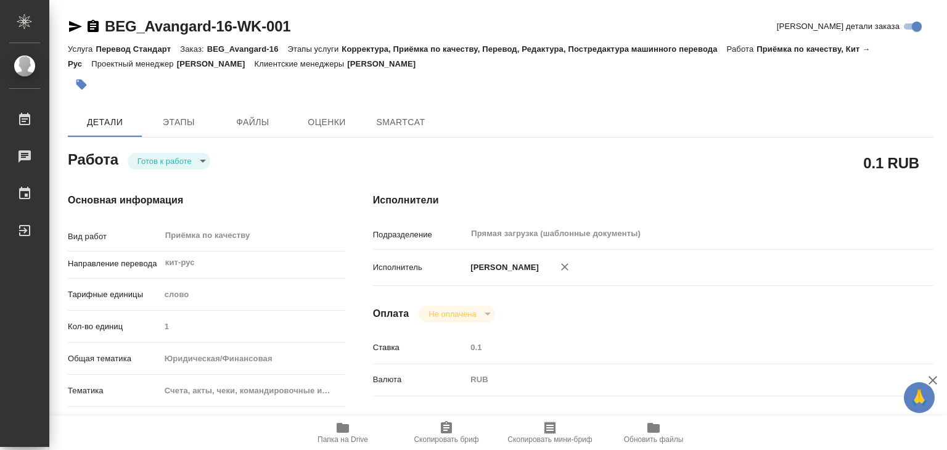
type textarea "x"
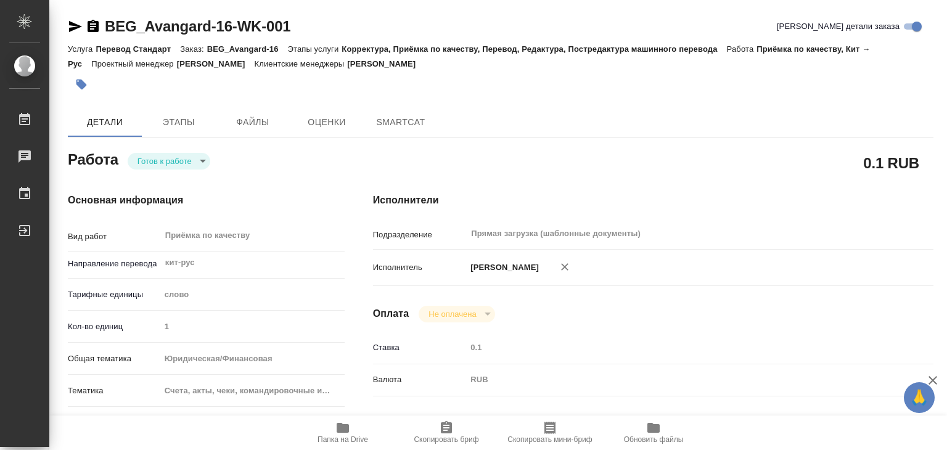
type textarea "x"
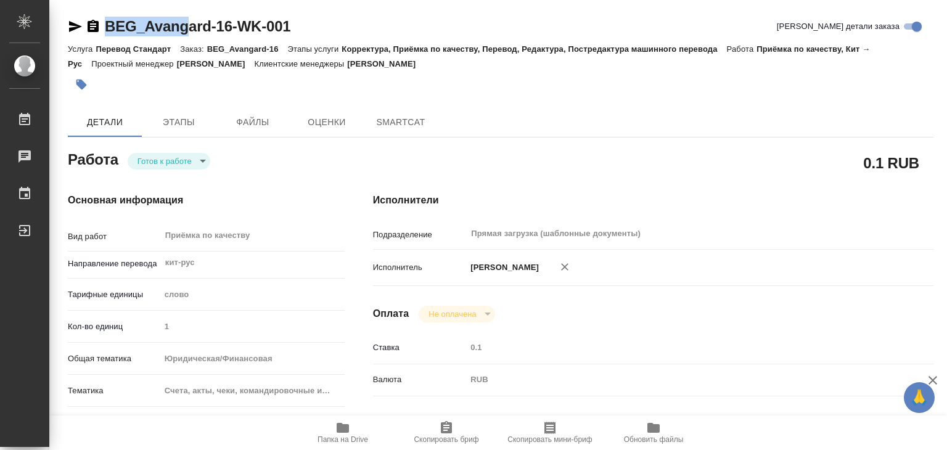
type textarea "x"
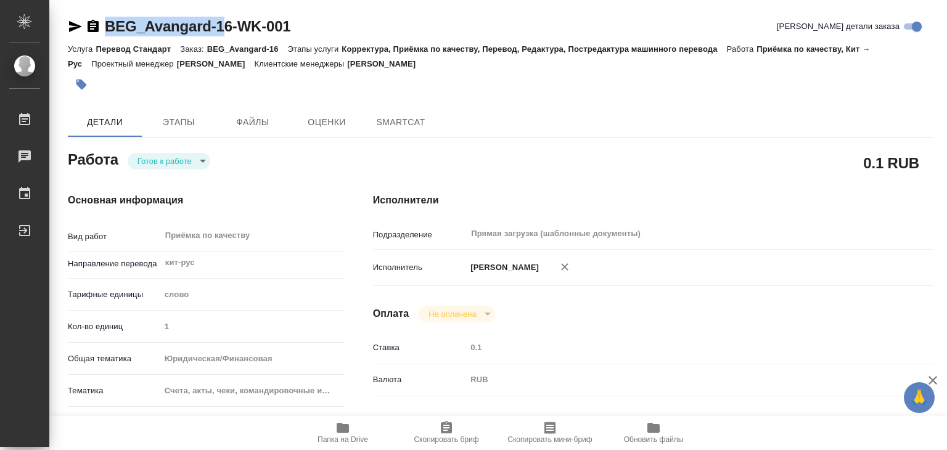
type textarea "x"
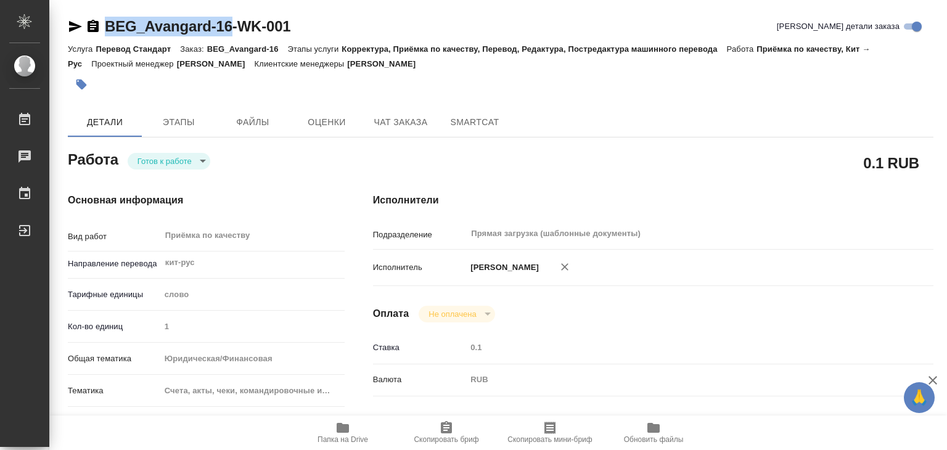
drag, startPoint x: 107, startPoint y: 6, endPoint x: 232, endPoint y: 28, distance: 127.1
copy link "BEG_Avangard-16"
type textarea "x"
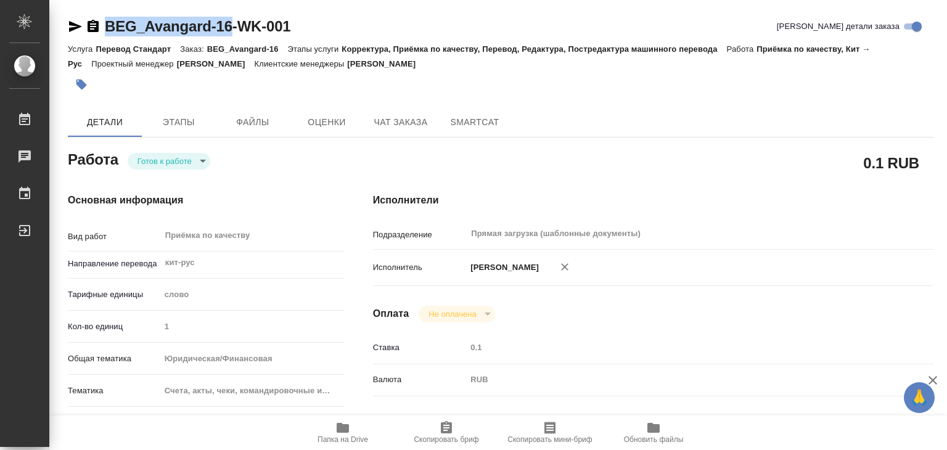
type textarea "x"
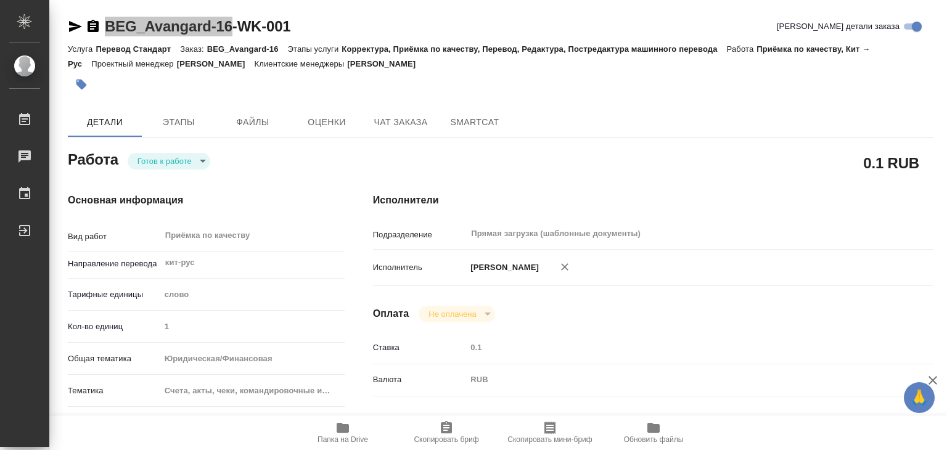
type textarea "x"
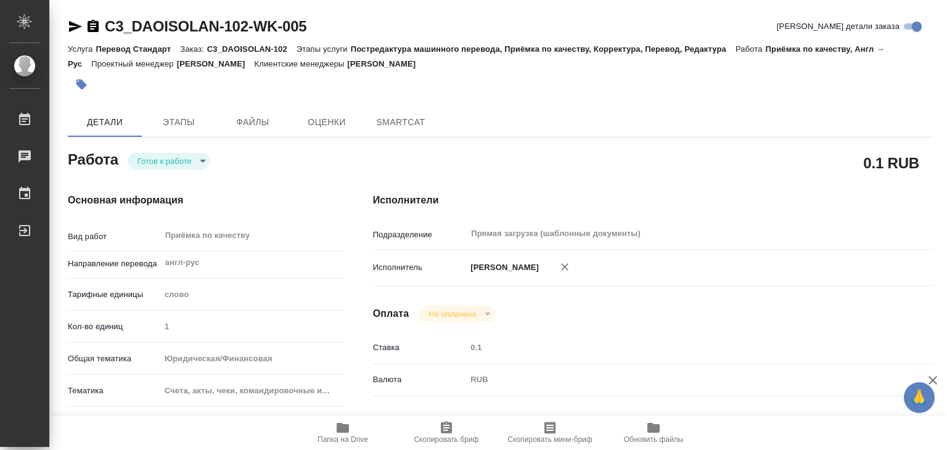
type textarea "x"
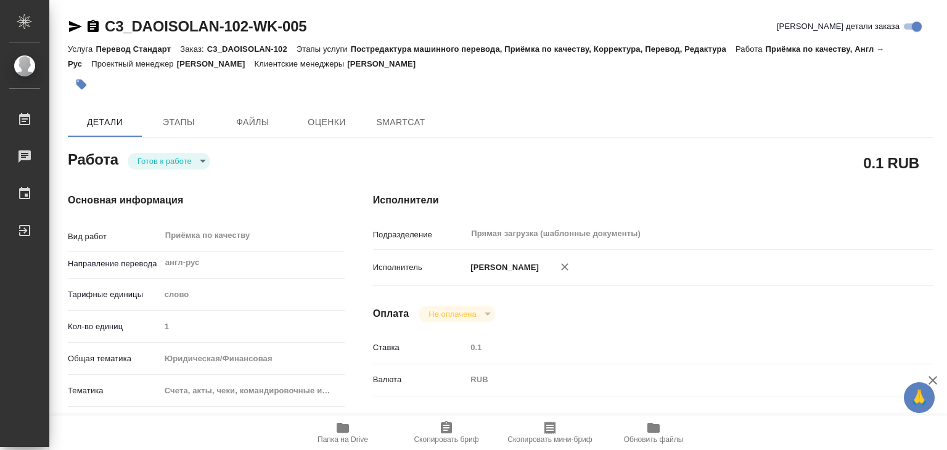
type textarea "x"
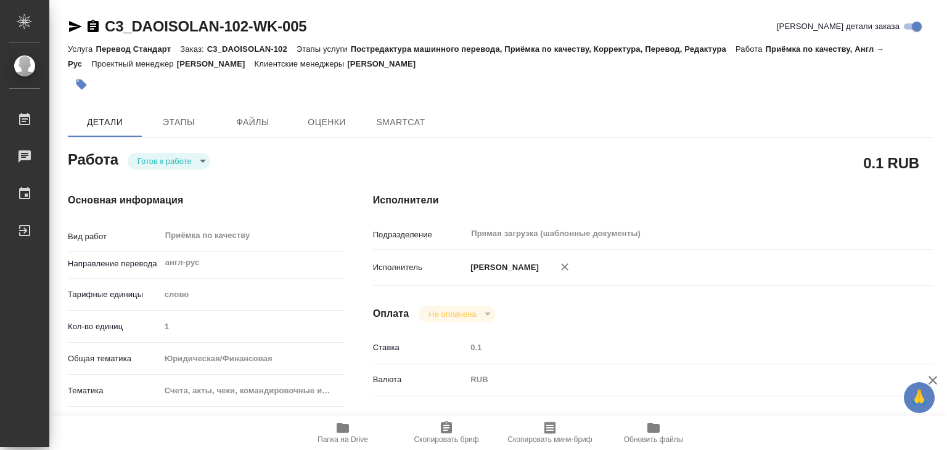
type textarea "x"
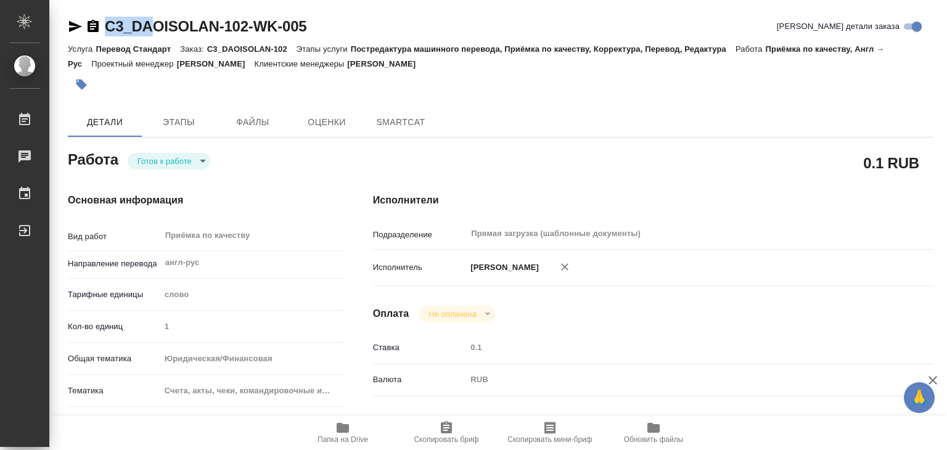
type textarea "x"
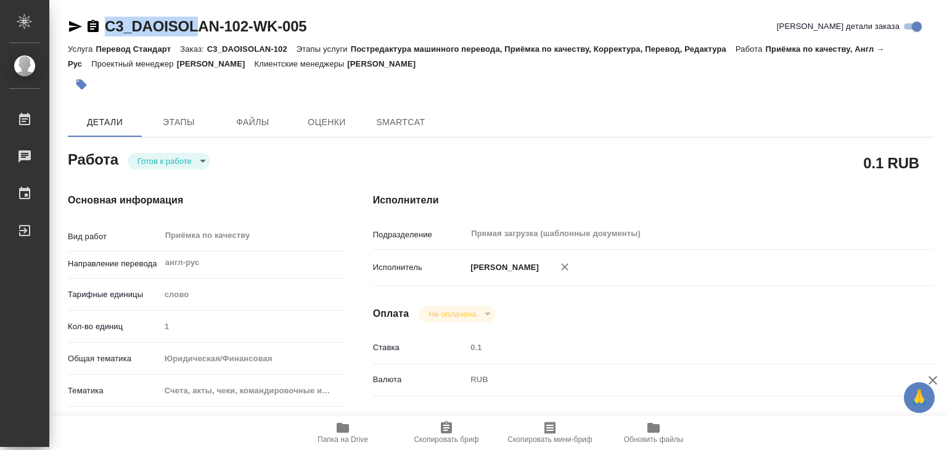
type textarea "x"
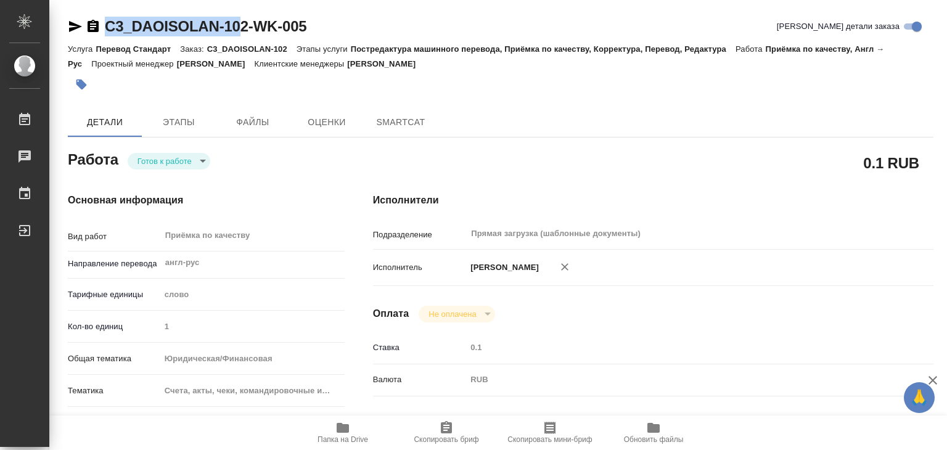
type textarea "x"
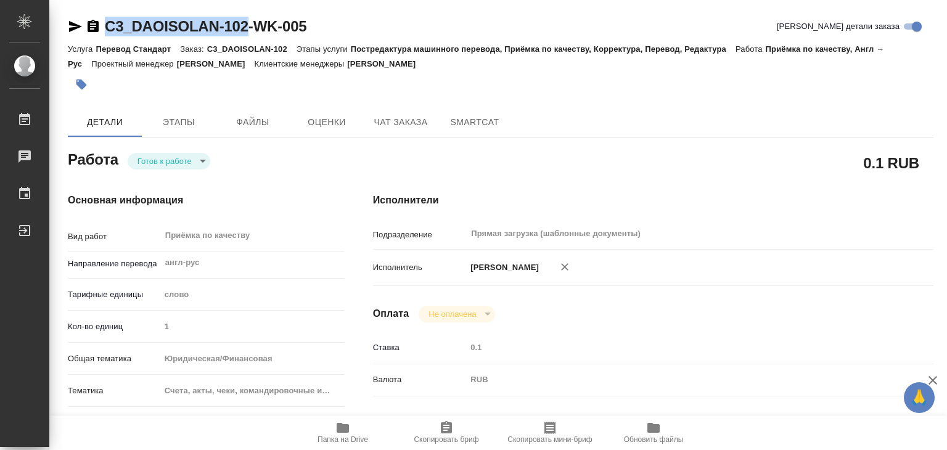
drag, startPoint x: 97, startPoint y: 6, endPoint x: 250, endPoint y: 33, distance: 154.6
copy link "C3_DAOISOLAN-102"
type textarea "x"
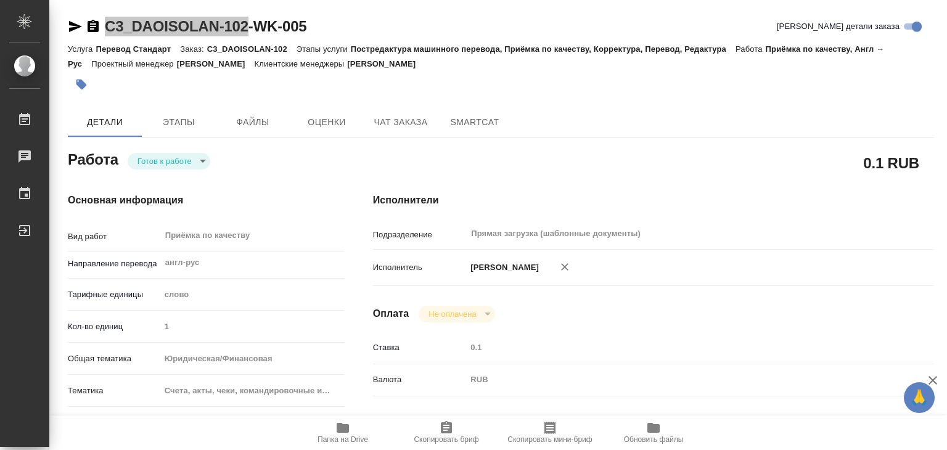
type textarea "x"
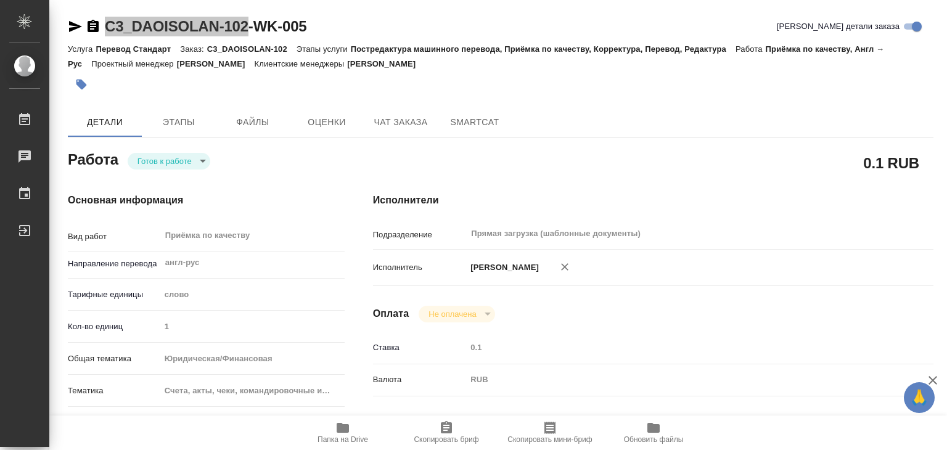
type textarea "x"
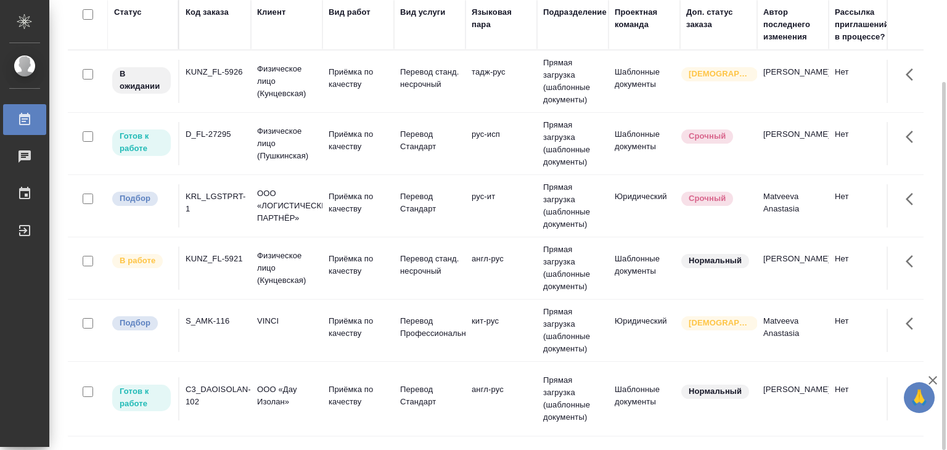
click at [227, 205] on div "KRL_LGSTPRT-1" at bounding box center [215, 203] width 59 height 25
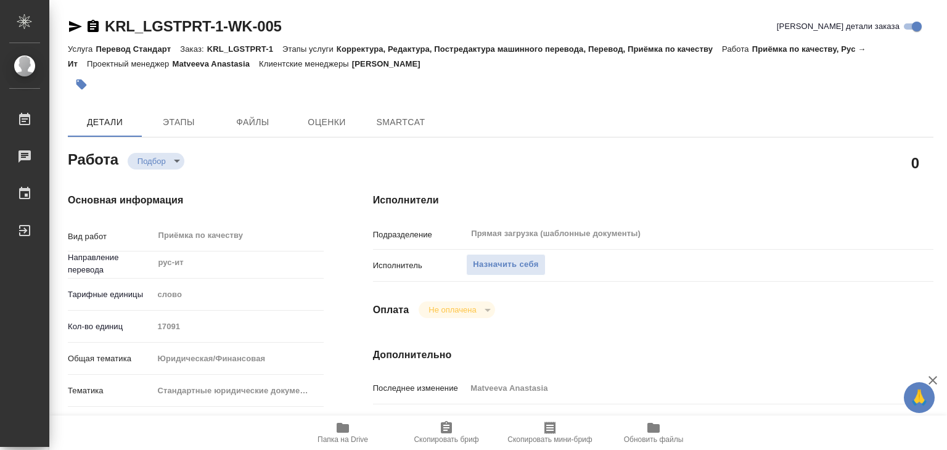
type textarea "x"
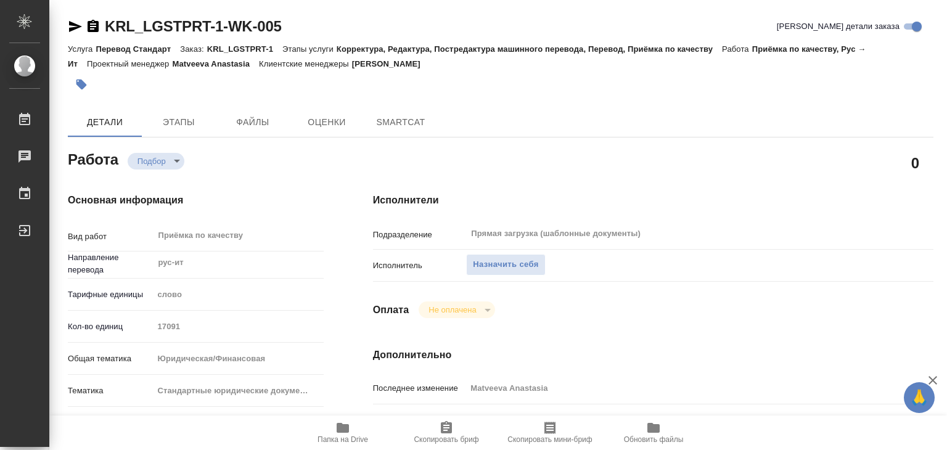
type textarea "x"
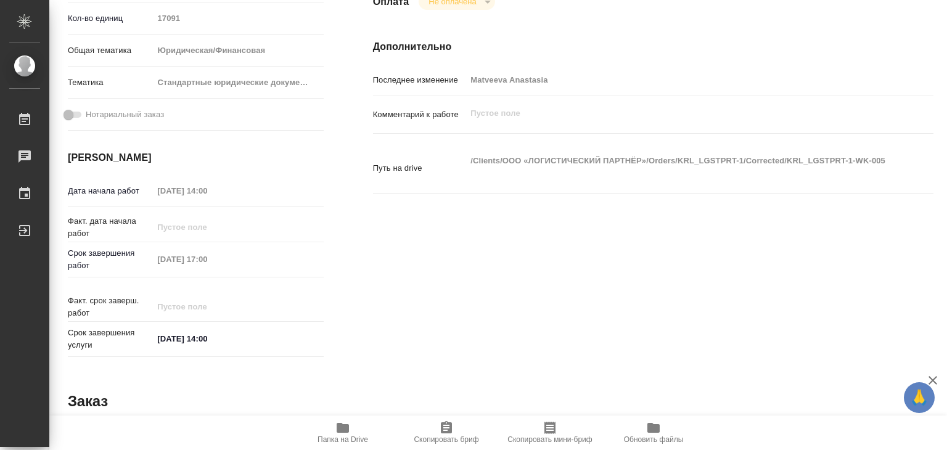
type textarea "x"
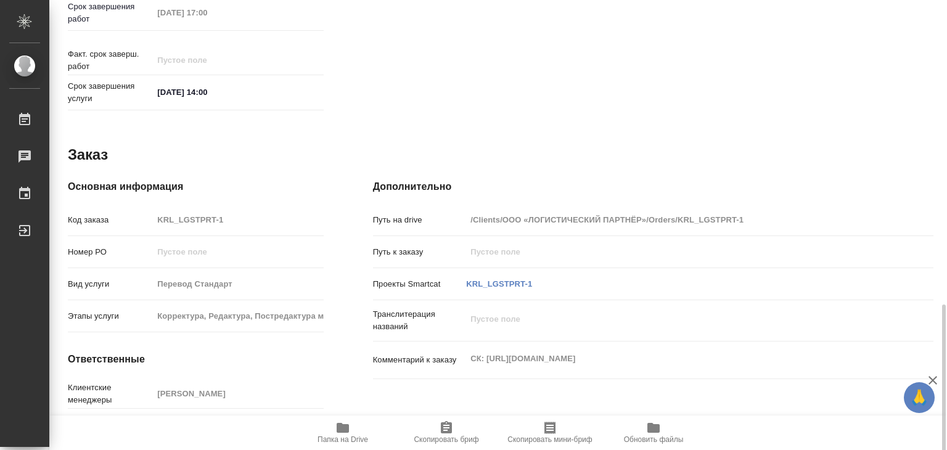
scroll to position [602, 0]
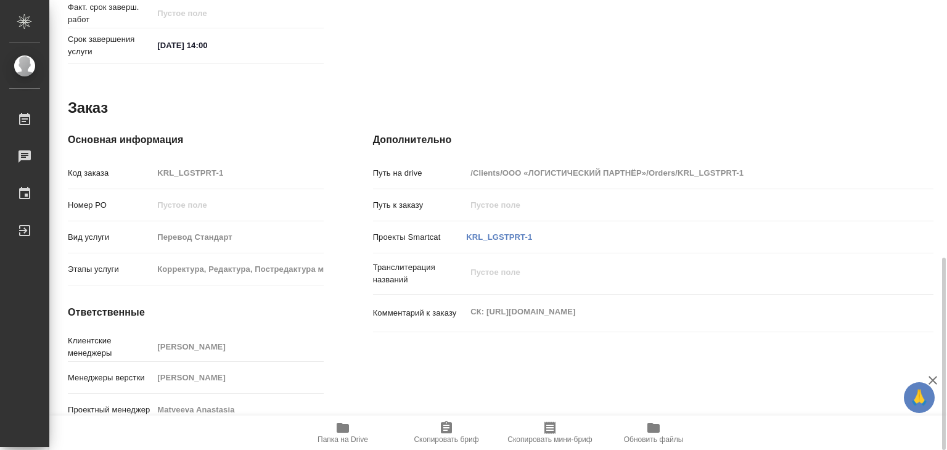
type textarea "x"
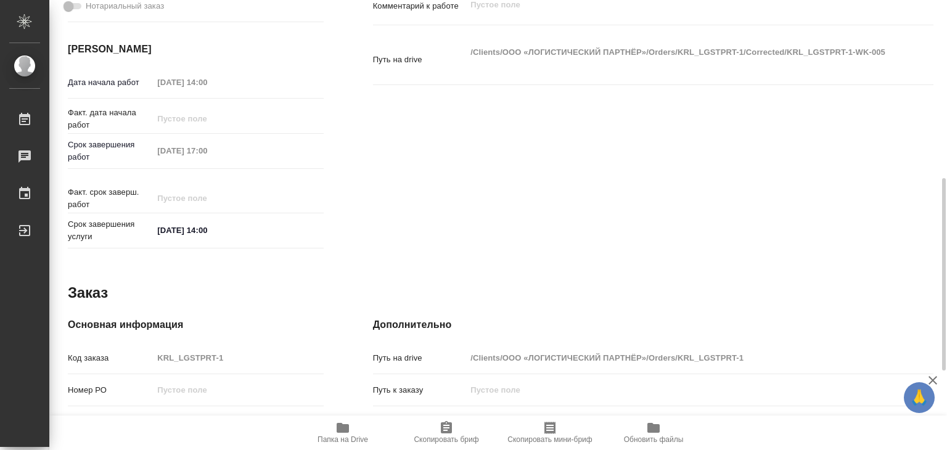
scroll to position [170, 0]
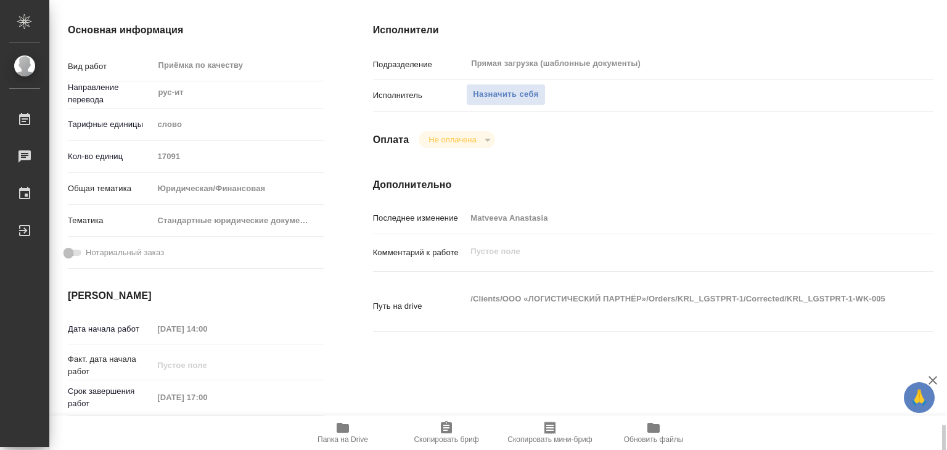
type textarea "x"
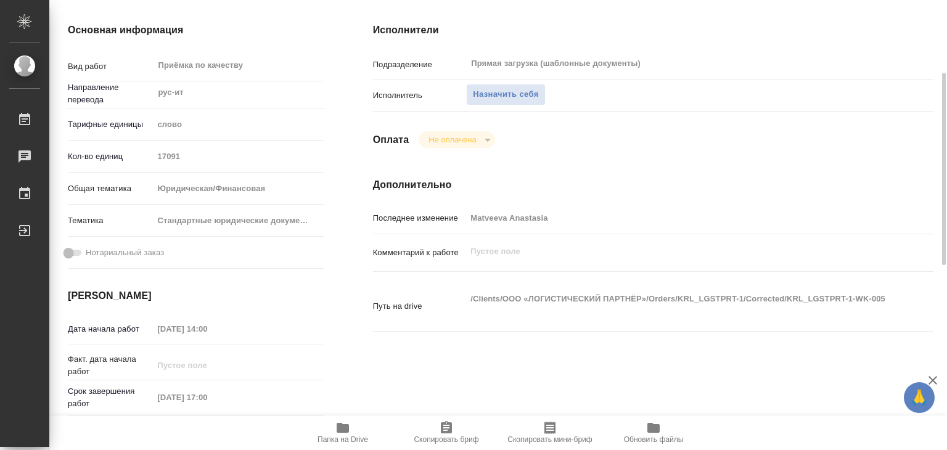
scroll to position [0, 0]
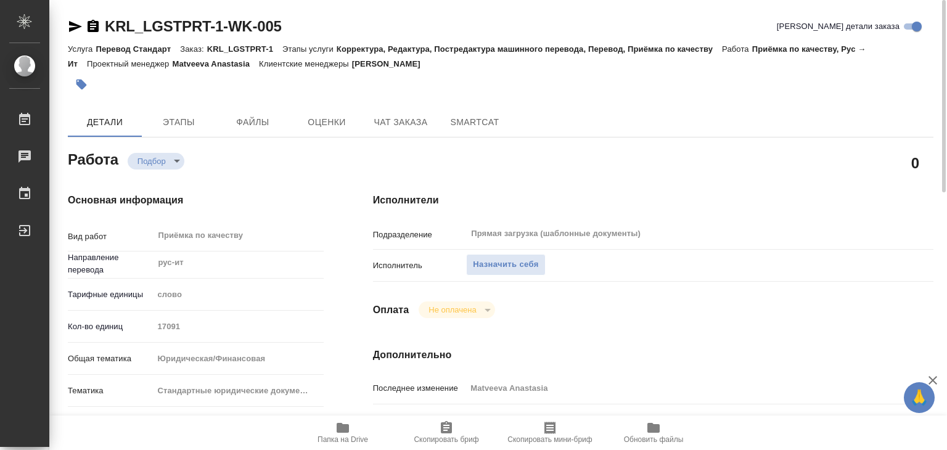
type textarea "x"
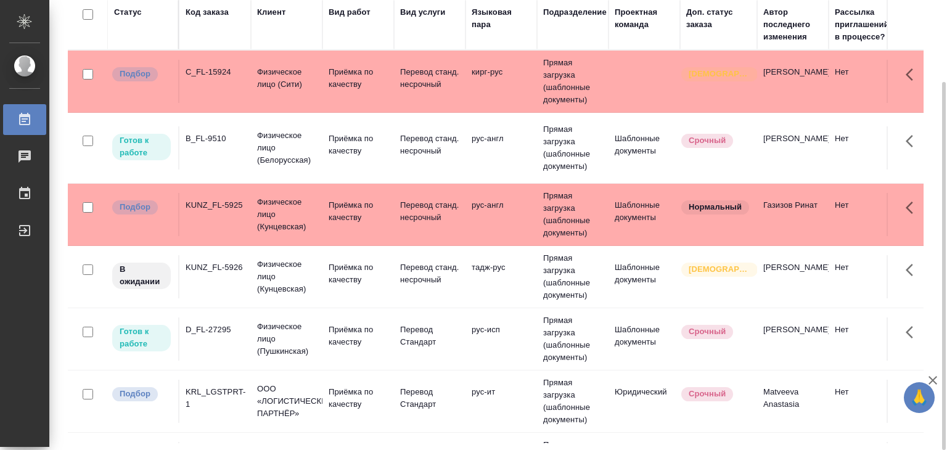
click at [324, 223] on td "Приёмка по качеству" at bounding box center [358, 214] width 72 height 43
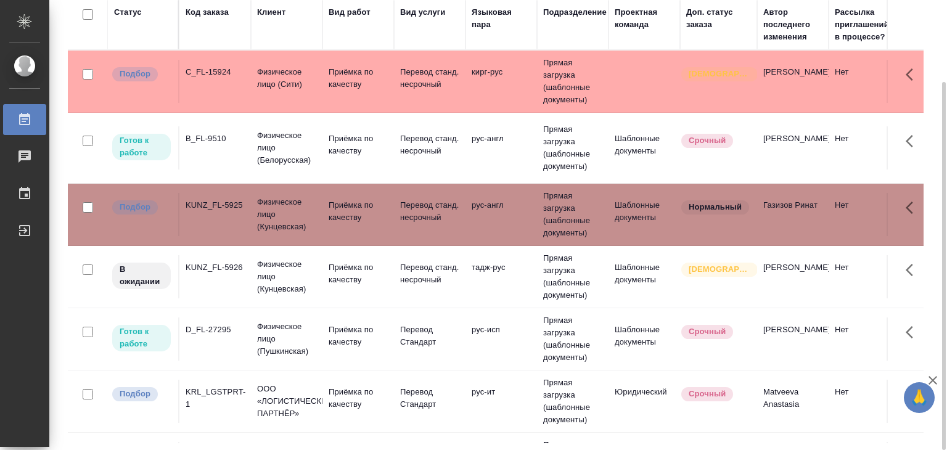
click at [220, 66] on div "C_FL-15924" at bounding box center [215, 72] width 59 height 12
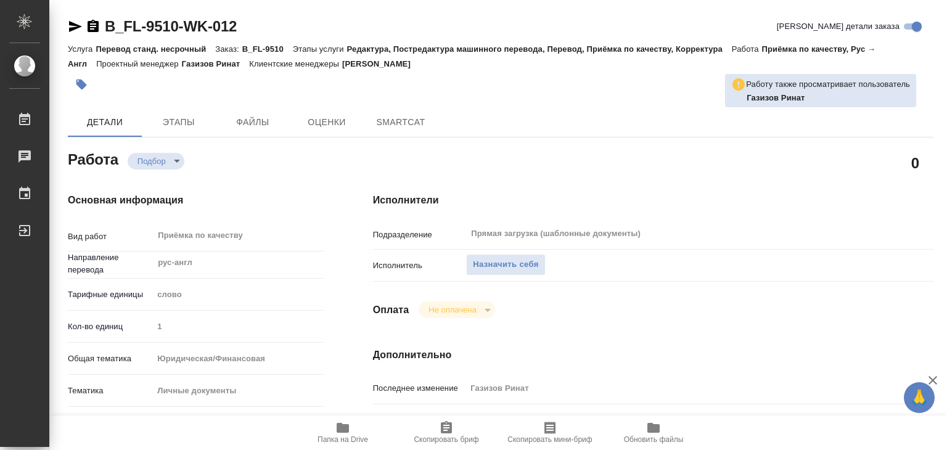
type textarea "x"
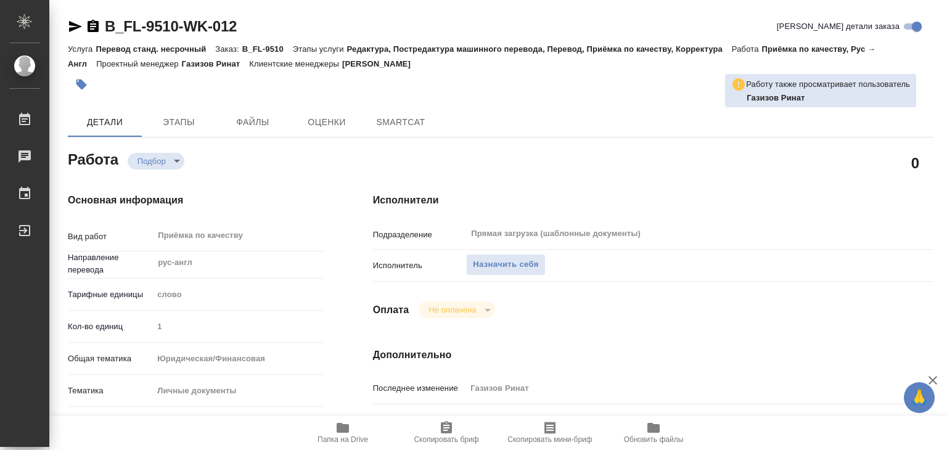
type textarea "x"
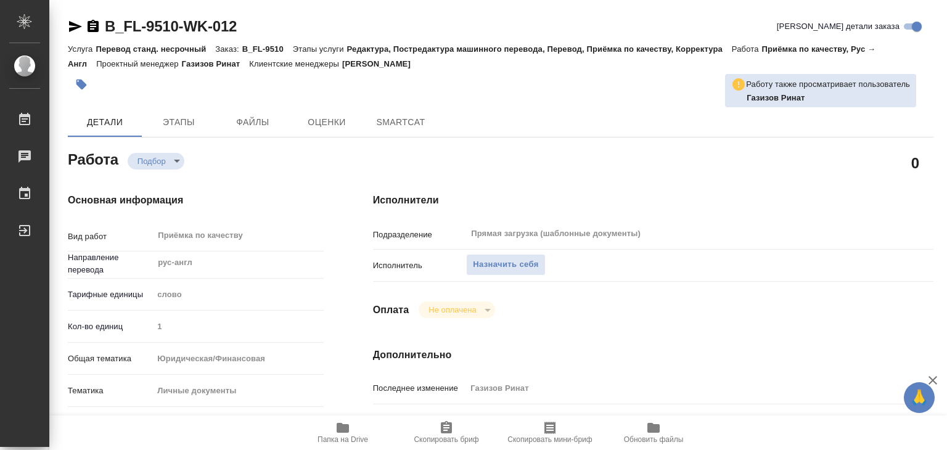
type textarea "x"
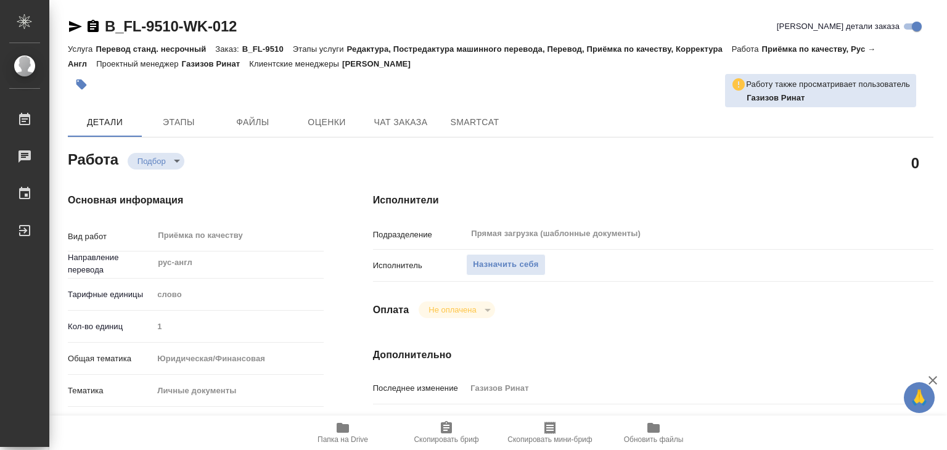
type textarea "x"
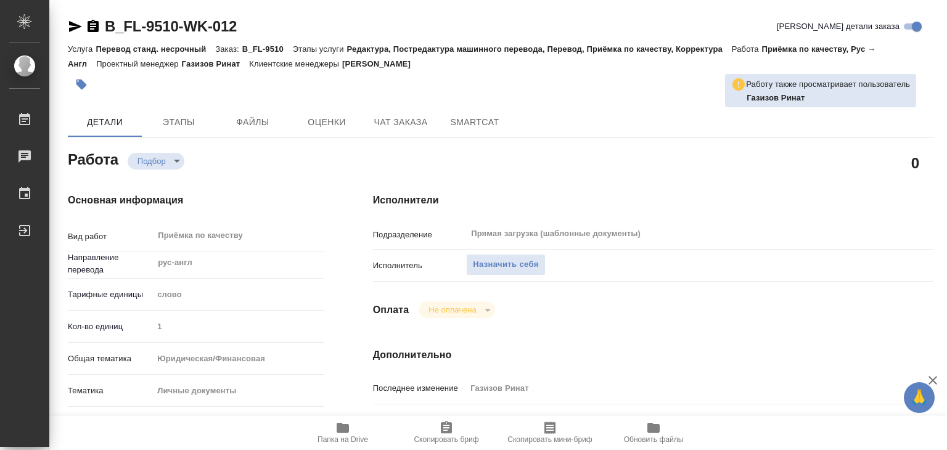
type textarea "x"
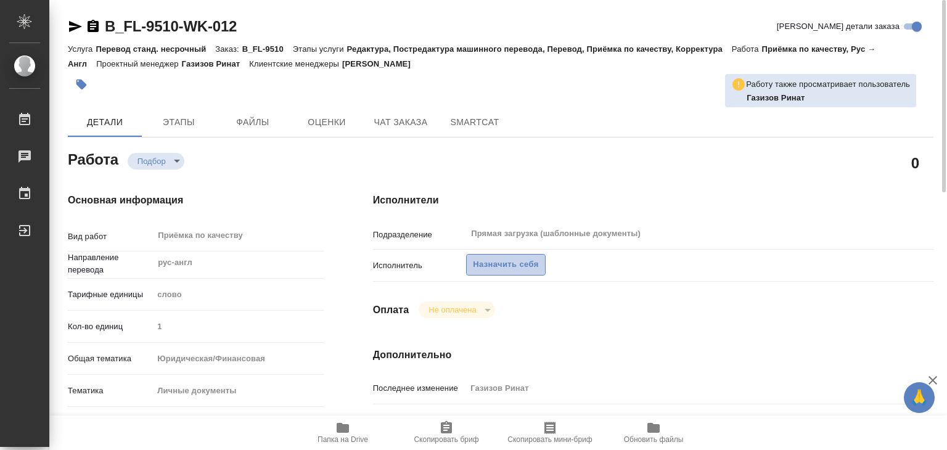
click at [488, 273] on button "Назначить себя" at bounding box center [505, 265] width 79 height 22
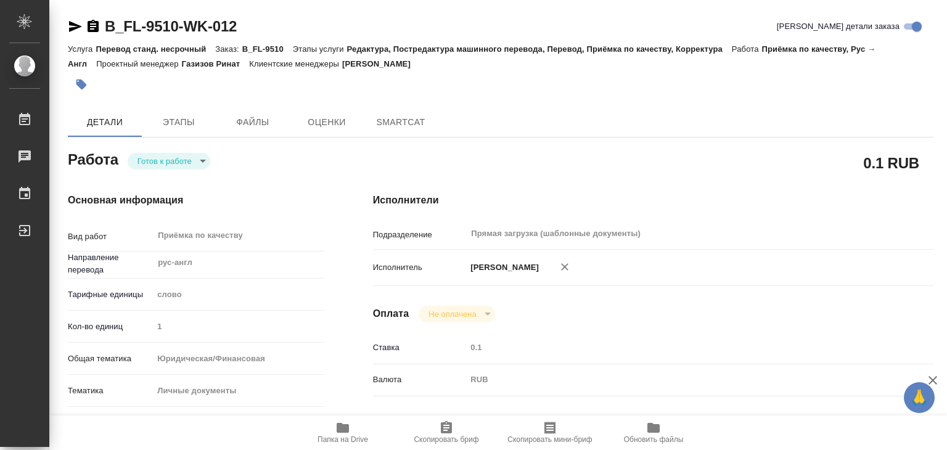
type textarea "x"
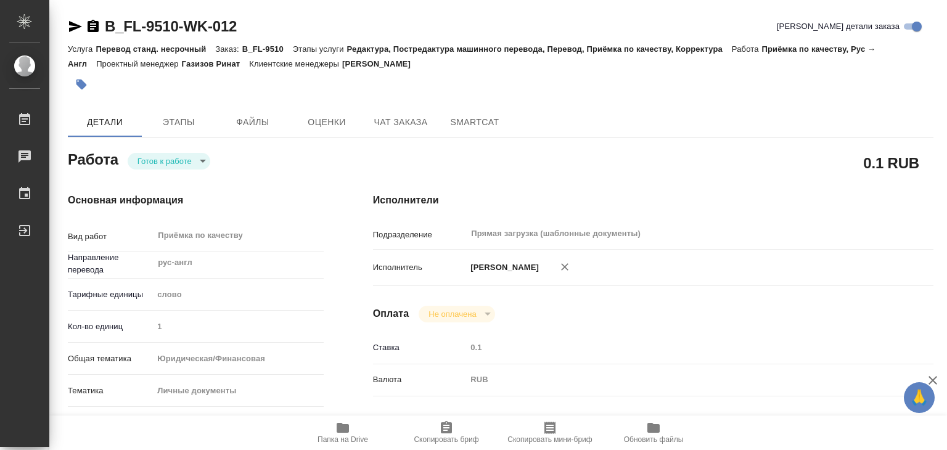
type textarea "x"
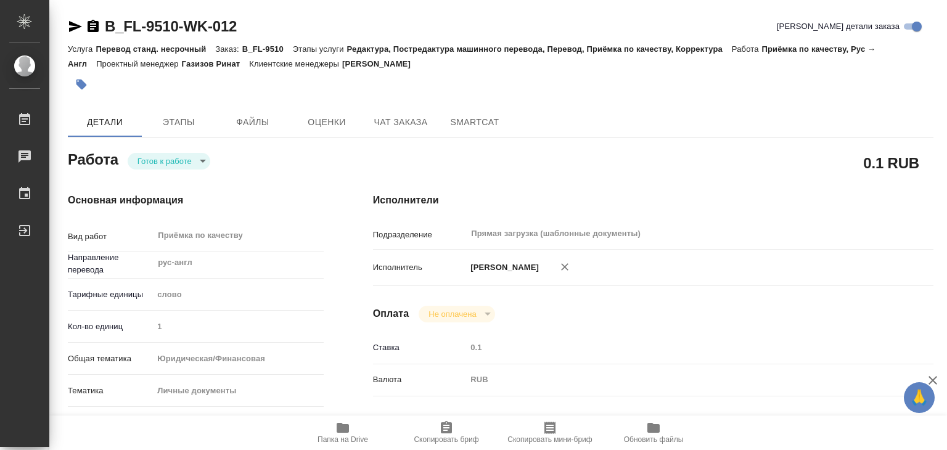
type textarea "x"
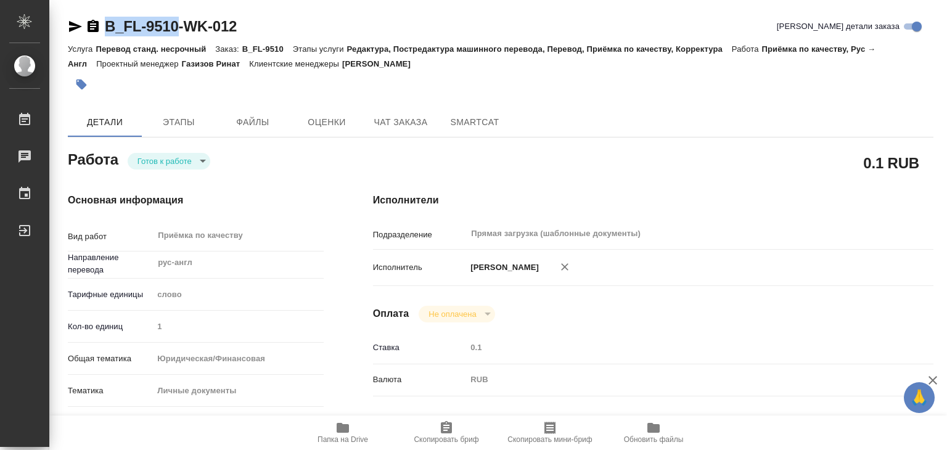
drag, startPoint x: 99, startPoint y: 13, endPoint x: 175, endPoint y: 25, distance: 76.8
copy link "B_FL-9510"
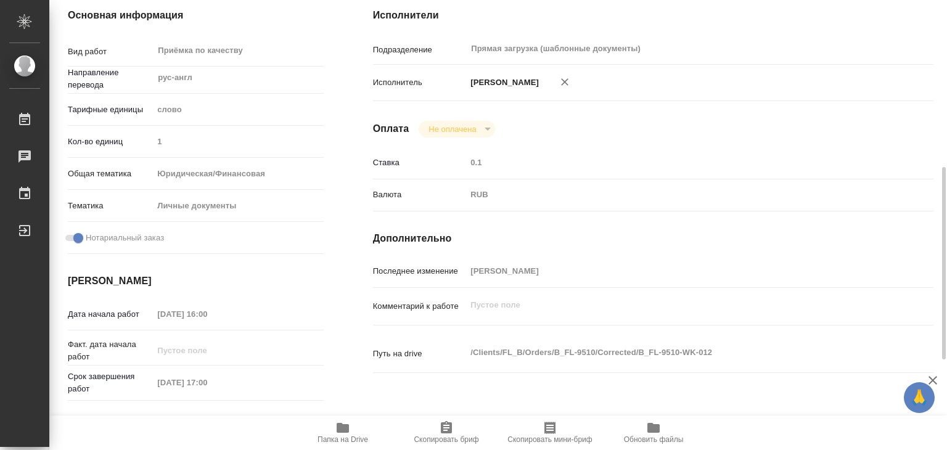
scroll to position [247, 0]
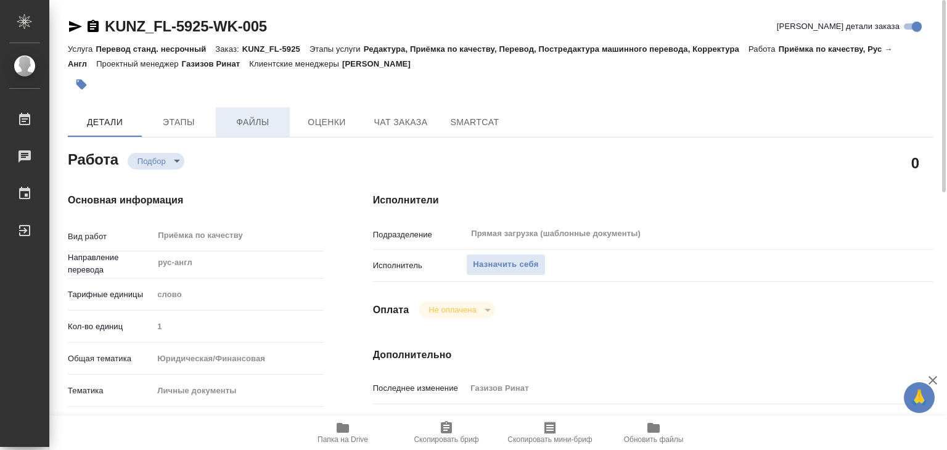
click at [260, 131] on button "Файлы" at bounding box center [253, 122] width 74 height 30
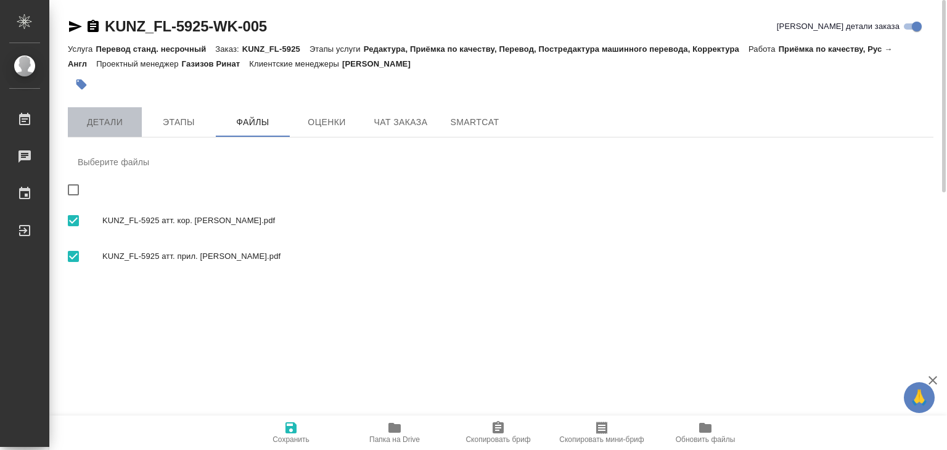
click at [99, 124] on span "Детали" at bounding box center [104, 122] width 59 height 15
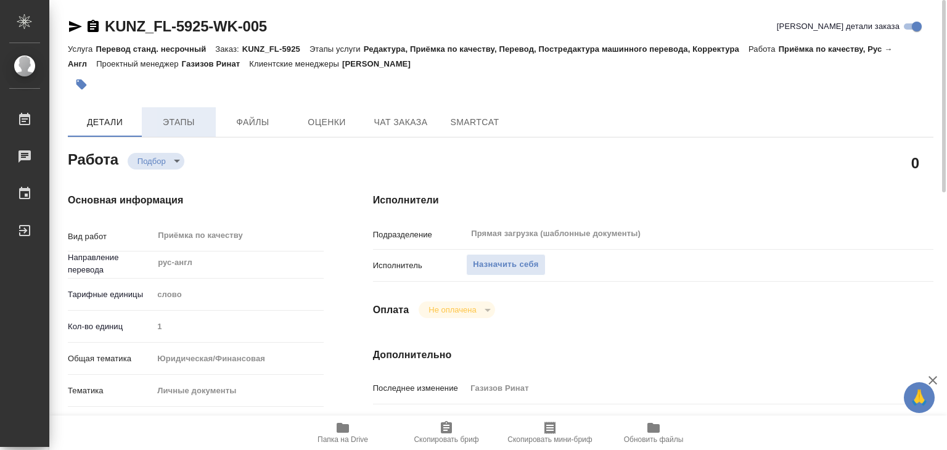
type textarea "x"
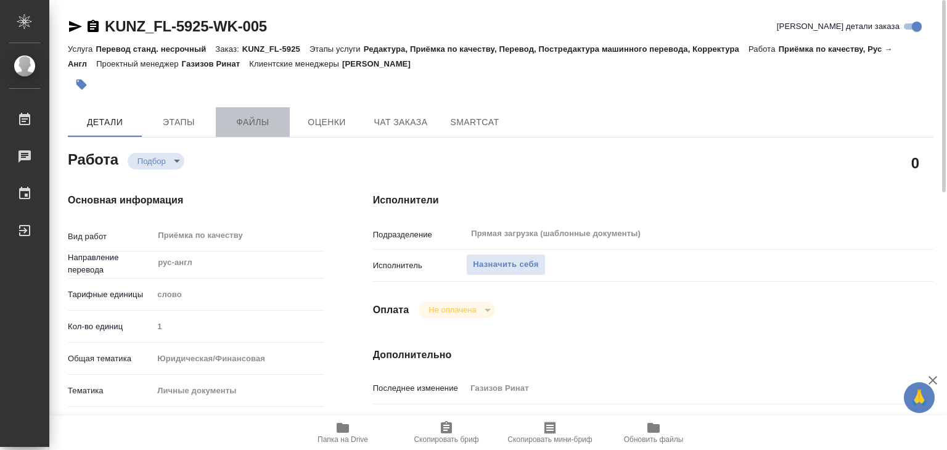
click at [258, 113] on button "Файлы" at bounding box center [253, 122] width 74 height 30
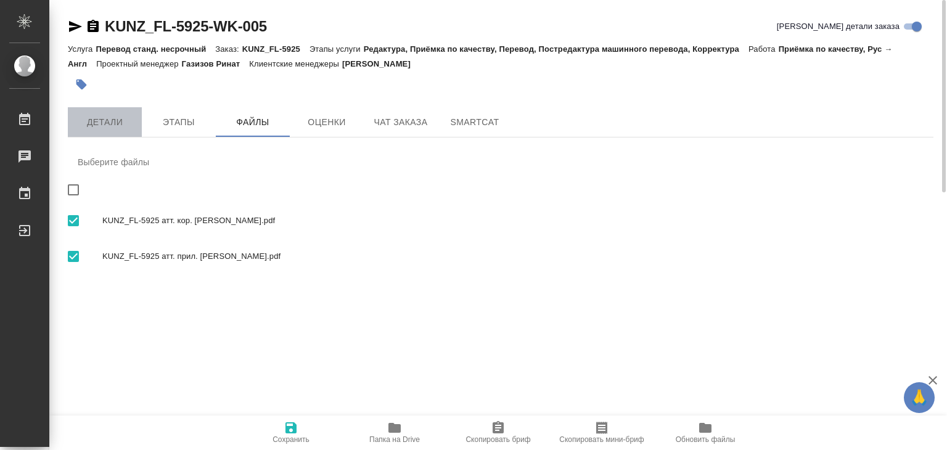
click at [111, 131] on button "Детали" at bounding box center [105, 122] width 74 height 30
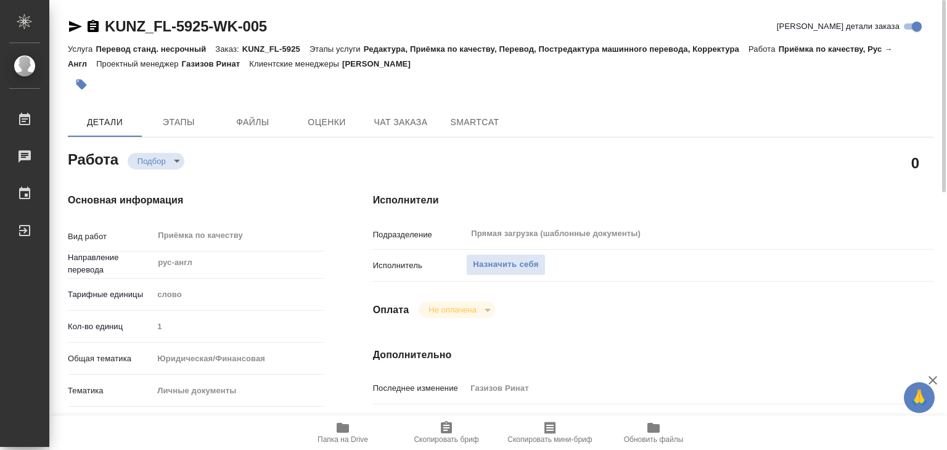
type textarea "x"
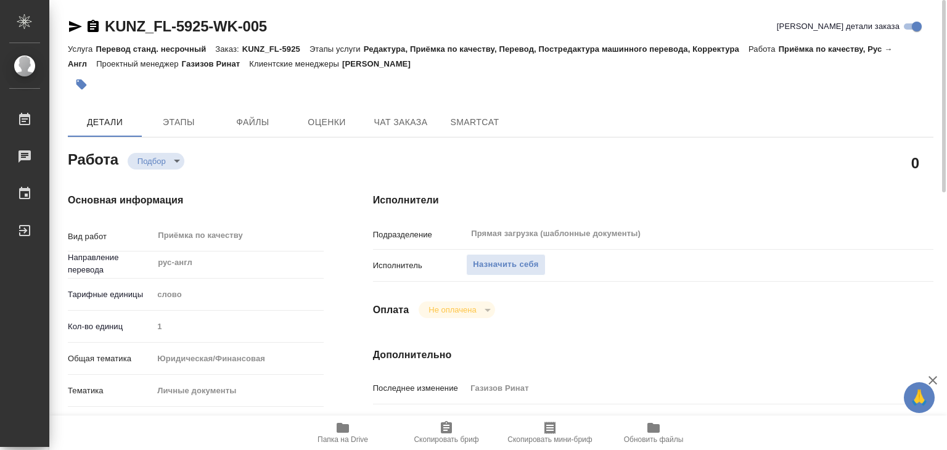
click at [341, 431] on icon "button" at bounding box center [343, 428] width 12 height 10
type textarea "x"
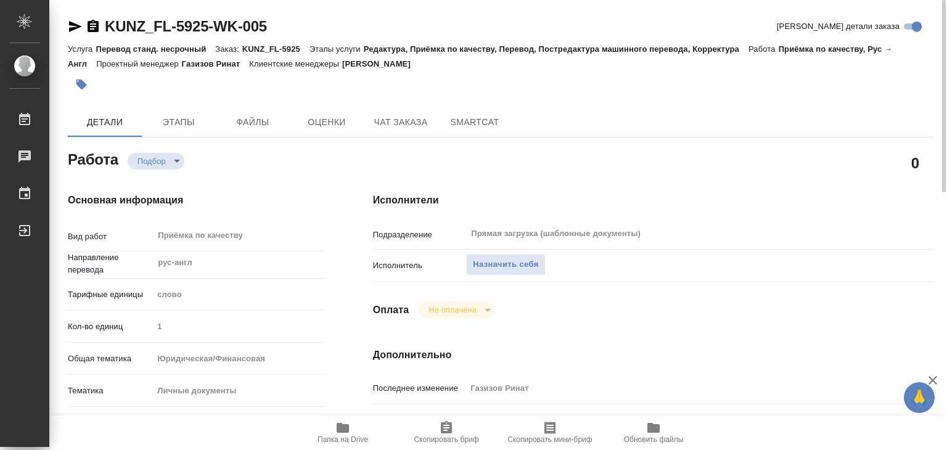
type textarea "x"
click at [491, 263] on span "Назначить себя" at bounding box center [505, 265] width 65 height 14
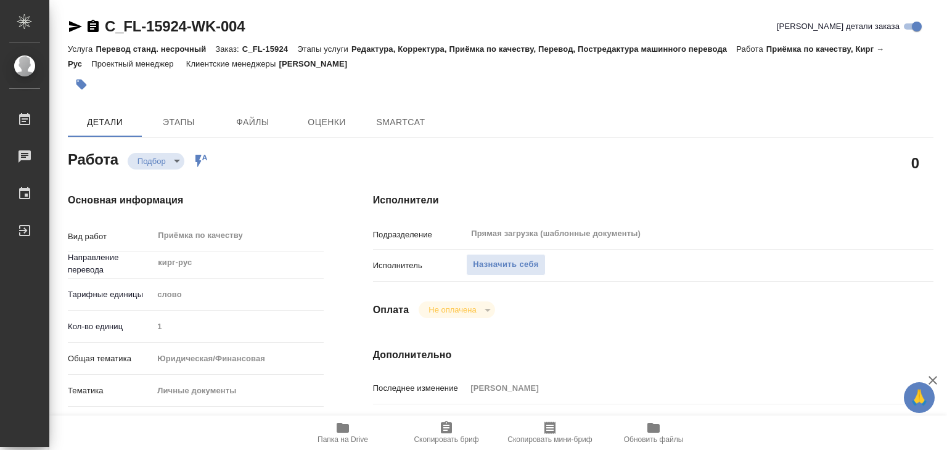
type textarea "x"
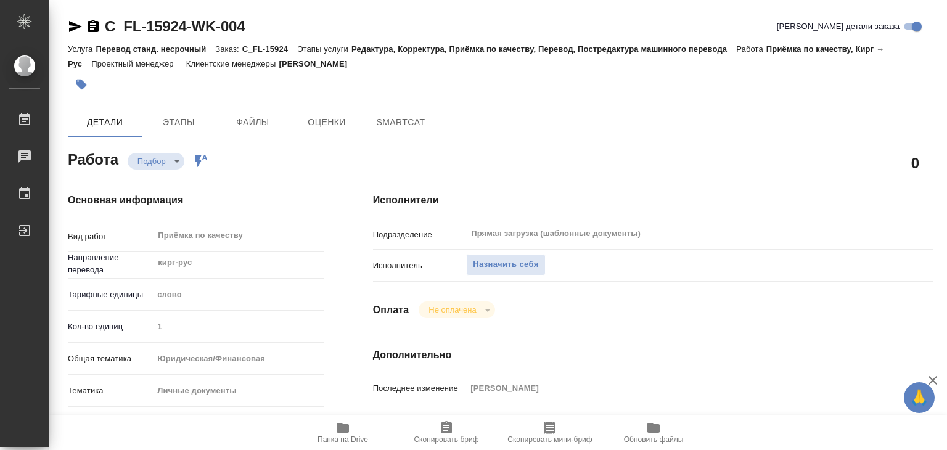
type textarea "x"
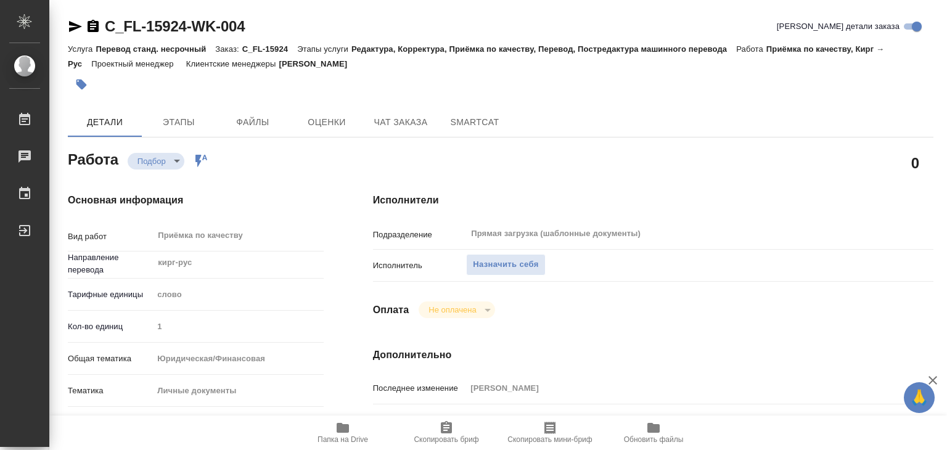
type textarea "x"
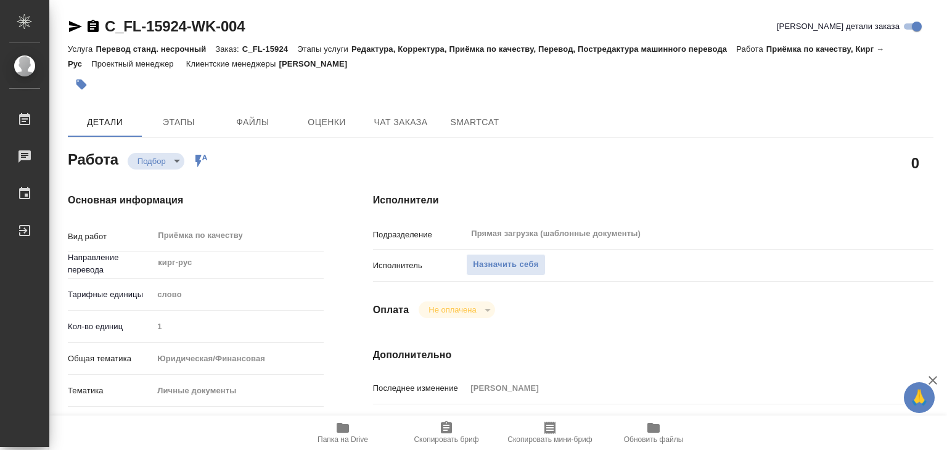
scroll to position [370, 0]
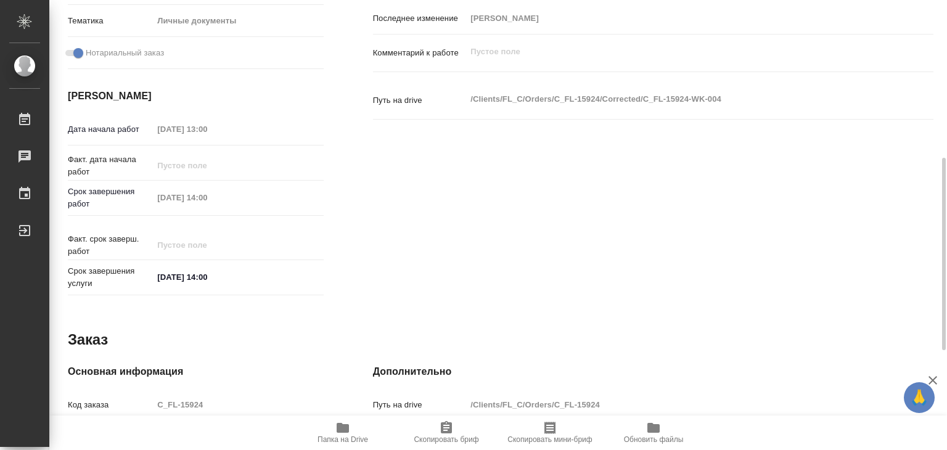
type textarea "x"
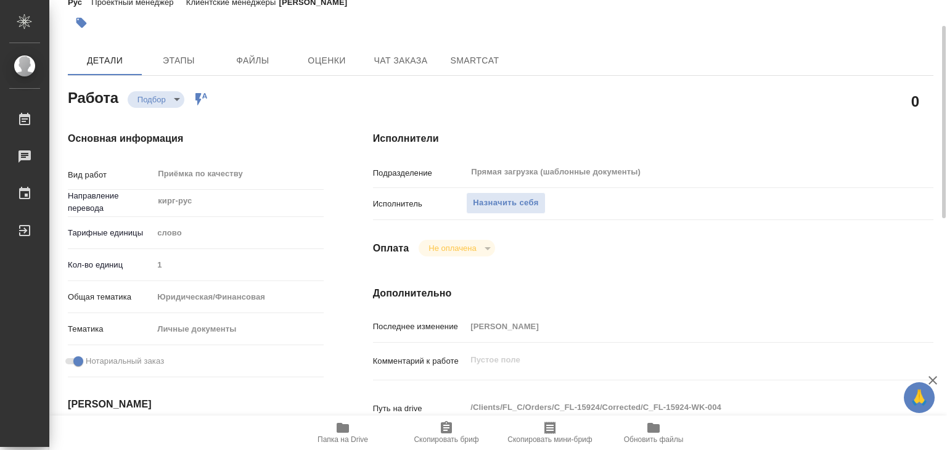
scroll to position [0, 0]
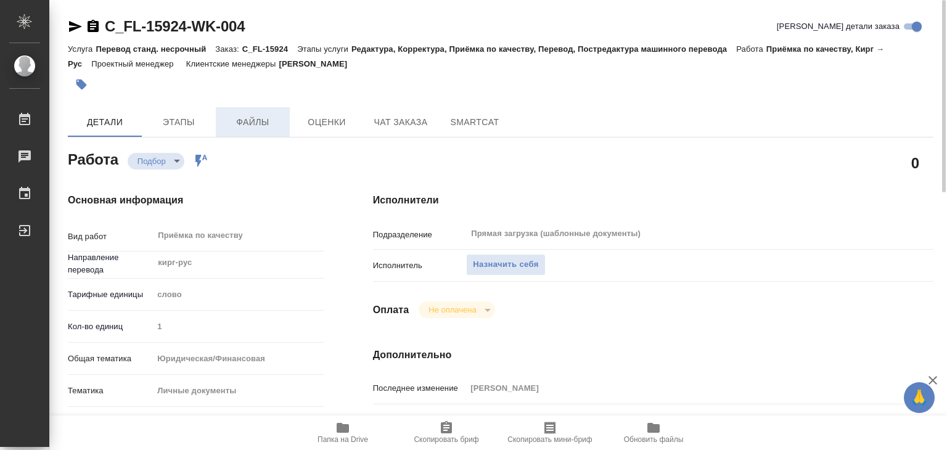
click at [227, 122] on span "Файлы" at bounding box center [252, 122] width 59 height 15
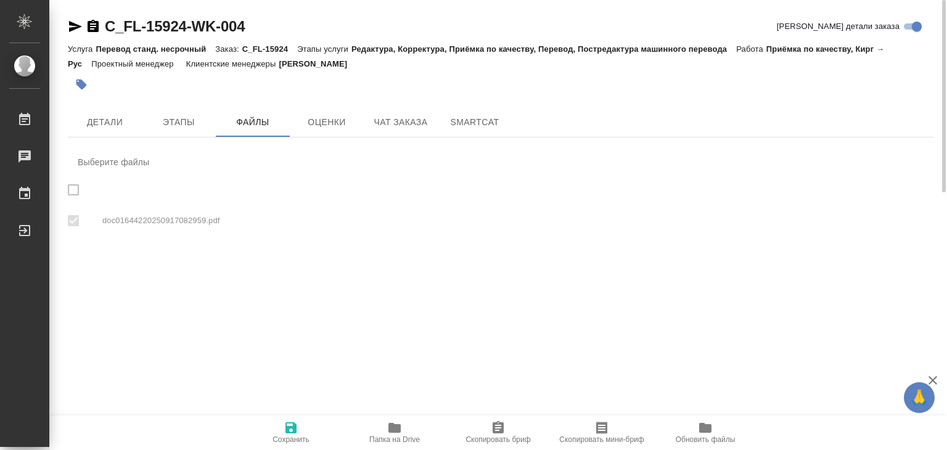
checkbox input "true"
click at [89, 115] on span "Детали" at bounding box center [104, 122] width 59 height 15
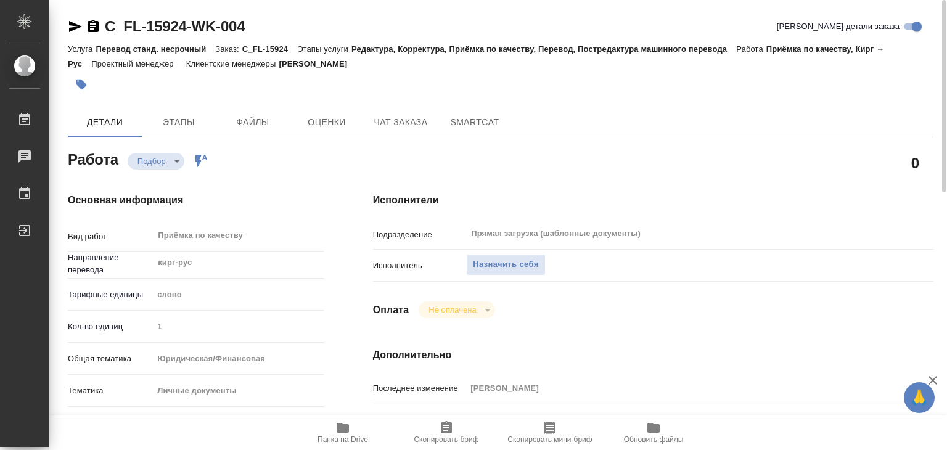
type textarea "x"
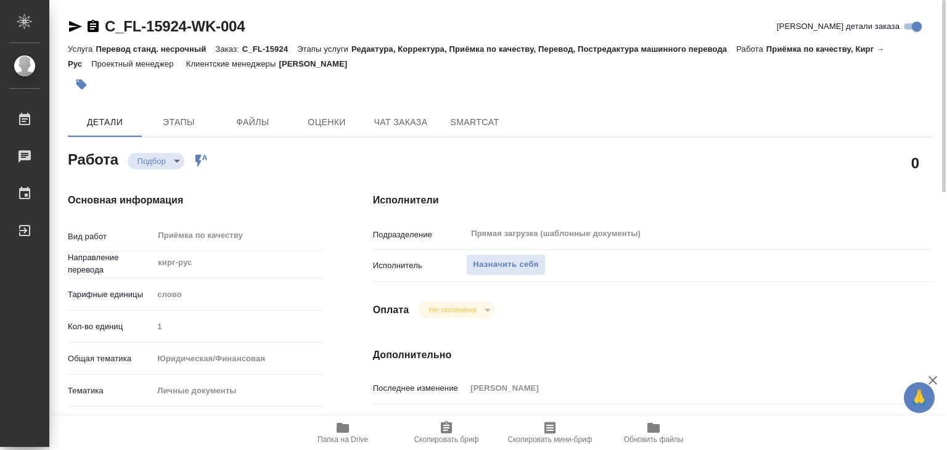
type textarea "x"
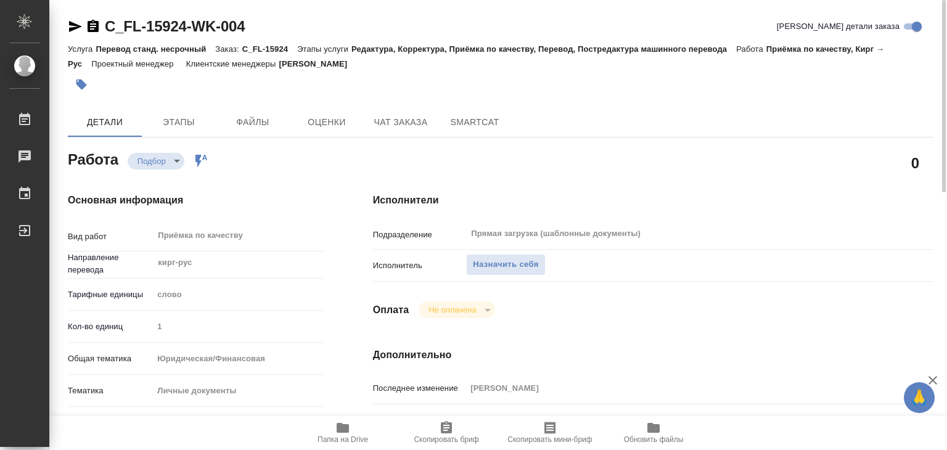
type textarea "x"
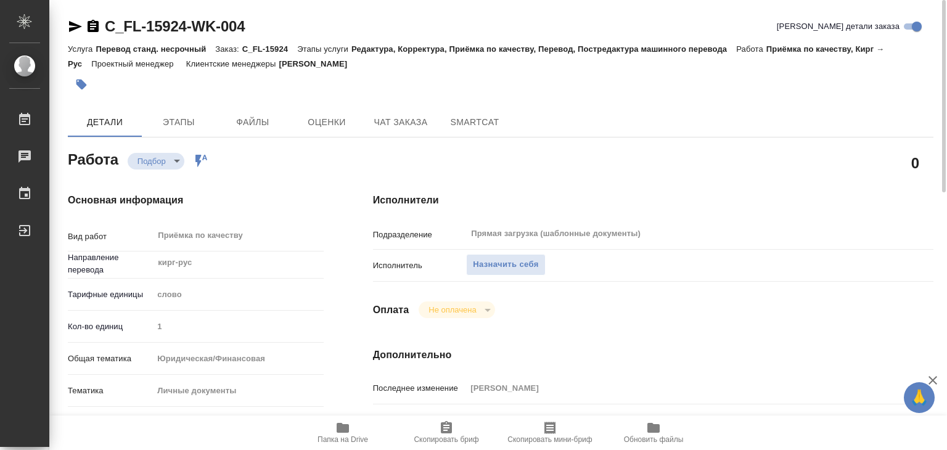
click at [334, 425] on span "Папка на Drive" at bounding box center [342, 432] width 89 height 23
type textarea "x"
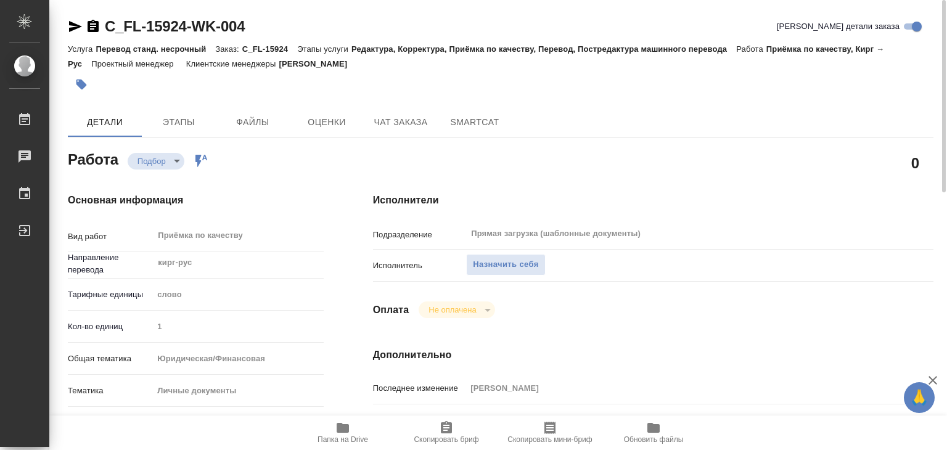
type textarea "x"
click at [495, 265] on span "Назначить себя" at bounding box center [505, 265] width 65 height 14
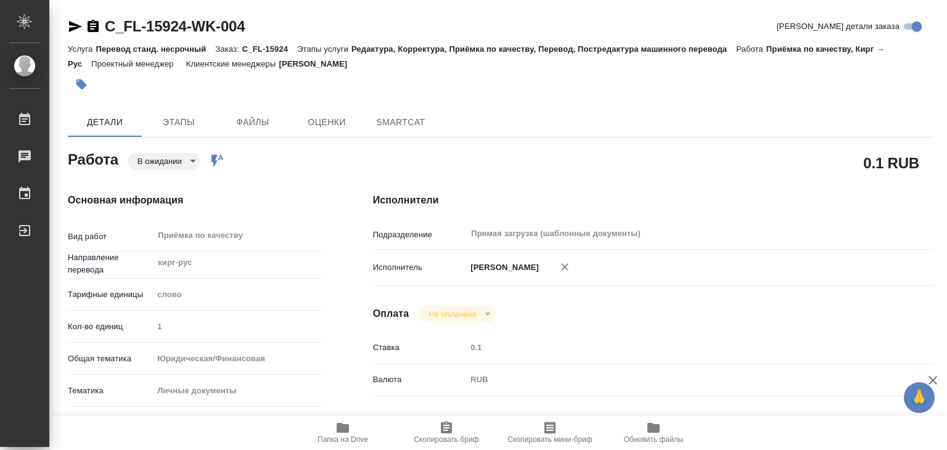
type textarea "x"
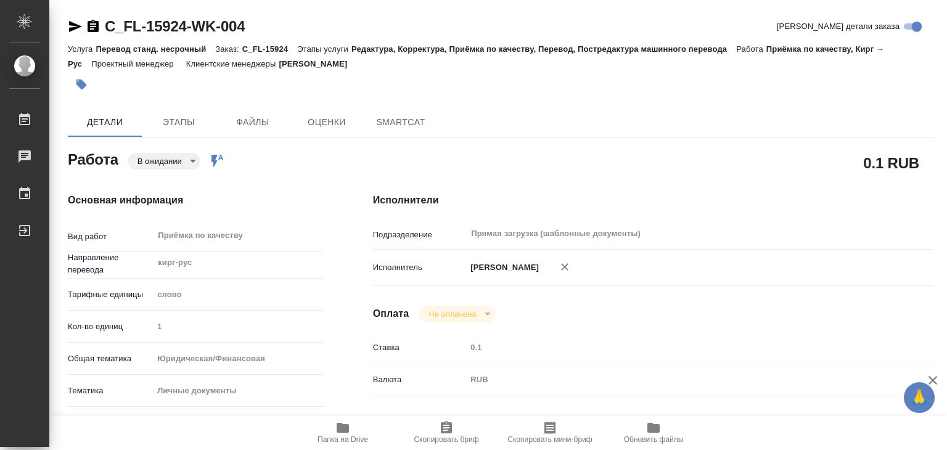
type textarea "x"
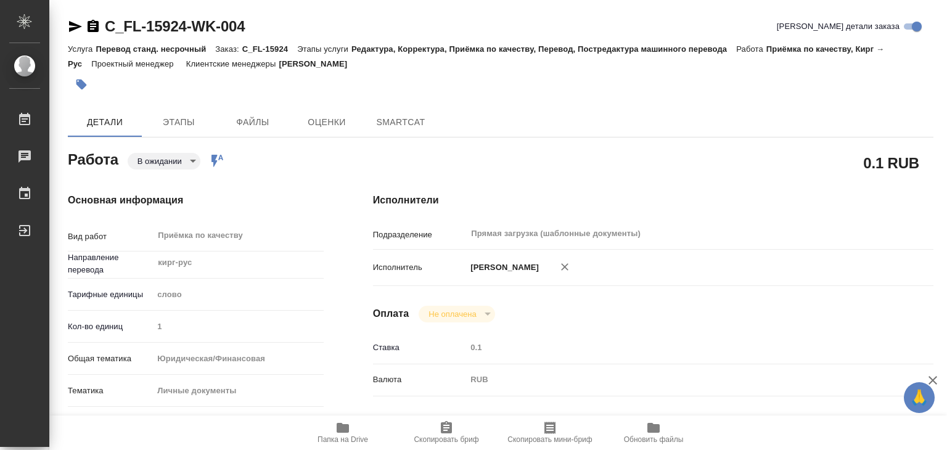
type textarea "x"
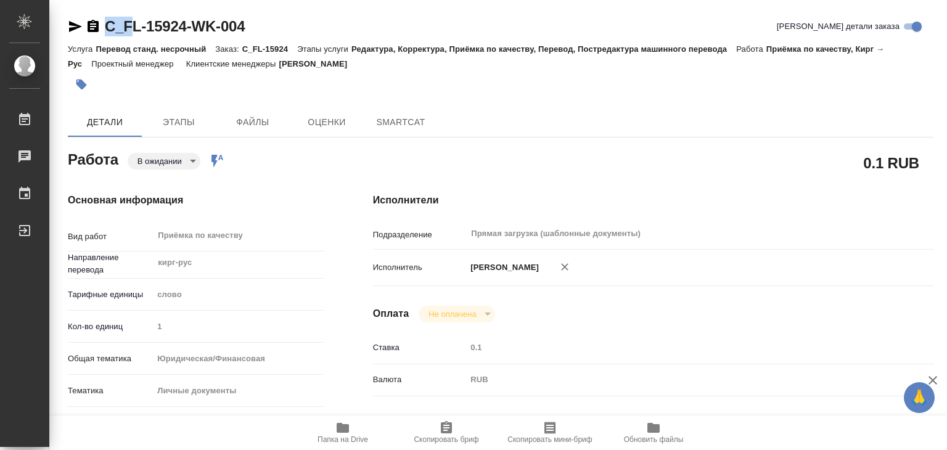
type textarea "x"
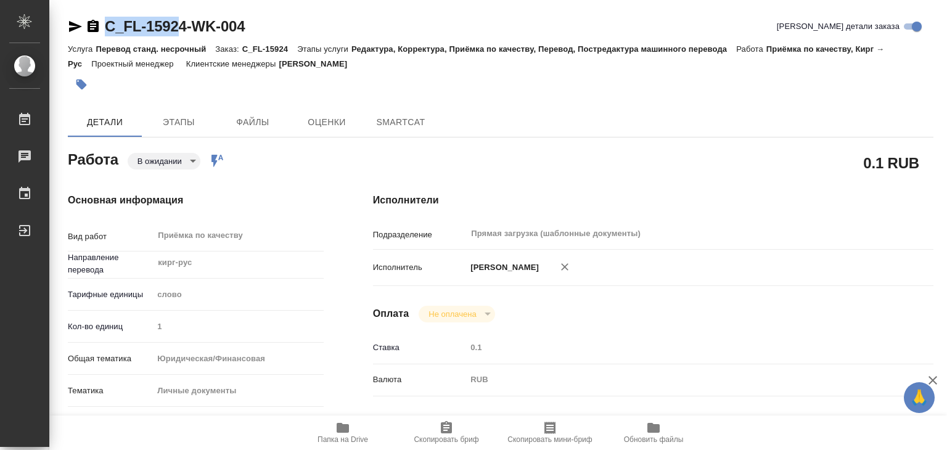
type textarea "x"
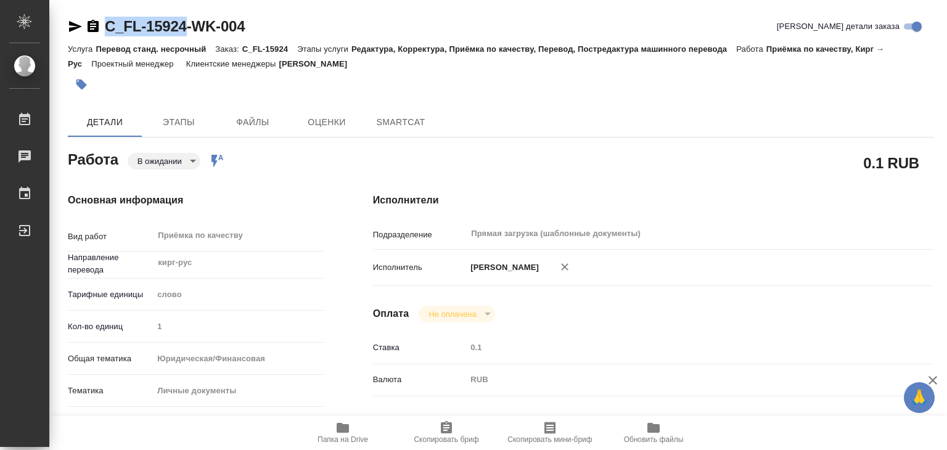
drag, startPoint x: 102, startPoint y: 12, endPoint x: 190, endPoint y: 35, distance: 90.6
copy link "C_FL-15924"
type textarea "x"
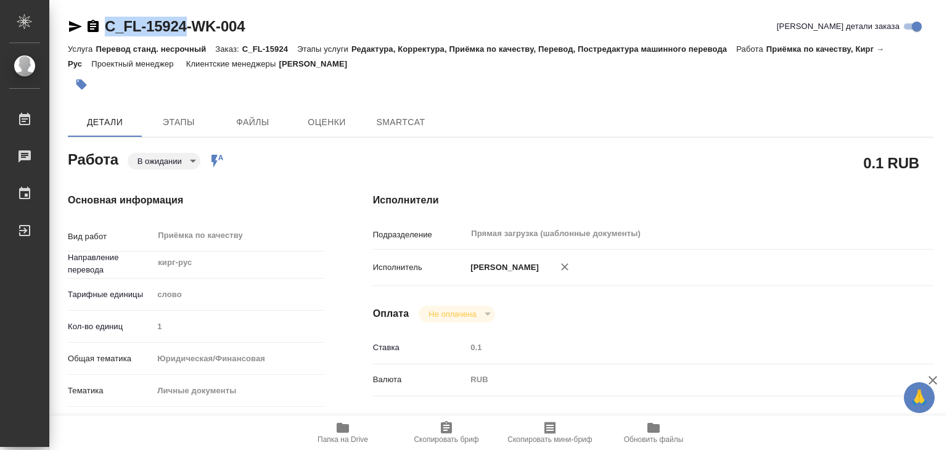
type textarea "x"
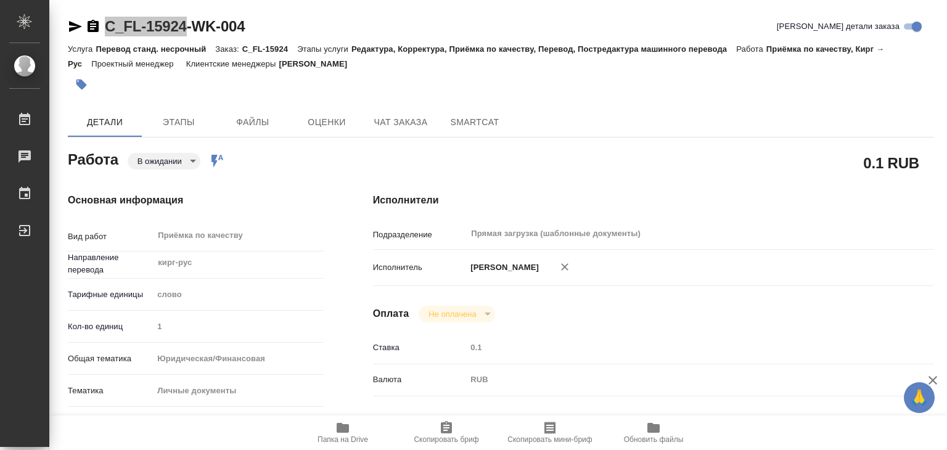
type textarea "x"
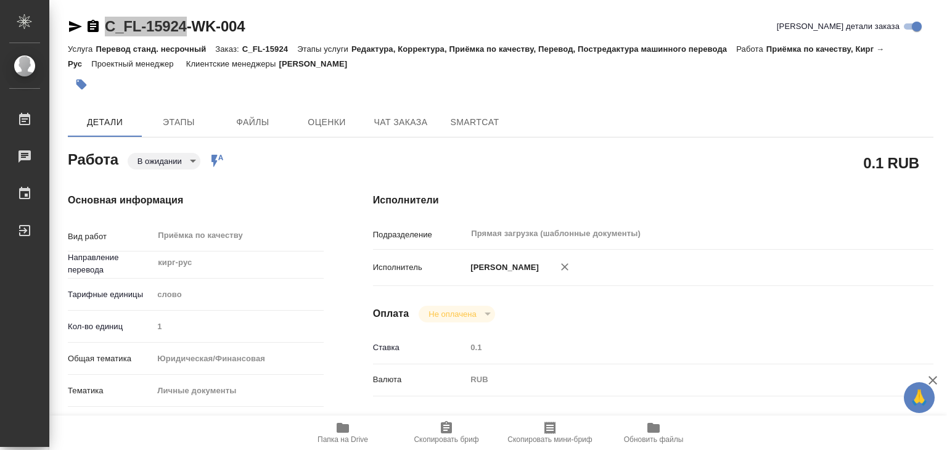
type textarea "x"
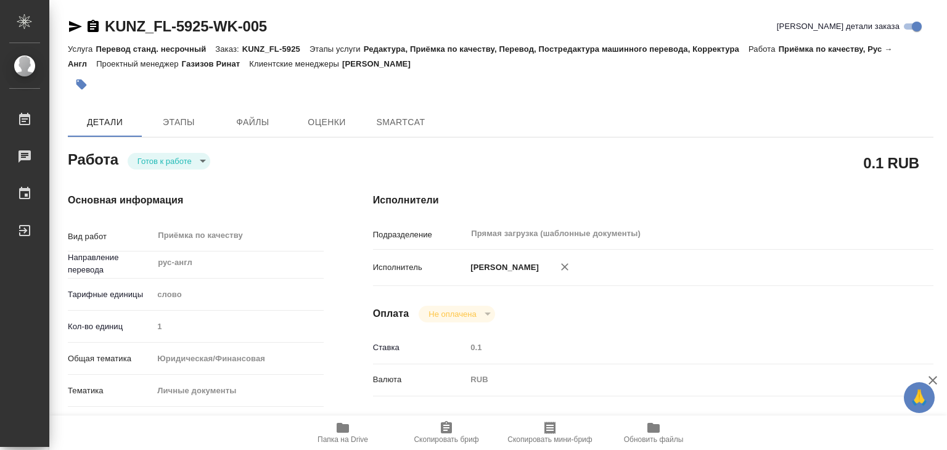
type textarea "x"
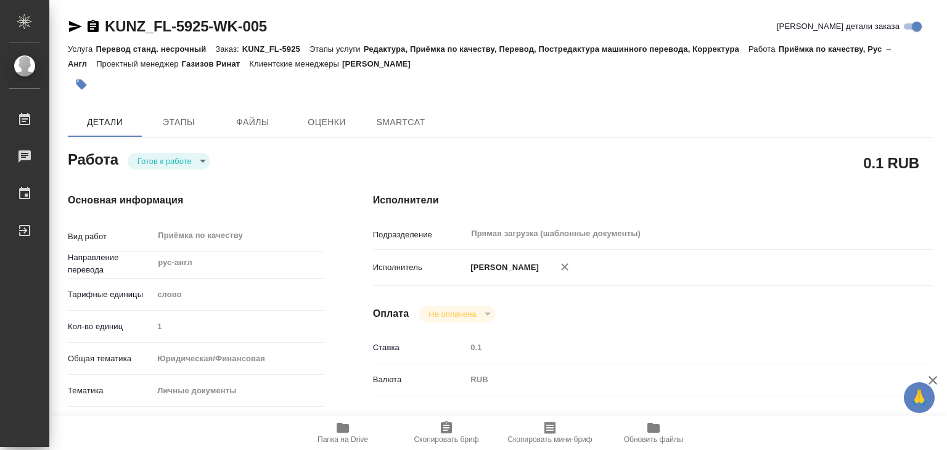
type textarea "x"
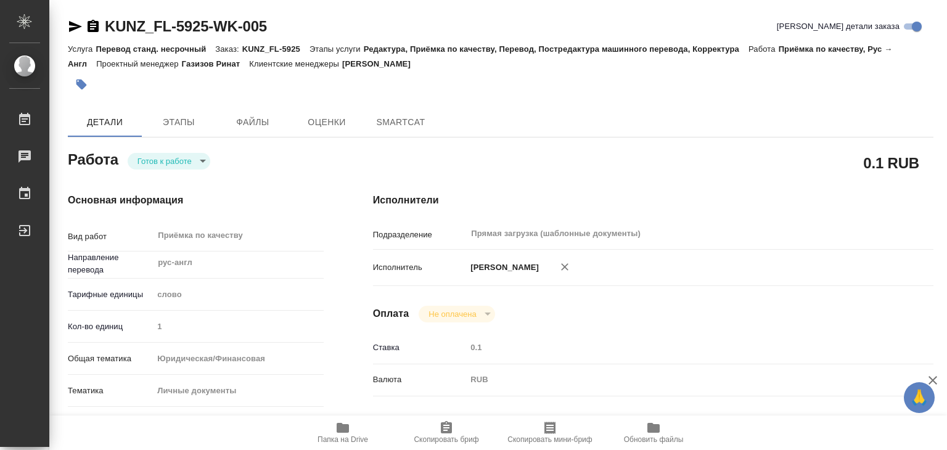
type textarea "x"
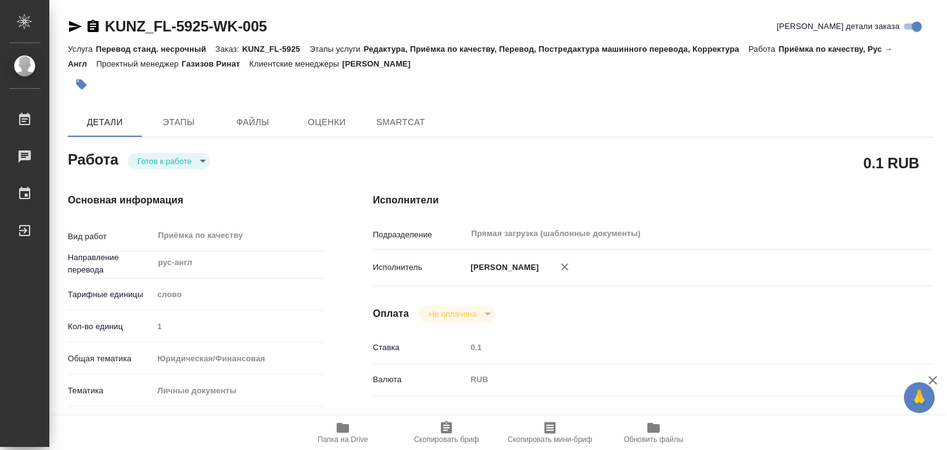
type textarea "x"
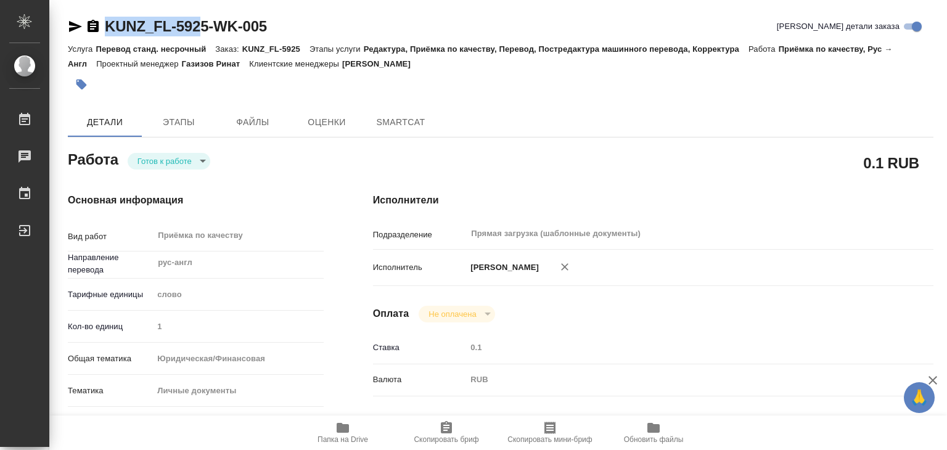
type textarea "x"
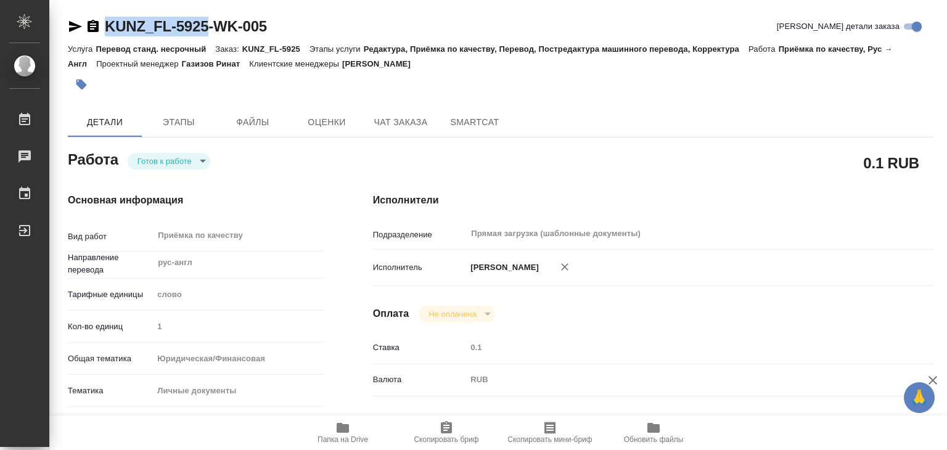
drag, startPoint x: 99, startPoint y: 10, endPoint x: 208, endPoint y: 20, distance: 110.3
copy link "KUNZ_FL-5925"
type textarea "x"
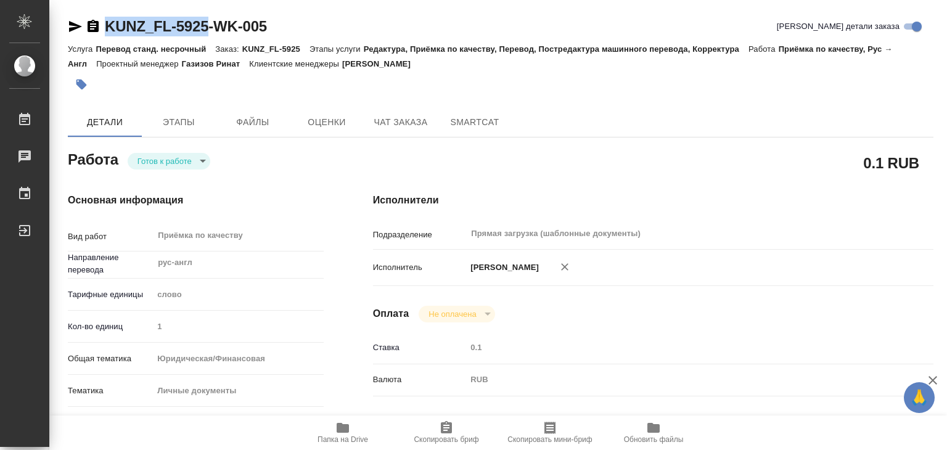
type textarea "x"
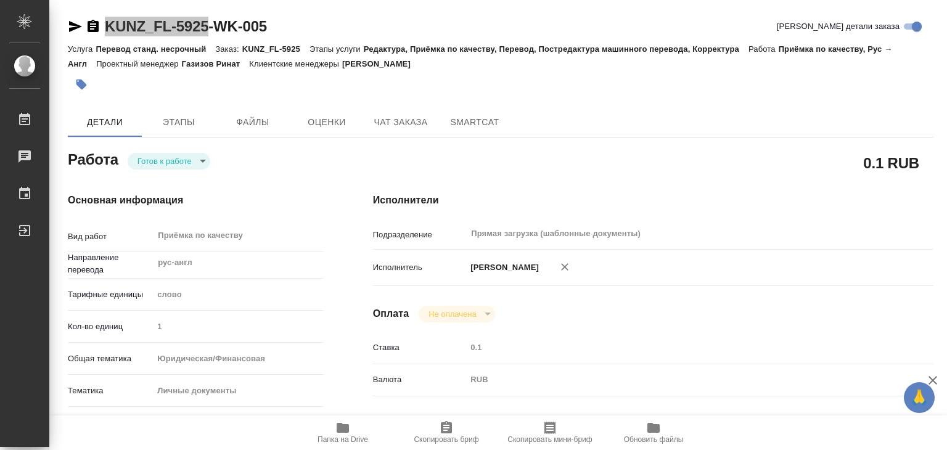
type textarea "x"
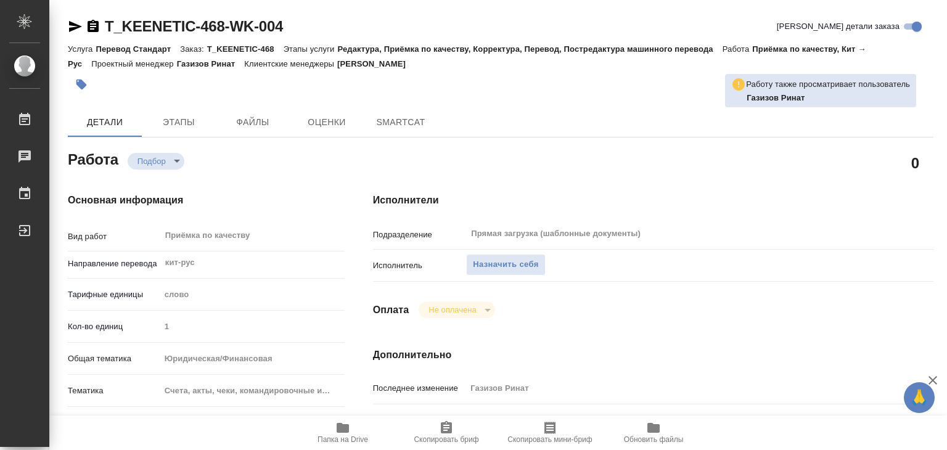
type textarea "x"
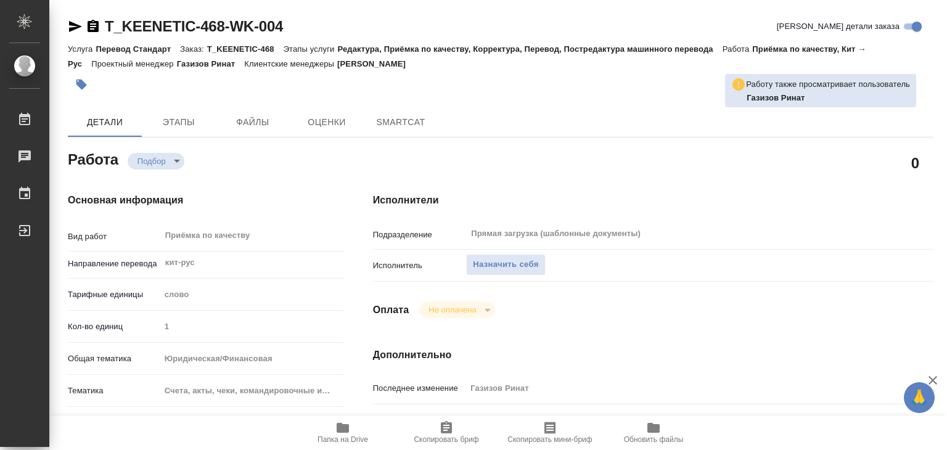
type textarea "x"
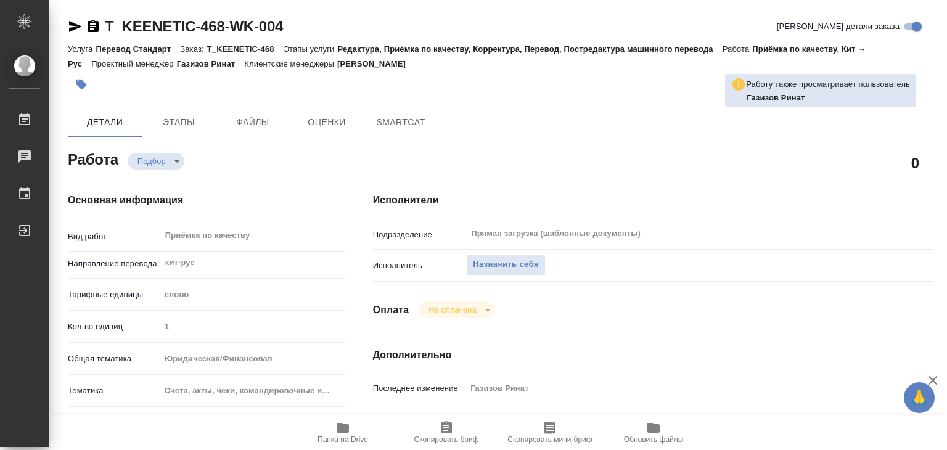
type textarea "x"
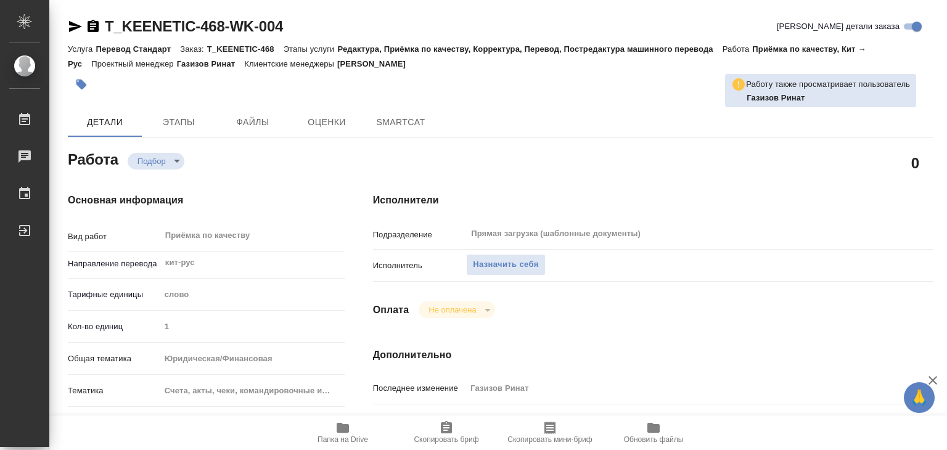
type textarea "x"
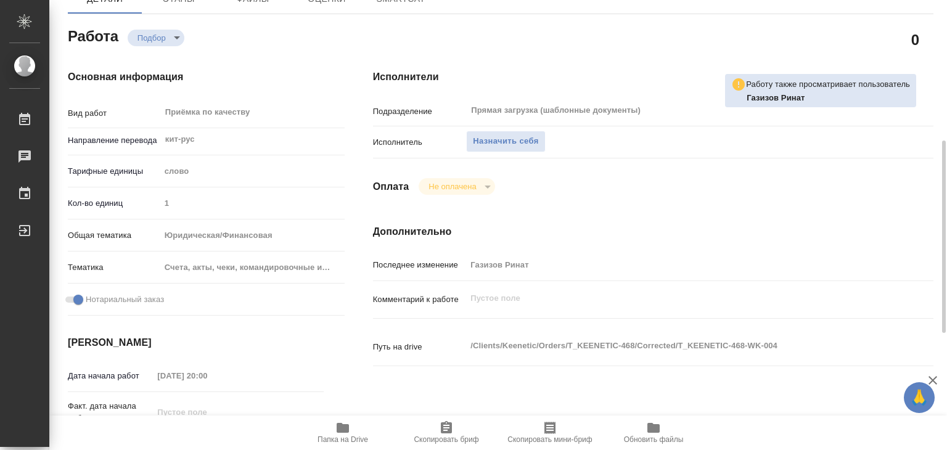
type textarea "x"
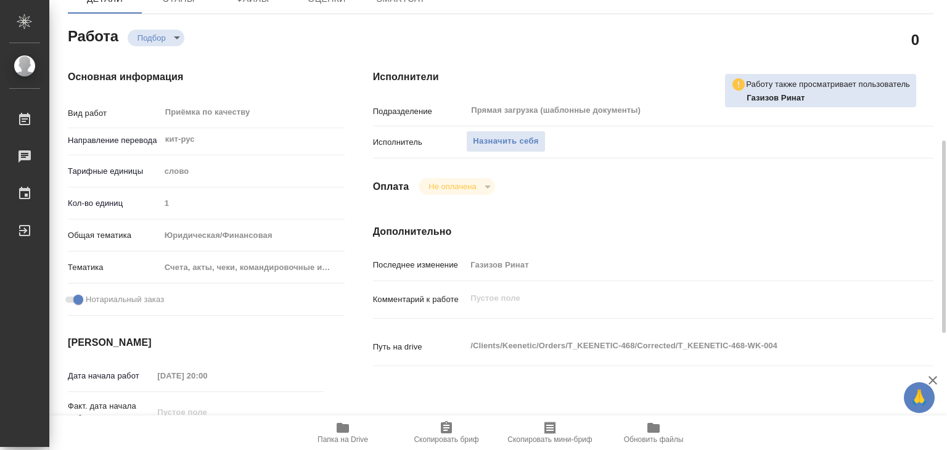
scroll to position [308, 0]
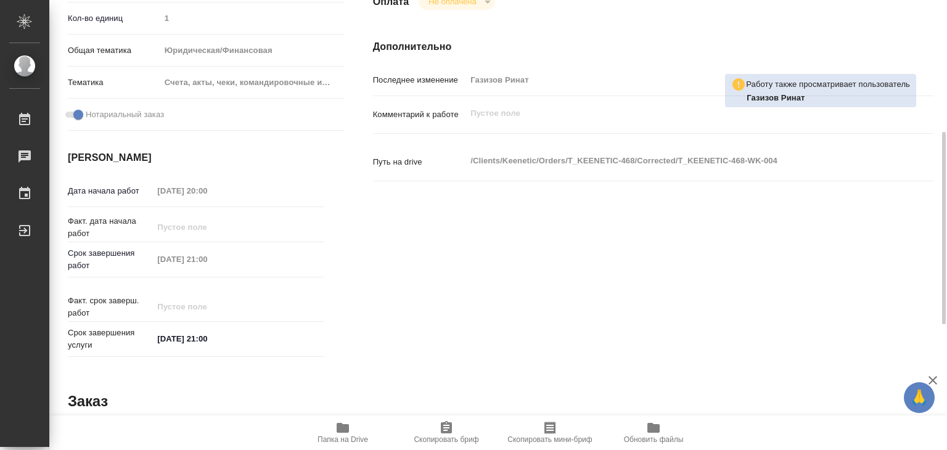
type textarea "x"
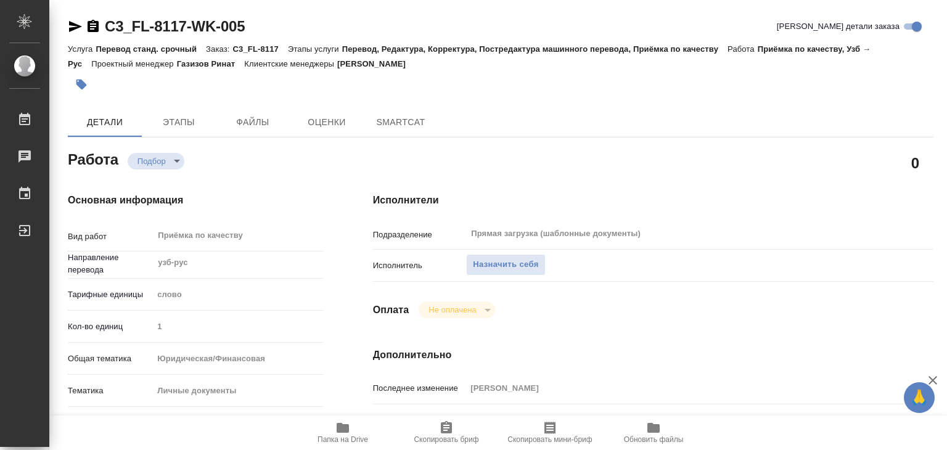
type textarea "x"
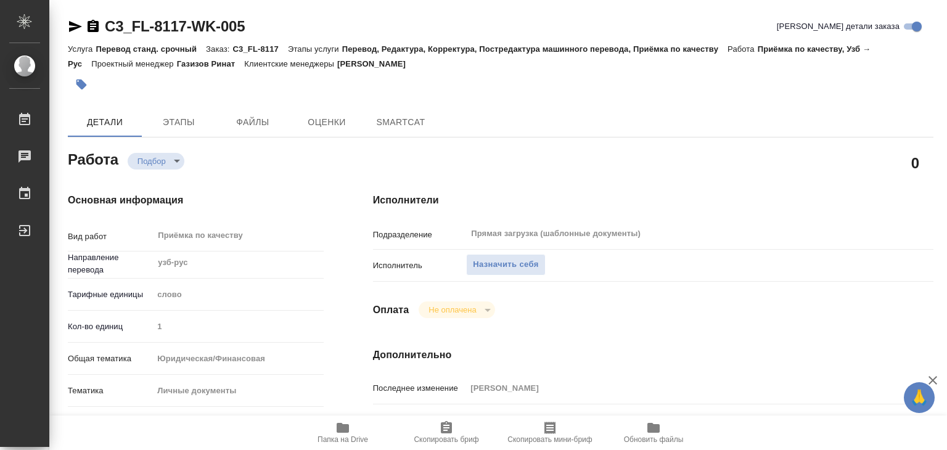
type textarea "x"
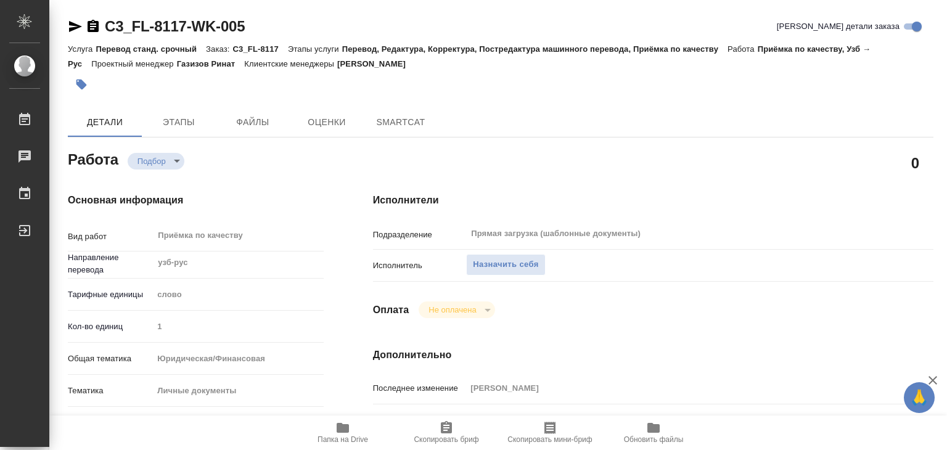
type textarea "x"
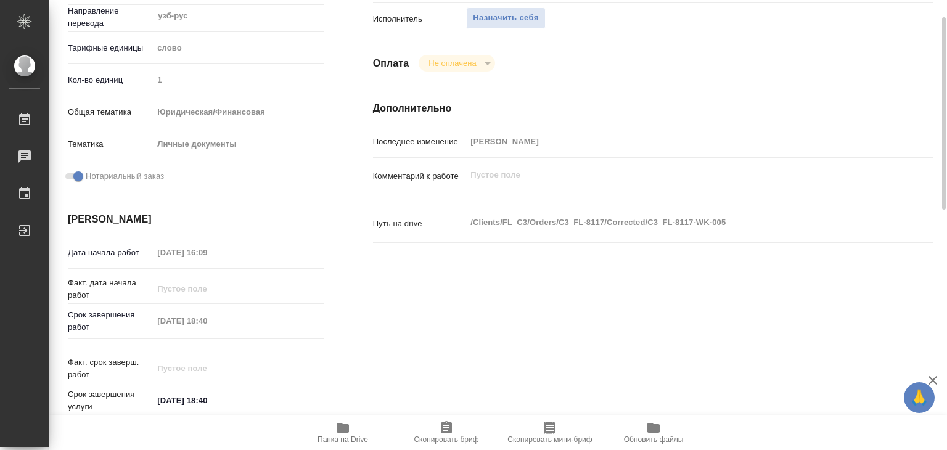
scroll to position [308, 0]
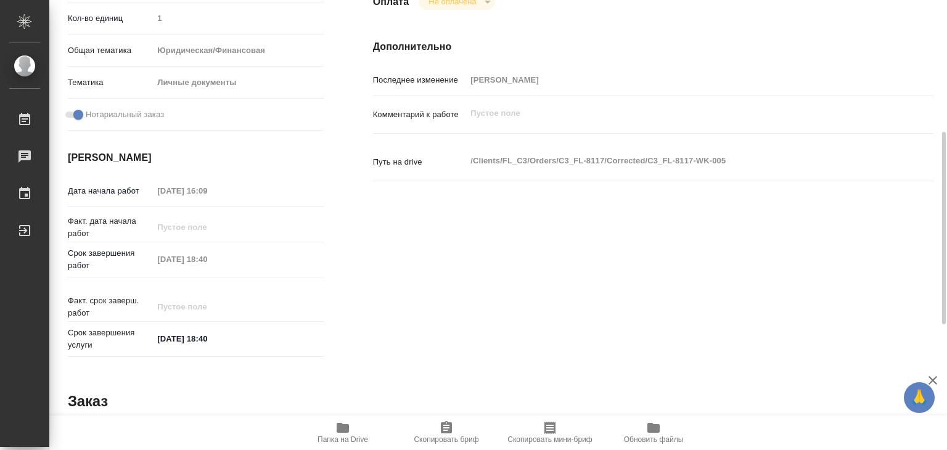
type textarea "x"
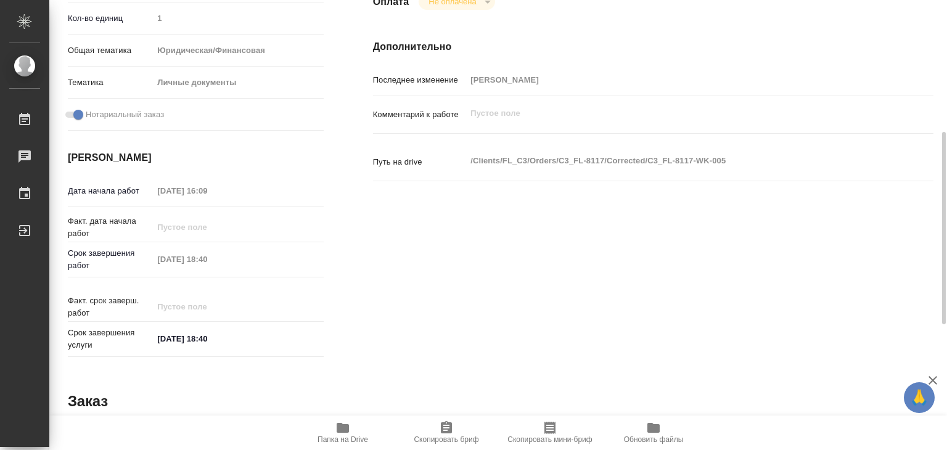
type textarea "x"
